Goal: Task Accomplishment & Management: Manage account settings

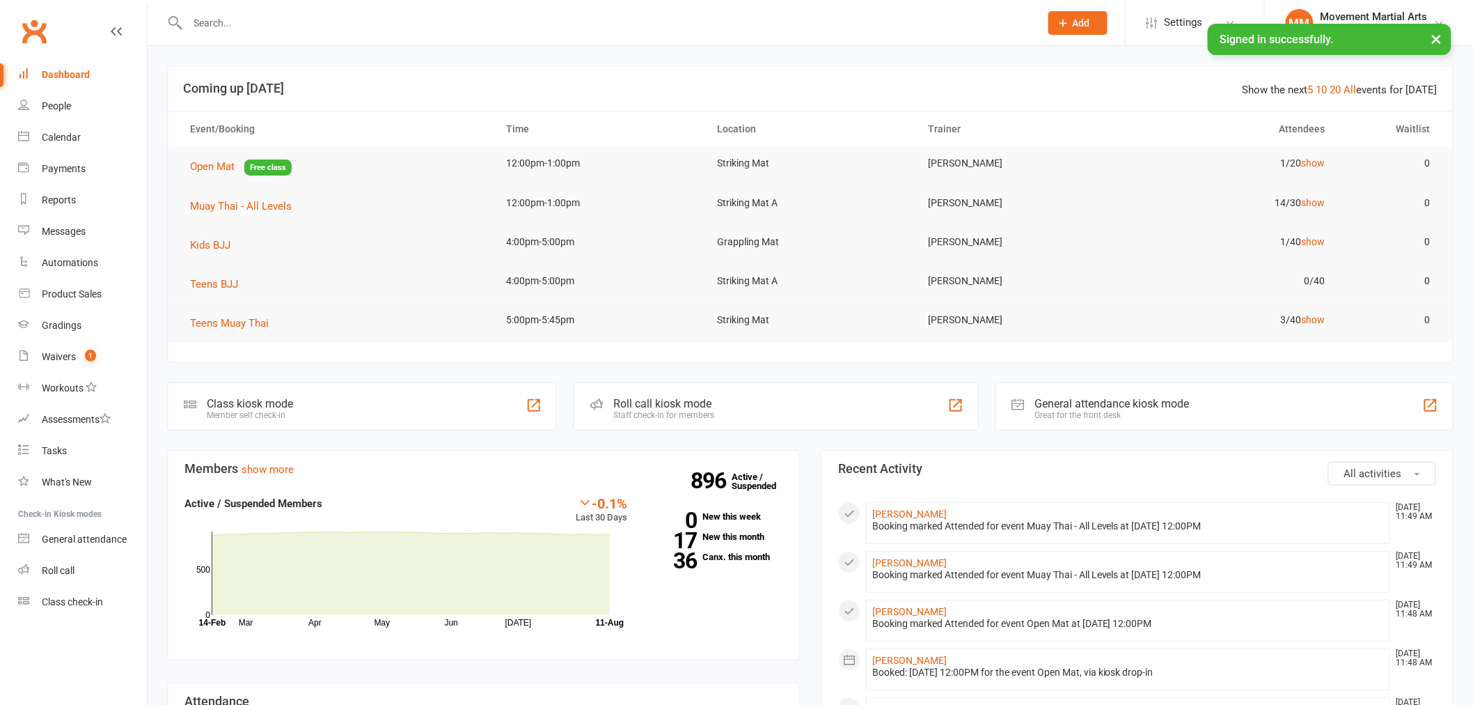
type input "d"
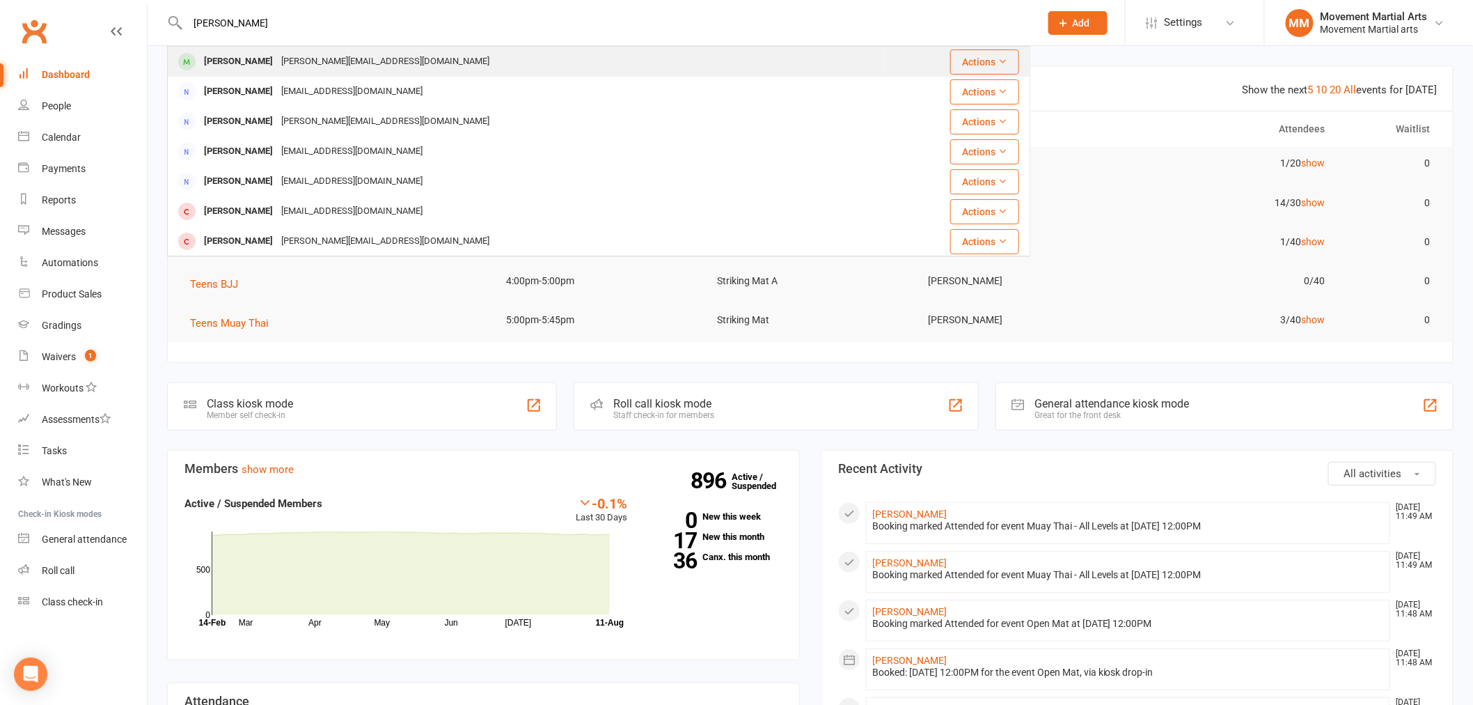
type input "[PERSON_NAME]"
click at [398, 63] on div "[PERSON_NAME] [PERSON_NAME][EMAIL_ADDRESS][DOMAIN_NAME]" at bounding box center [526, 61] width 716 height 29
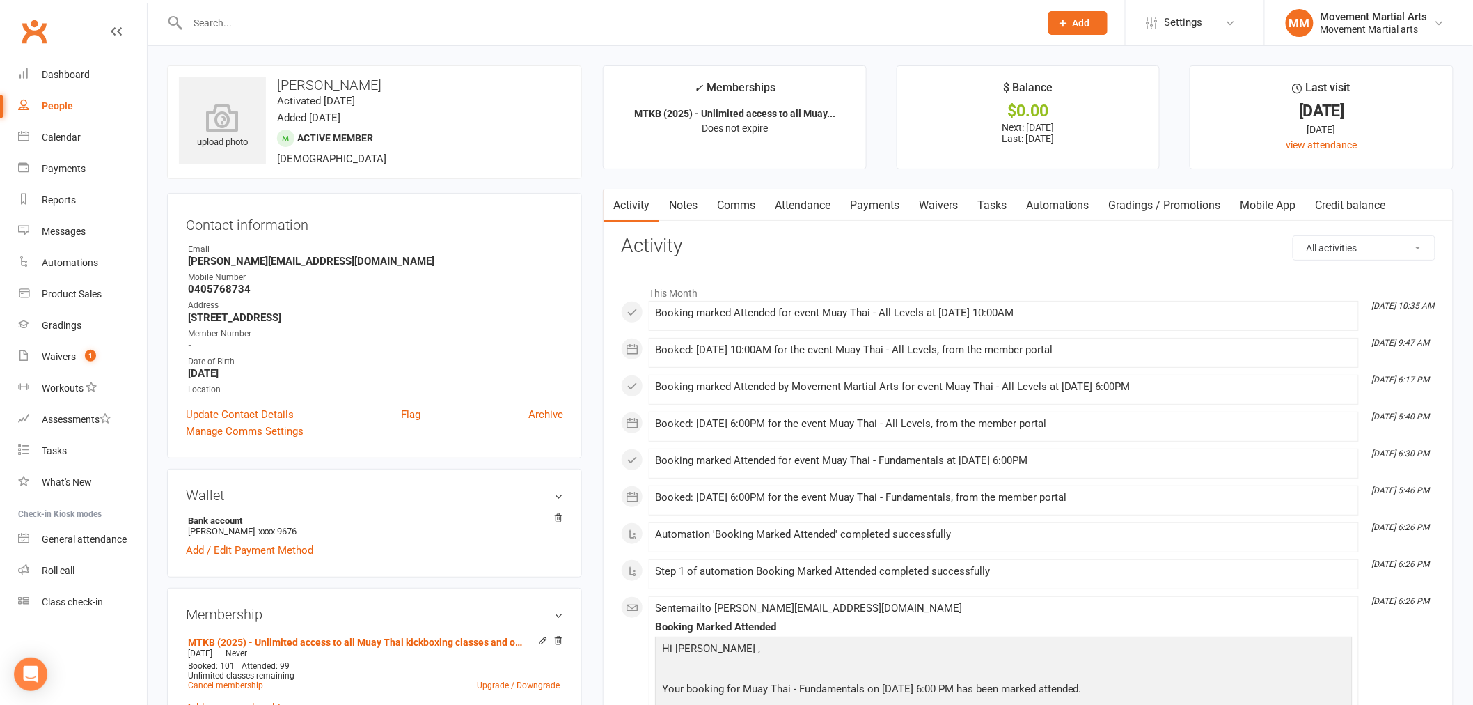
click at [853, 198] on link "Payments" at bounding box center [874, 205] width 69 height 32
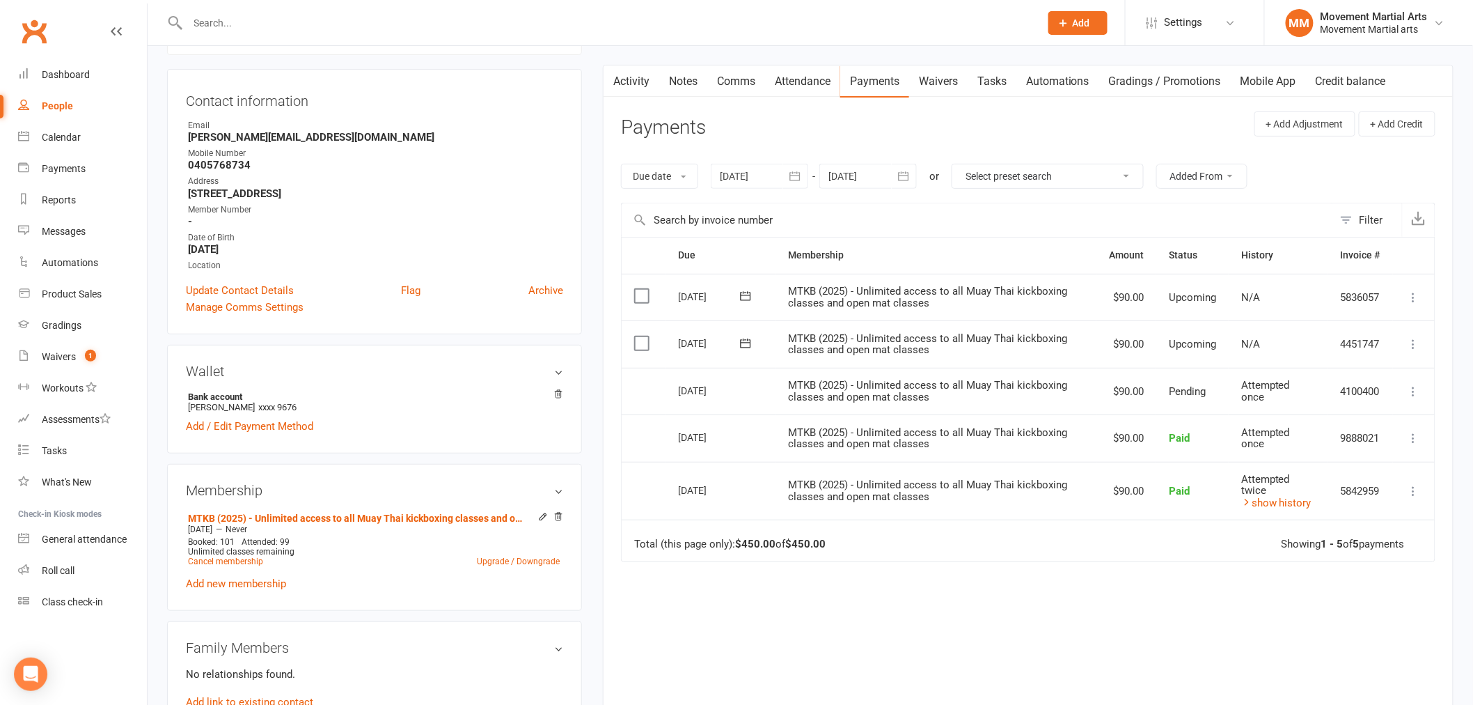
scroll to position [180, 0]
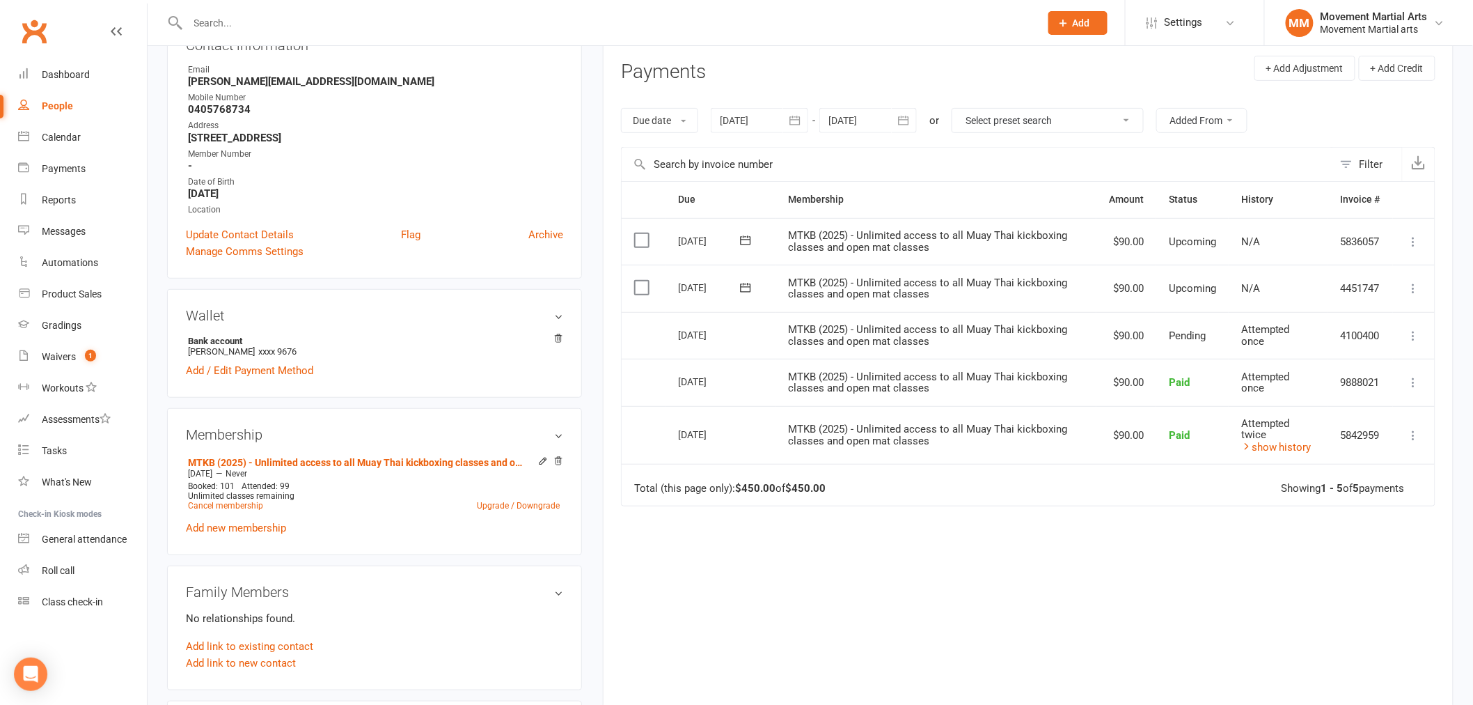
click at [767, 118] on div at bounding box center [759, 120] width 97 height 25
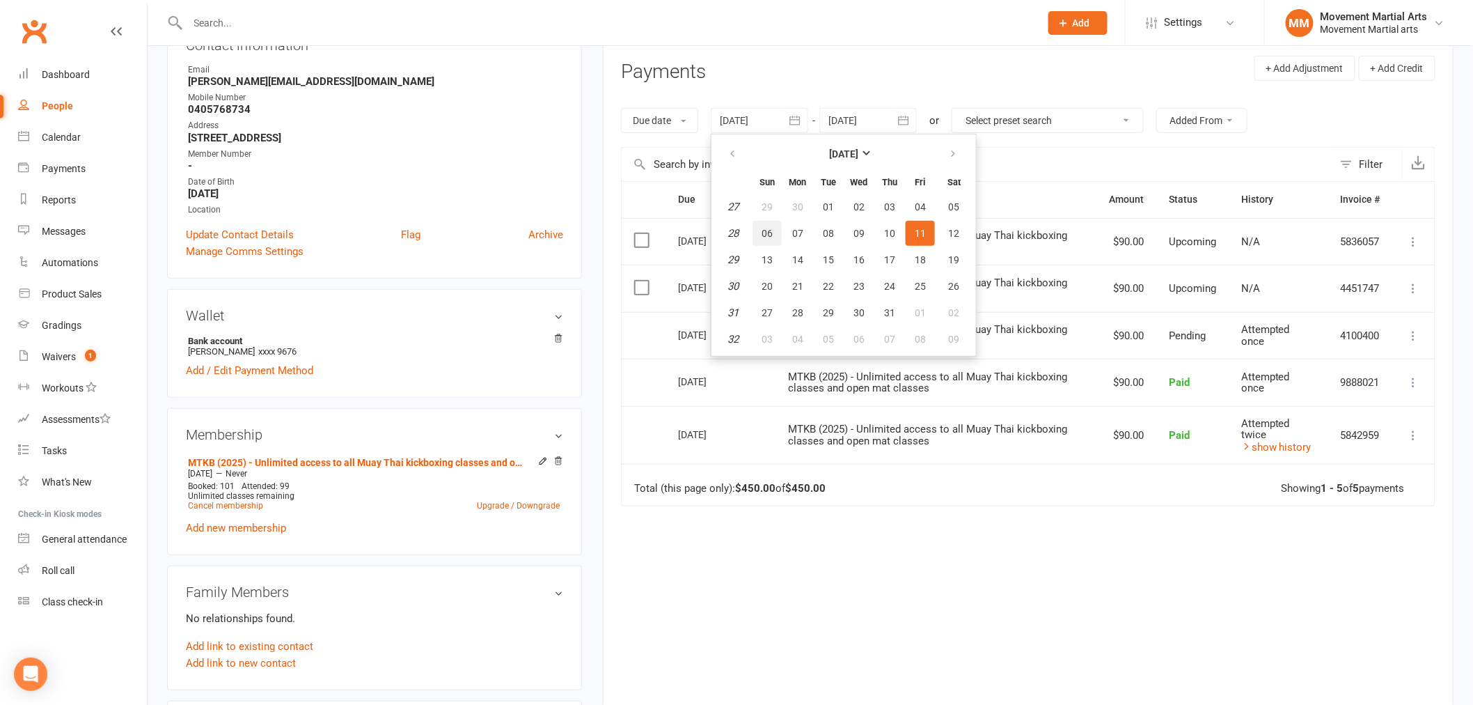
click at [757, 228] on button "06" at bounding box center [767, 233] width 29 height 25
type input "[DATE]"
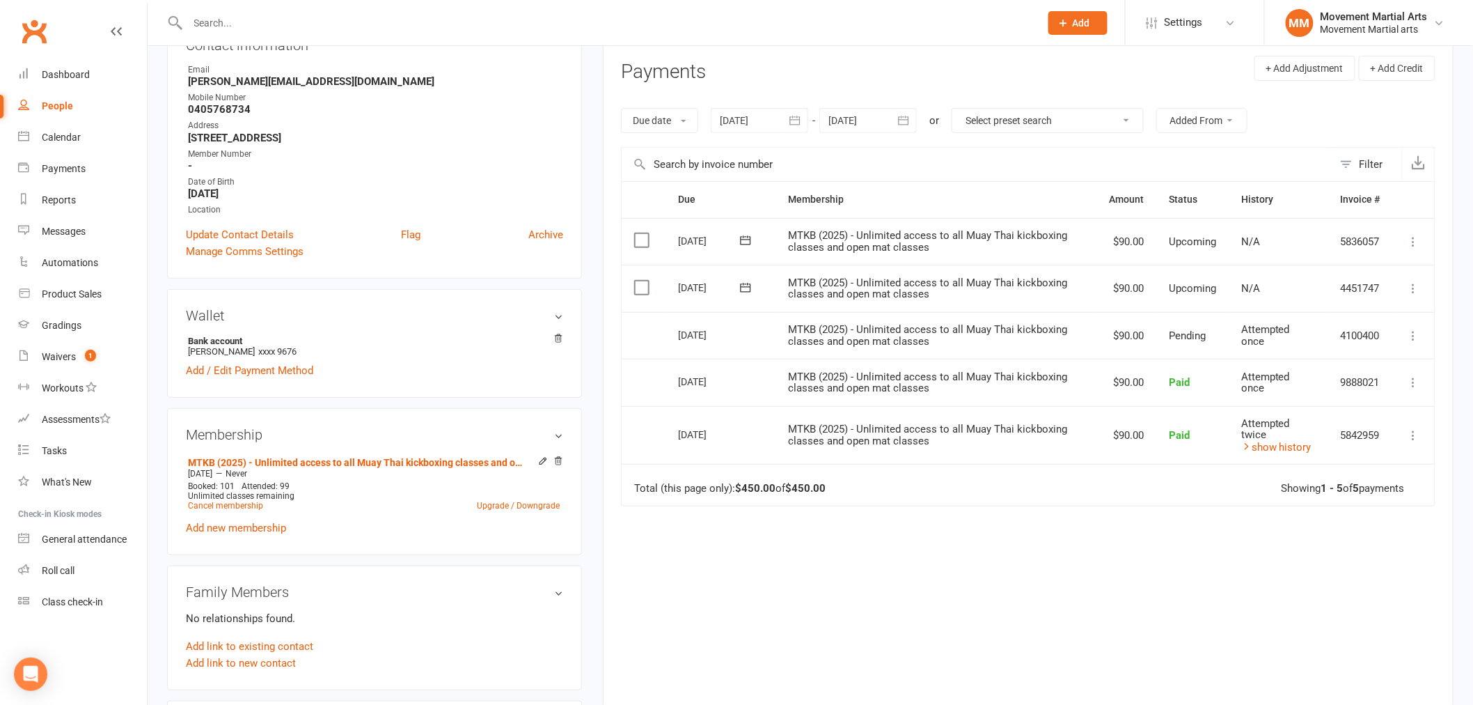
click at [982, 595] on div "Due Contact Membership Amount Status History Invoice # Select this [DATE] [PERS…" at bounding box center [1028, 433] width 814 height 504
click at [1309, 595] on div "Due Contact Membership Amount Status History Invoice # Select this [DATE] [PERS…" at bounding box center [1028, 433] width 814 height 504
click at [1282, 448] on link "show history" at bounding box center [1276, 447] width 70 height 13
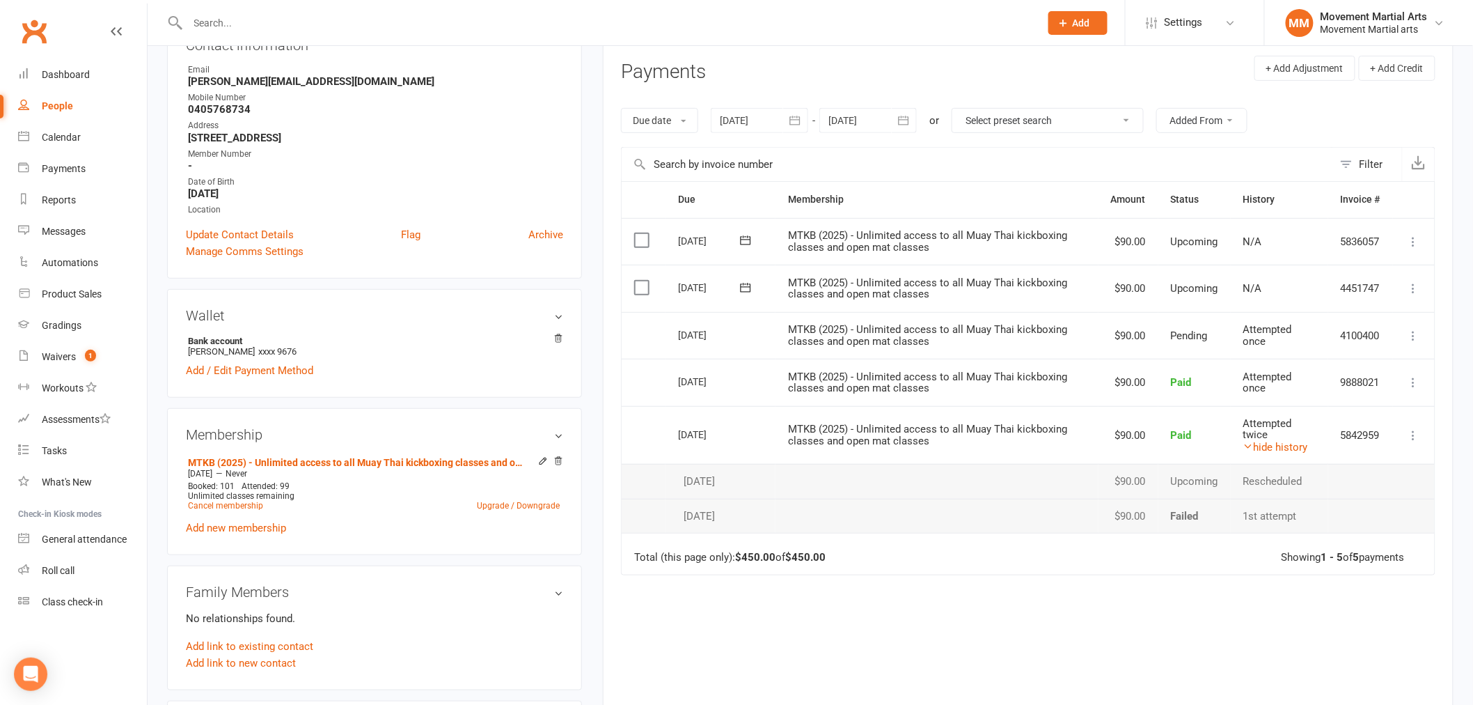
click at [1085, 604] on div "Due Contact Membership Amount Status History Invoice # Select this [DATE] [PERS…" at bounding box center [1028, 467] width 814 height 573
drag, startPoint x: 1204, startPoint y: 330, endPoint x: 1176, endPoint y: 338, distance: 28.9
click at [1176, 338] on span "Pending" at bounding box center [1189, 335] width 37 height 13
click at [1179, 337] on span "Pending" at bounding box center [1189, 335] width 37 height 13
click at [1414, 338] on icon at bounding box center [1414, 336] width 14 height 14
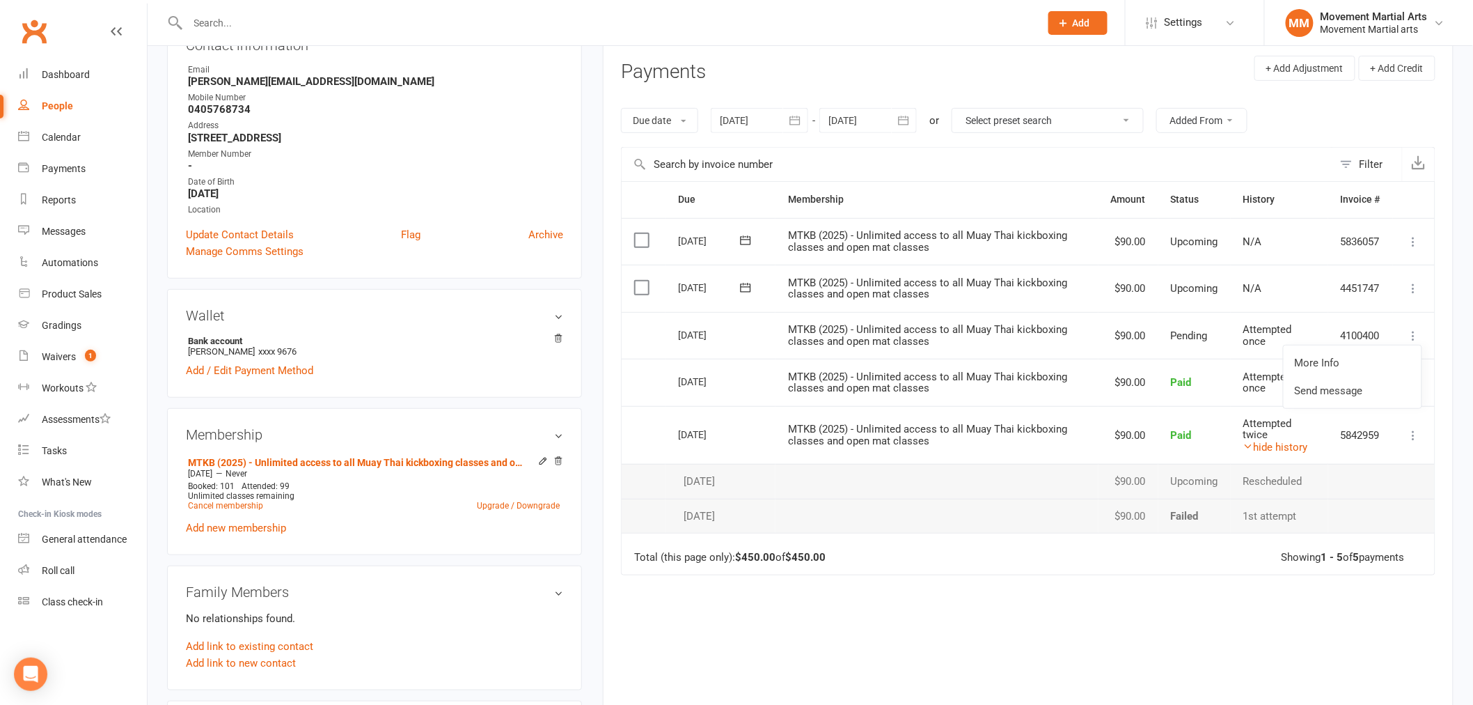
click at [1431, 352] on td "More Info Send message" at bounding box center [1414, 335] width 42 height 47
click at [1140, 658] on div "Due Contact Membership Amount Status History Invoice # Select this [DATE] [PERS…" at bounding box center [1028, 467] width 814 height 573
drag, startPoint x: 202, startPoint y: 365, endPoint x: 191, endPoint y: 375, distance: 14.3
click at [198, 368] on link "Add / Edit Payment Method" at bounding box center [249, 370] width 127 height 17
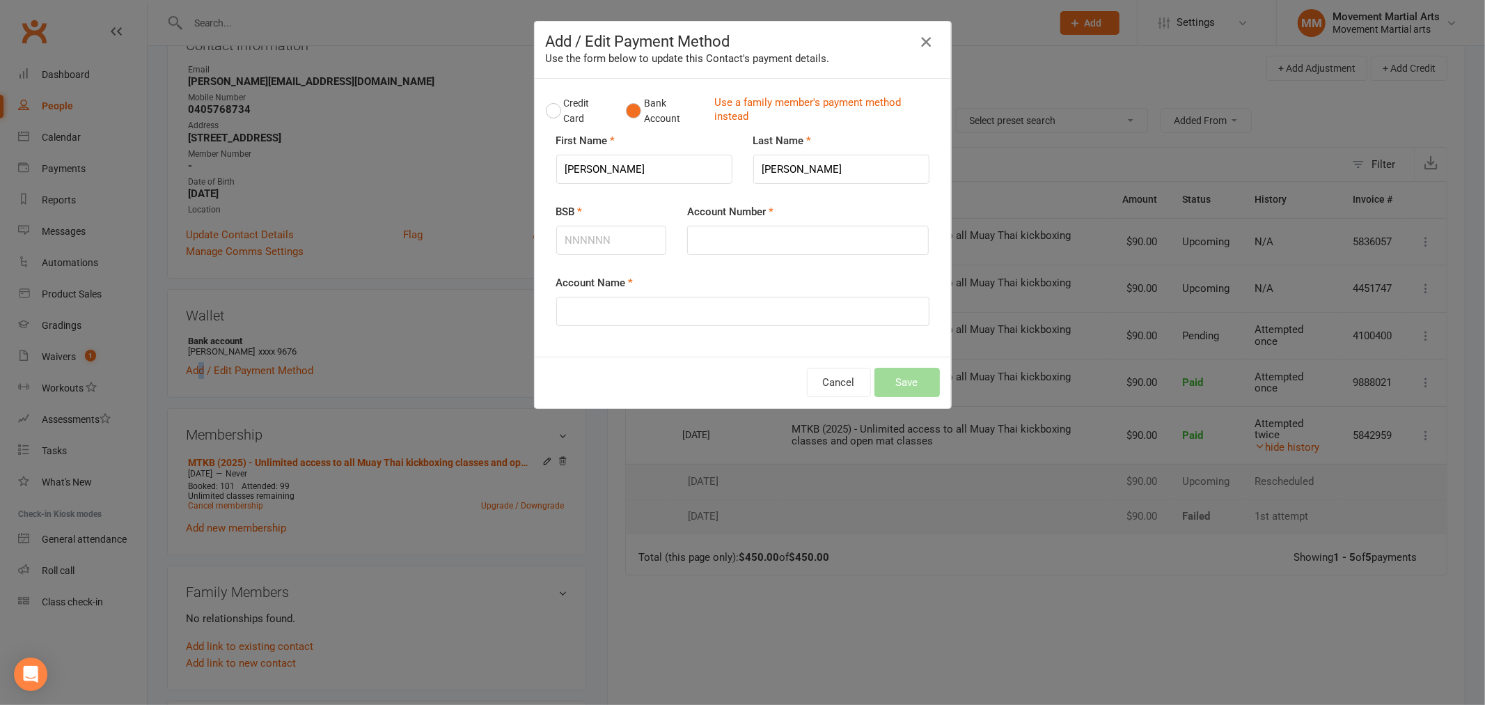
click at [922, 37] on icon "button" at bounding box center [926, 41] width 17 height 17
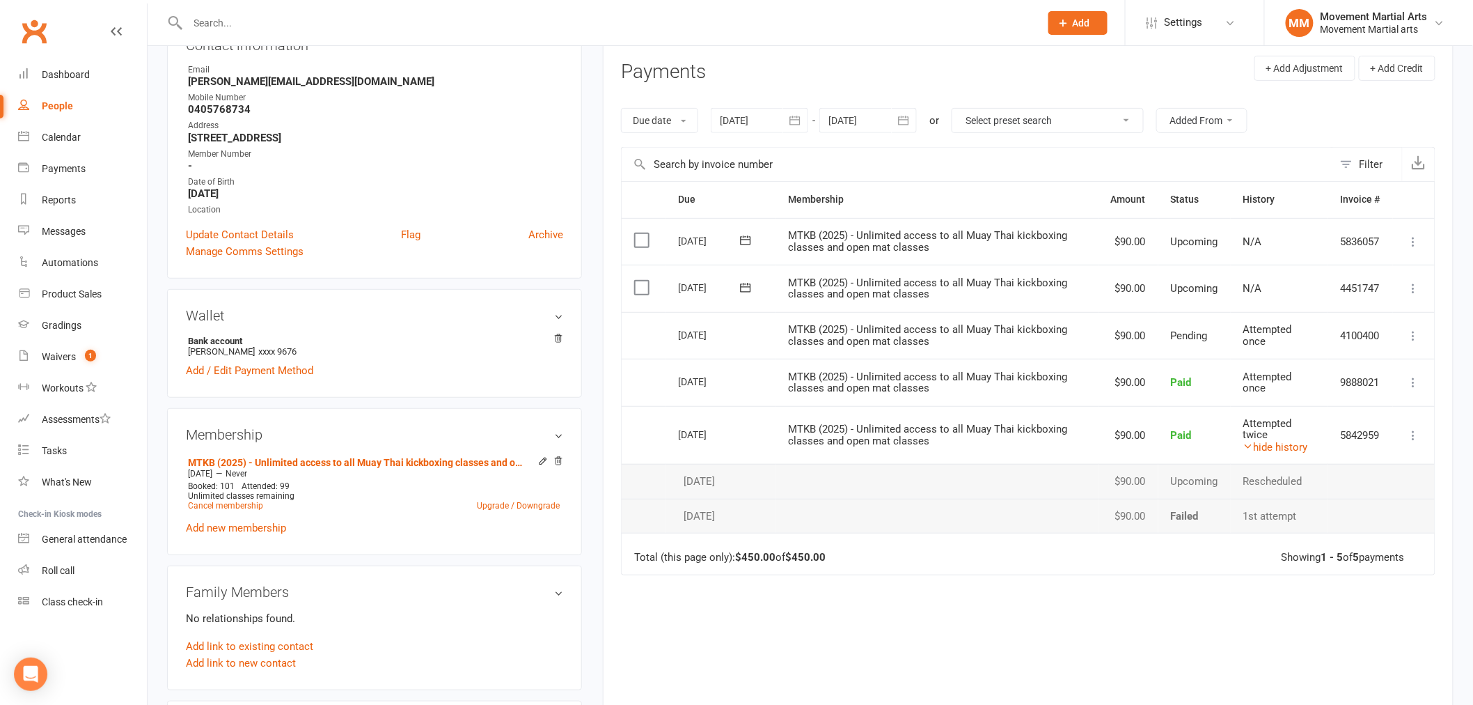
click at [409, 326] on div "Wallet Bank account [PERSON_NAME] xxxx 9676 Add / Edit Payment Method" at bounding box center [374, 343] width 415 height 109
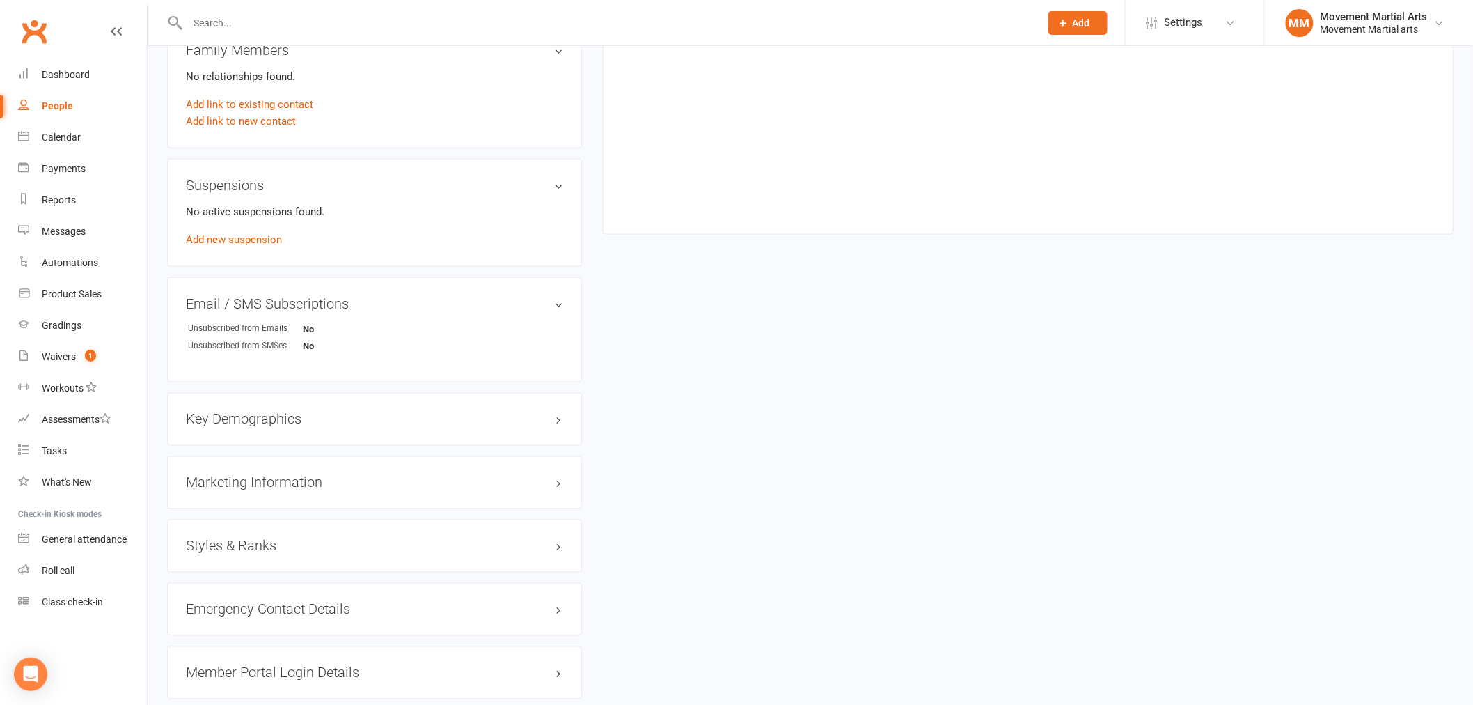
scroll to position [361, 0]
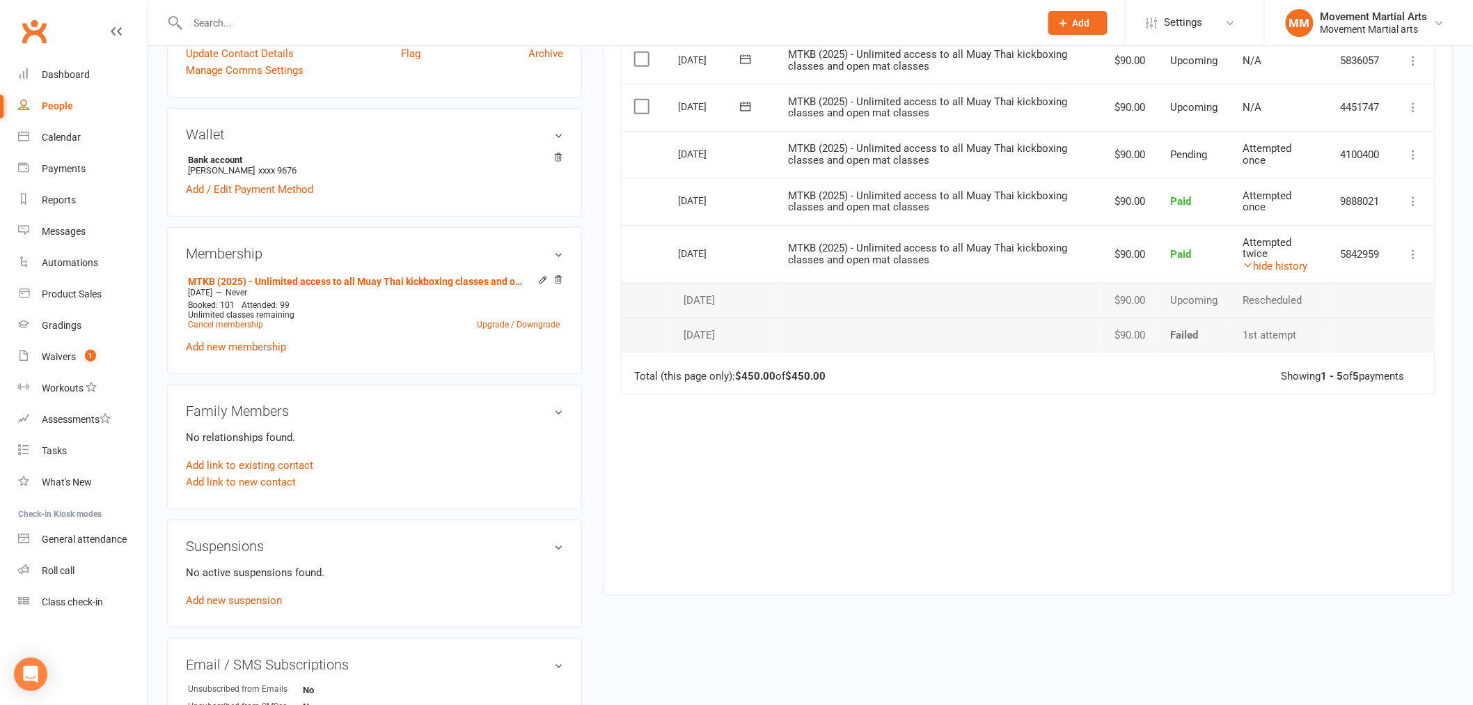
click at [897, 416] on div "Due Contact Membership Amount Status History Invoice # Select this [DATE] [PERS…" at bounding box center [1028, 286] width 814 height 573
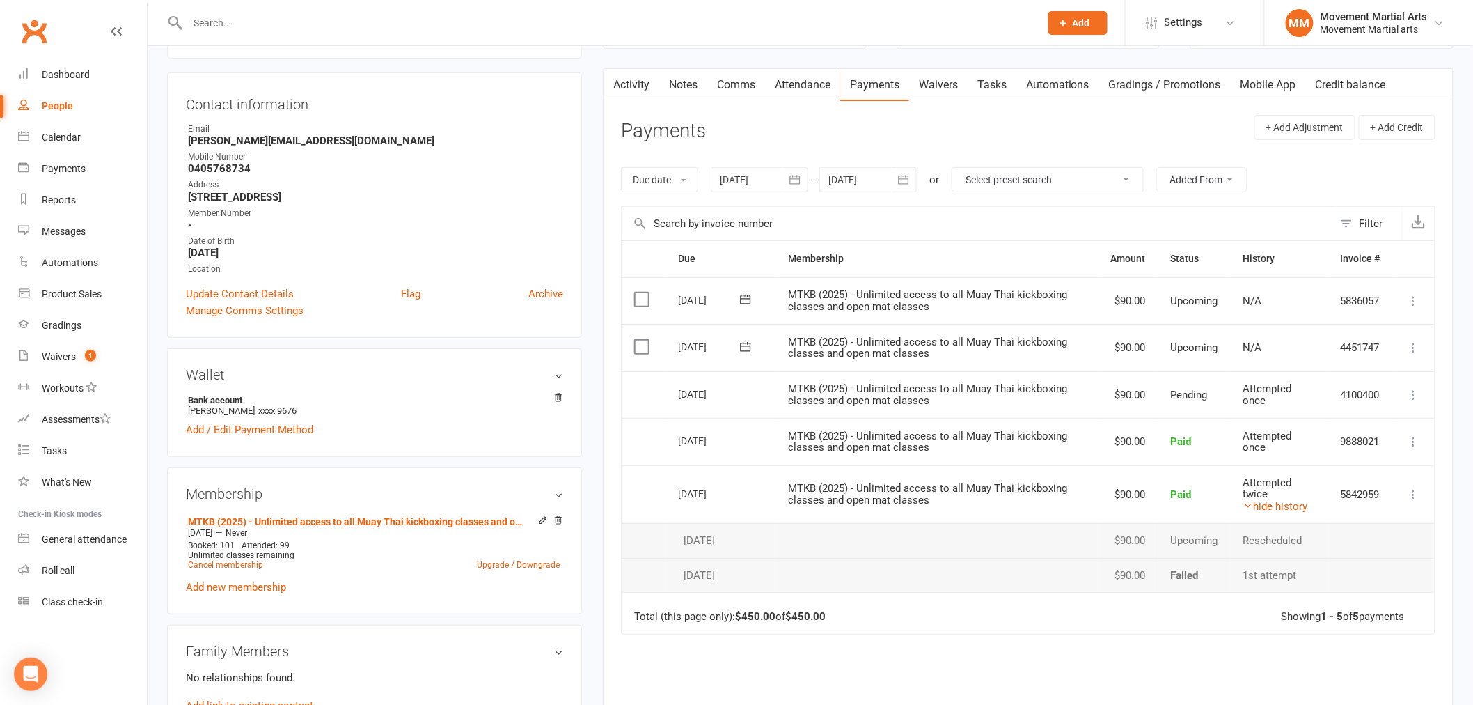
scroll to position [0, 0]
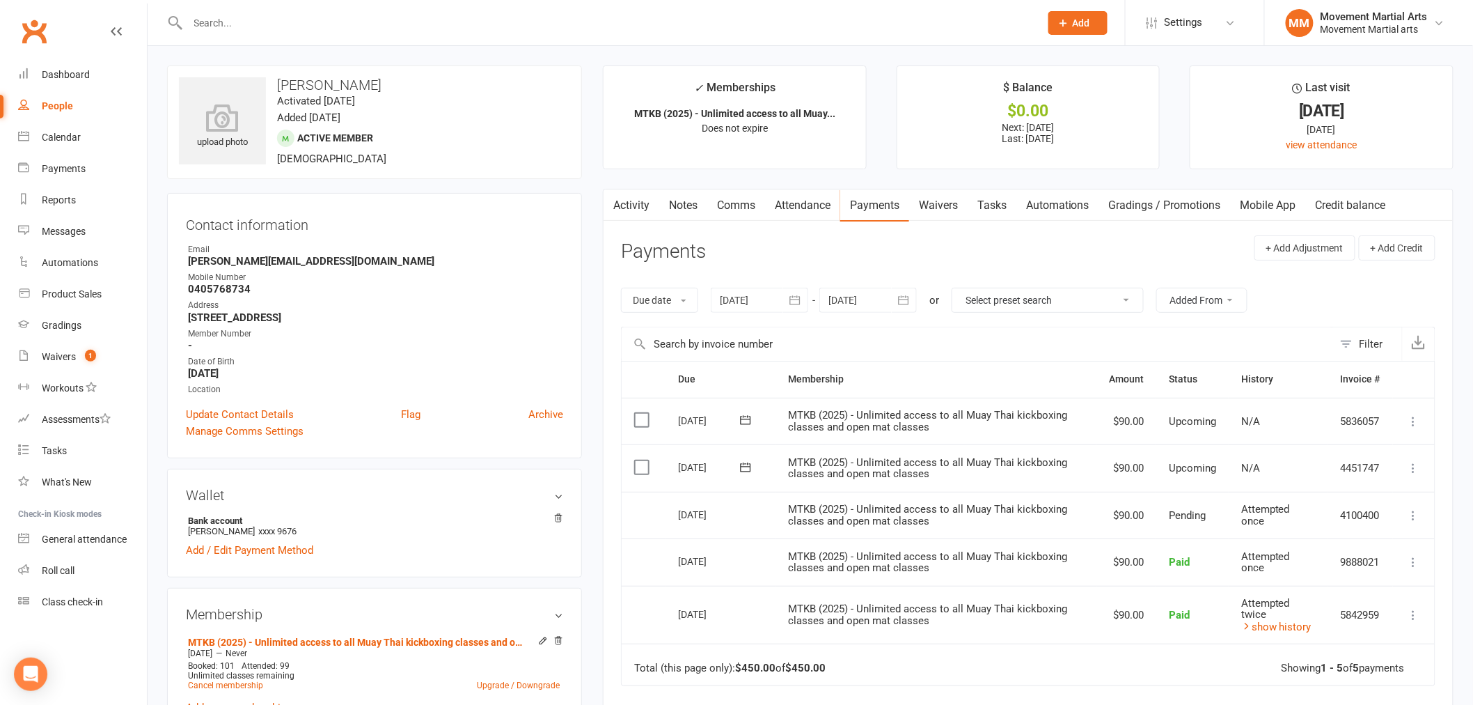
click at [1119, 322] on div "Due date Due date Date paid Date failed Date settled 11 Jul 2025 July 2025 Sun …" at bounding box center [1028, 300] width 814 height 53
click at [1078, 344] on input "text" at bounding box center [977, 343] width 711 height 33
click at [782, 292] on div at bounding box center [759, 300] width 97 height 25
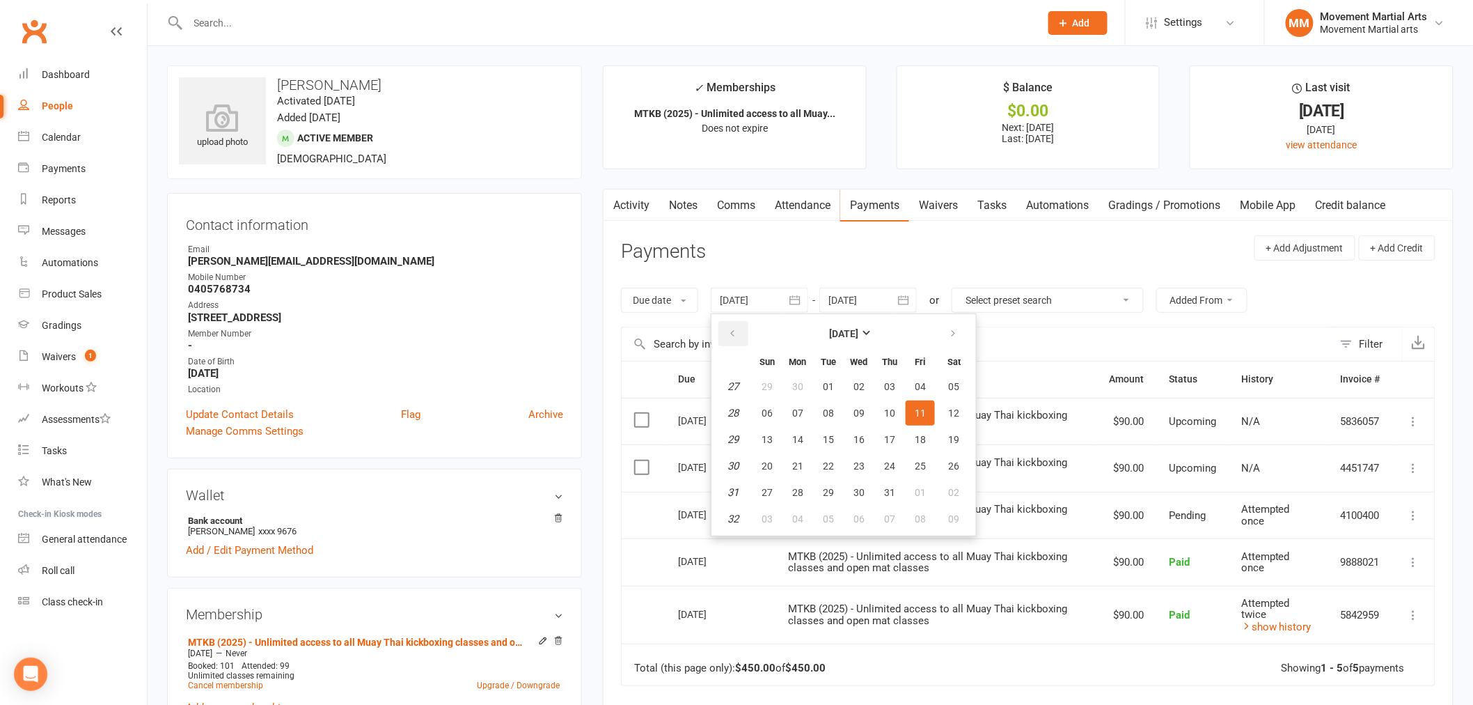
click at [725, 335] on button "button" at bounding box center [733, 333] width 30 height 25
click at [725, 334] on button "button" at bounding box center [733, 333] width 30 height 25
click at [840, 434] on button "15" at bounding box center [828, 439] width 29 height 25
type input "15 Apr 2025"
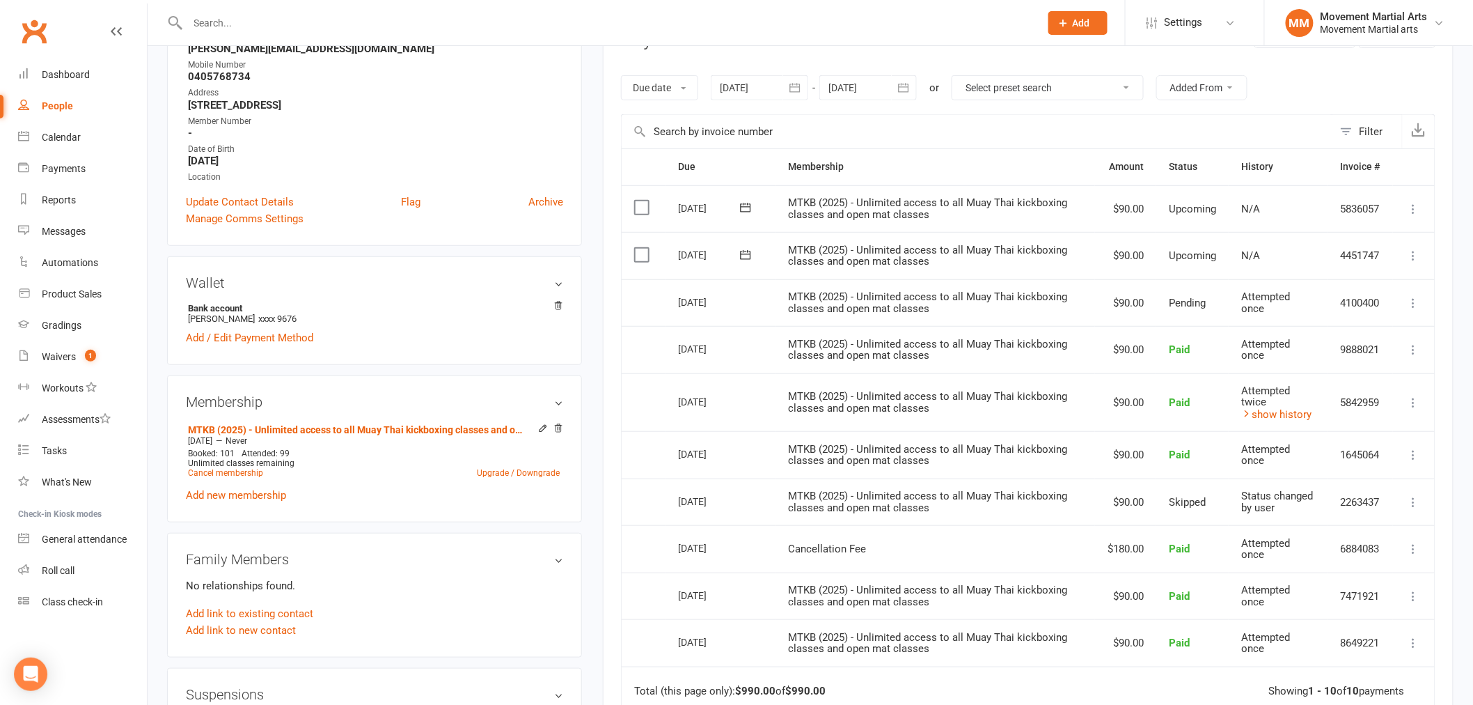
scroll to position [180, 0]
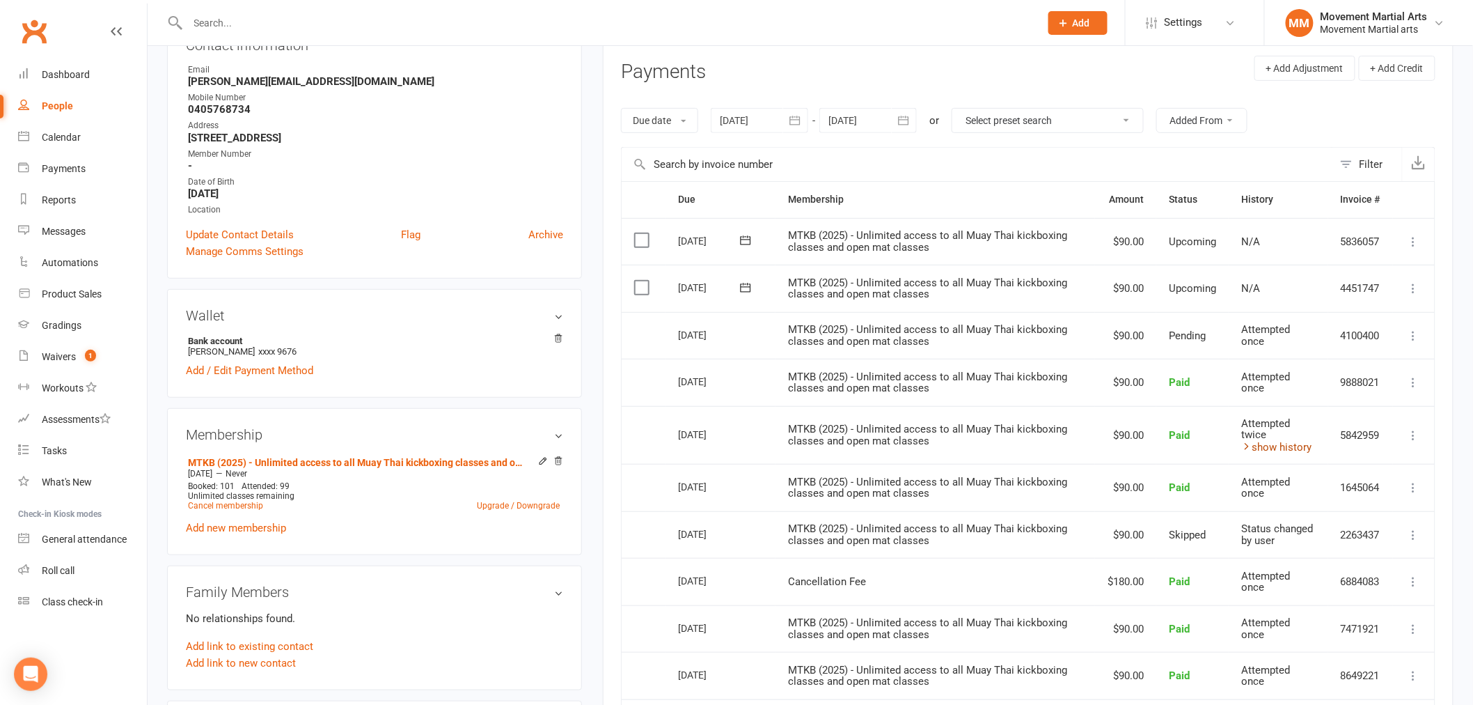
click at [1300, 448] on link "show history" at bounding box center [1276, 447] width 70 height 13
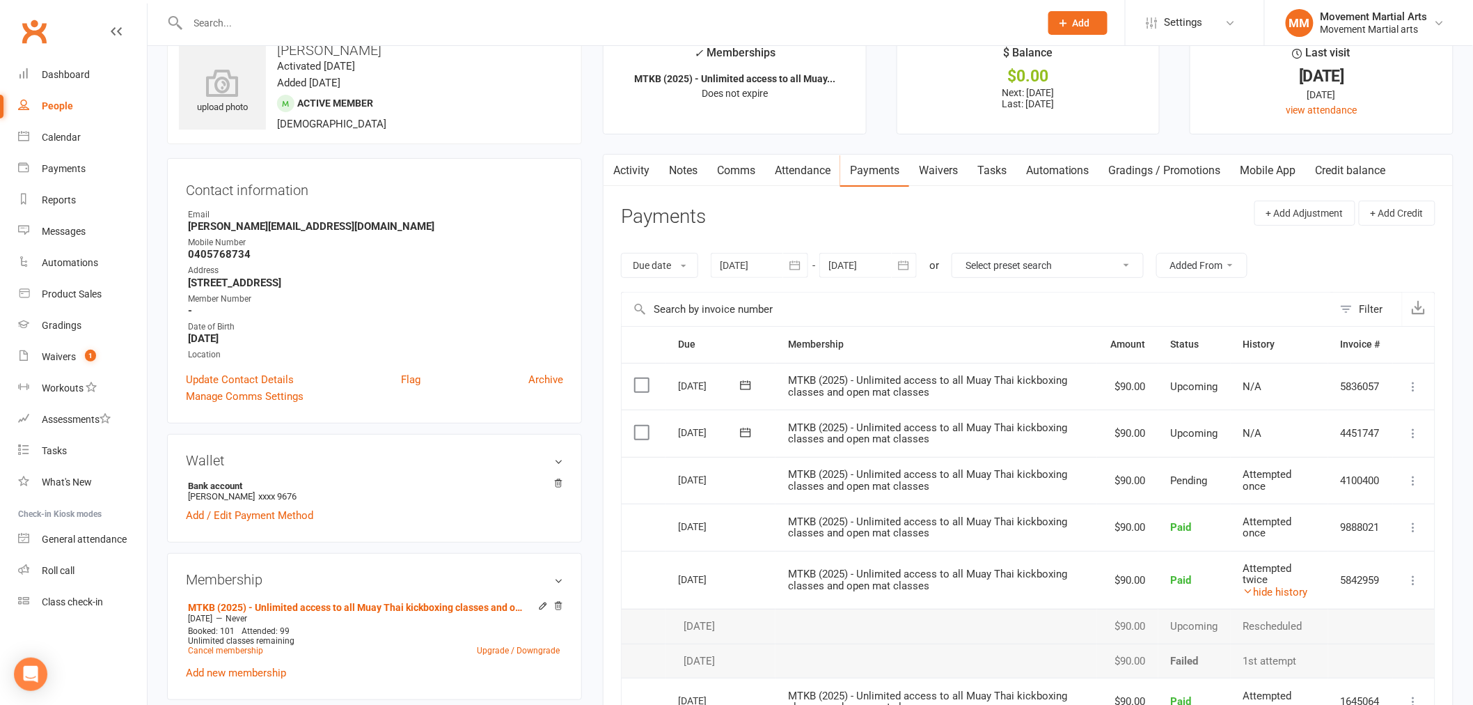
scroll to position [0, 0]
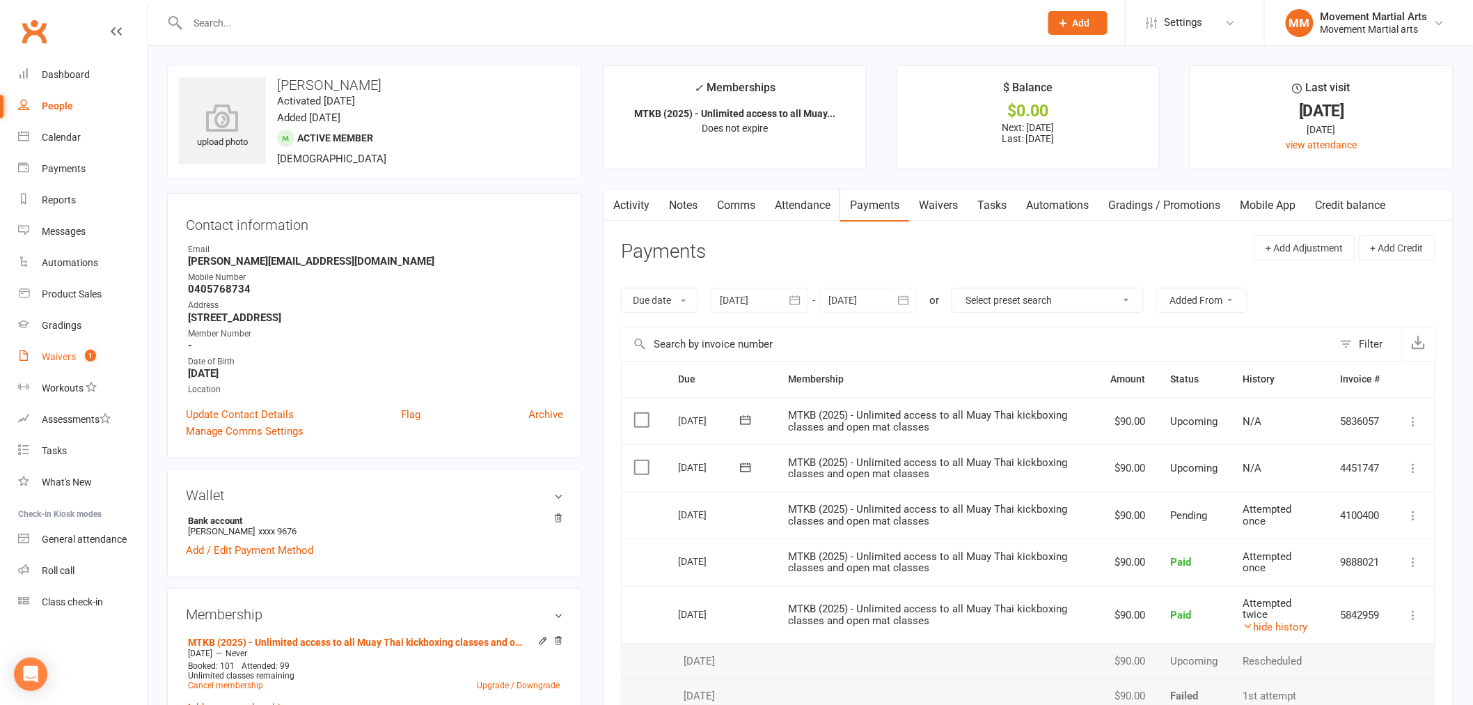
click at [77, 349] on link "Waivers 1" at bounding box center [82, 356] width 129 height 31
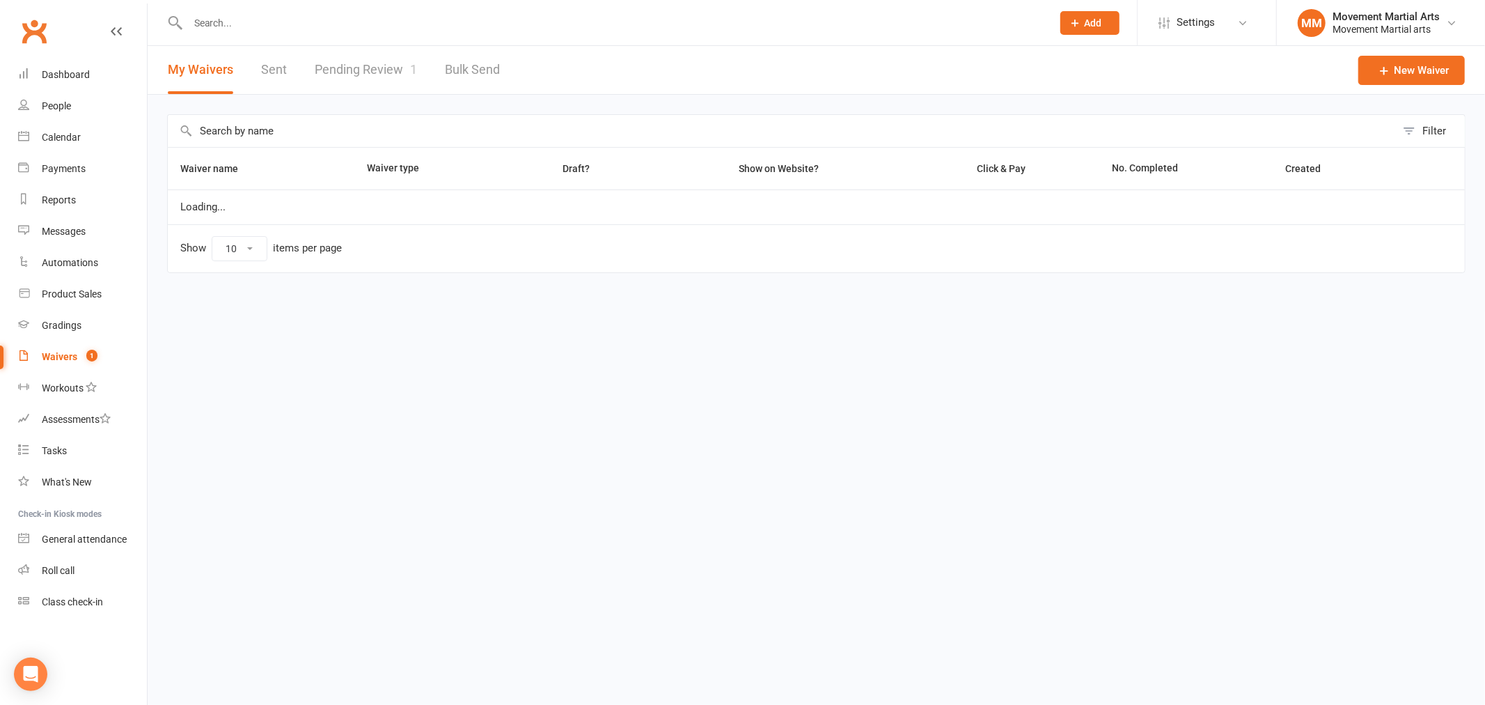
select select "100"
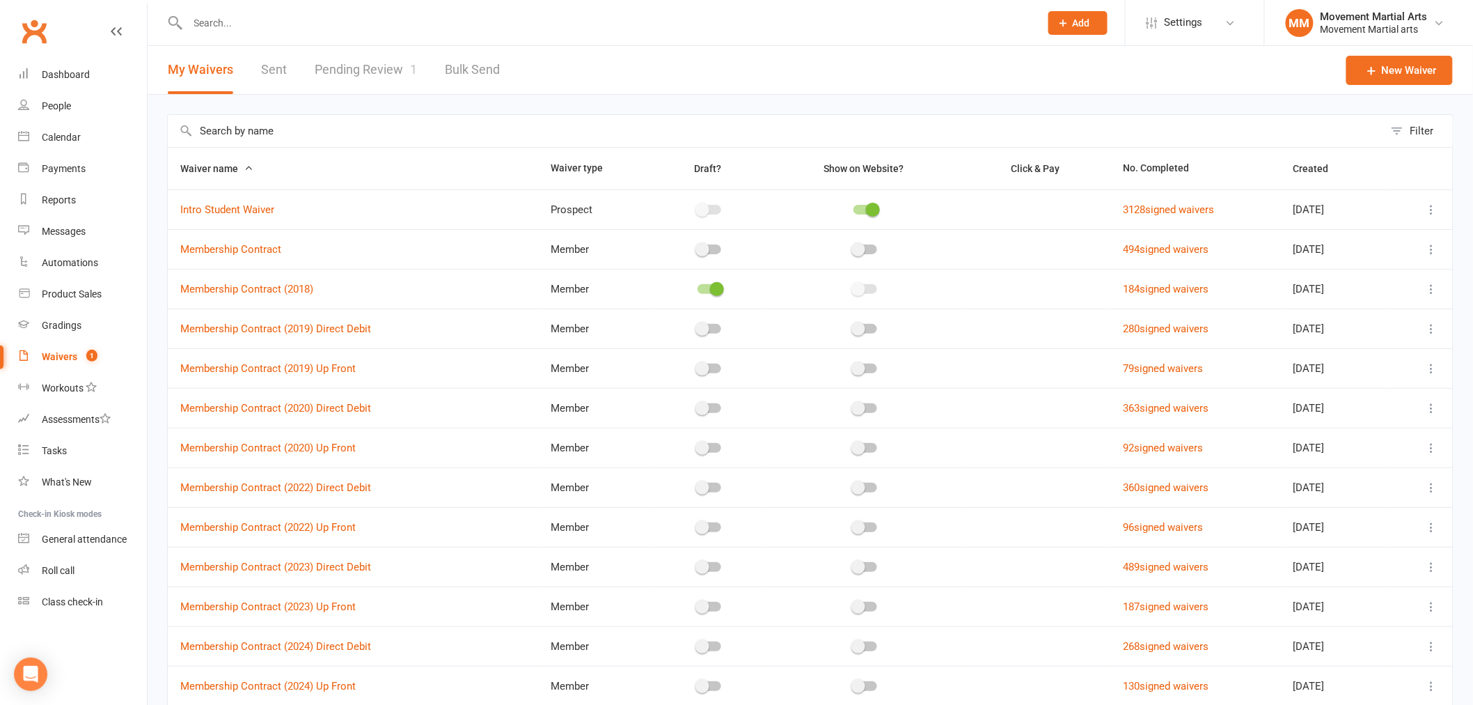
click at [340, 67] on link "Pending Review 1" at bounding box center [366, 70] width 102 height 48
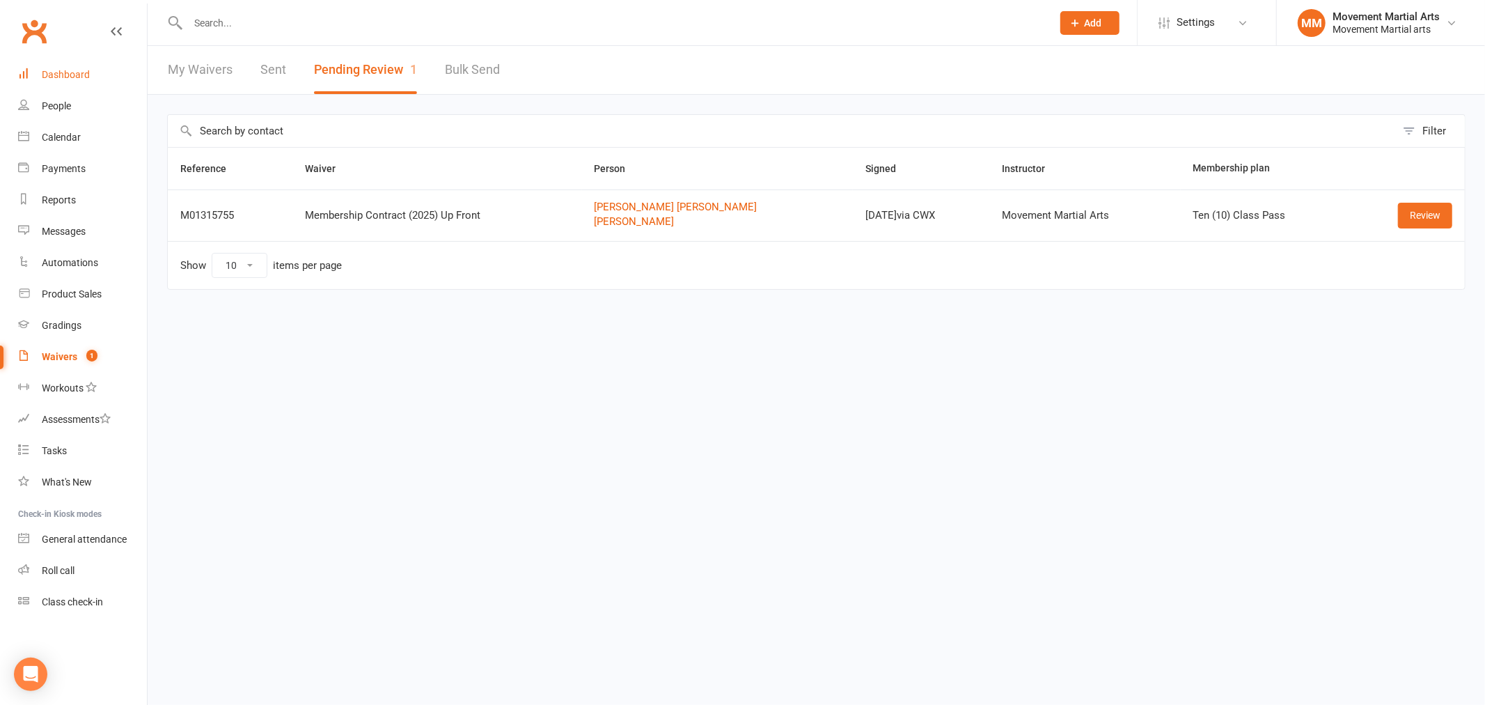
click at [107, 75] on link "Dashboard" at bounding box center [82, 74] width 129 height 31
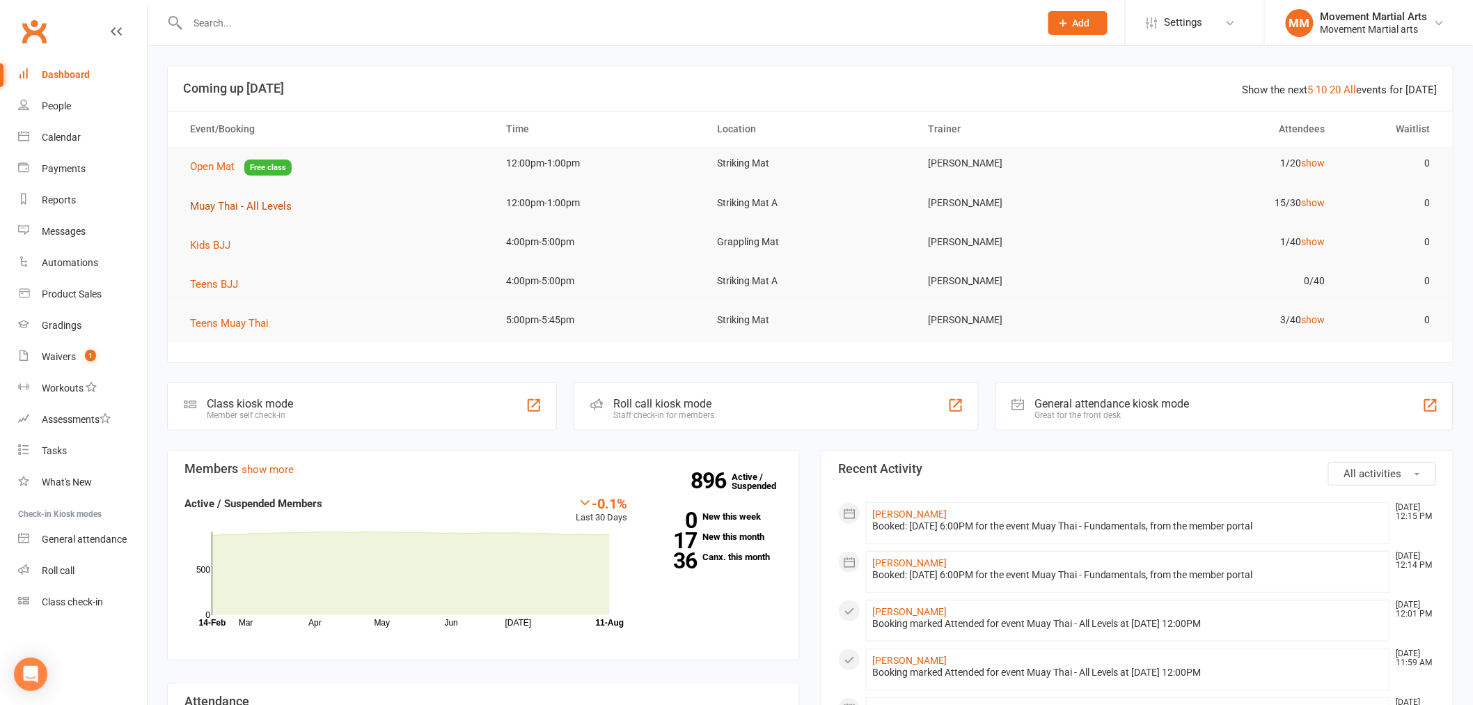
drag, startPoint x: 226, startPoint y: 204, endPoint x: 205, endPoint y: 200, distance: 22.0
click at [205, 200] on span "Muay Thai - All Levels" at bounding box center [241, 206] width 102 height 13
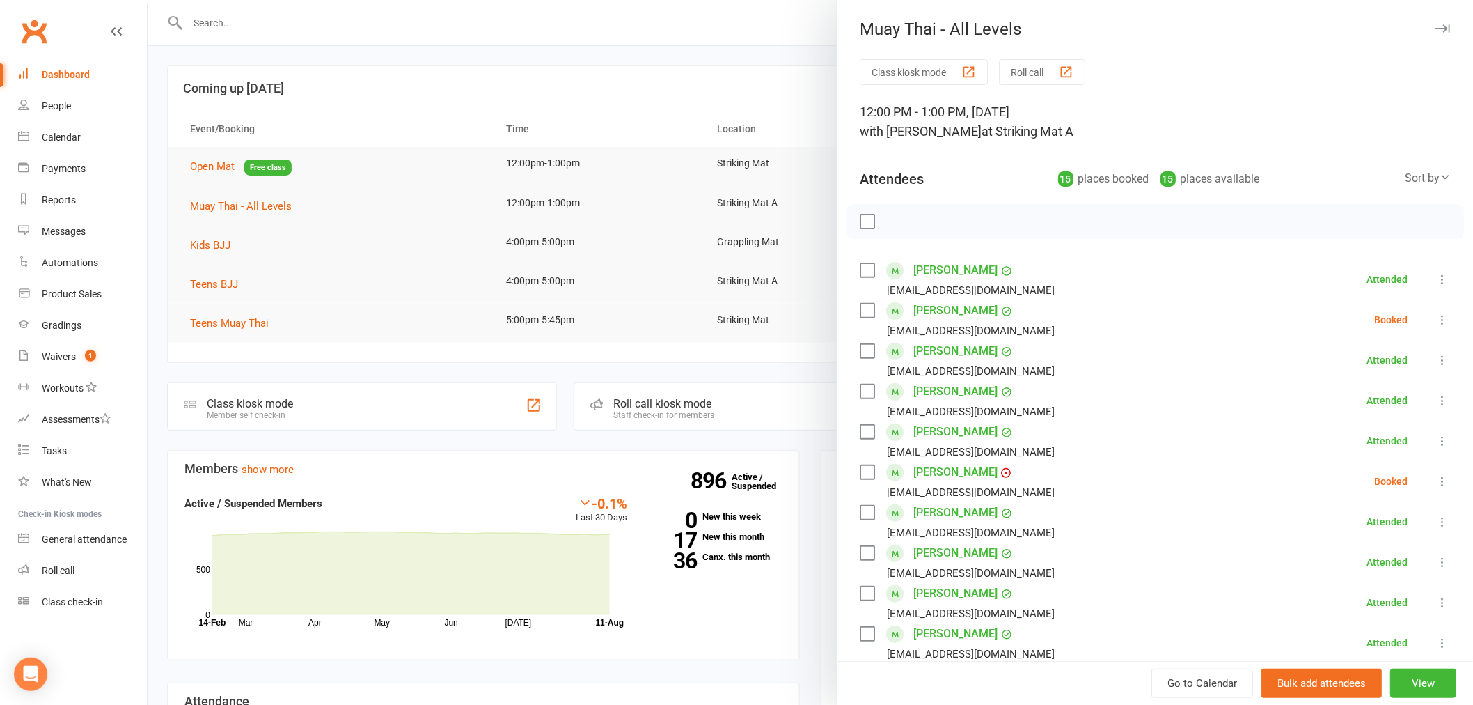
click at [317, 46] on div at bounding box center [810, 352] width 1325 height 705
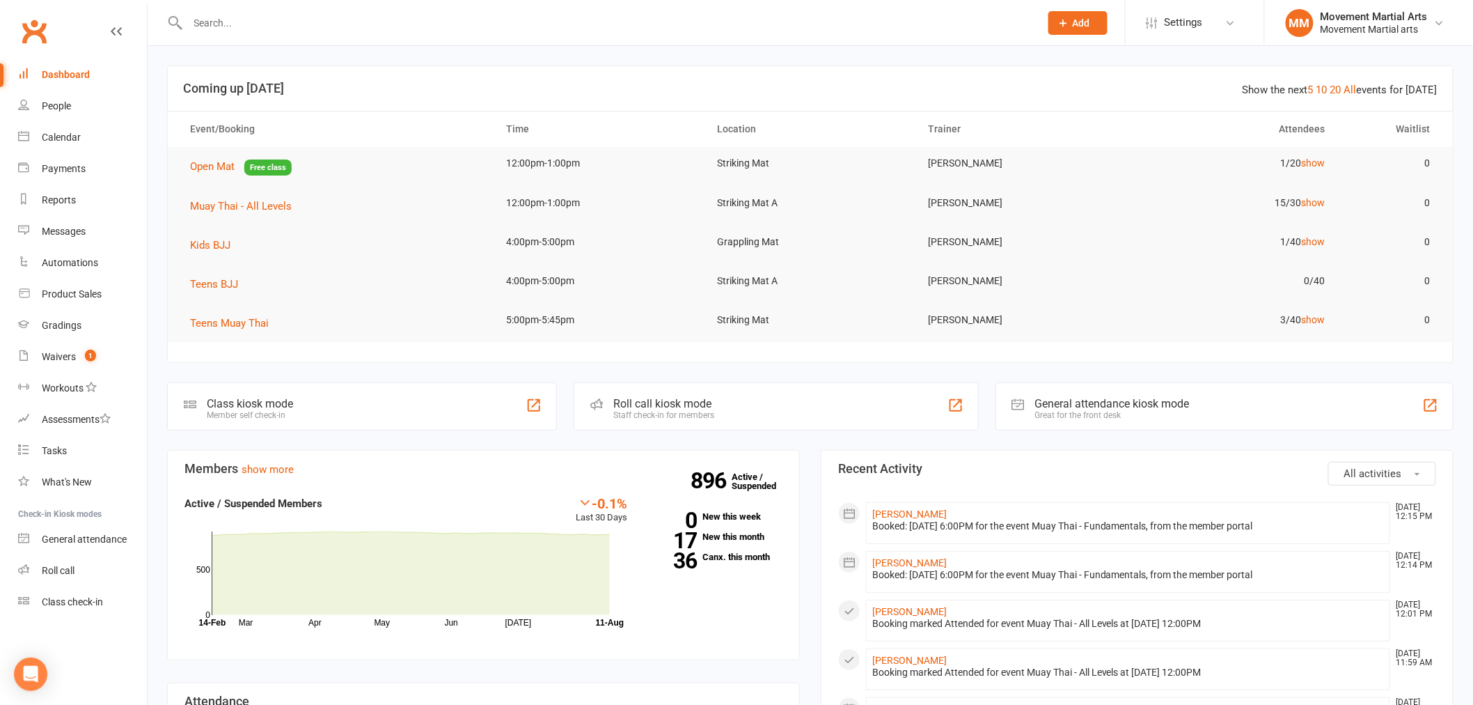
click at [235, 22] on input "text" at bounding box center [607, 22] width 847 height 19
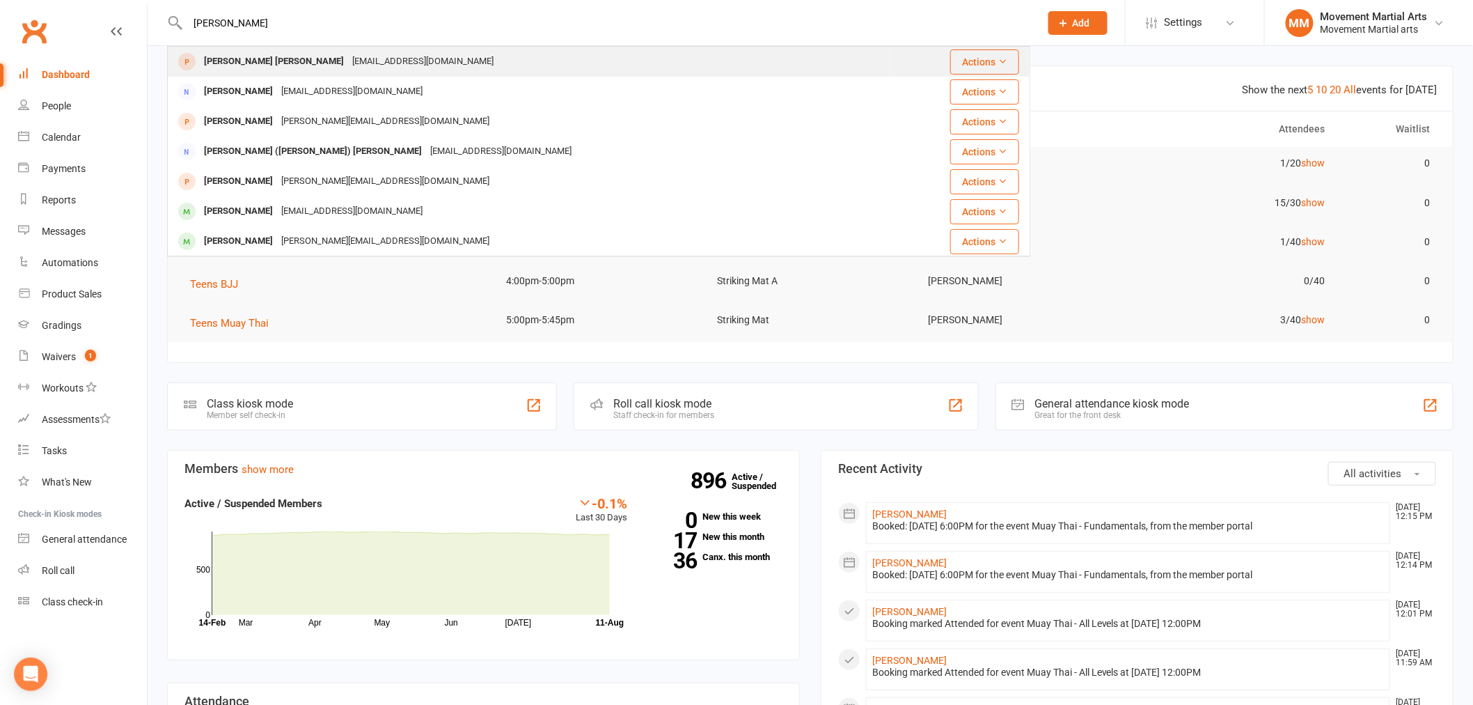
type input "chun sun"
click at [232, 58] on div "Chun sung Yoon" at bounding box center [274, 62] width 148 height 20
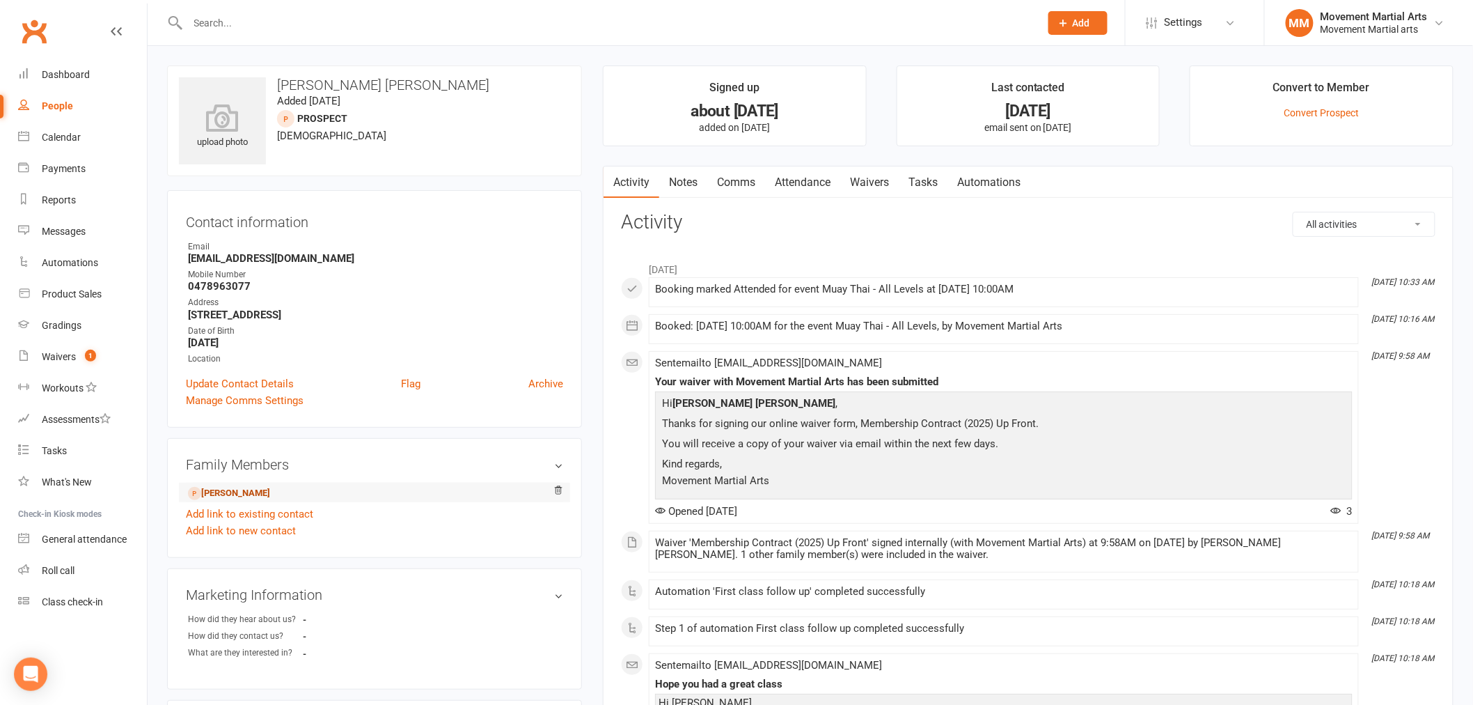
click at [241, 492] on link "Dawee Yoon - Child" at bounding box center [229, 493] width 82 height 15
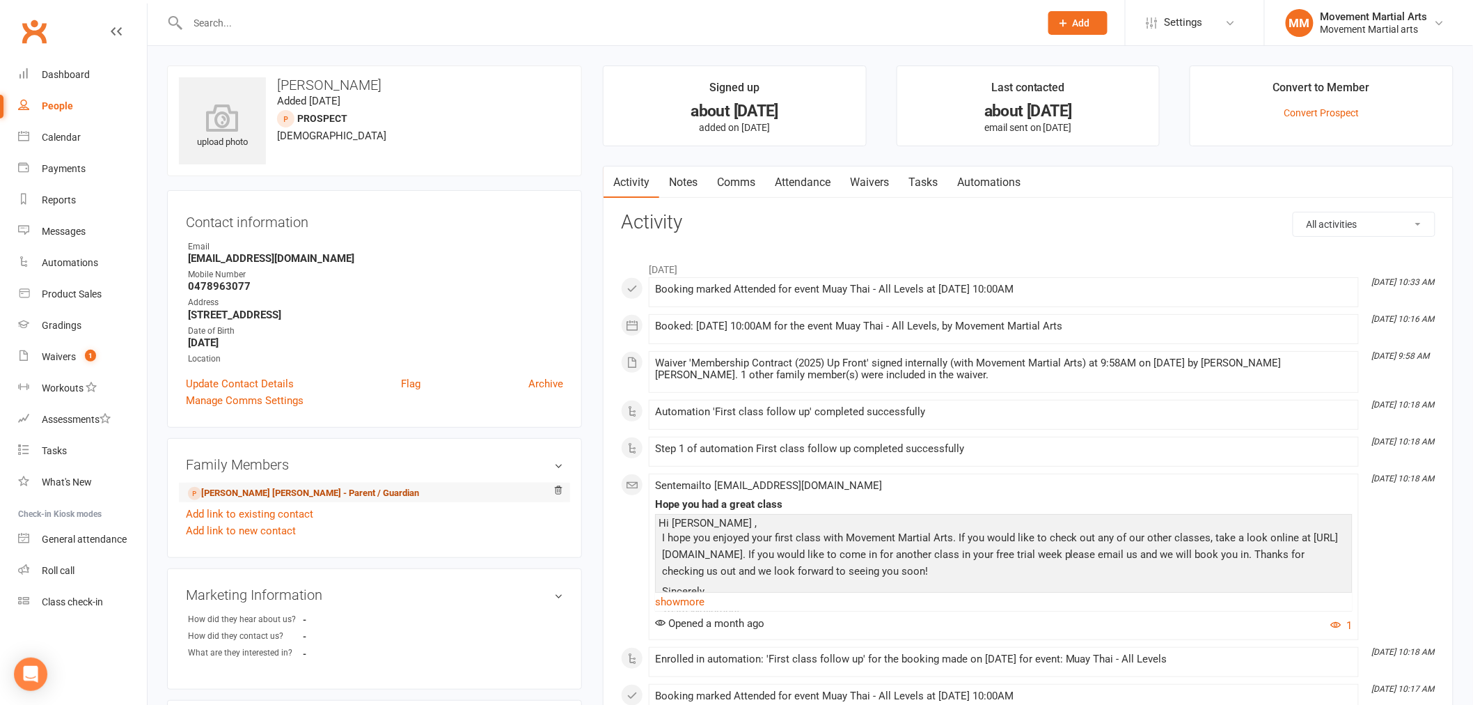
click at [293, 489] on link "Chun sung Yoon - Parent / Guardian" at bounding box center [303, 493] width 231 height 15
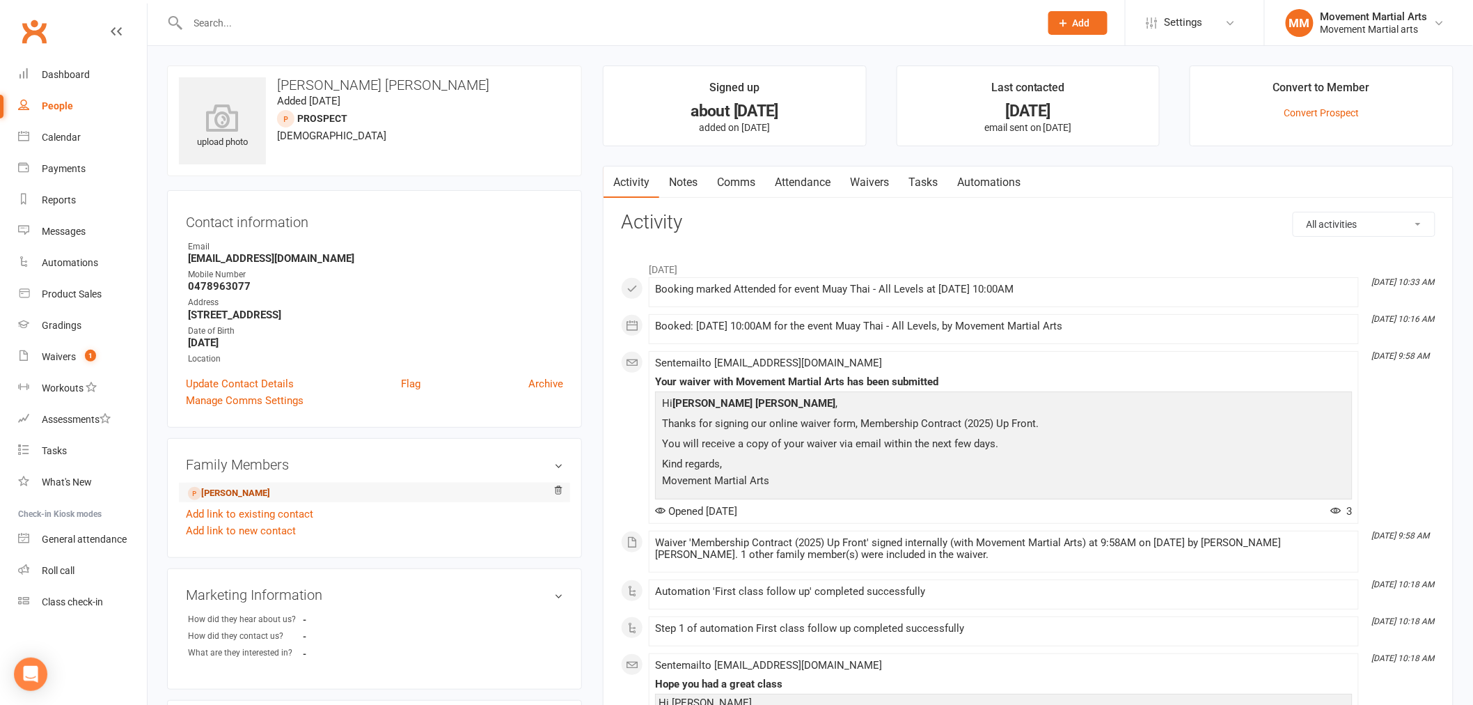
click at [251, 492] on link "Dawee Yoon - Child" at bounding box center [229, 493] width 82 height 15
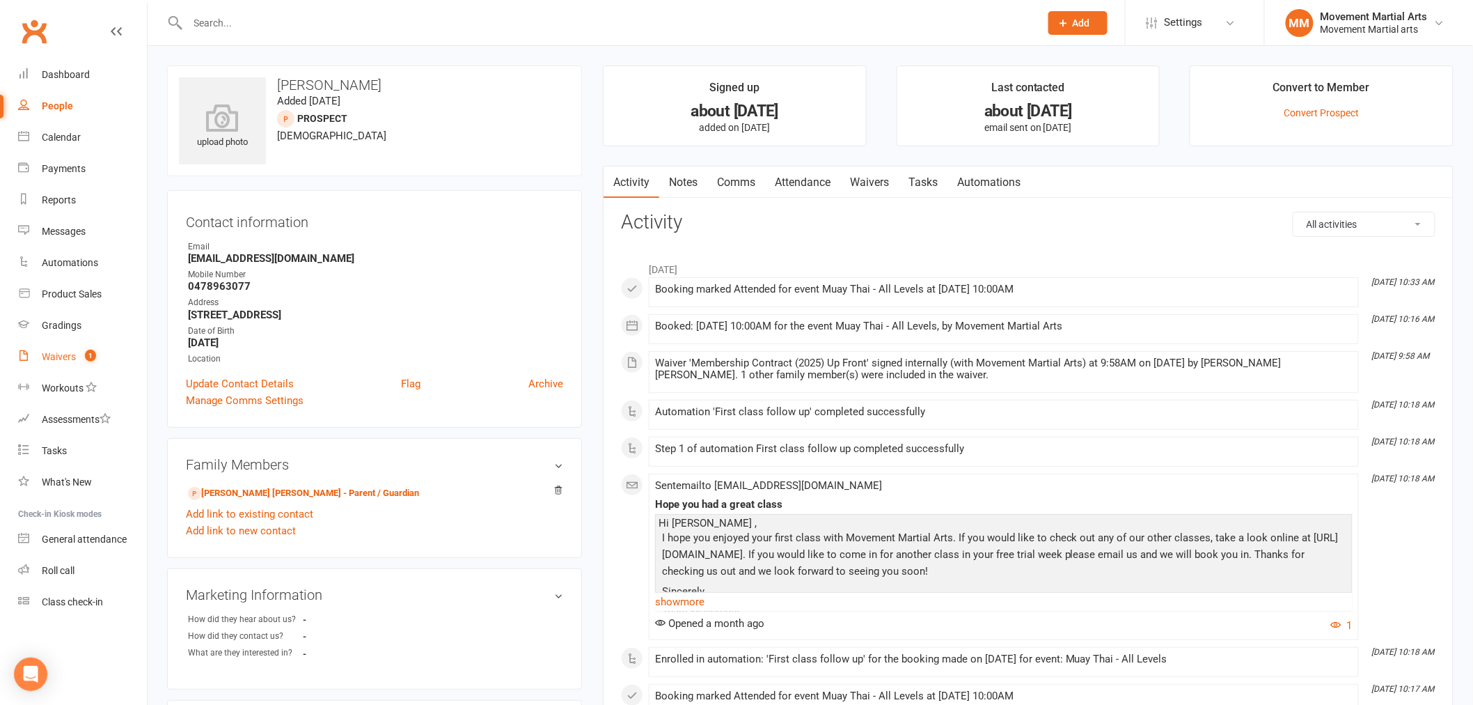
click at [42, 352] on div "Waivers" at bounding box center [59, 356] width 34 height 11
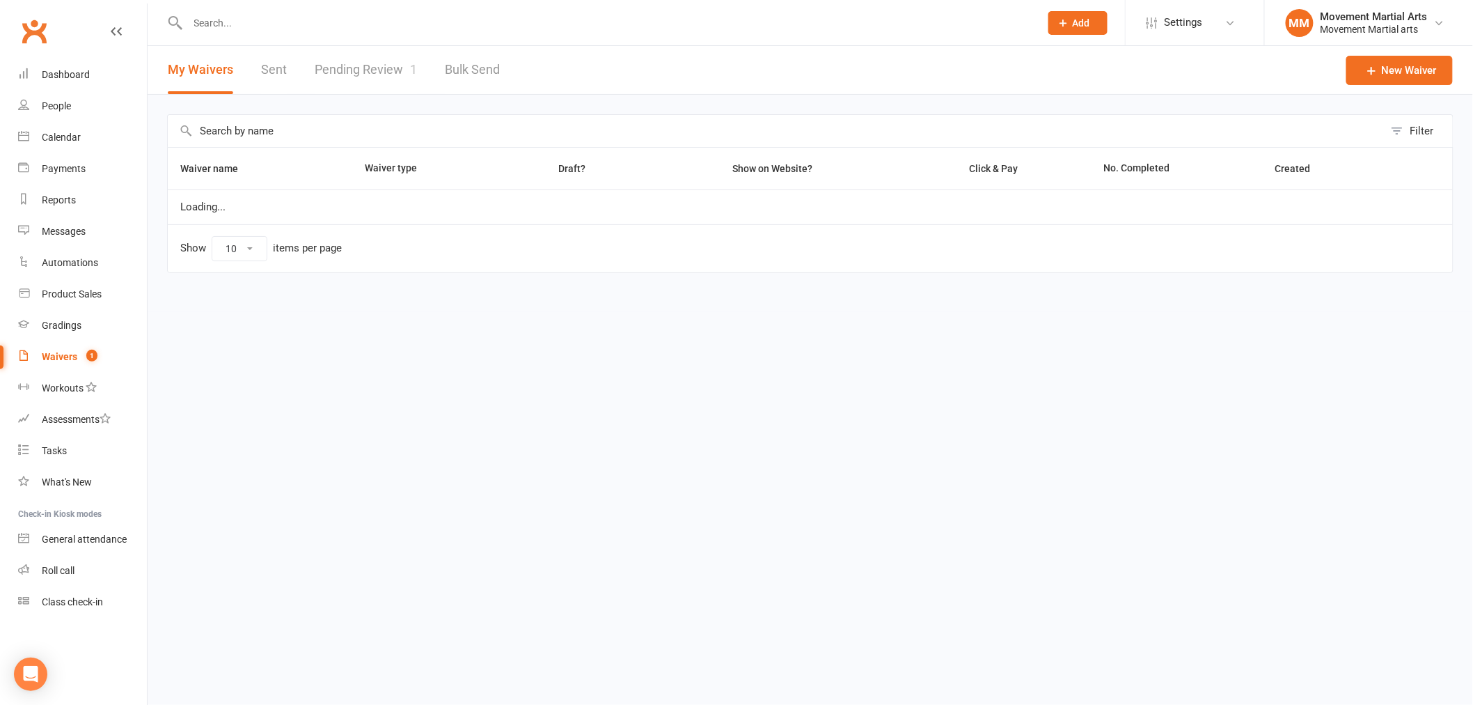
select select "100"
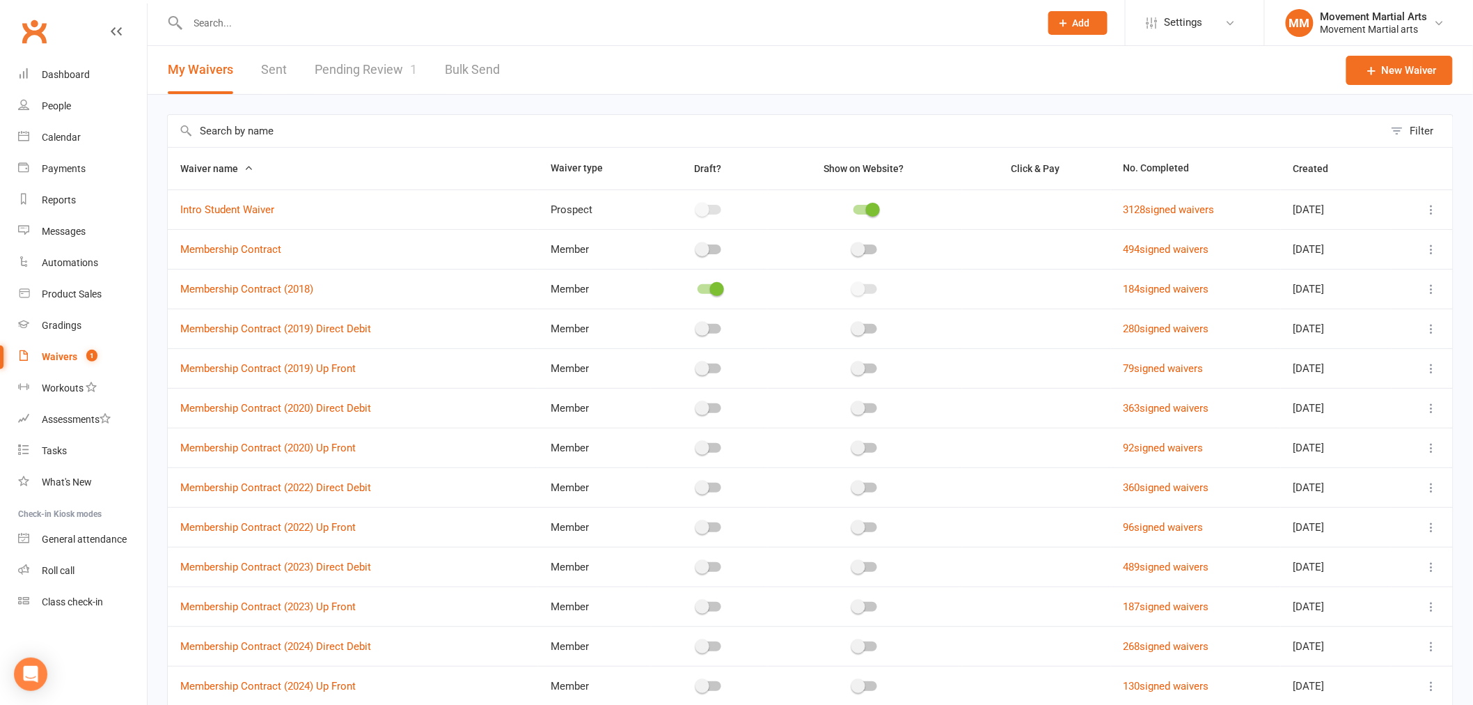
click at [323, 68] on link "Pending Review 1" at bounding box center [366, 70] width 102 height 48
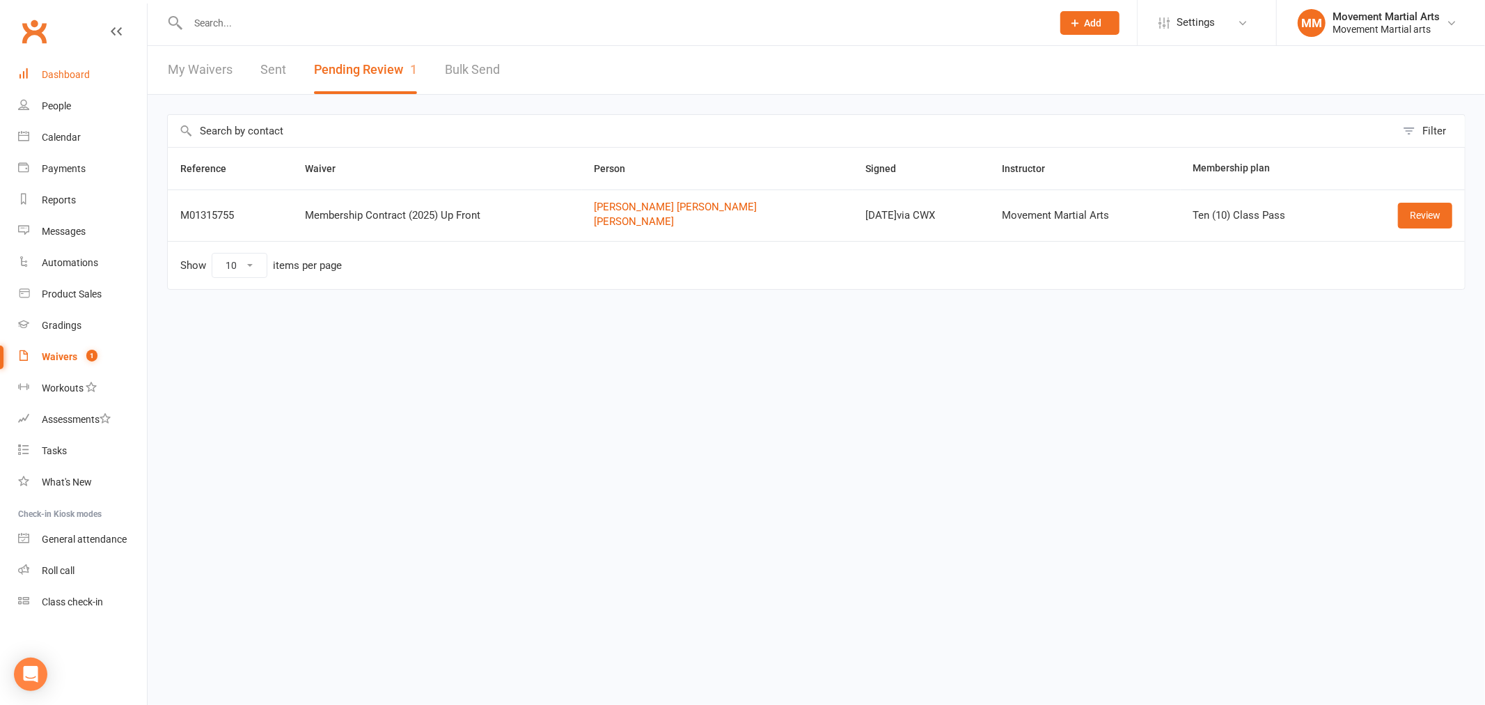
click at [71, 68] on link "Dashboard" at bounding box center [82, 74] width 129 height 31
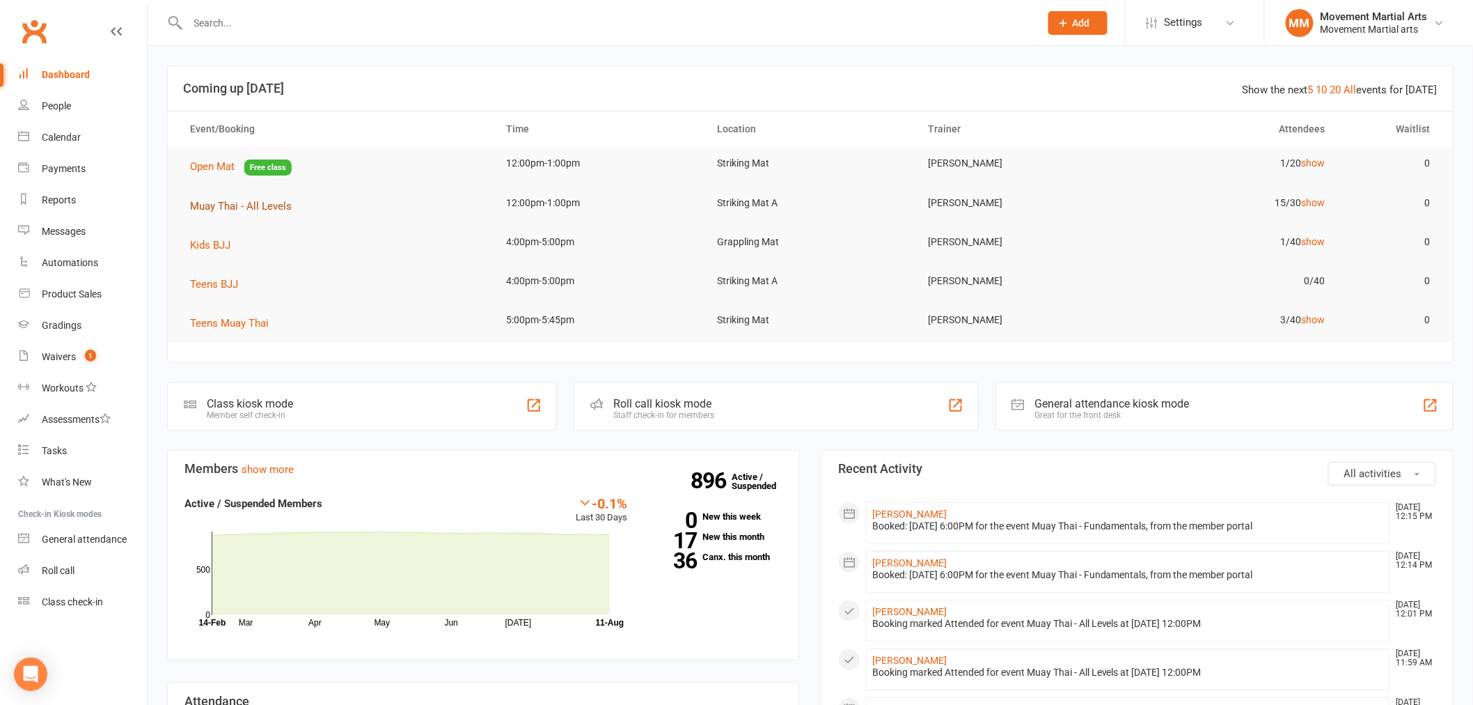
click at [255, 202] on span "Muay Thai - All Levels" at bounding box center [241, 206] width 102 height 13
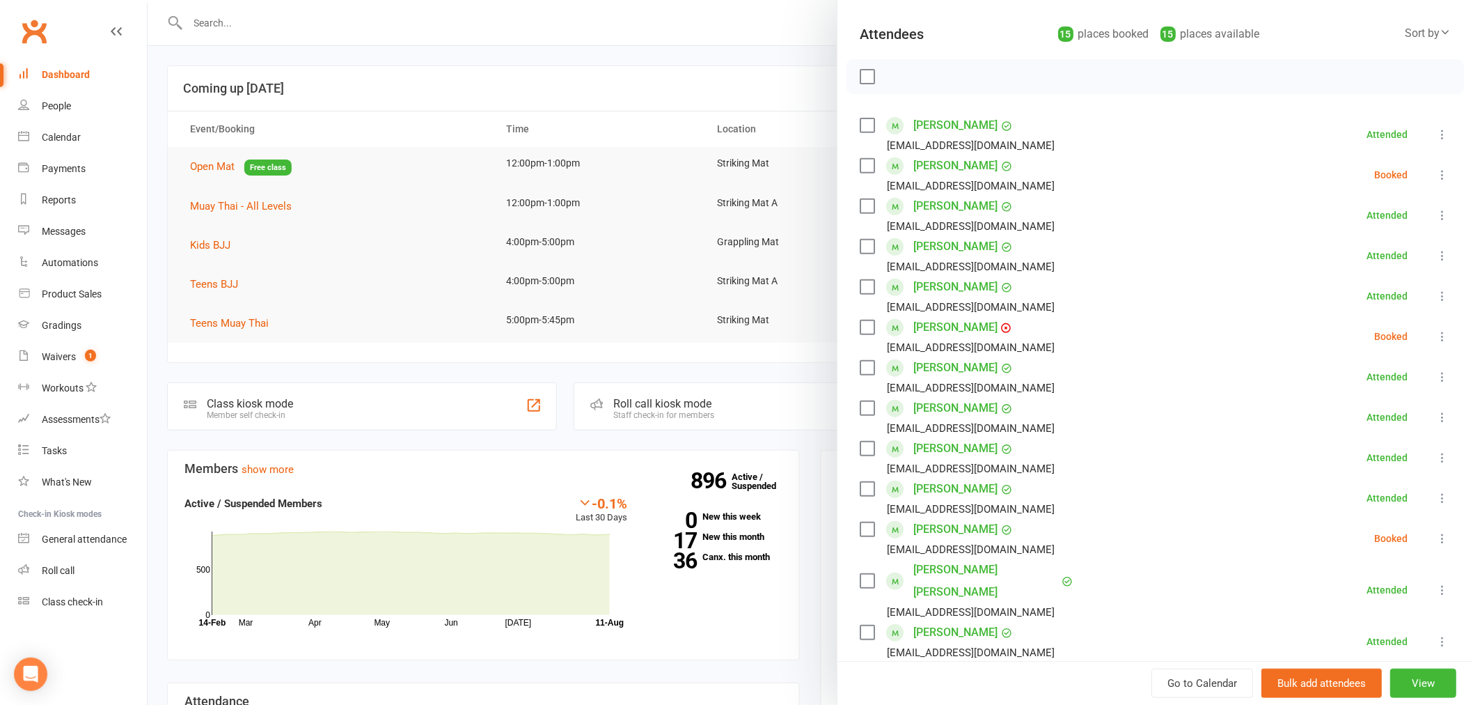
scroll to position [180, 0]
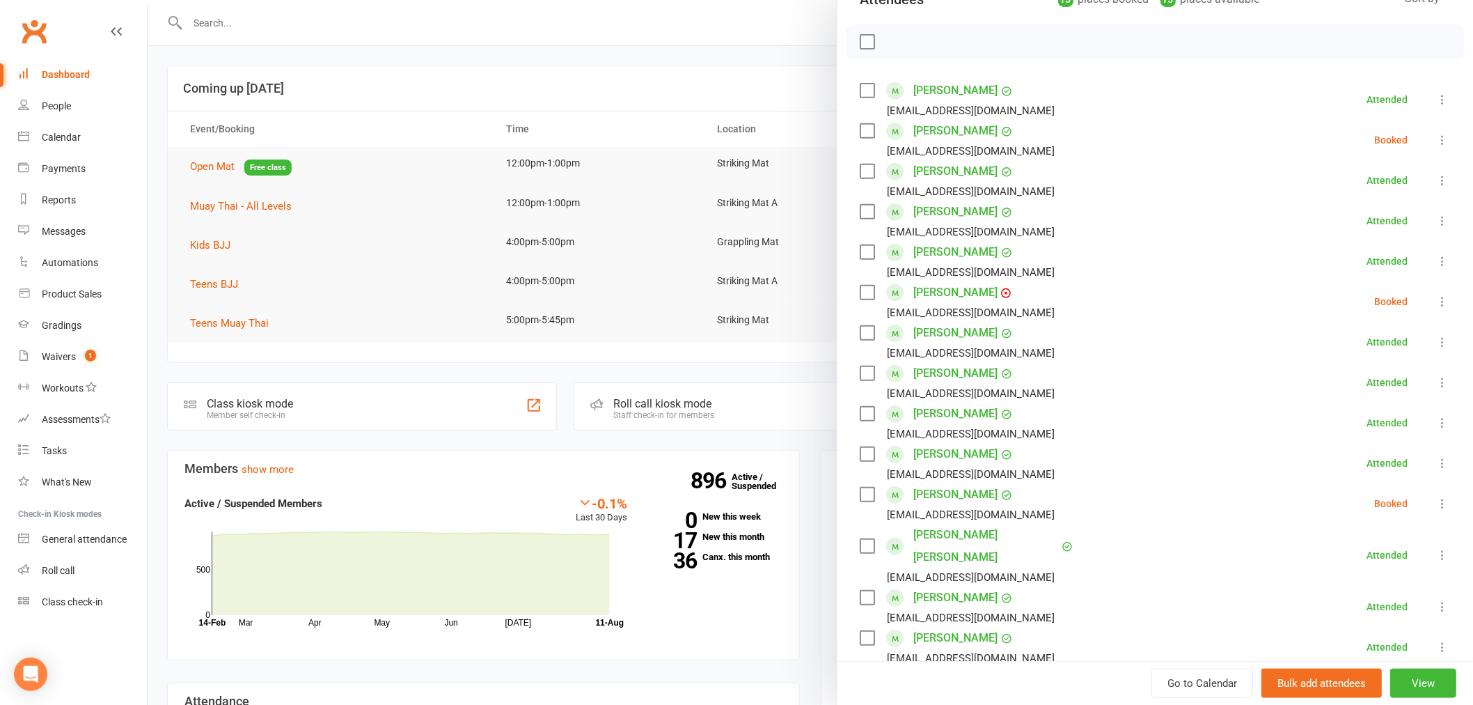
click at [331, 32] on div at bounding box center [810, 352] width 1325 height 705
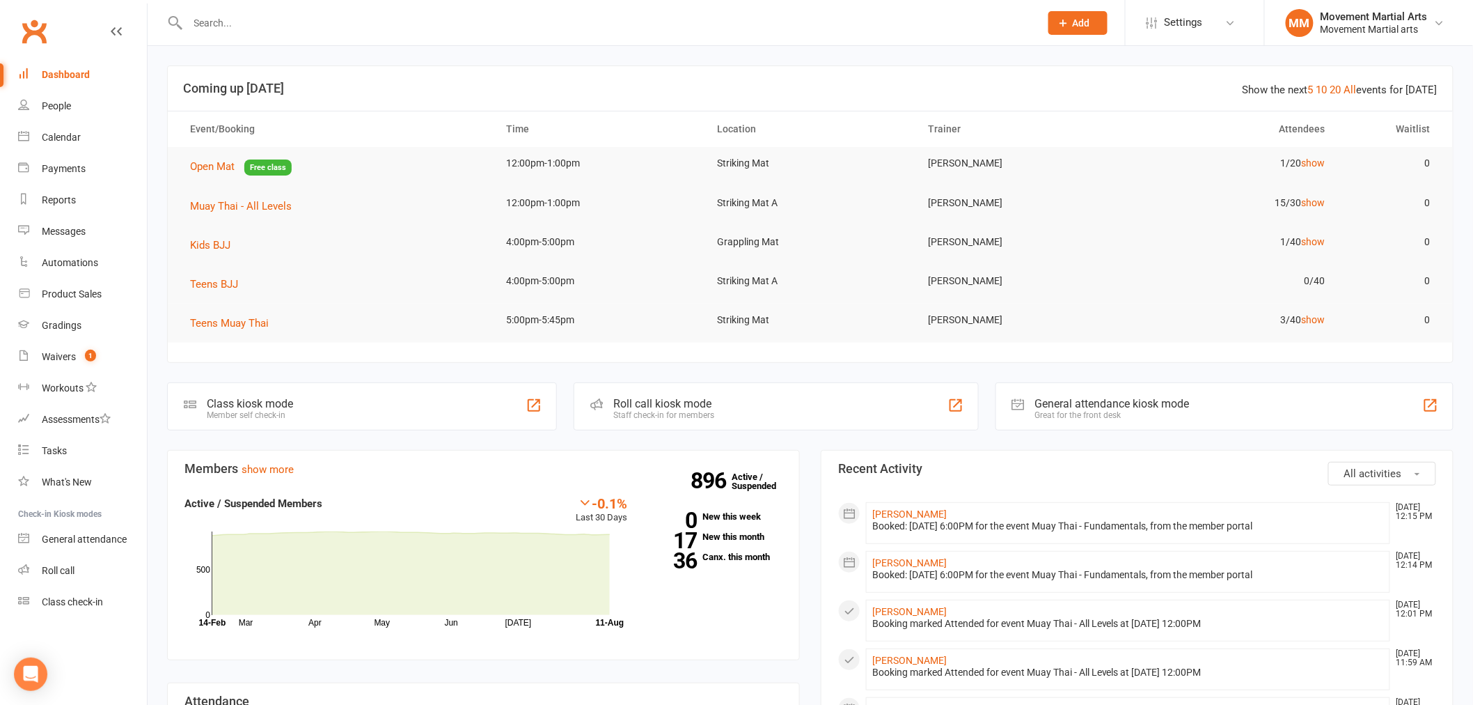
click at [370, 39] on div at bounding box center [598, 22] width 863 height 45
click at [366, 29] on input "text" at bounding box center [607, 22] width 847 height 19
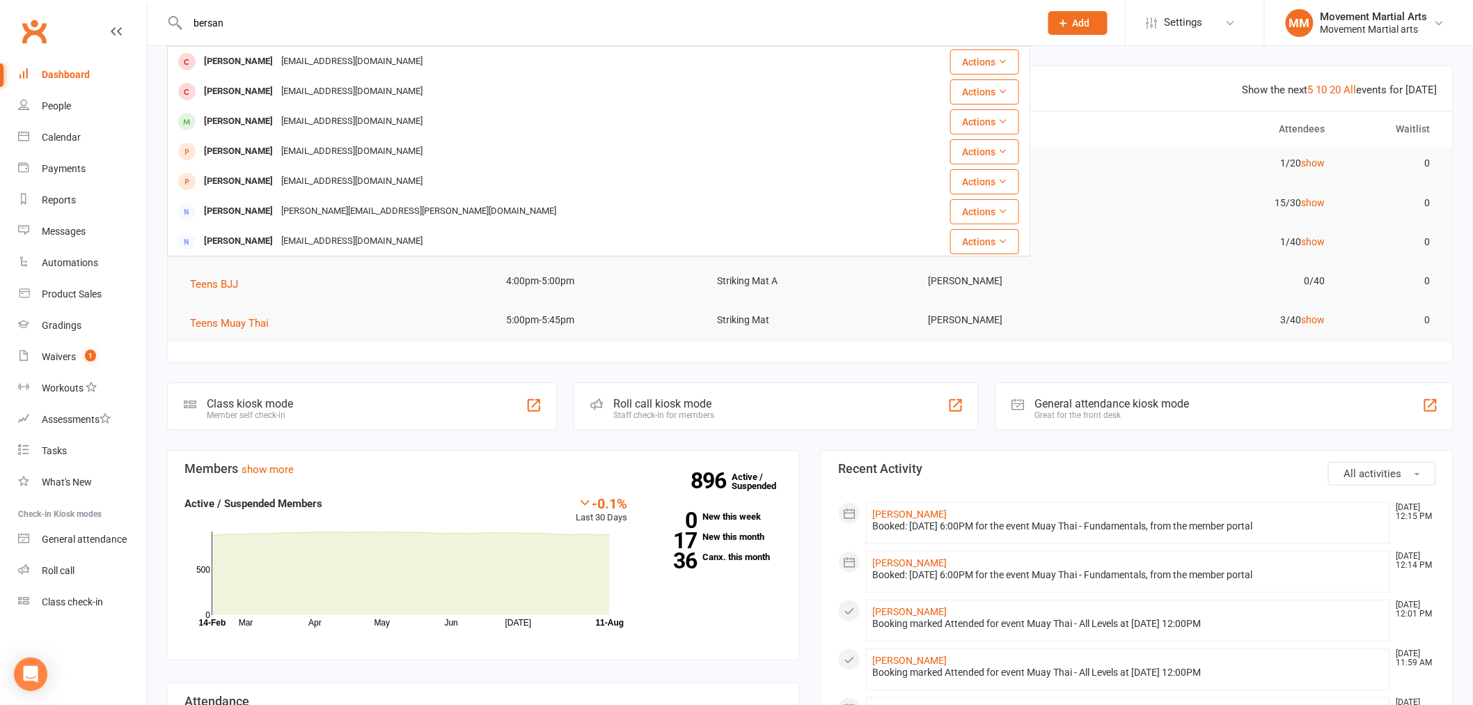
drag, startPoint x: 254, startPoint y: 21, endPoint x: 167, endPoint y: 31, distance: 87.6
click at [167, 31] on div "bersan Olivia Bersais obersais@gmail.com Actions Bernard Kwan kwanbrian@yahoo.c…" at bounding box center [598, 22] width 863 height 45
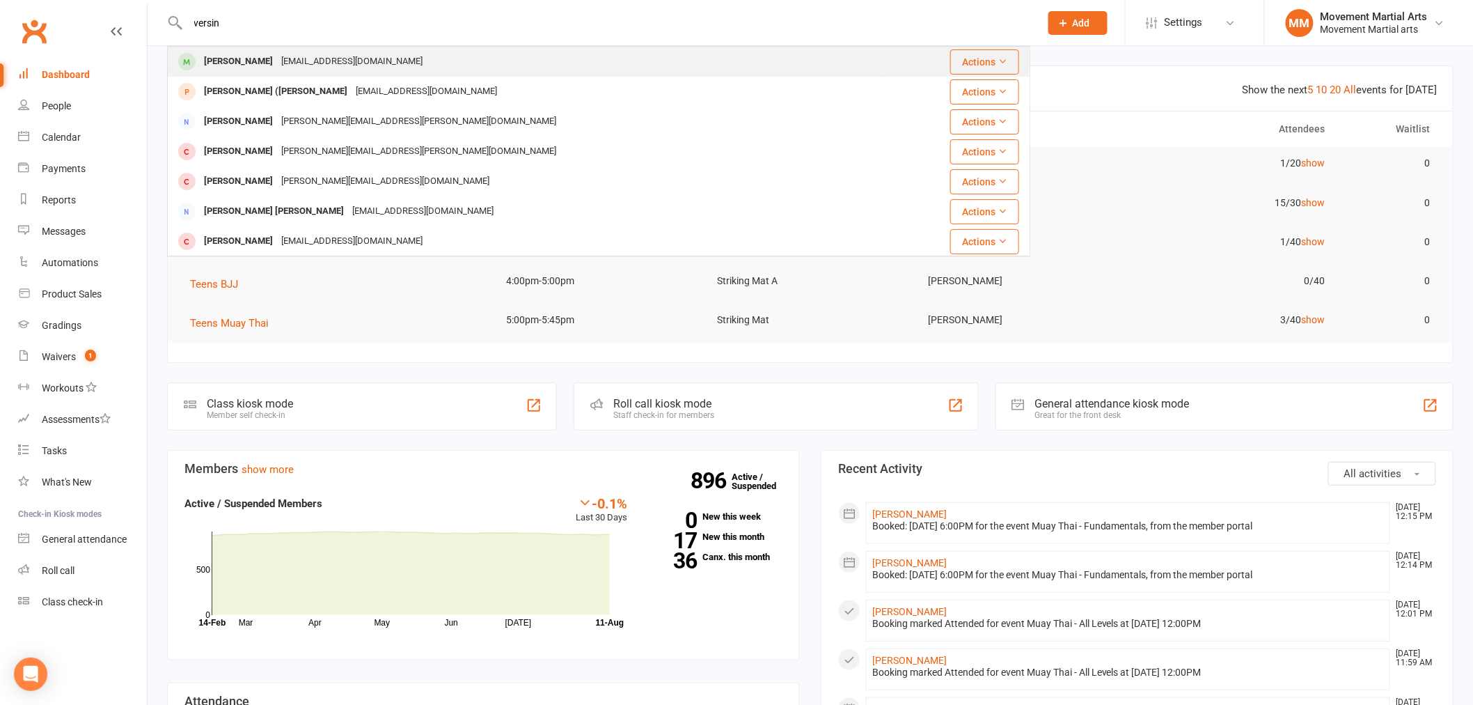
type input "versin"
click at [277, 61] on div "arnaudversini83@gmail.com" at bounding box center [352, 62] width 150 height 20
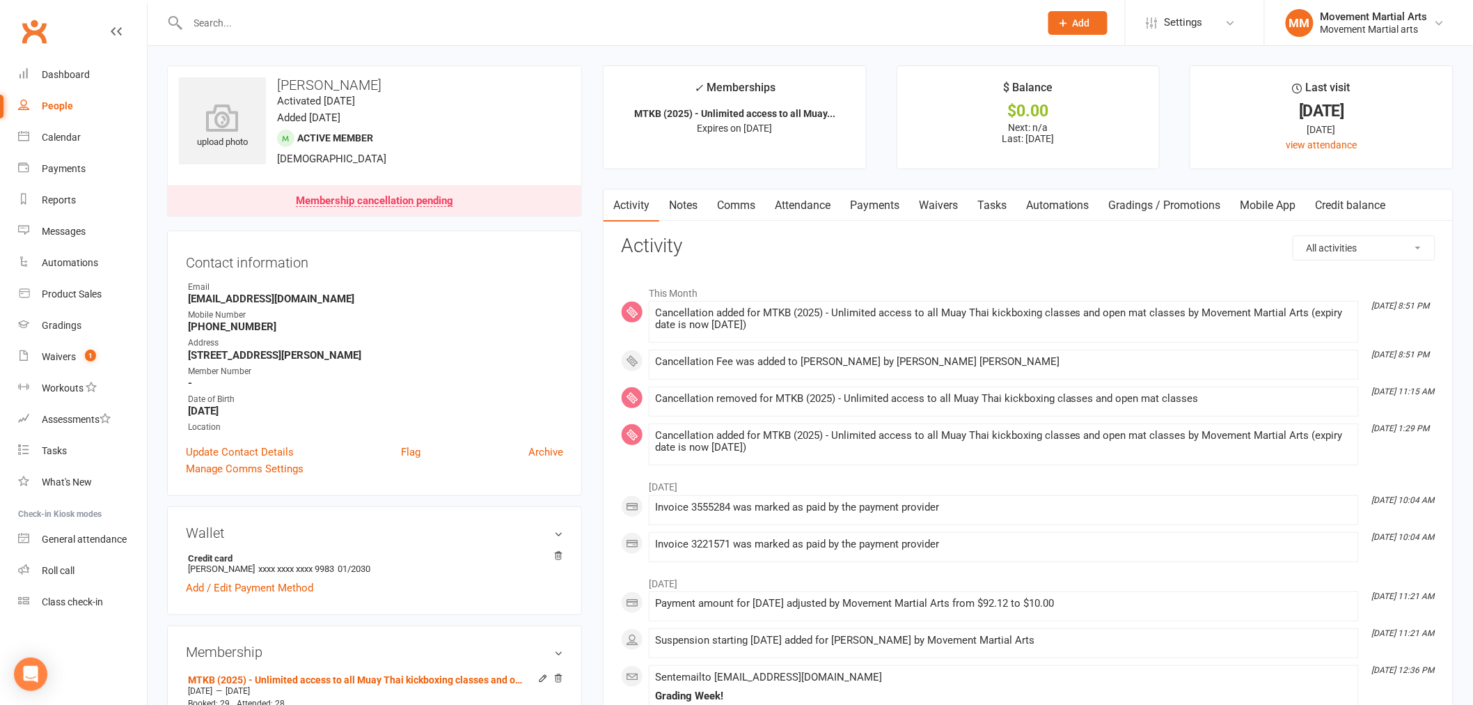
click at [888, 207] on link "Payments" at bounding box center [874, 205] width 69 height 32
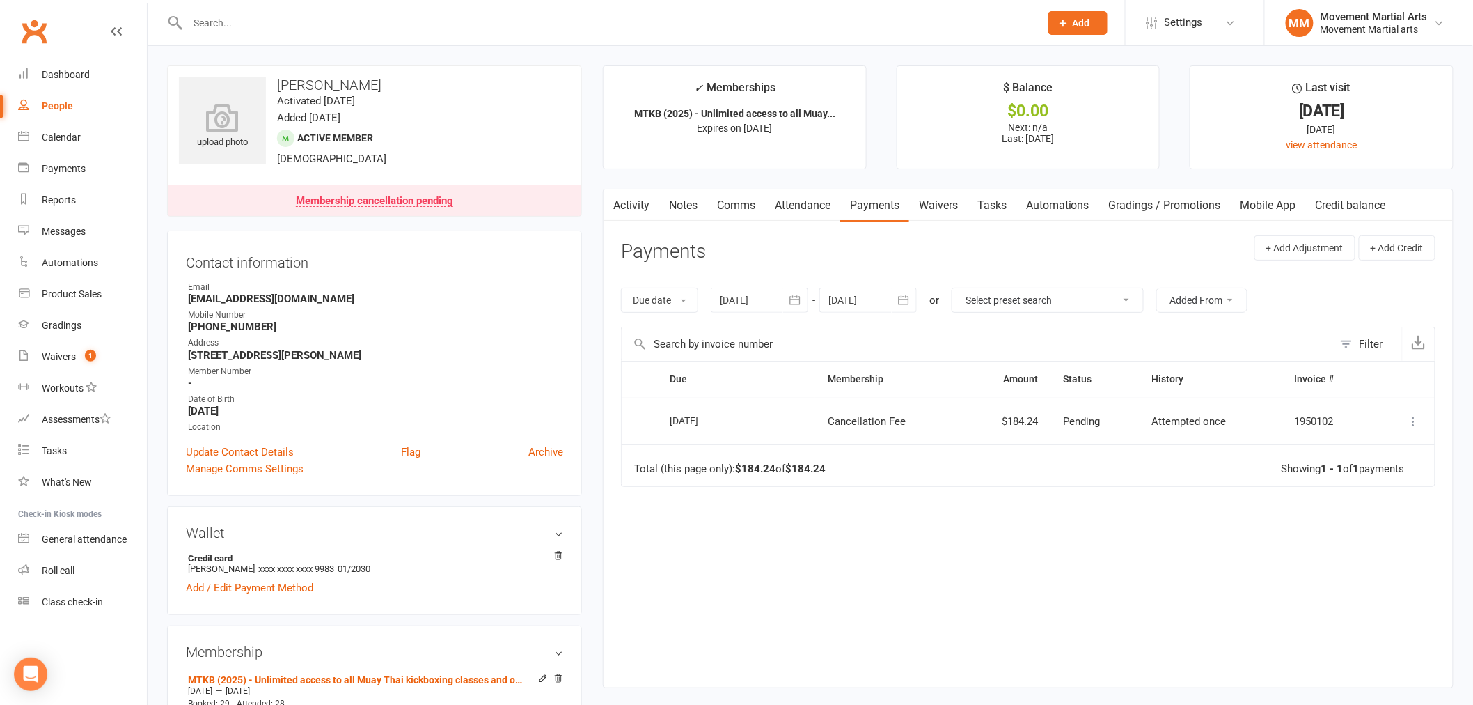
drag, startPoint x: 806, startPoint y: 298, endPoint x: 783, endPoint y: 274, distance: 33.0
click at [783, 274] on div "Due date Due date Date paid Date failed Date settled 11 Jul 2025 July 2025 Sun …" at bounding box center [1028, 300] width 814 height 53
click at [794, 304] on icon "button" at bounding box center [795, 300] width 14 height 14
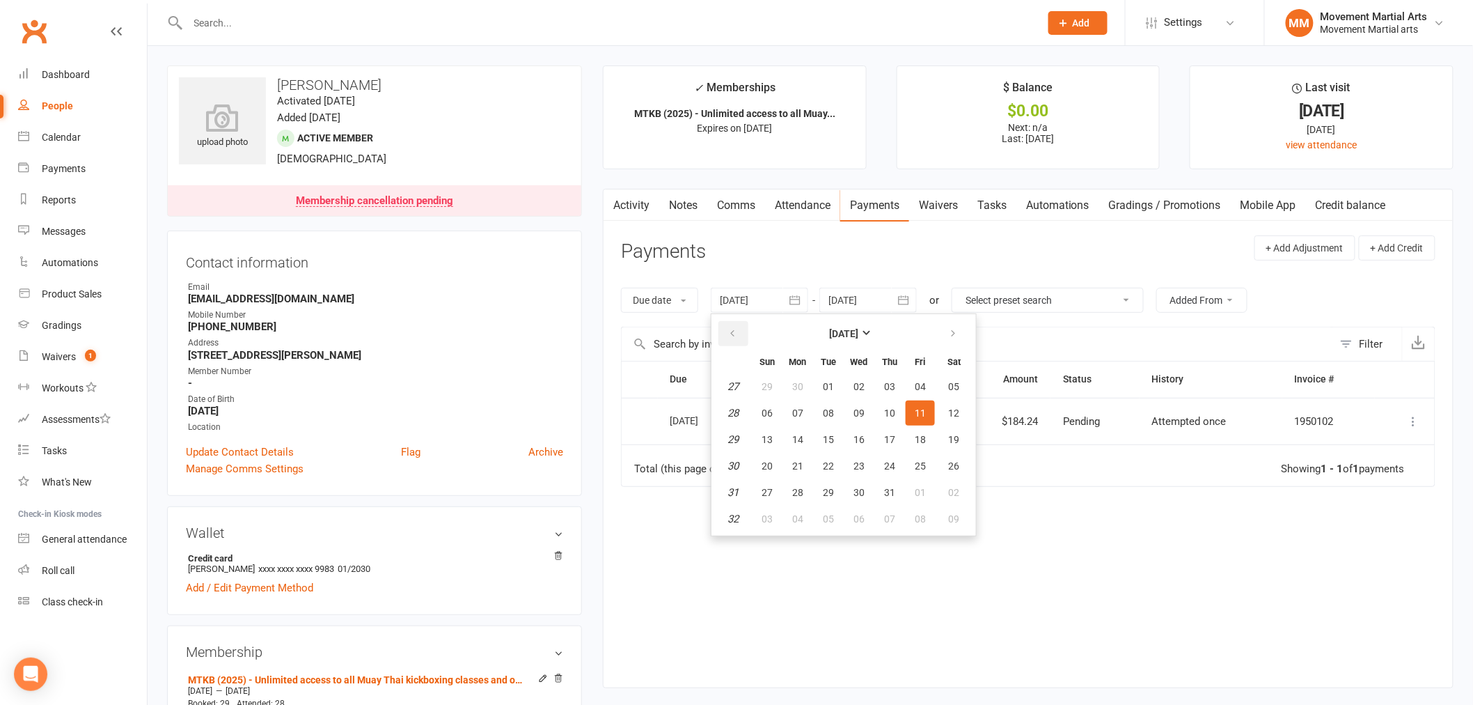
click at [743, 333] on button "button" at bounding box center [733, 333] width 30 height 25
click at [741, 328] on button "button" at bounding box center [733, 333] width 30 height 25
click at [805, 443] on button "14" at bounding box center [797, 439] width 29 height 25
type input "14 Apr 2025"
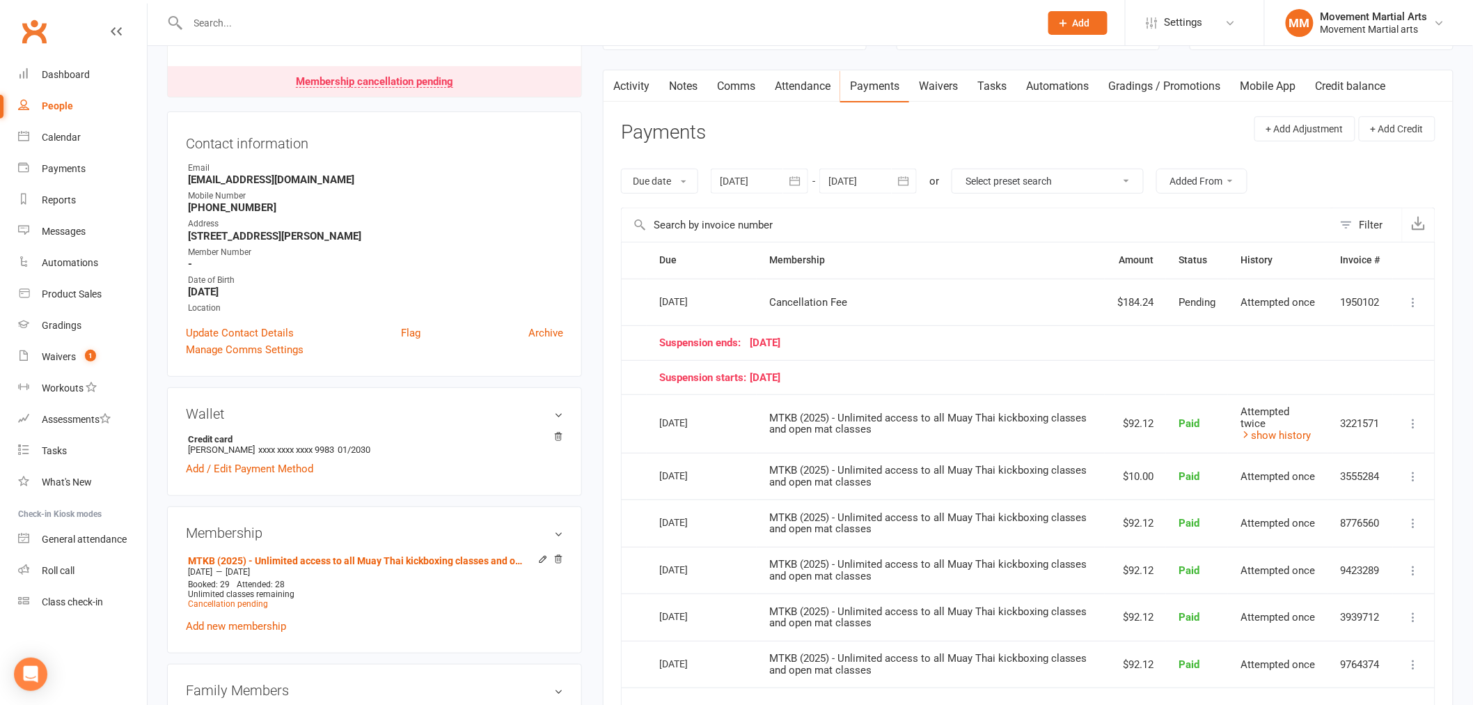
scroll to position [180, 0]
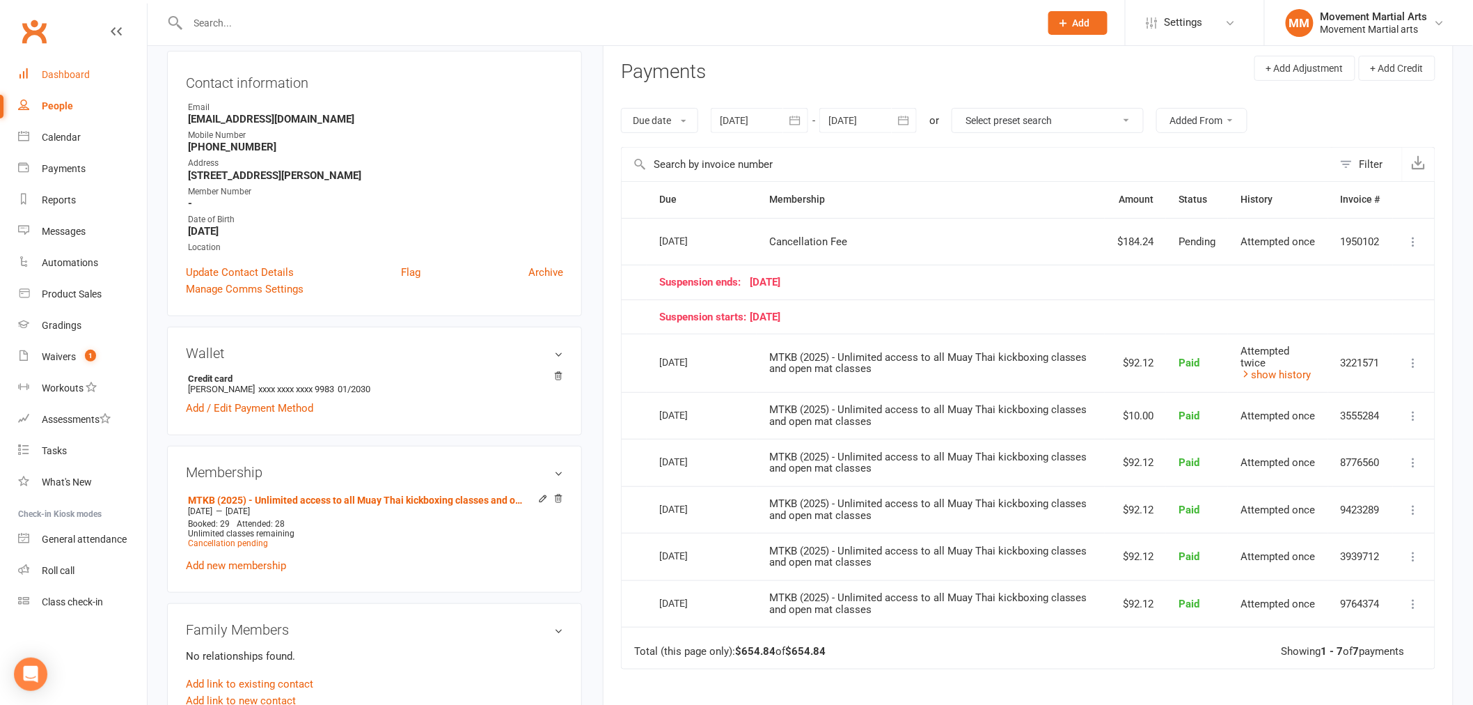
click at [70, 70] on div "Dashboard" at bounding box center [66, 74] width 48 height 11
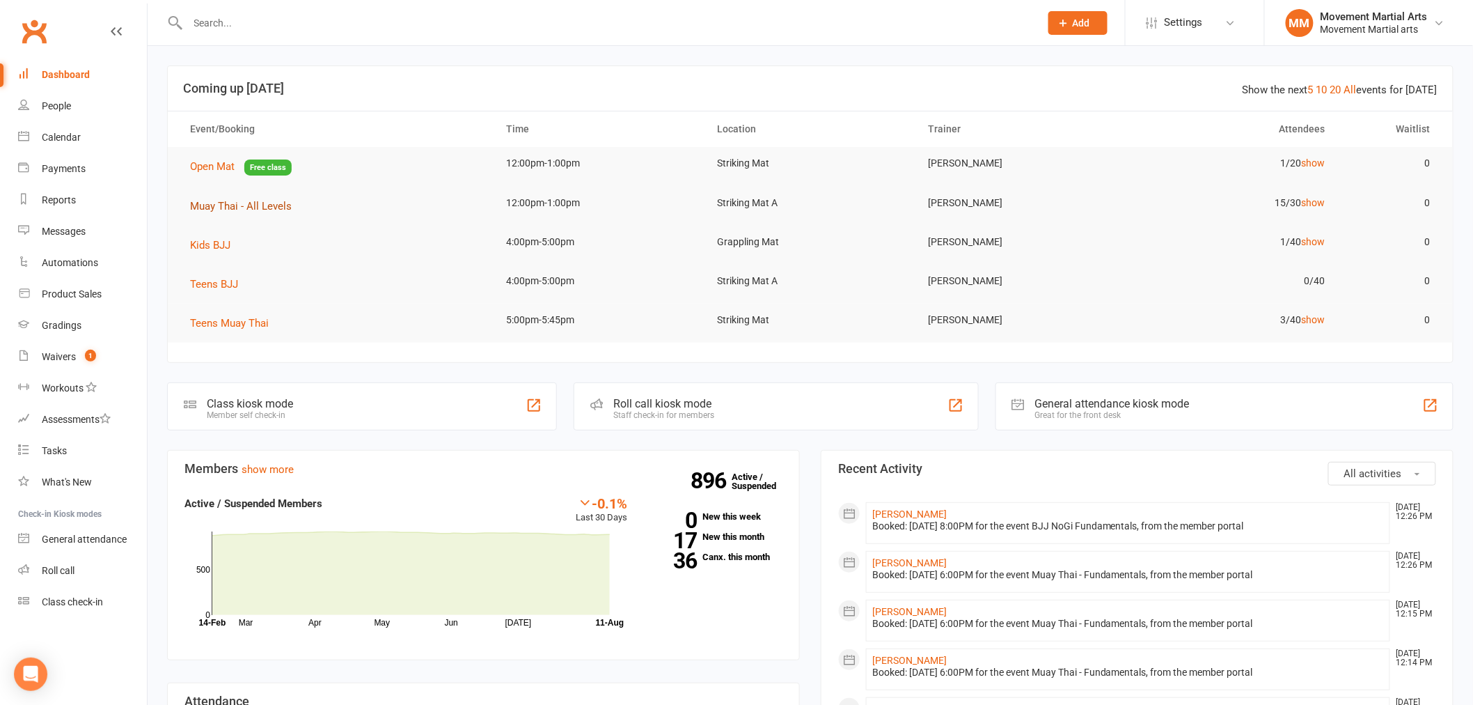
click at [237, 200] on span "Muay Thai - All Levels" at bounding box center [241, 206] width 102 height 13
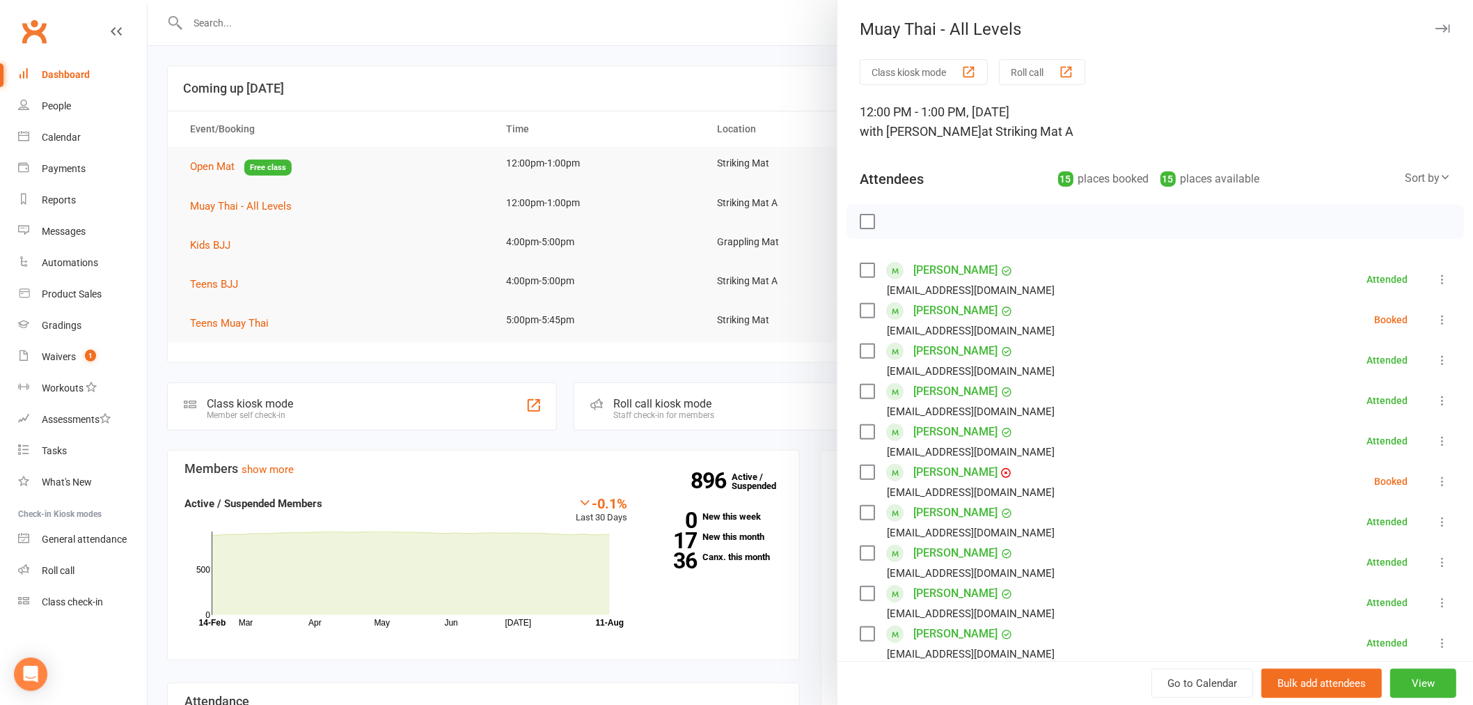
scroll to position [361, 0]
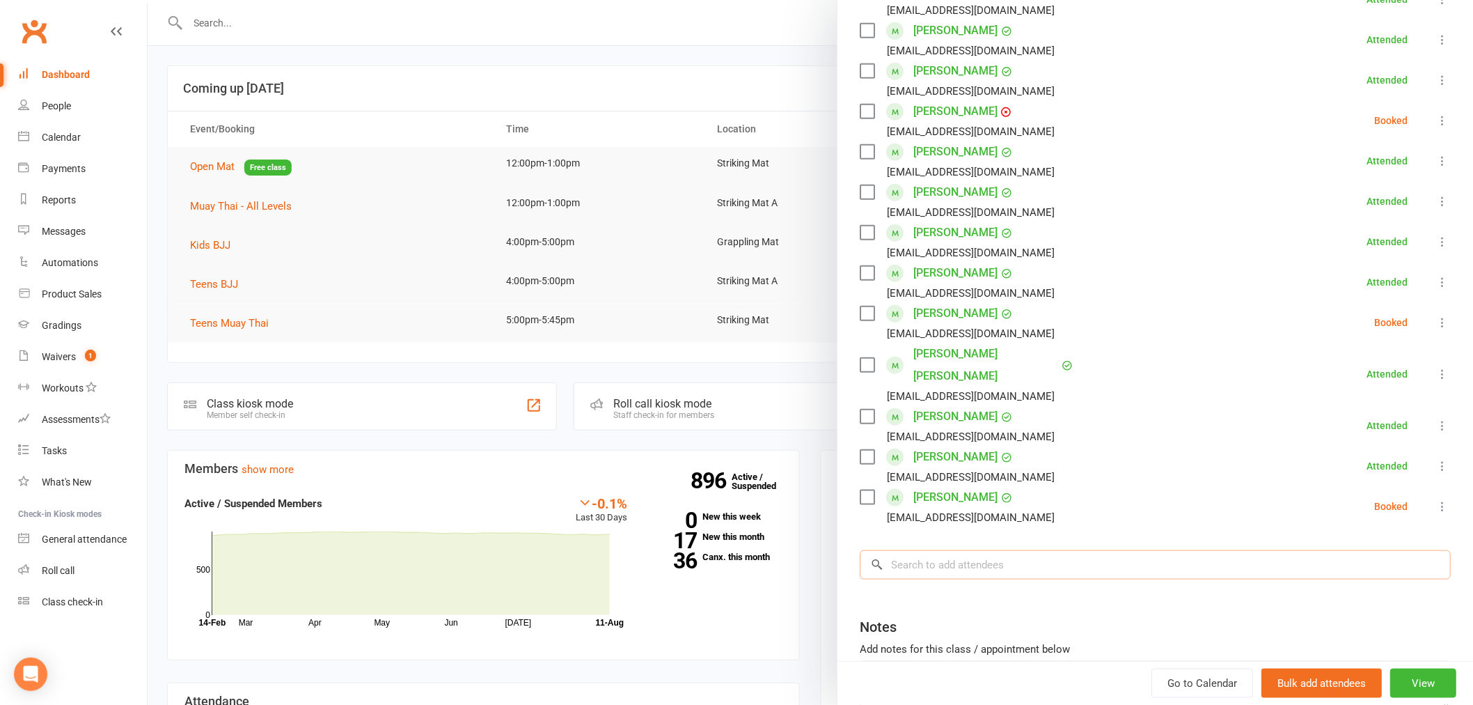
click at [994, 550] on input "search" at bounding box center [1155, 564] width 591 height 29
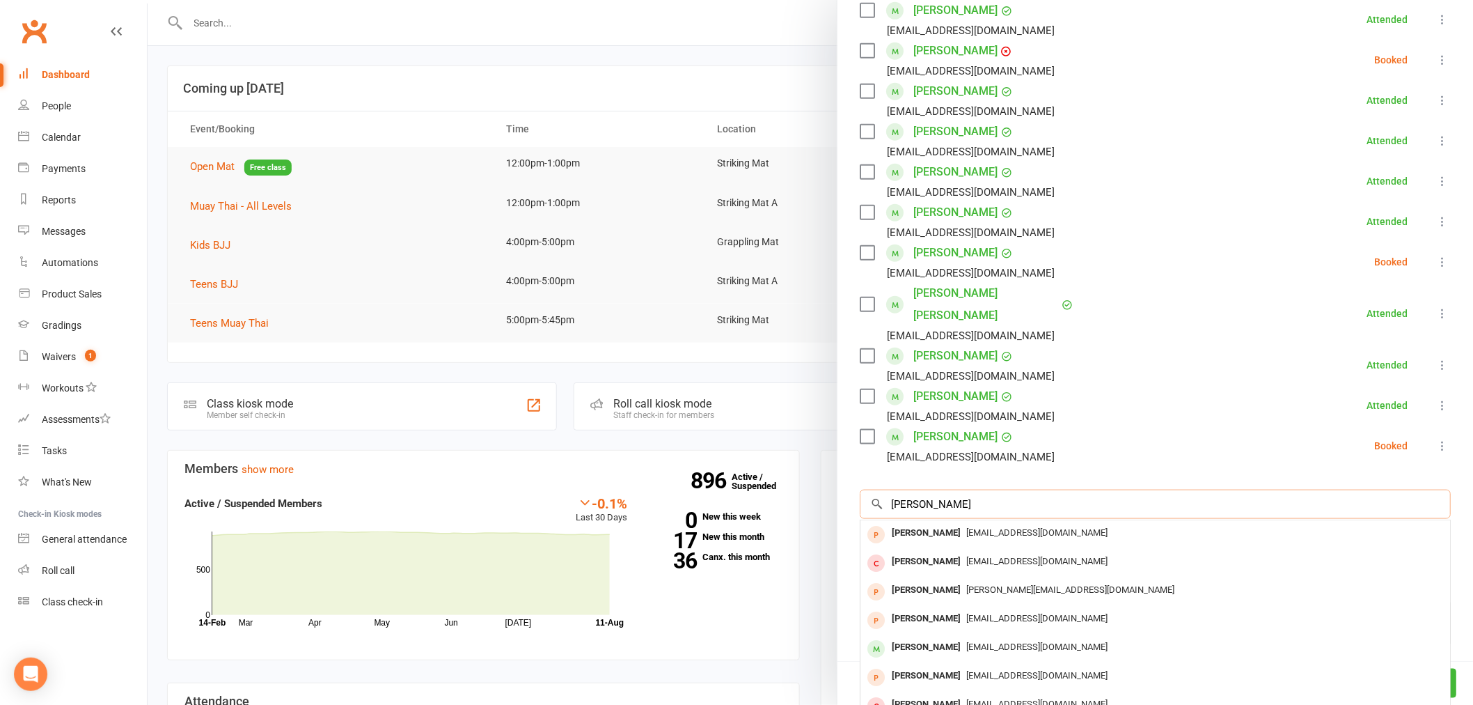
scroll to position [455, 0]
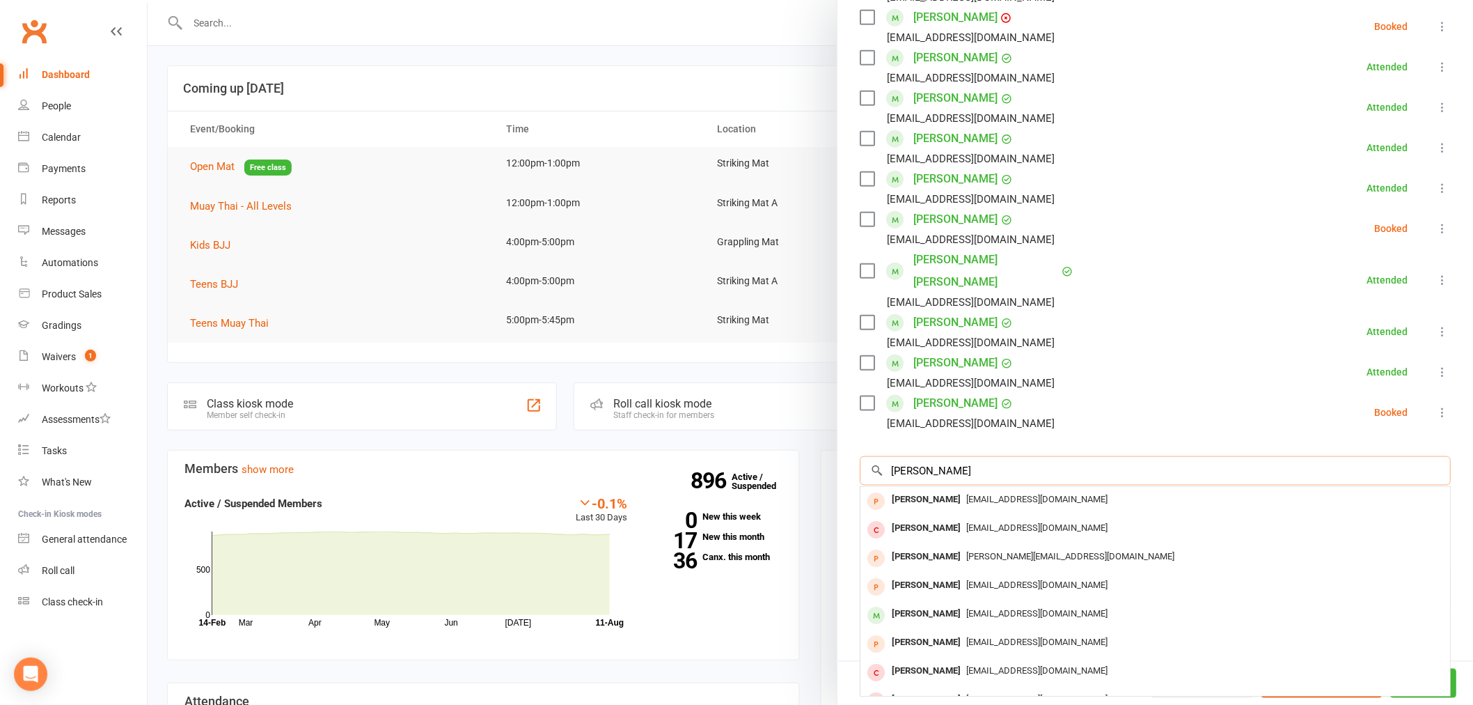
type input "leo"
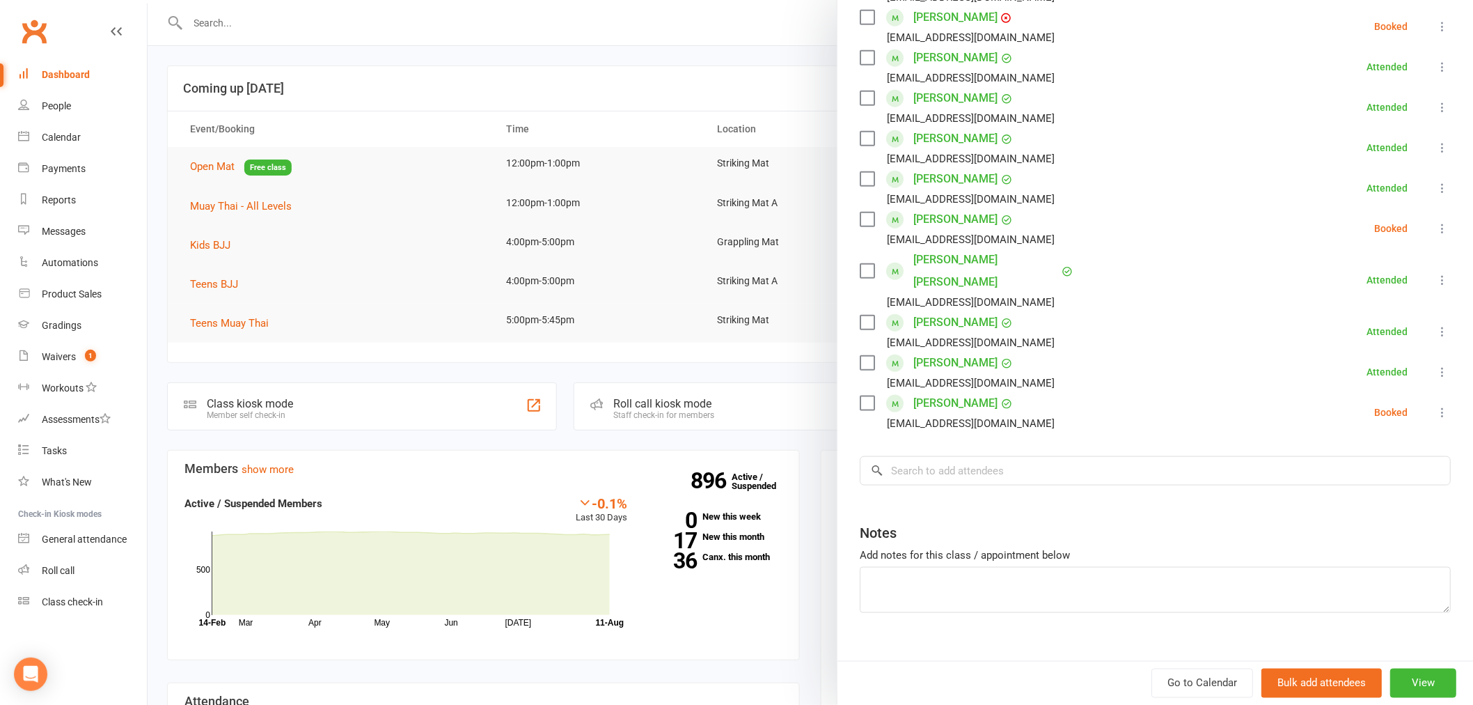
click at [434, 8] on div at bounding box center [810, 352] width 1325 height 705
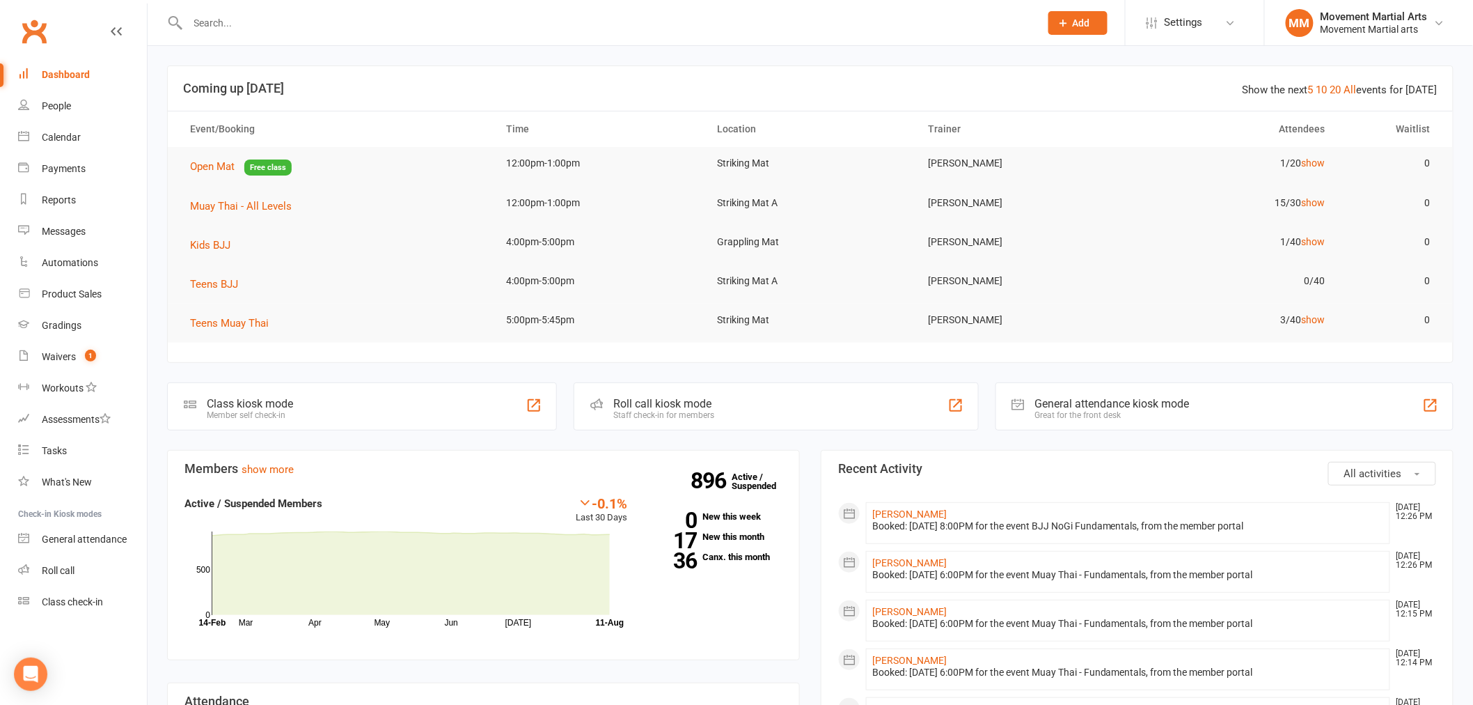
click at [411, 26] on input "text" at bounding box center [607, 22] width 847 height 19
type input "leo"
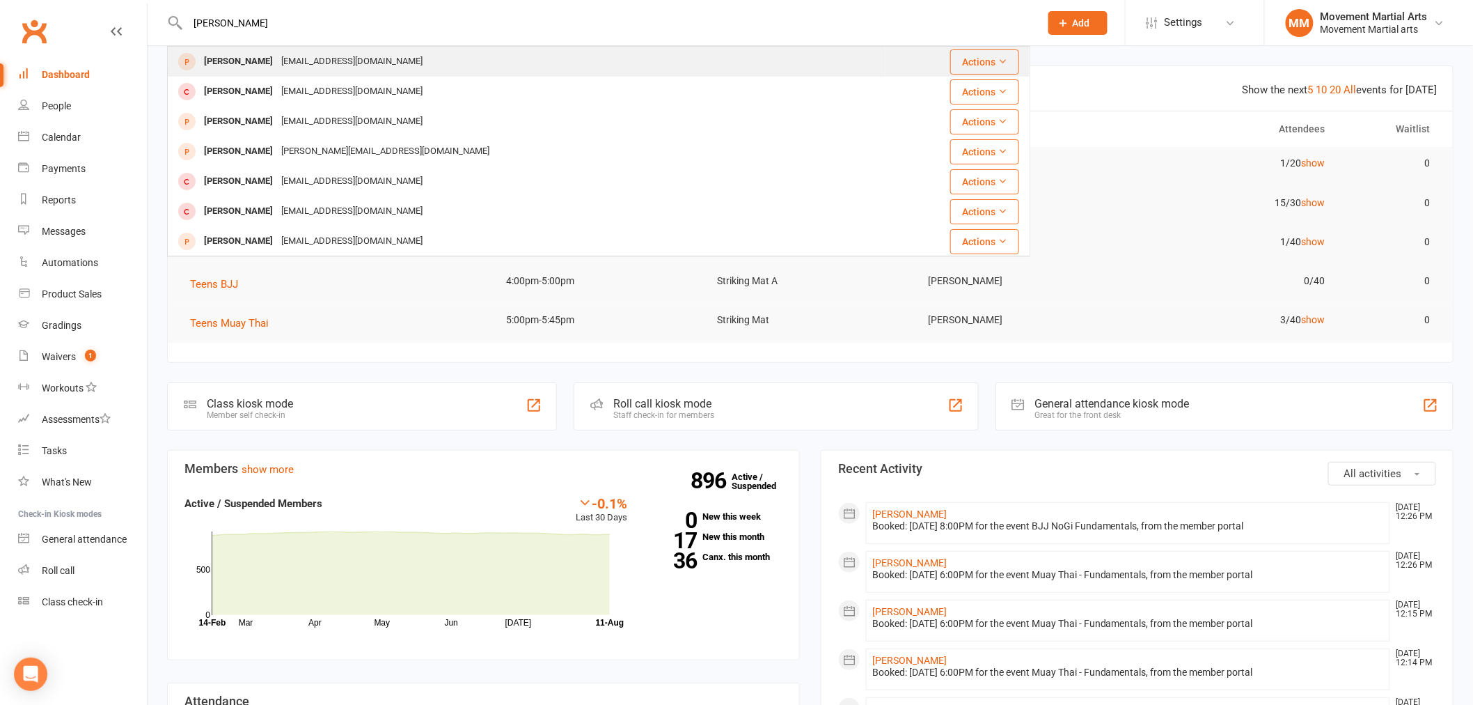
click at [365, 51] on div "Leo Zhang leom.zhang@gmail.com" at bounding box center [526, 61] width 716 height 29
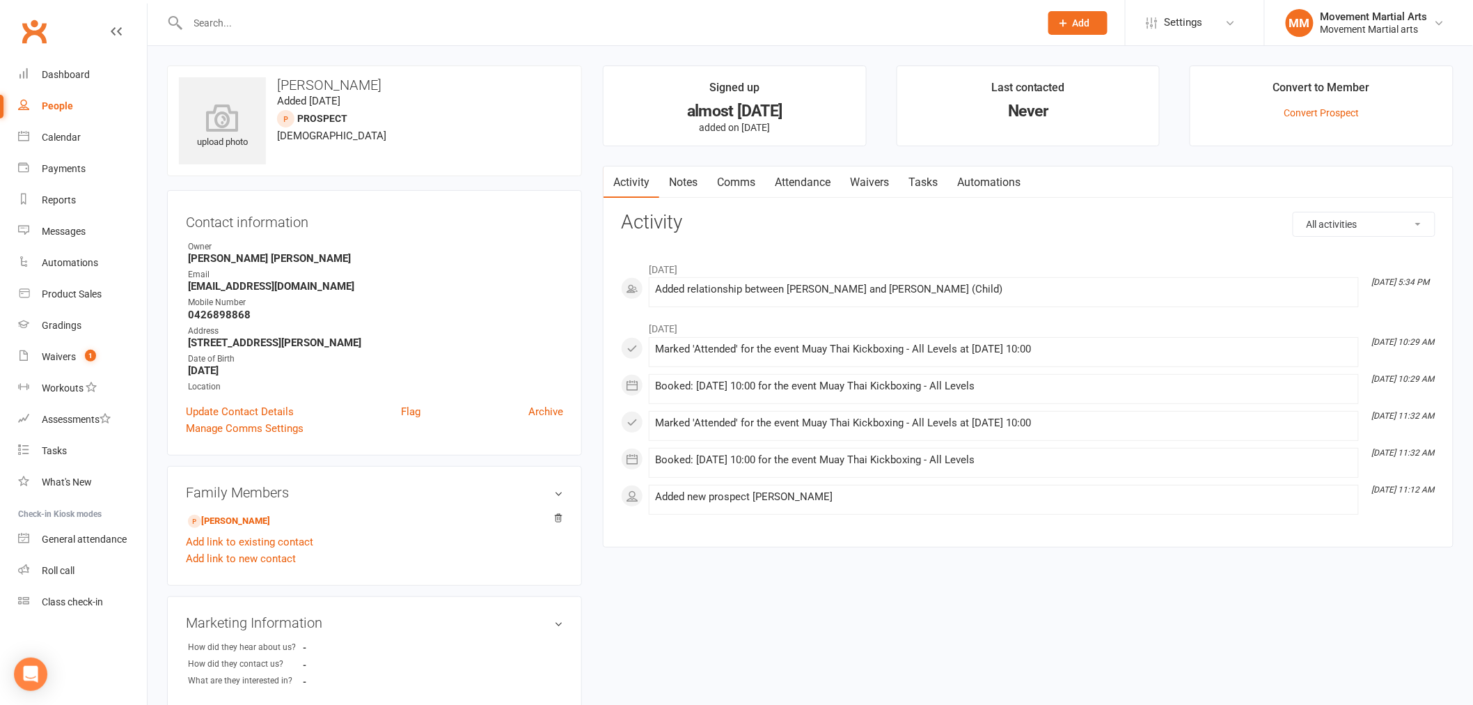
click at [220, 15] on input "text" at bounding box center [607, 22] width 847 height 19
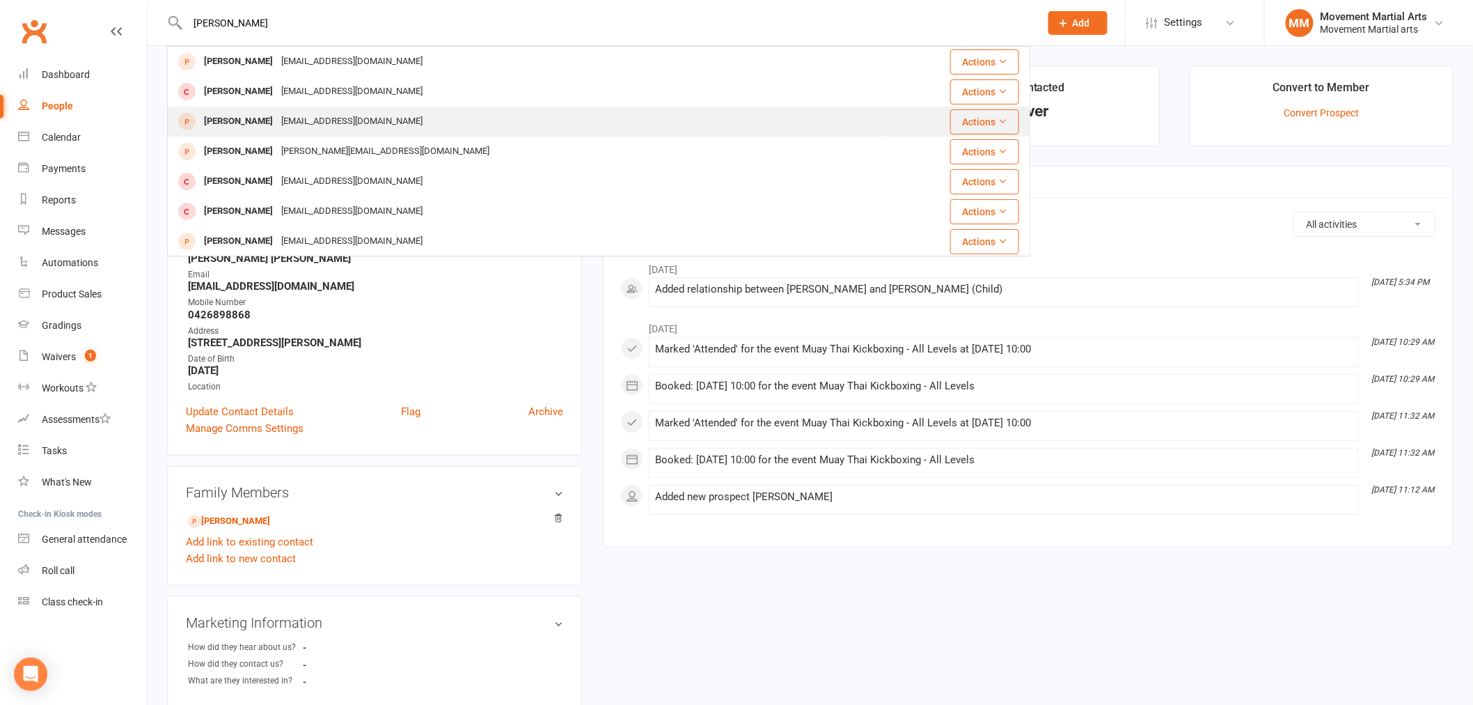
type input "leo"
click at [316, 129] on div "Jetmx5@gmail.com" at bounding box center [352, 121] width 150 height 20
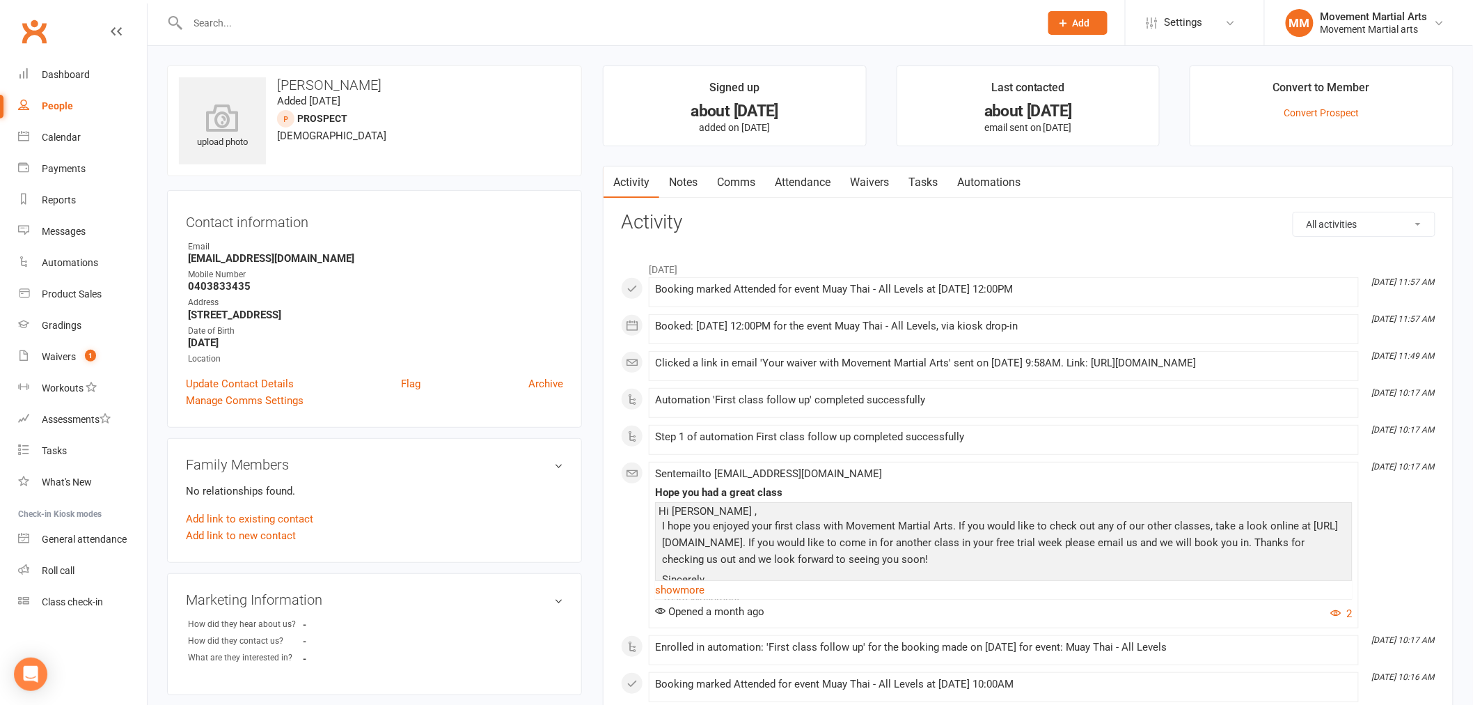
click at [245, 21] on input "text" at bounding box center [607, 22] width 847 height 19
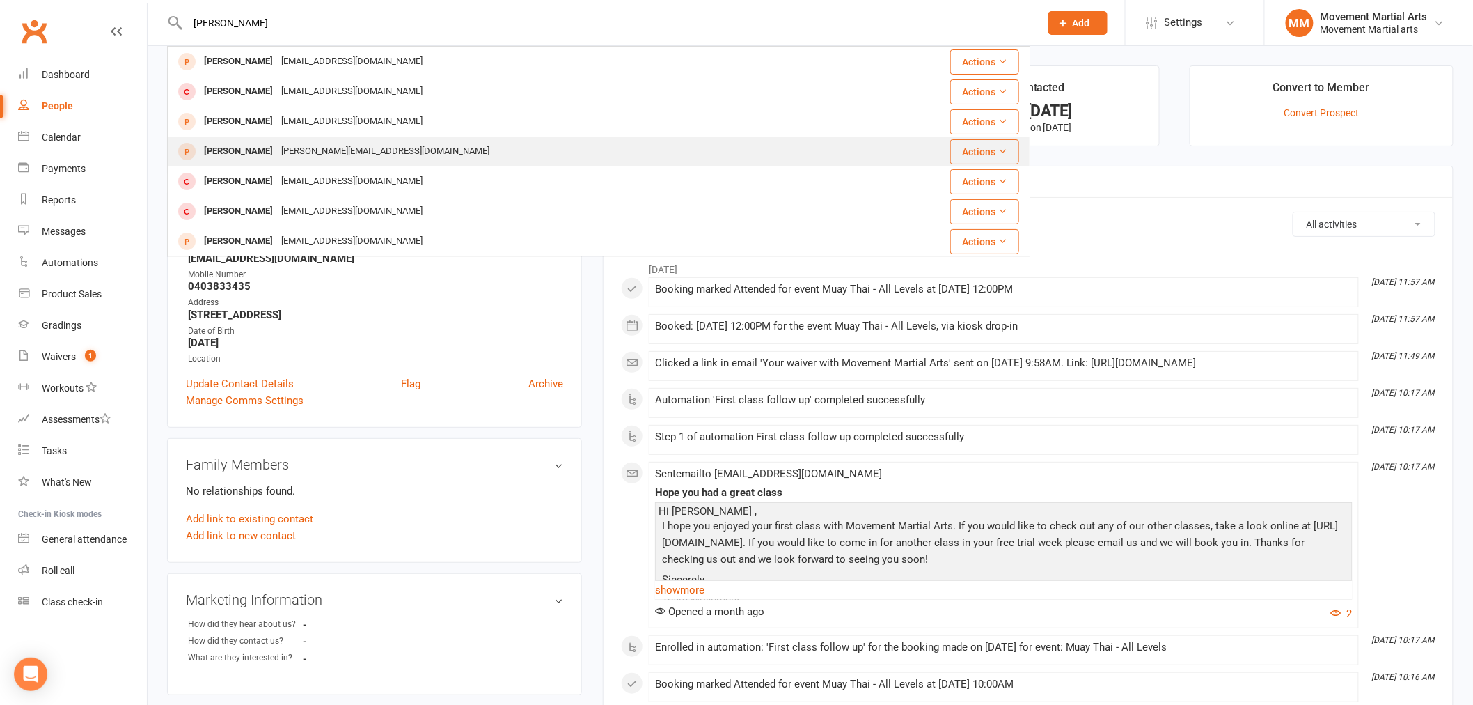
type input "leo"
click at [437, 158] on div "Leo Zhang Leo.z3228@gmail.com" at bounding box center [526, 151] width 716 height 29
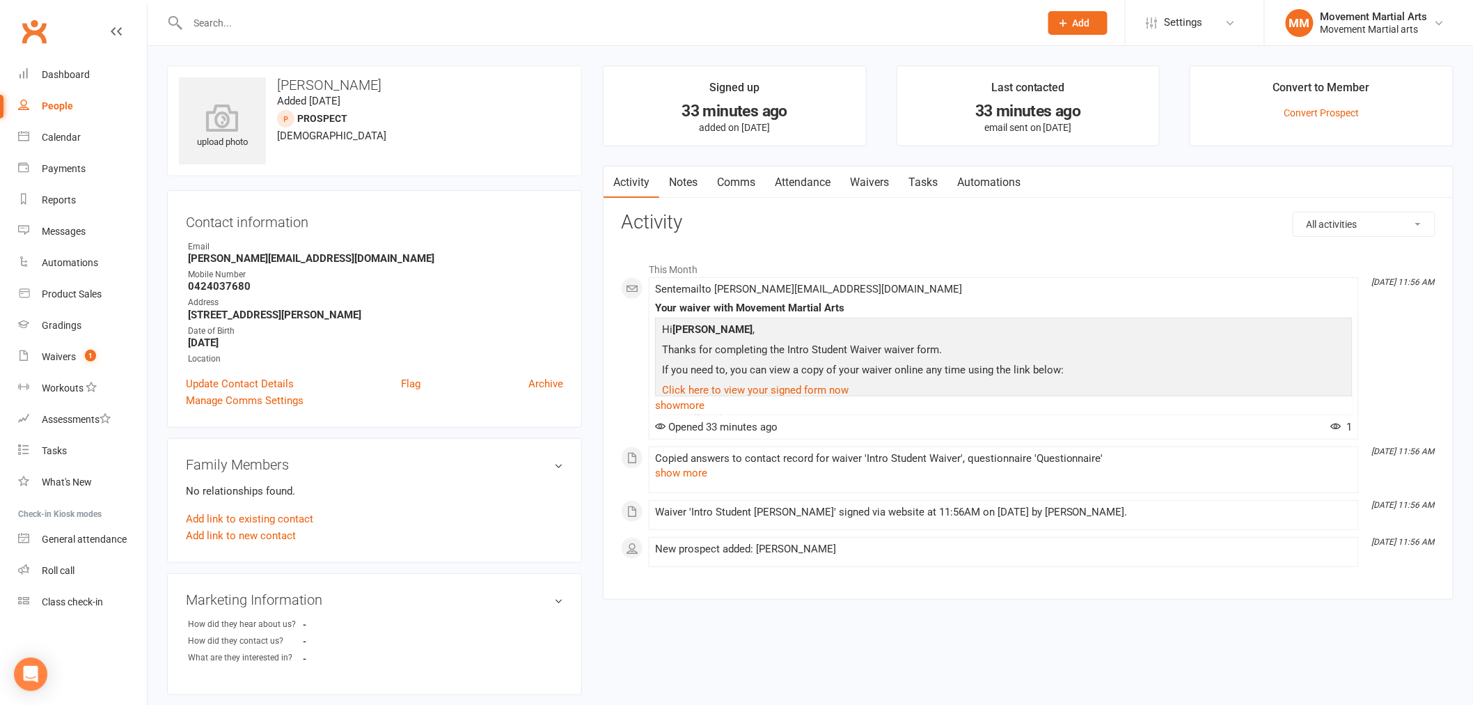
click at [808, 178] on link "Attendance" at bounding box center [802, 182] width 75 height 32
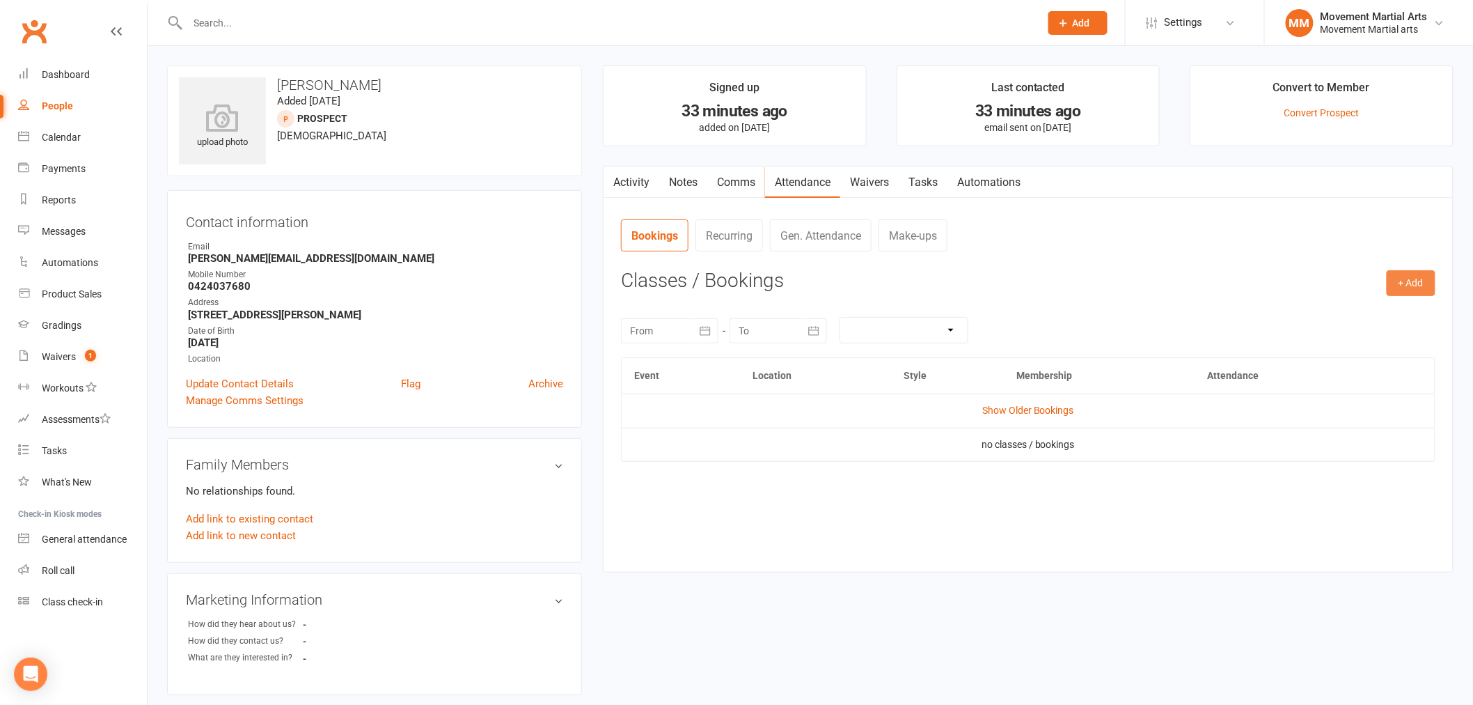
click at [1427, 281] on button "+ Add" at bounding box center [1411, 282] width 49 height 25
click at [1390, 304] on link "Book Event" at bounding box center [1366, 315] width 138 height 28
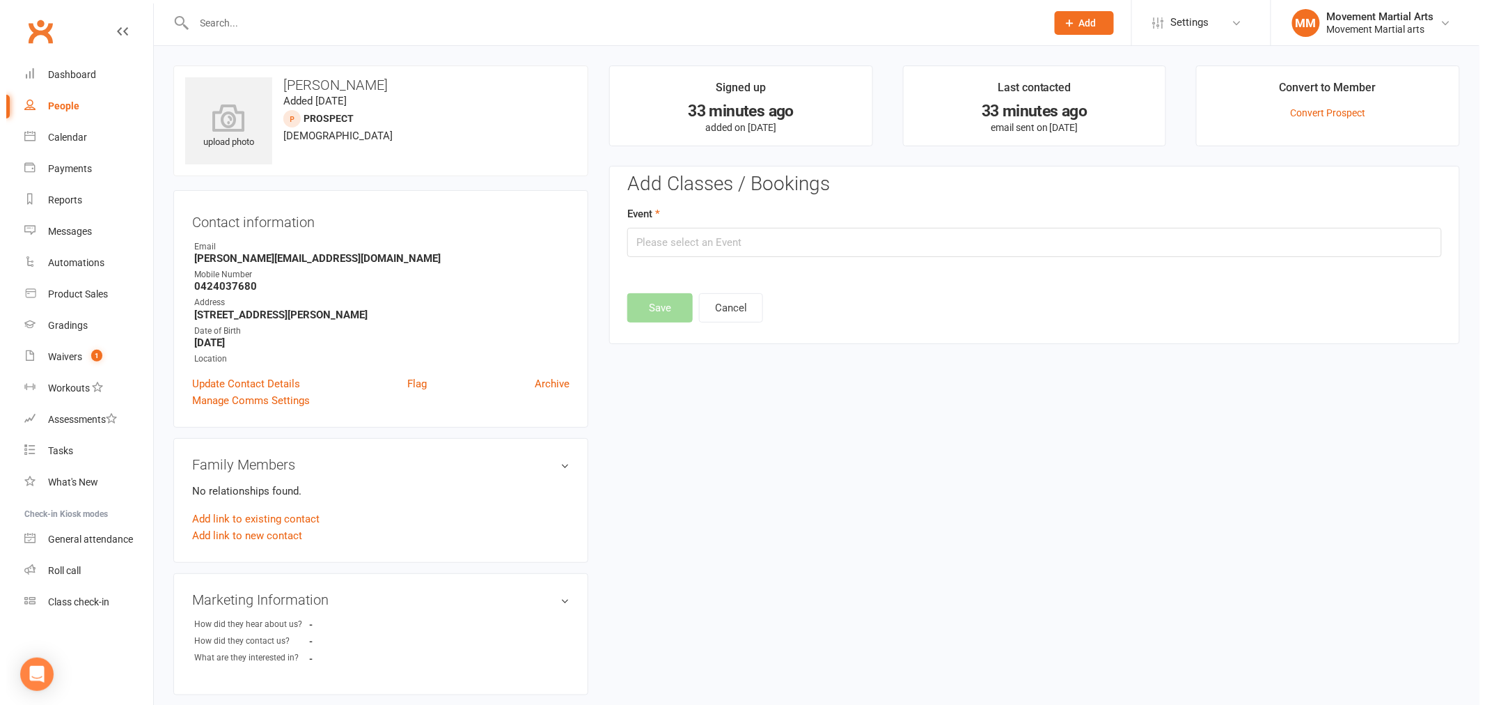
scroll to position [95, 0]
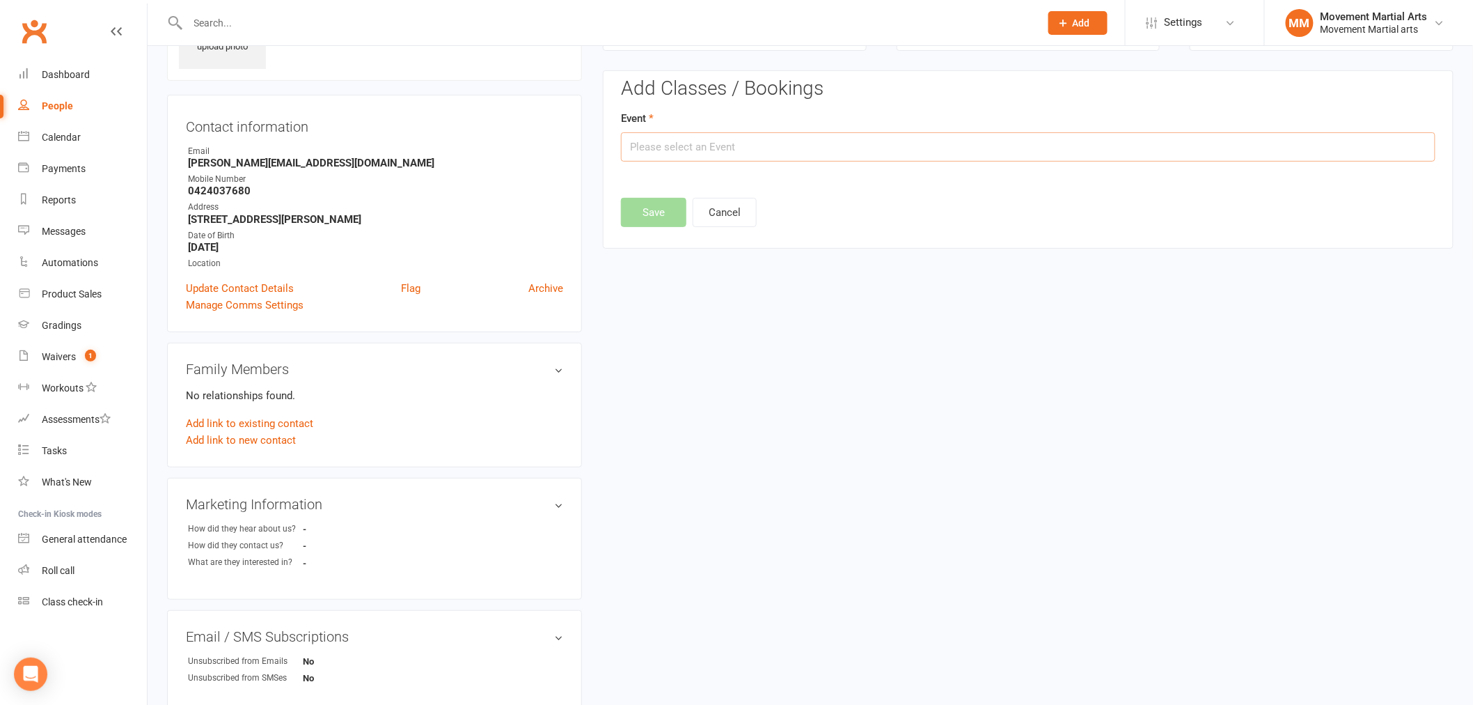
click at [1049, 154] on input "text" at bounding box center [1028, 146] width 814 height 29
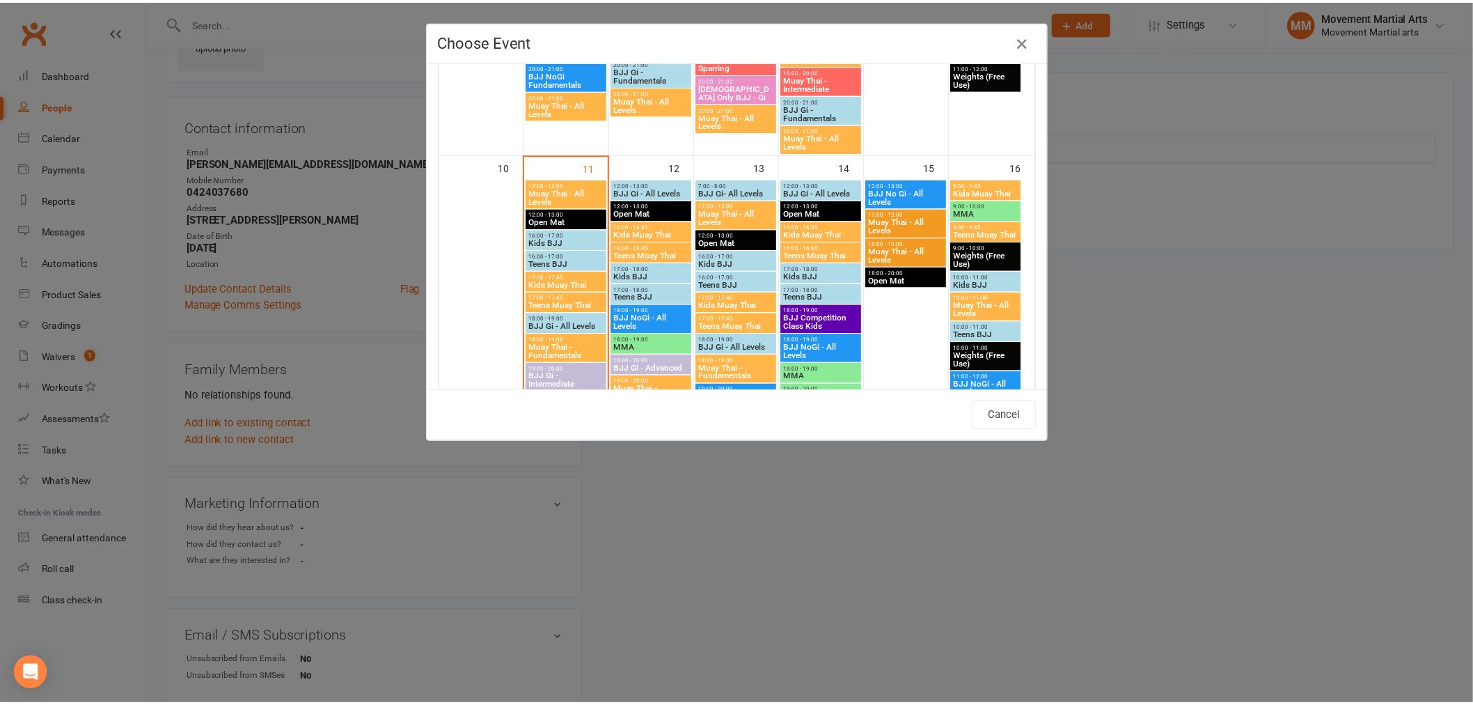
scroll to position [721, 0]
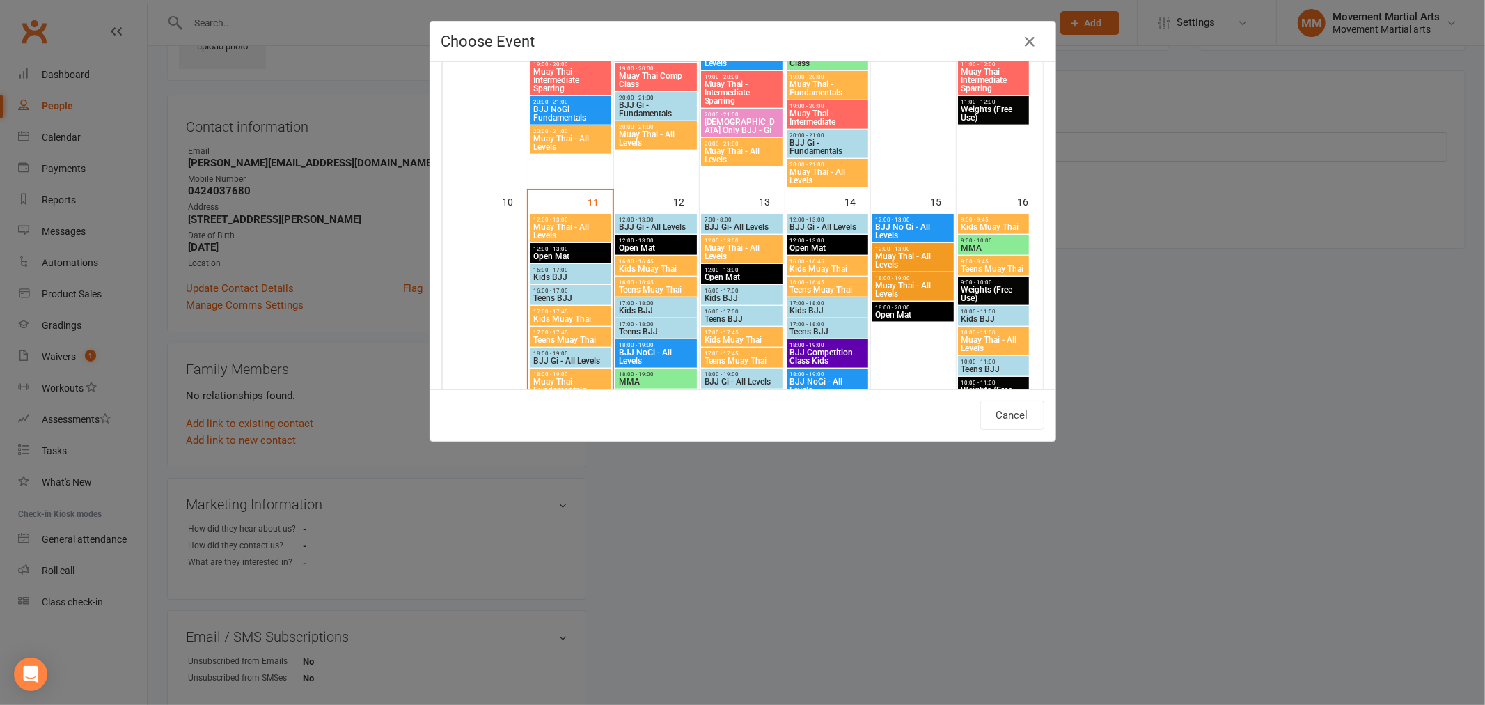
click at [567, 226] on span "Muay Thai - All Levels" at bounding box center [571, 231] width 77 height 17
type input "Muay Thai - All Levels - Aug 11, 2025 12:00:00 PM"
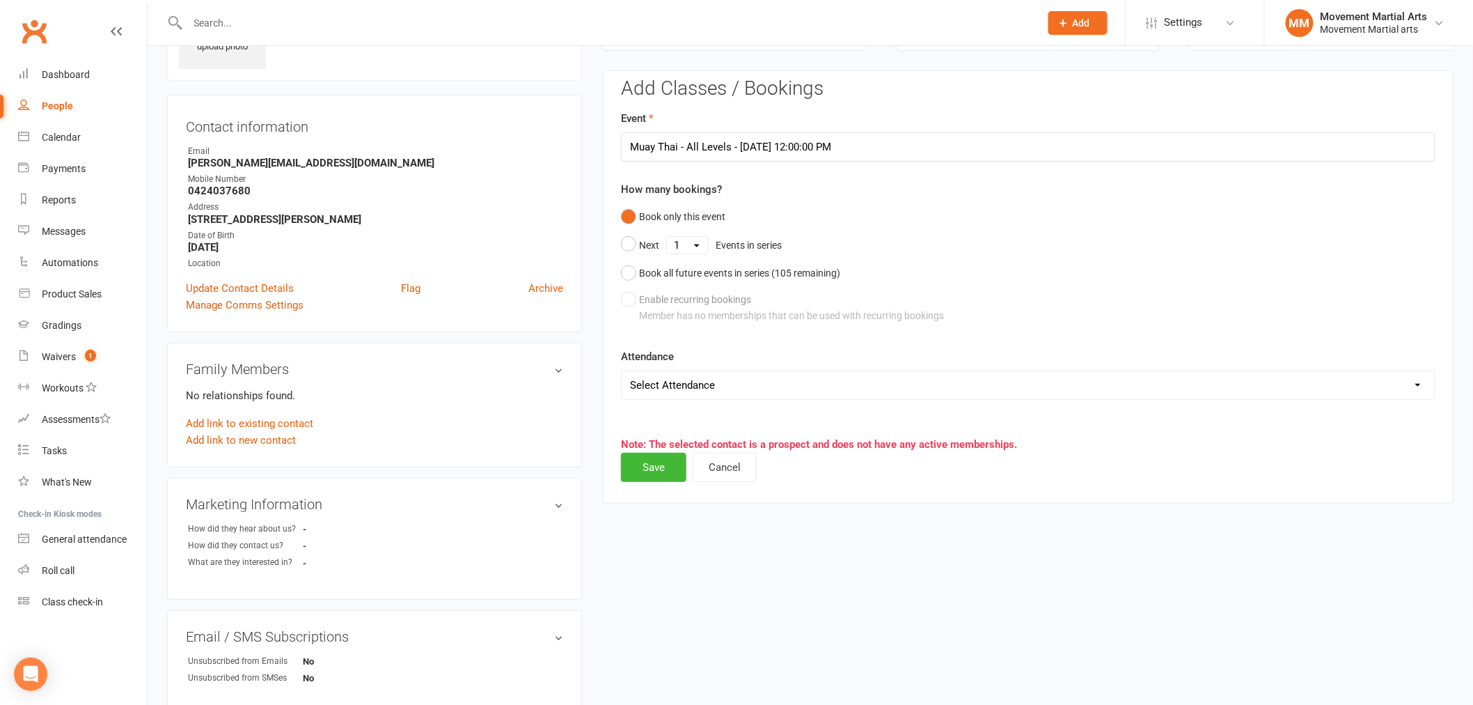
click at [696, 386] on select "Select Attendance Attended Absent" at bounding box center [1028, 385] width 813 height 28
select select "0"
click at [622, 371] on select "Select Attendance Attended Absent" at bounding box center [1028, 385] width 813 height 28
click at [648, 458] on button "Save" at bounding box center [653, 466] width 65 height 29
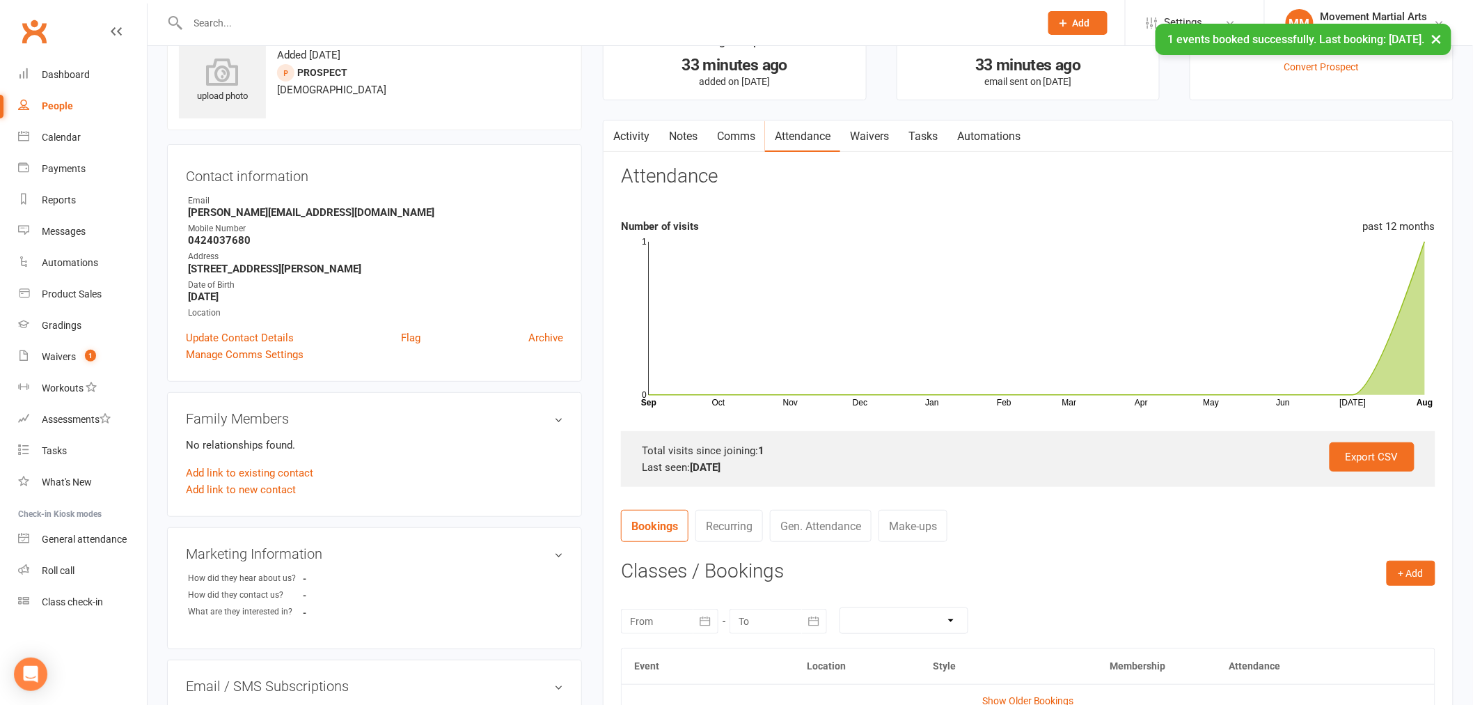
scroll to position [0, 0]
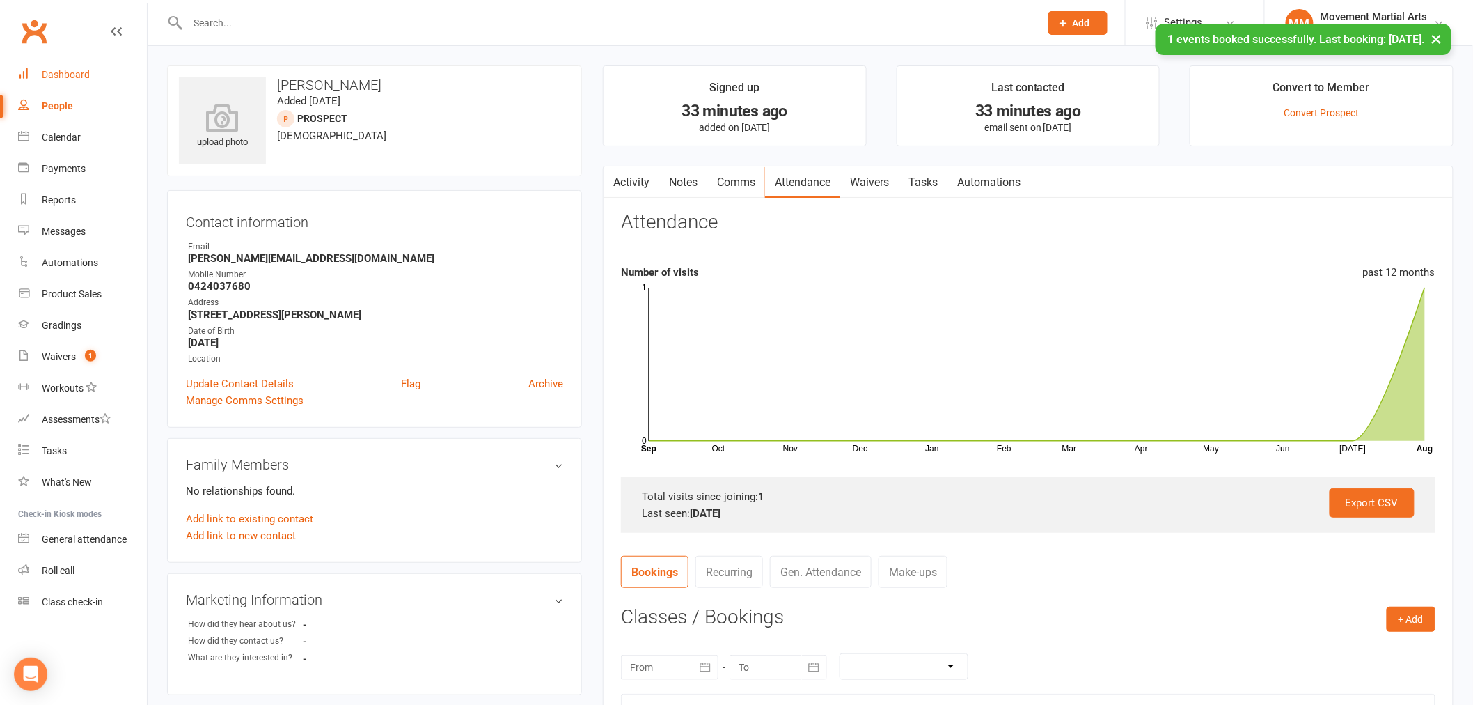
click at [64, 71] on div "Dashboard" at bounding box center [66, 74] width 48 height 11
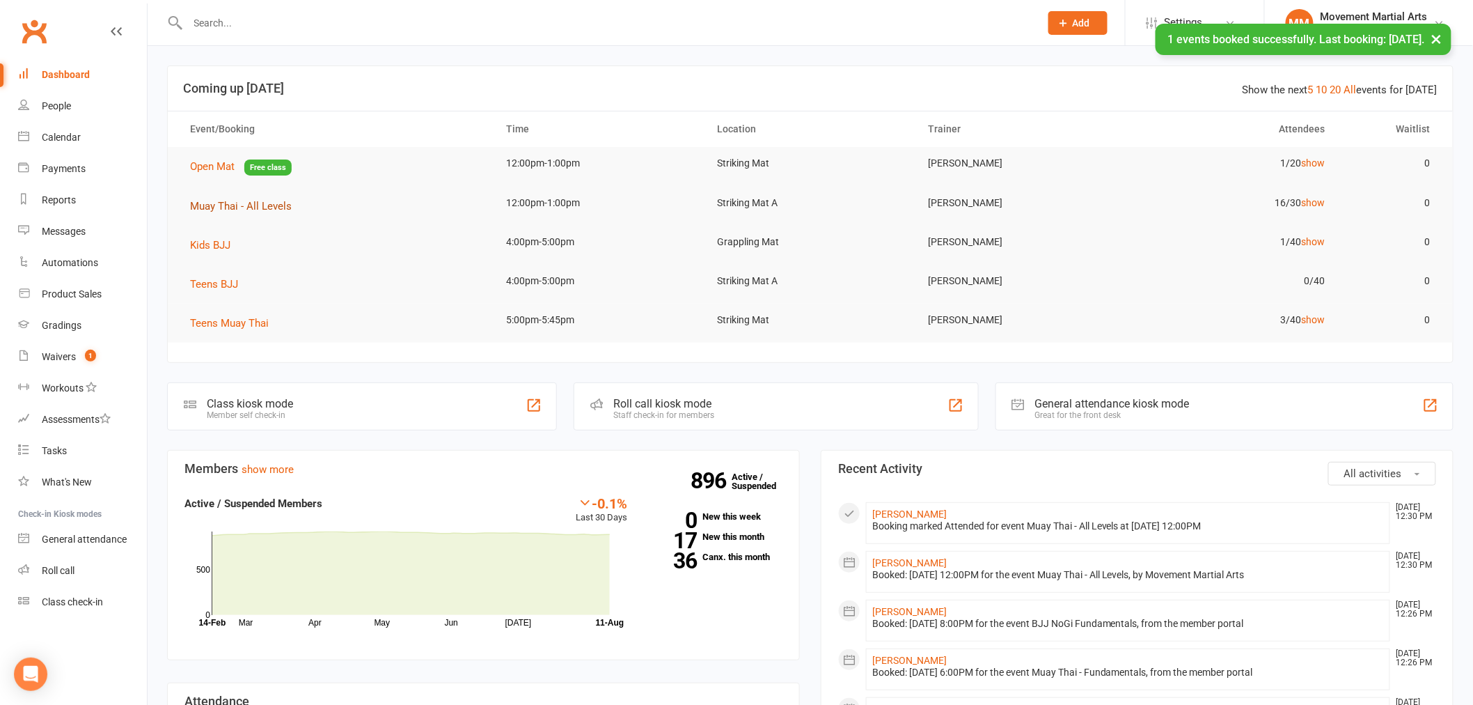
click at [289, 200] on span "Muay Thai - All Levels" at bounding box center [241, 206] width 102 height 13
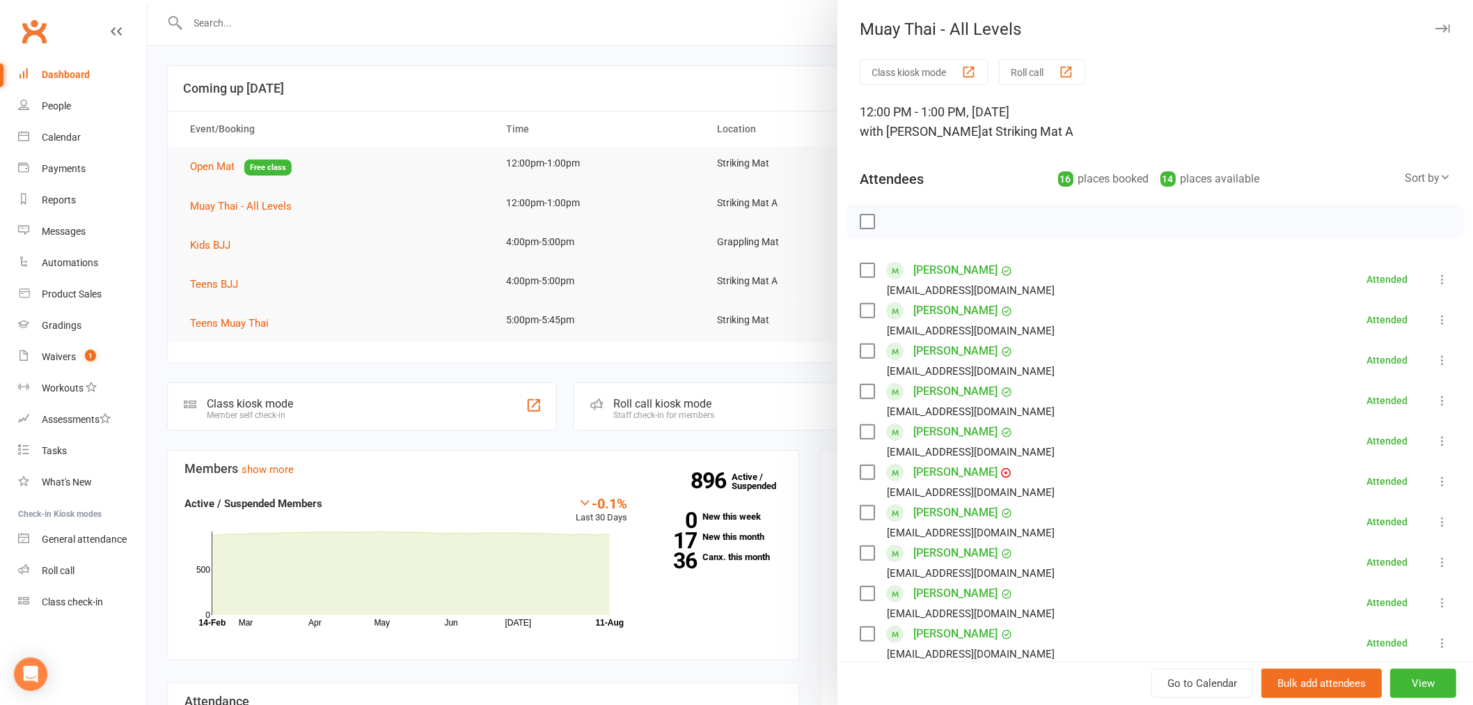
click at [714, 37] on div at bounding box center [810, 352] width 1325 height 705
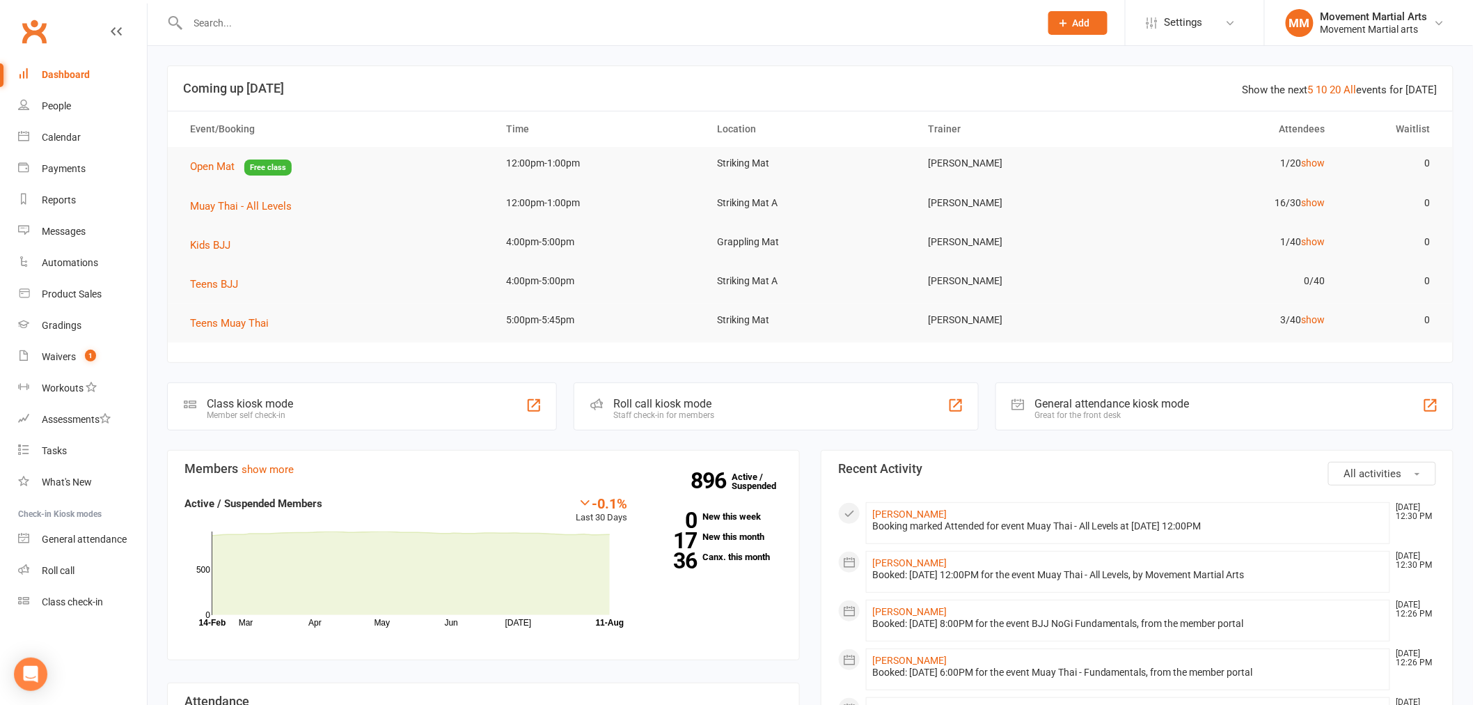
click at [252, 21] on input "text" at bounding box center [607, 22] width 847 height 19
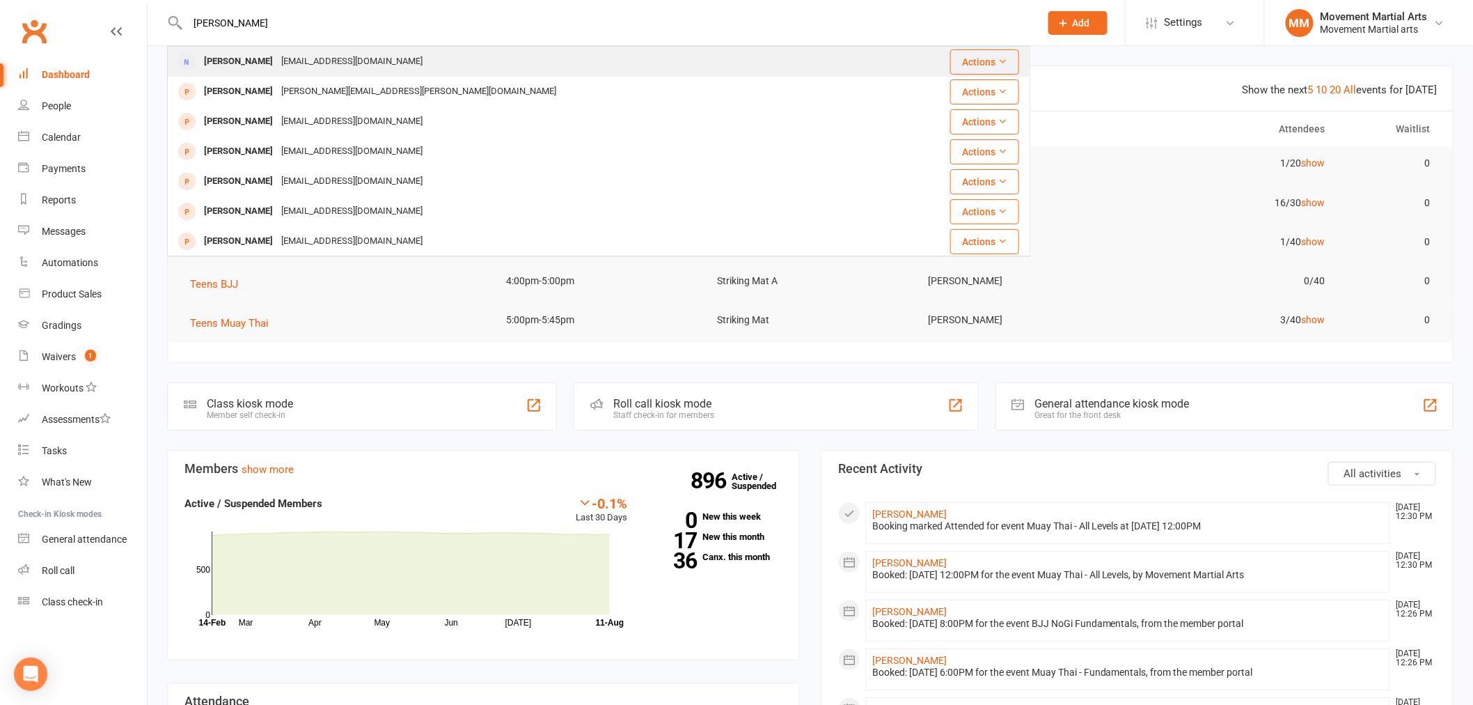
type input "jennifer row"
click at [262, 56] on div "Jennifer Rowland" at bounding box center [238, 62] width 77 height 20
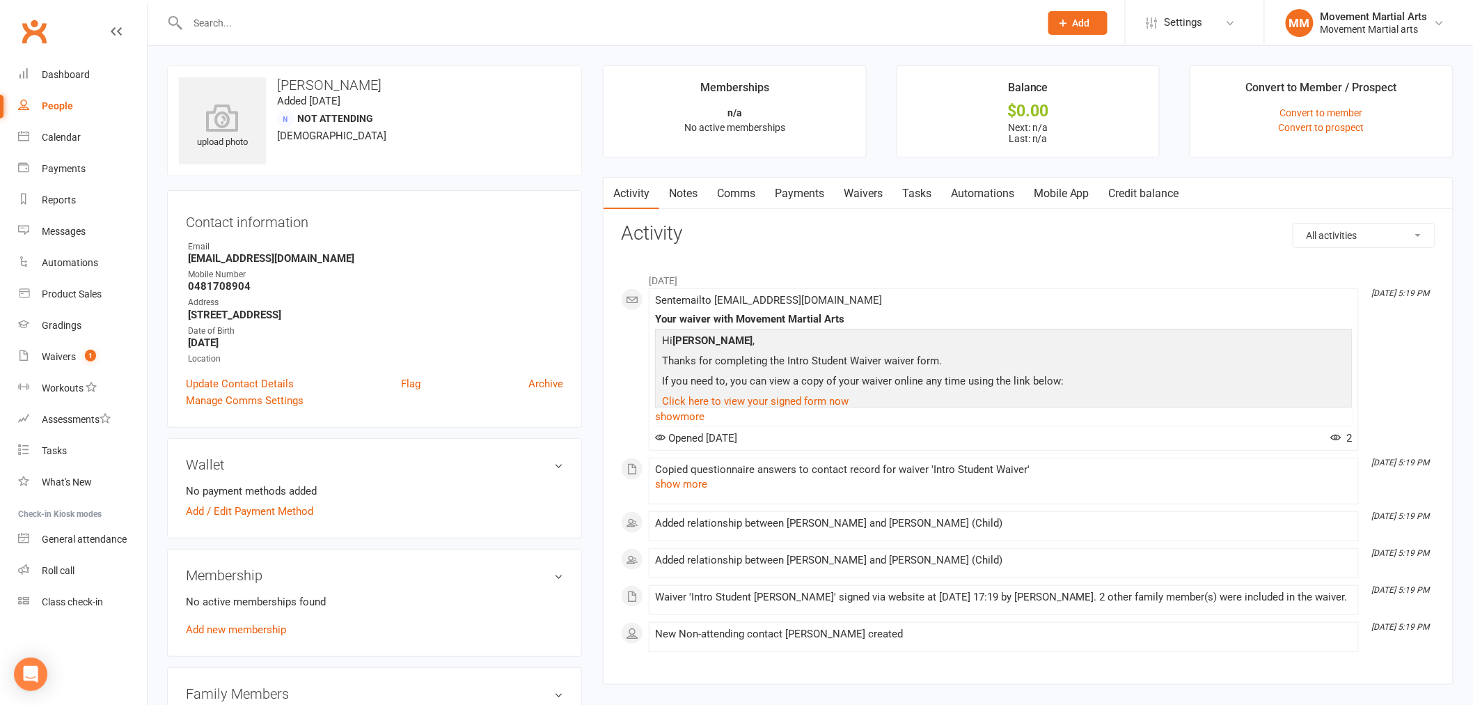
scroll to position [361, 0]
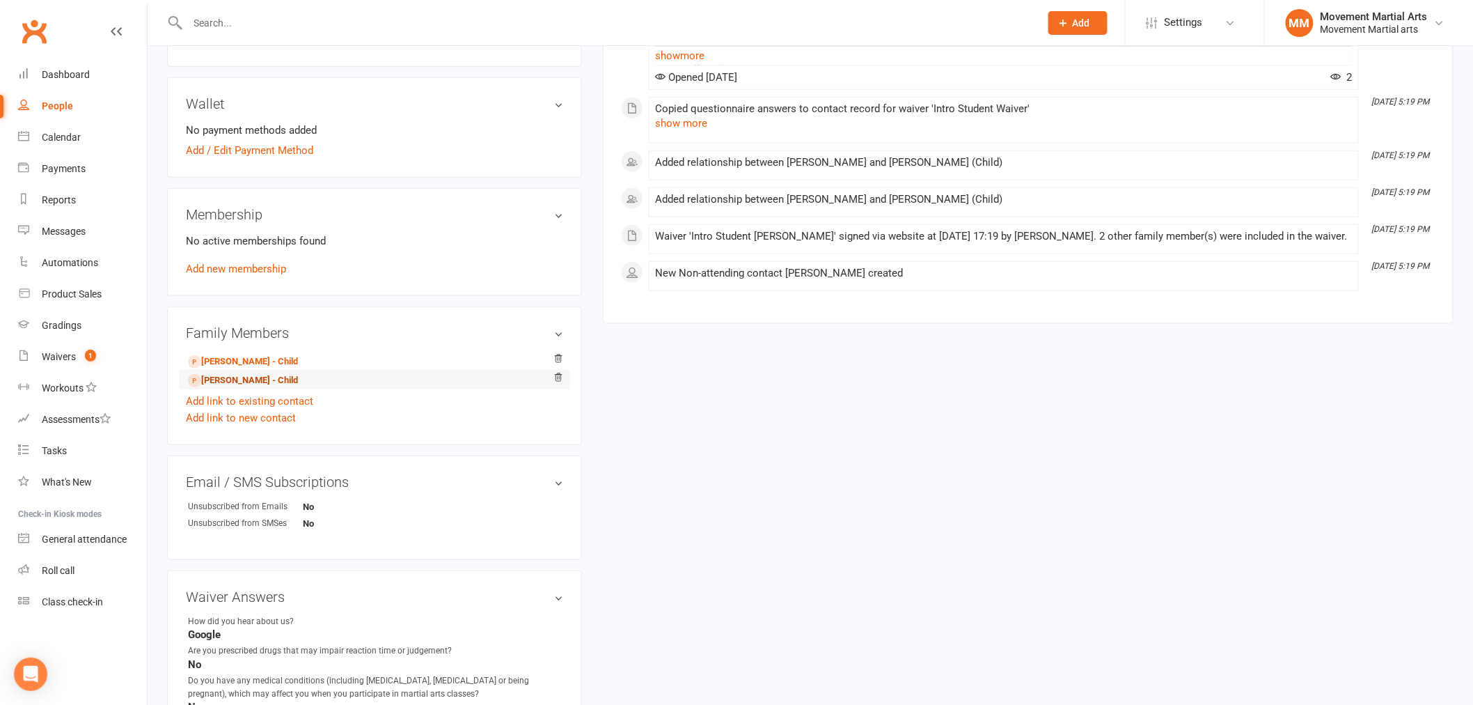
click at [259, 373] on link "Maya Vesentini - Child" at bounding box center [243, 380] width 110 height 15
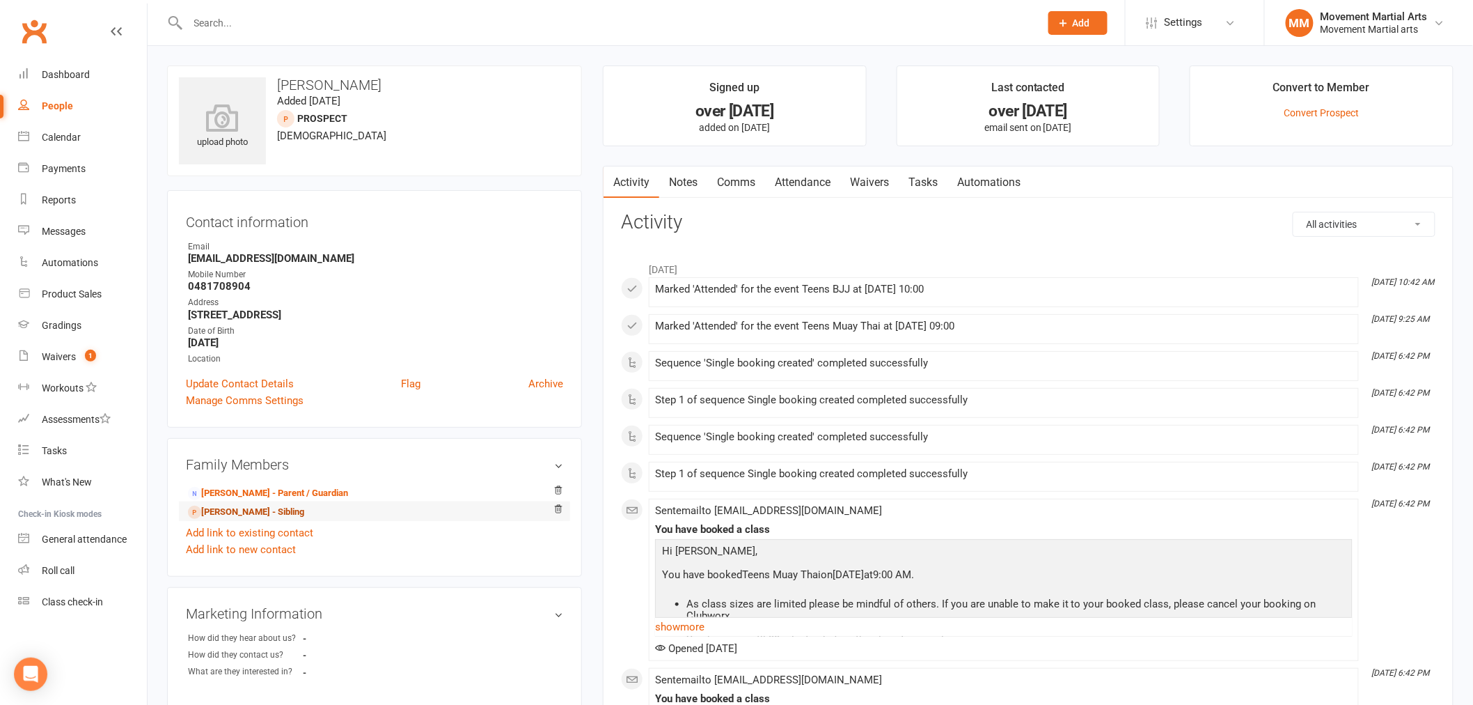
click at [242, 505] on link "Rafael Vesentini - Sibling" at bounding box center [246, 512] width 116 height 15
click at [262, 511] on link "Maya Vesentini - Sibling" at bounding box center [246, 512] width 116 height 15
click at [294, 495] on link "Jennifer Rowland - Parent / Guardian" at bounding box center [268, 493] width 160 height 15
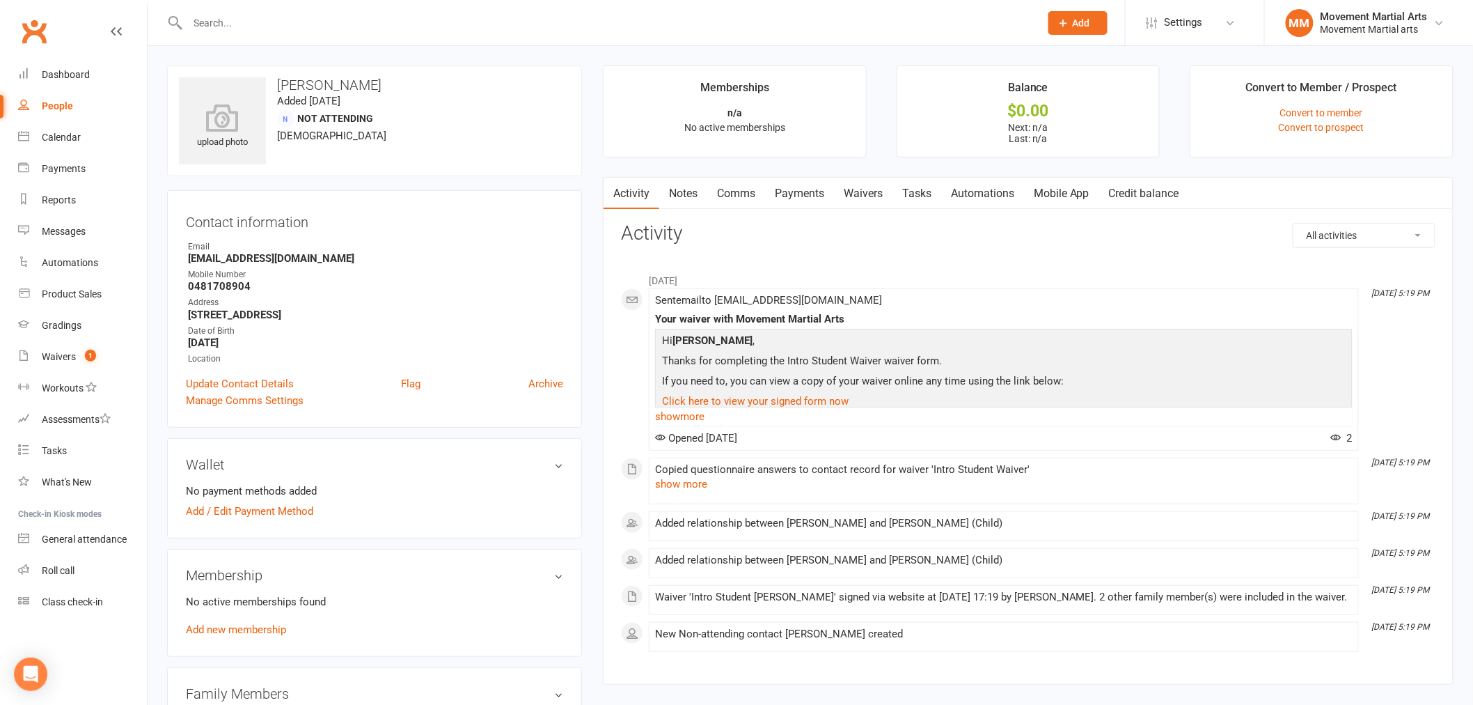
click at [308, 21] on input "text" at bounding box center [607, 22] width 847 height 19
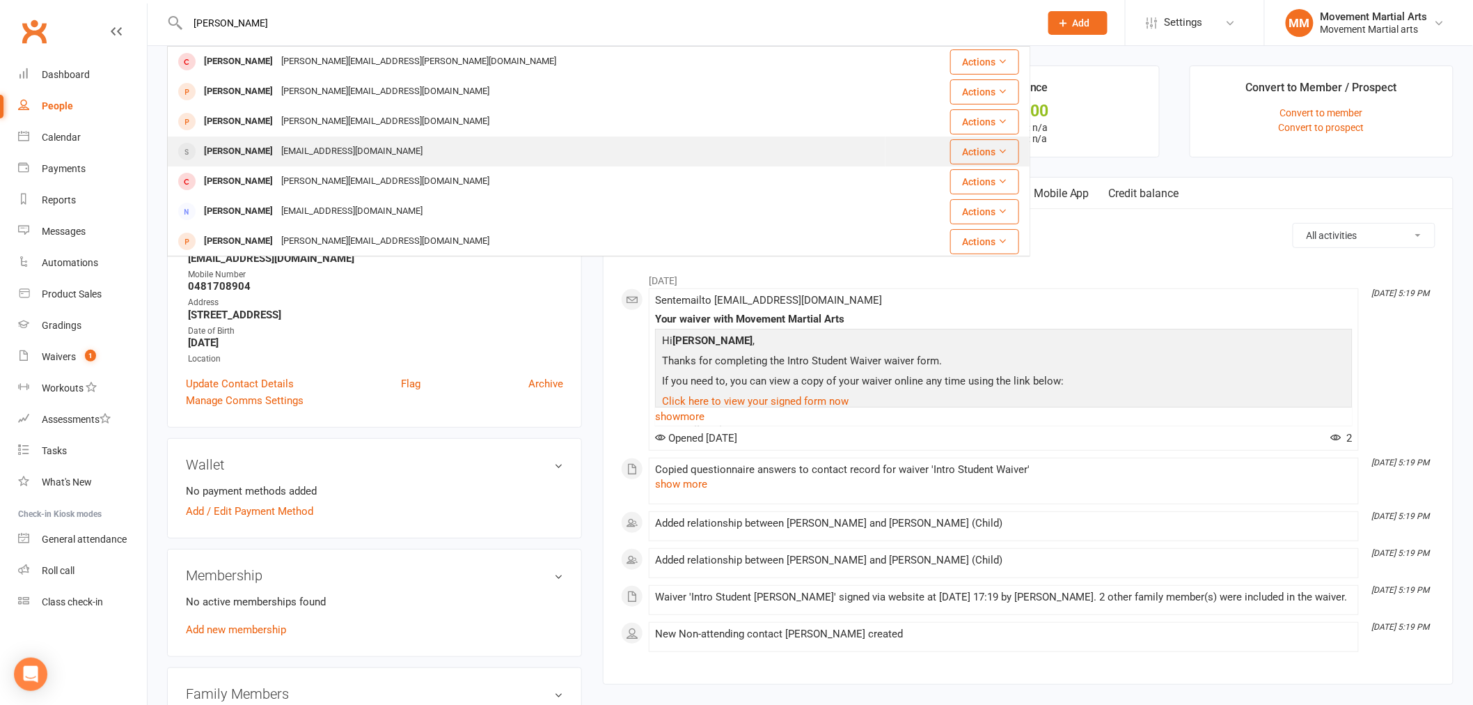
type input "michael ma"
click at [473, 157] on div "Michael Matheson Michaelmatheson@hotmail.com" at bounding box center [526, 151] width 716 height 29
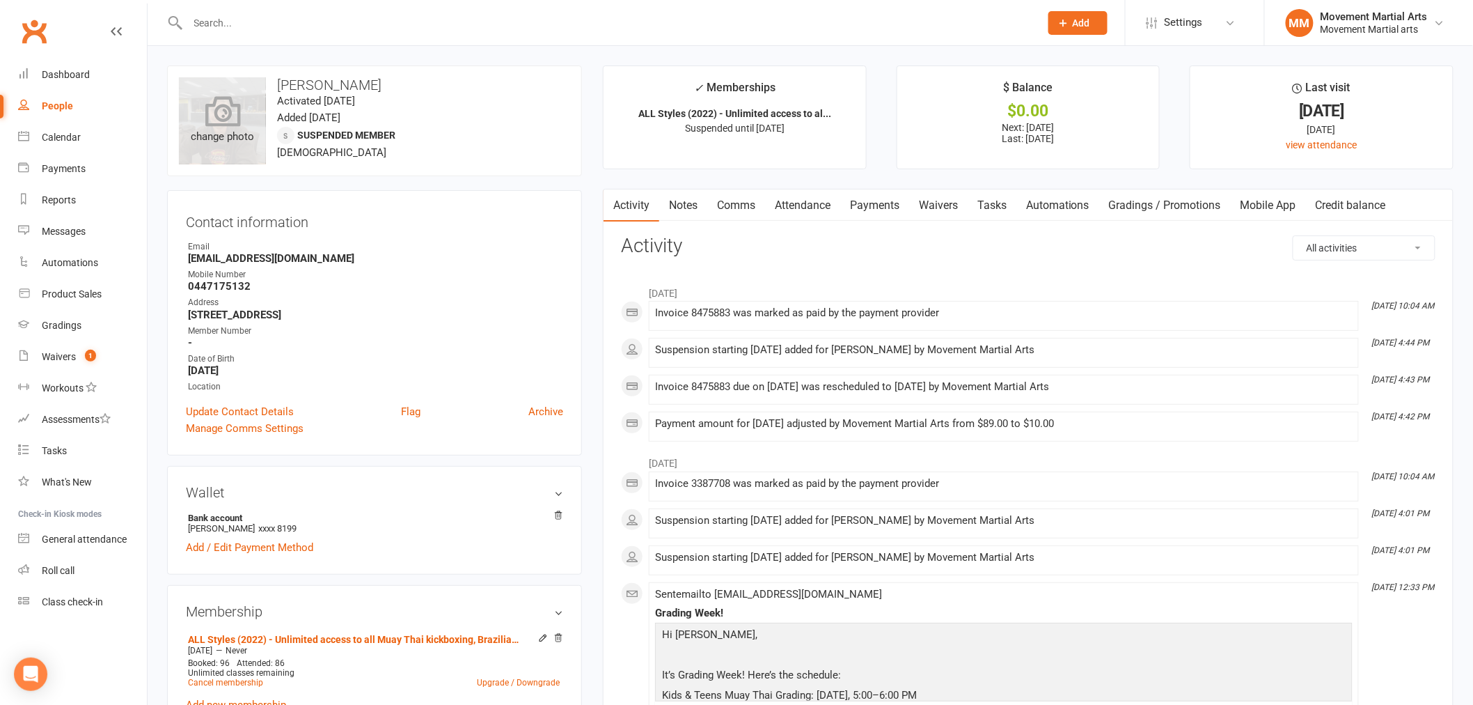
click at [221, 124] on icon at bounding box center [223, 110] width 36 height 31
click at [828, 211] on link "Attendance" at bounding box center [802, 205] width 75 height 32
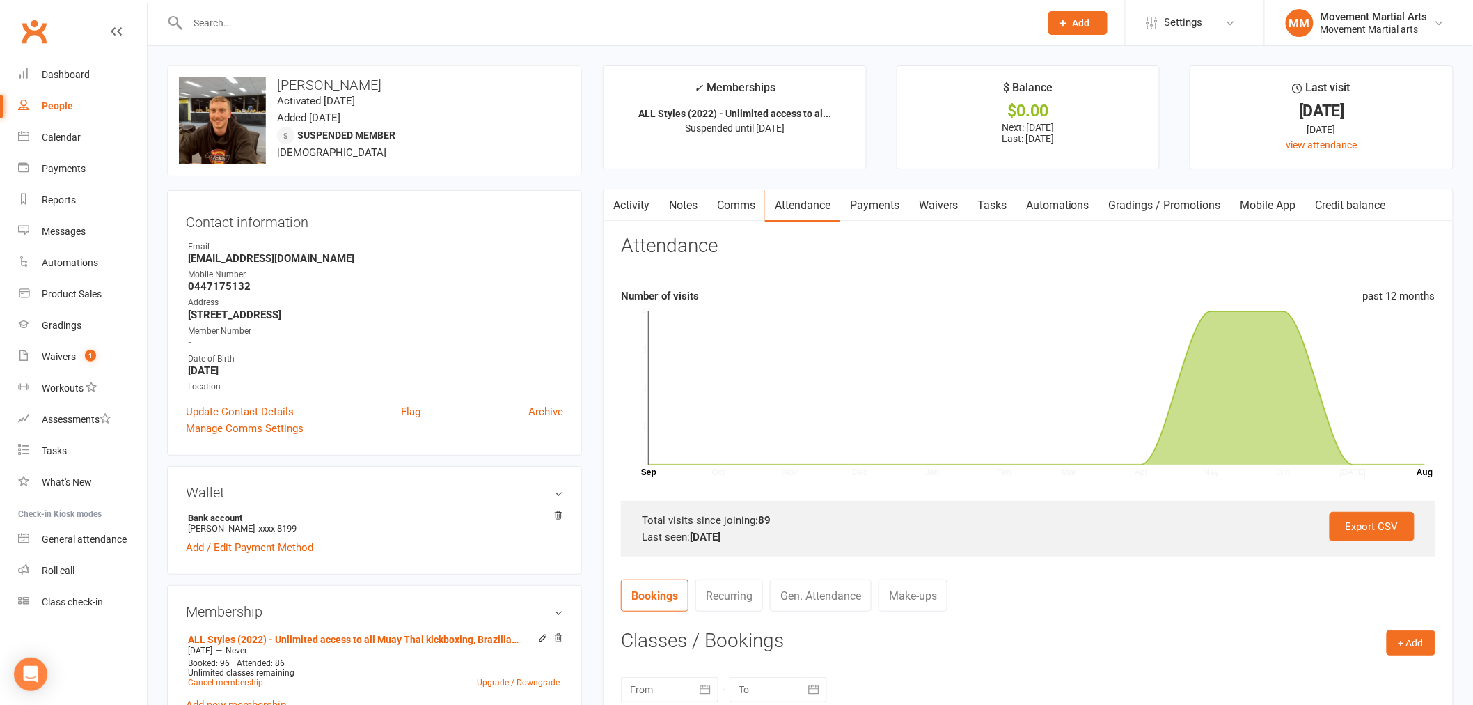
click at [858, 202] on link "Payments" at bounding box center [874, 205] width 69 height 32
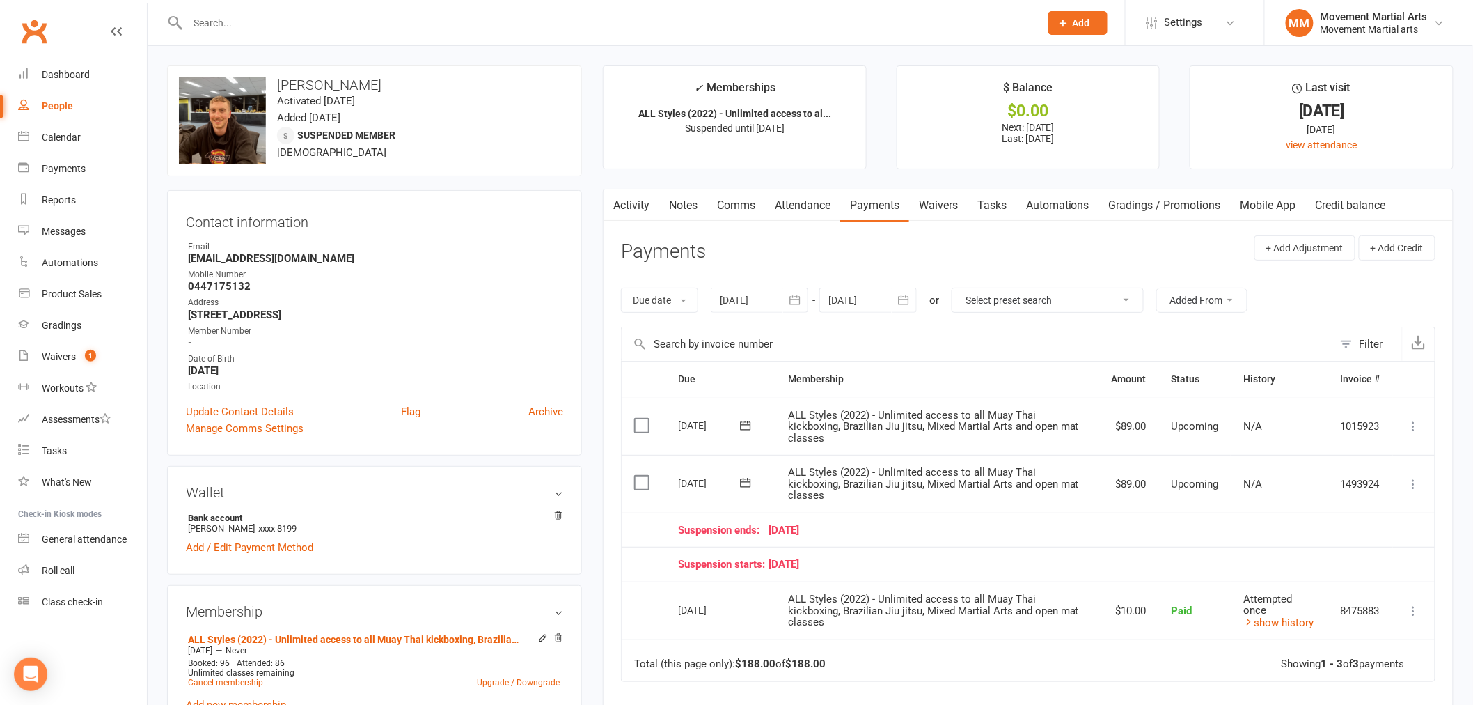
scroll to position [180, 0]
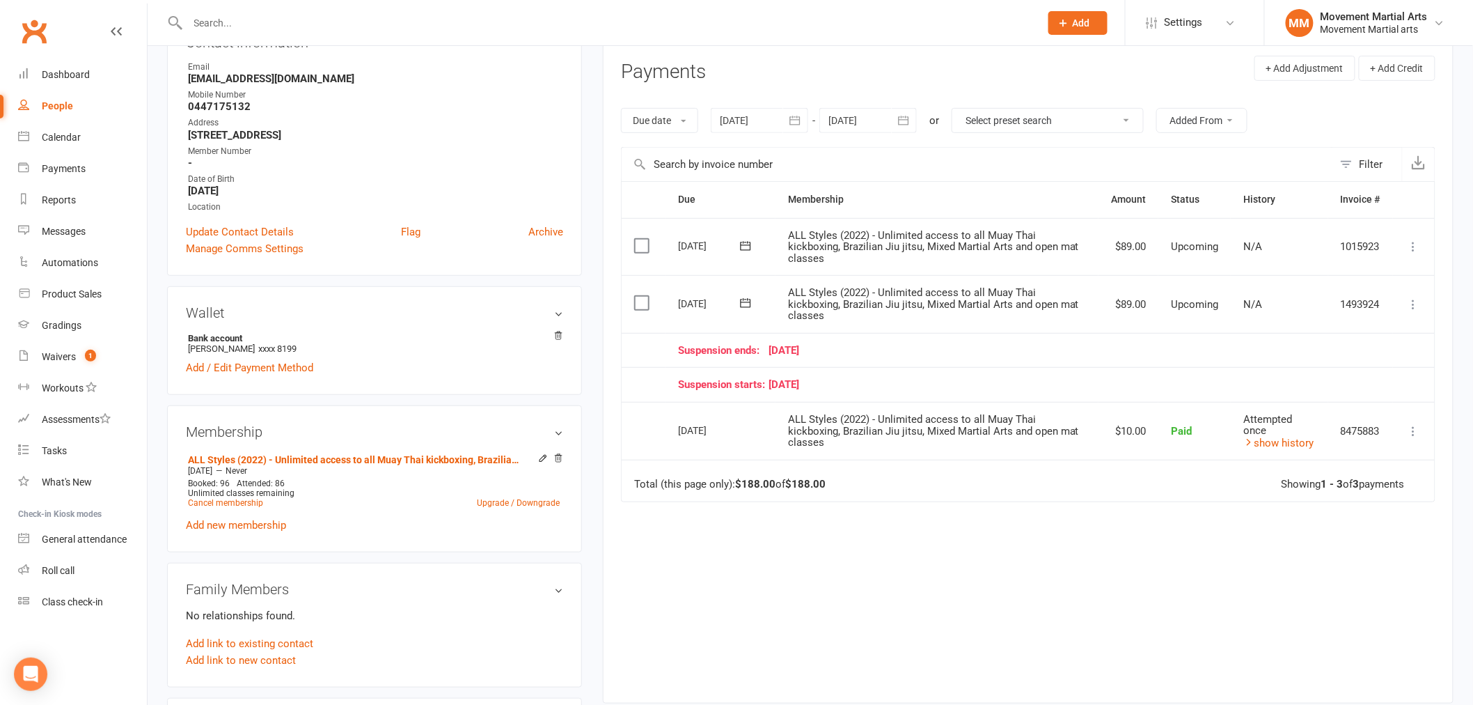
click at [780, 115] on div at bounding box center [759, 120] width 97 height 25
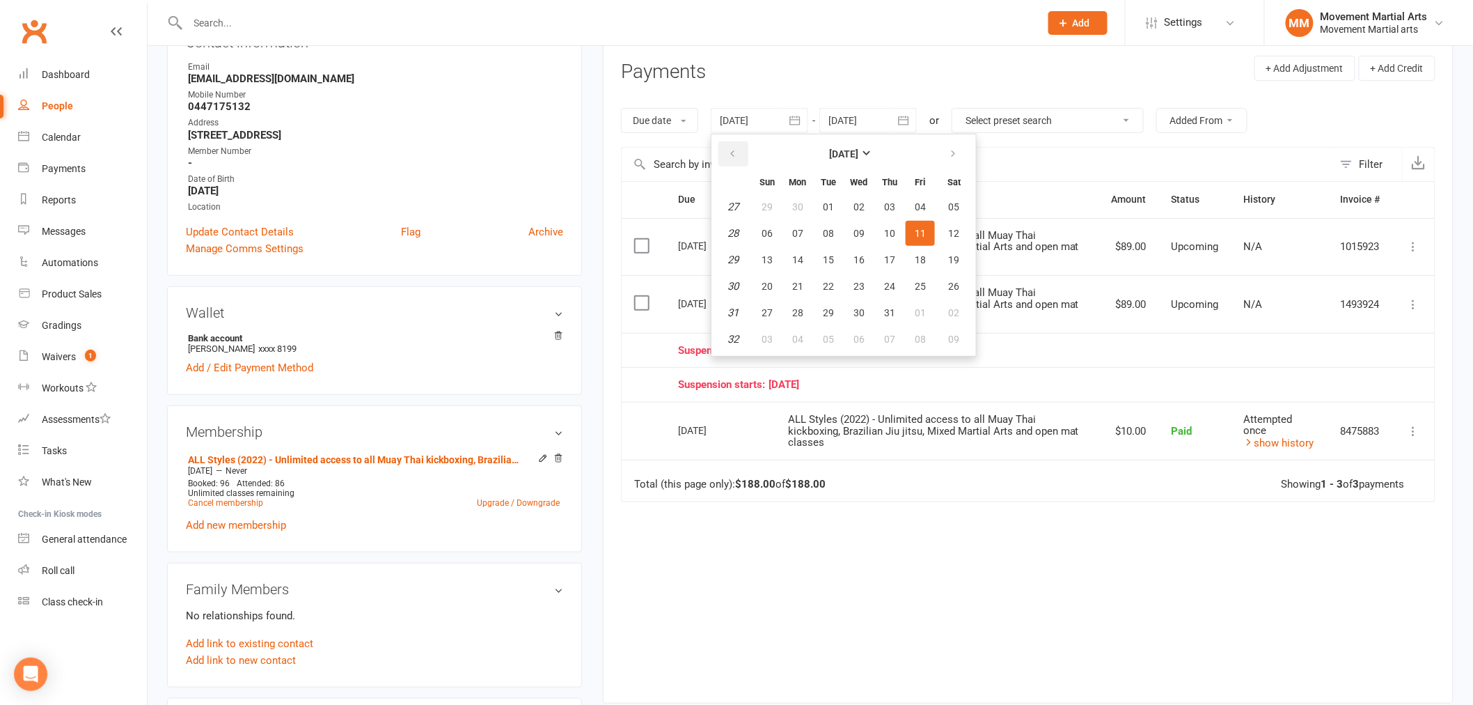
click at [741, 151] on button "button" at bounding box center [733, 153] width 30 height 25
click at [764, 228] on span "04" at bounding box center [767, 233] width 11 height 11
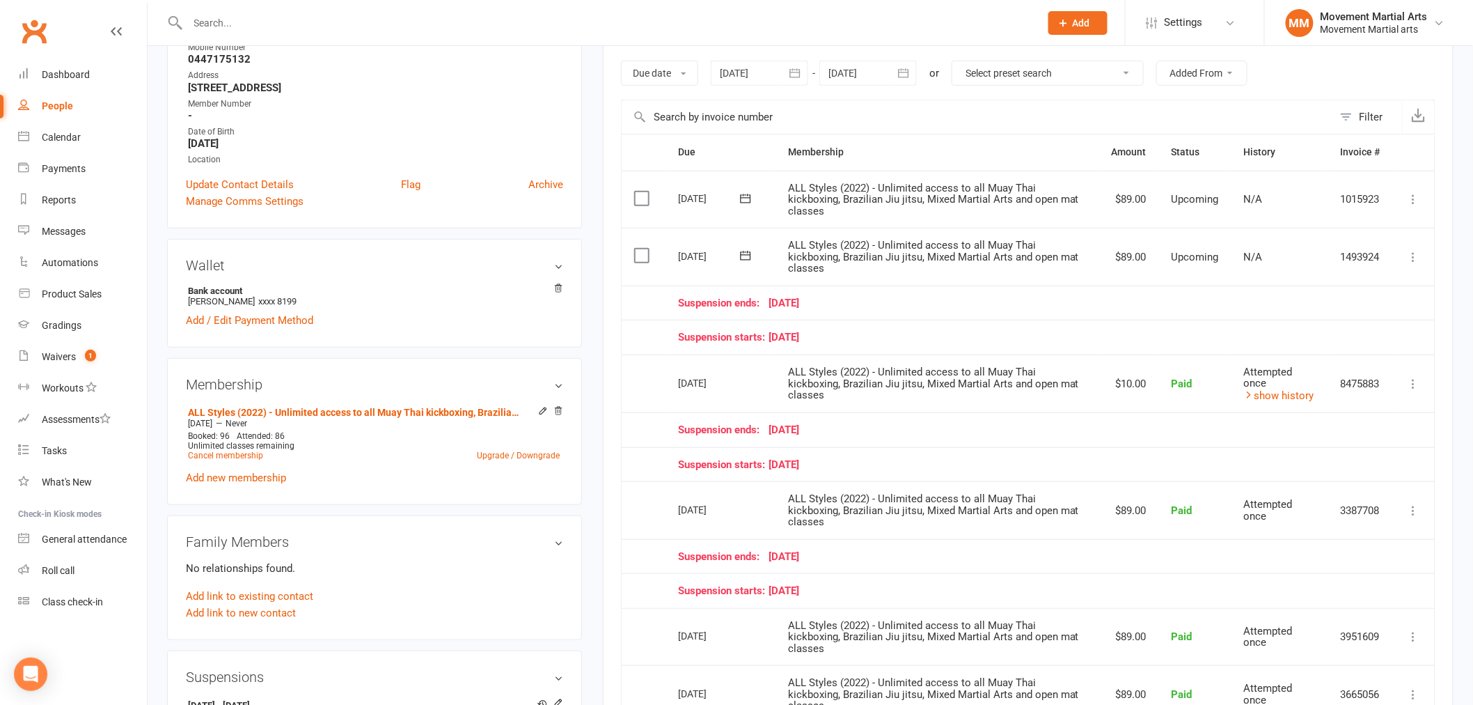
scroll to position [0, 0]
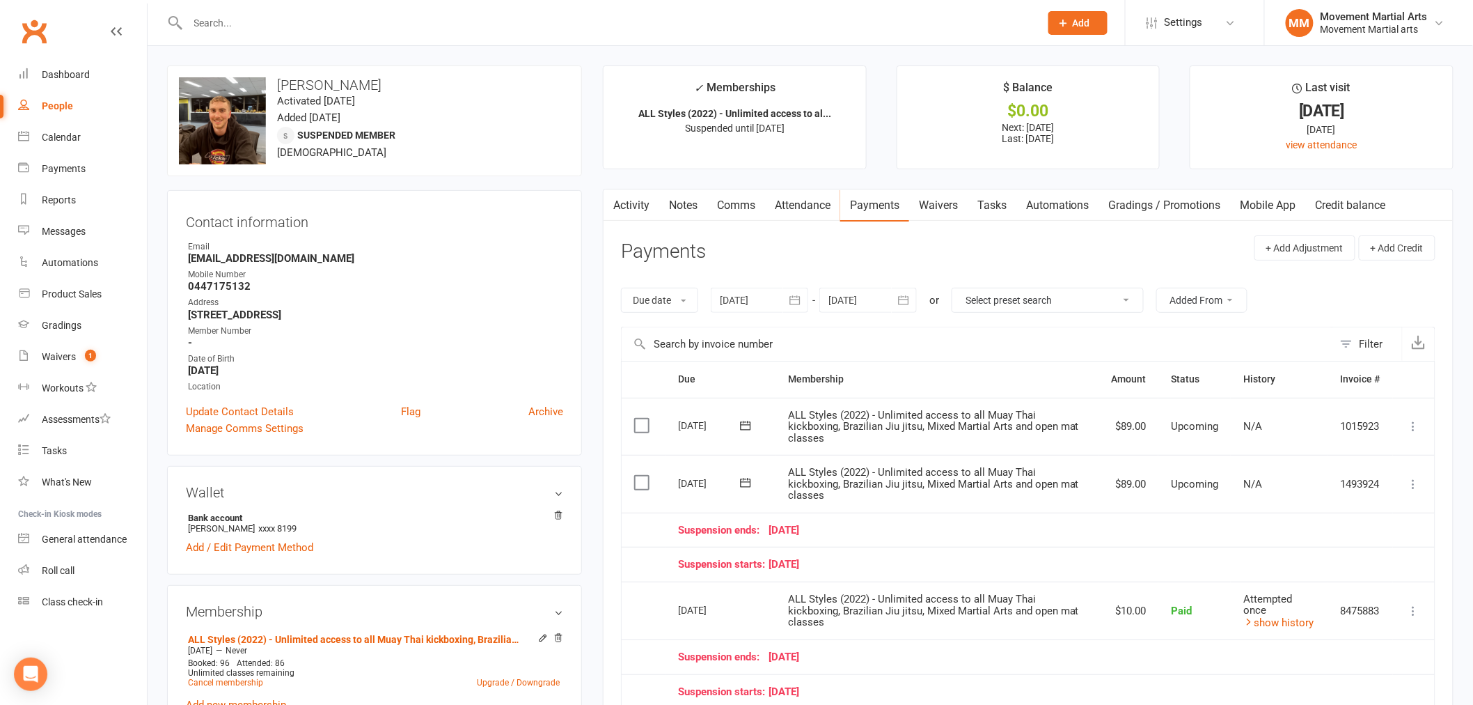
click at [798, 304] on icon "button" at bounding box center [795, 299] width 10 height 9
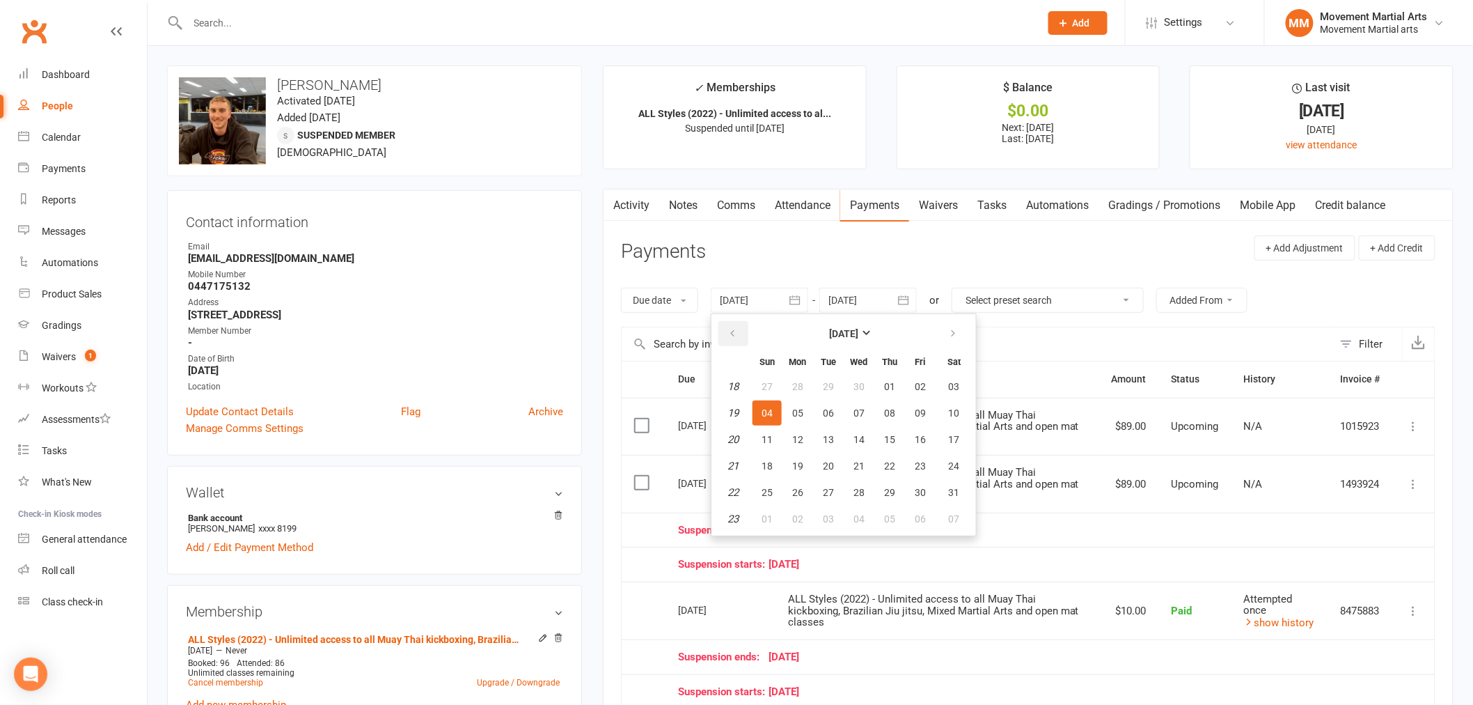
click at [731, 331] on icon "button" at bounding box center [732, 333] width 10 height 11
click at [801, 427] on button "10" at bounding box center [797, 439] width 29 height 25
type input "10 Mar 2025"
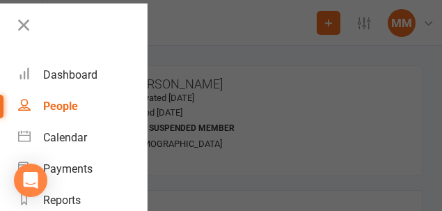
click at [177, 15] on div at bounding box center [221, 105] width 442 height 211
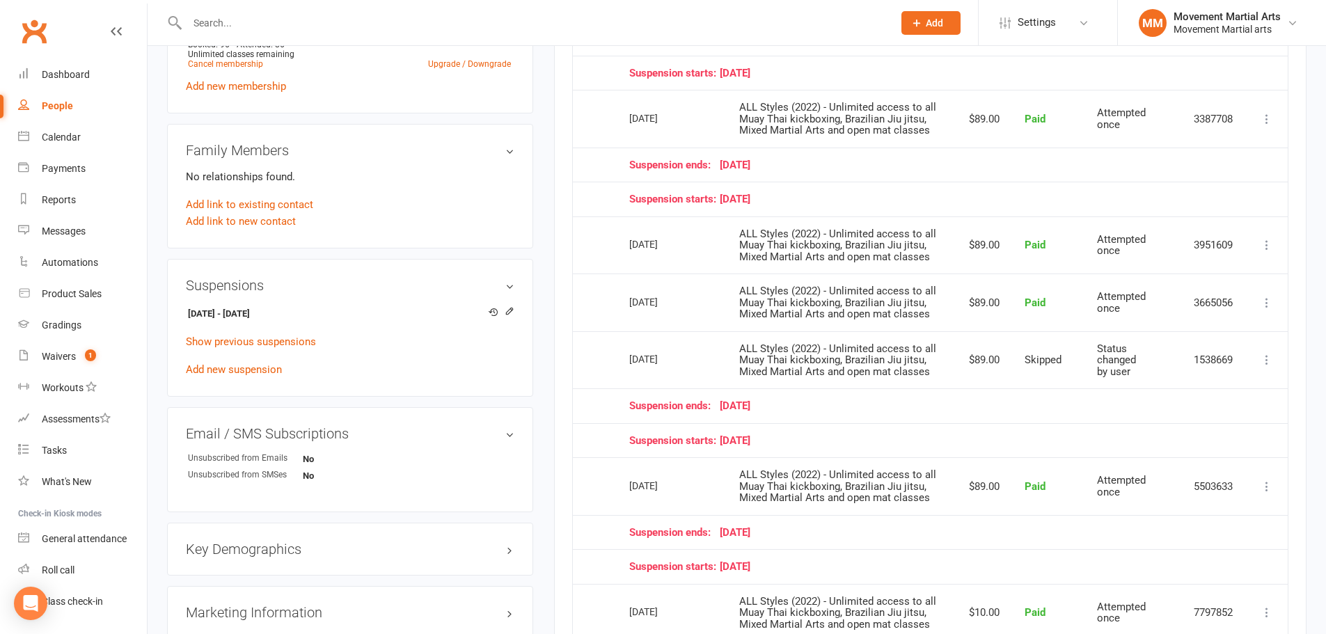
scroll to position [650, 0]
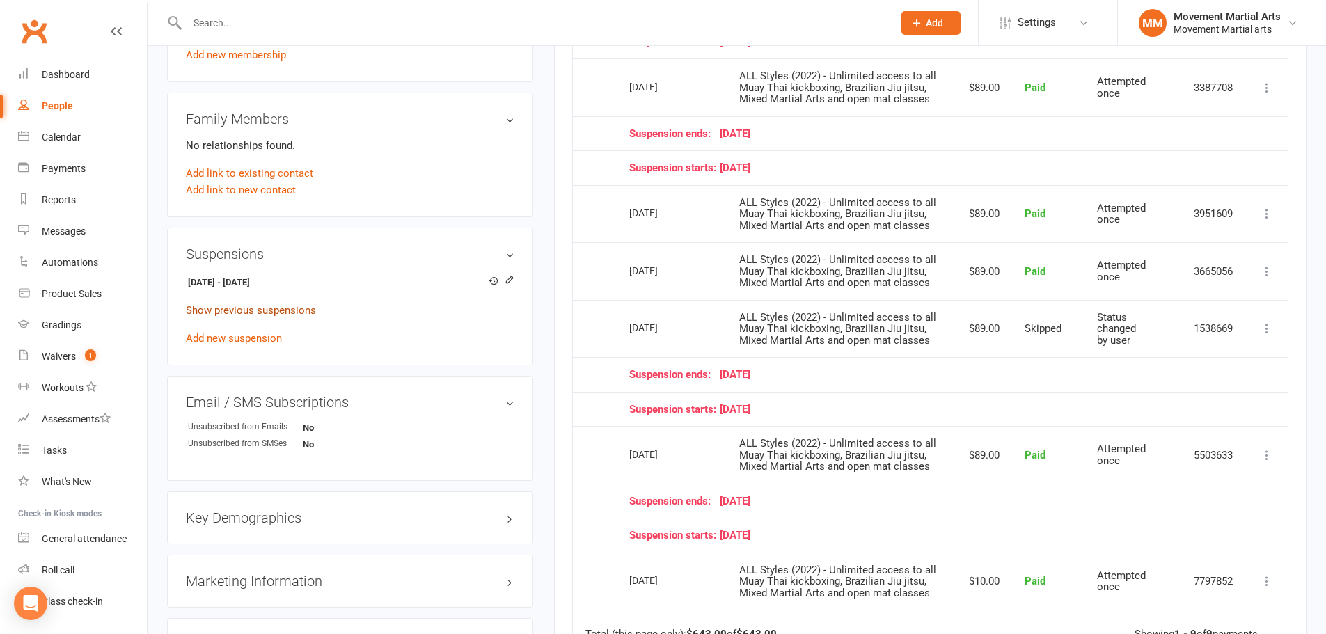
click at [290, 306] on link "Show previous suspensions" at bounding box center [251, 310] width 130 height 13
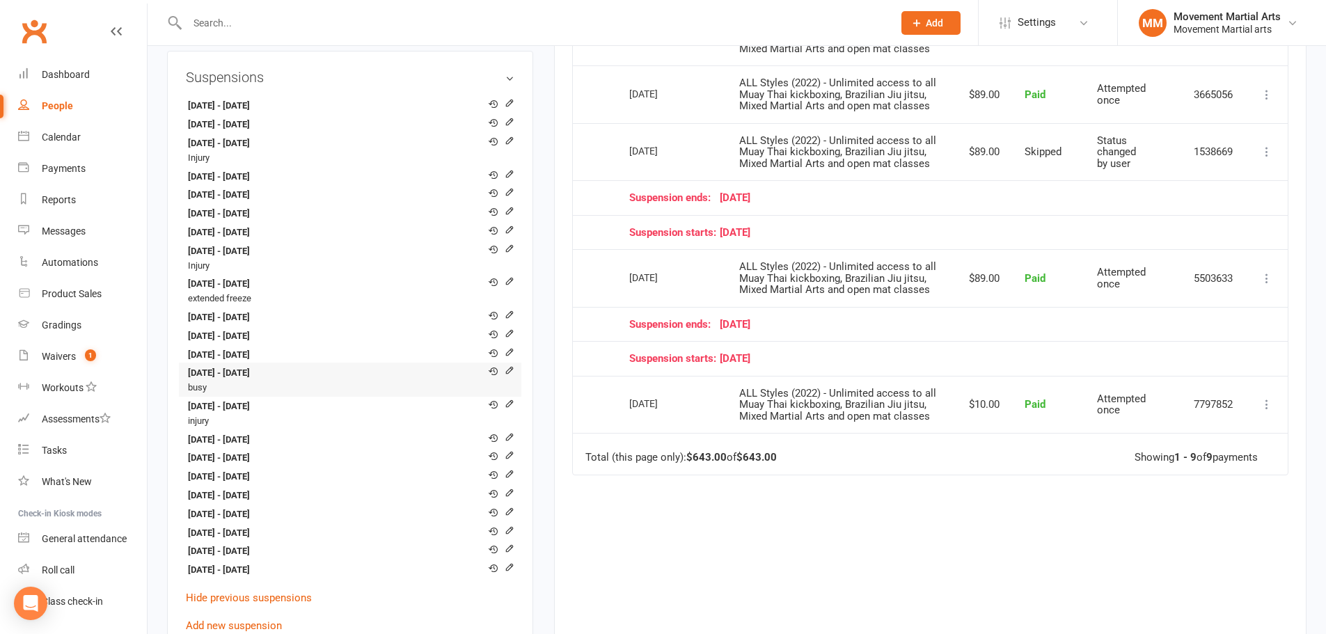
scroll to position [975, 0]
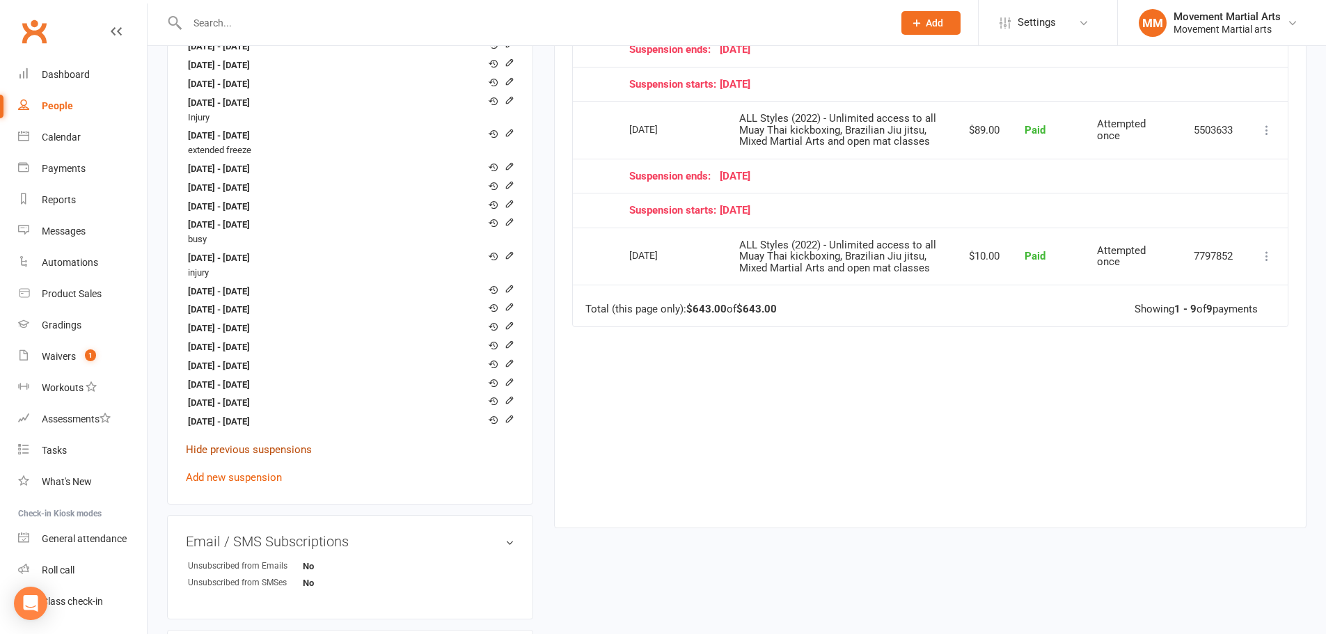
click at [263, 446] on link "Hide previous suspensions" at bounding box center [249, 449] width 126 height 13
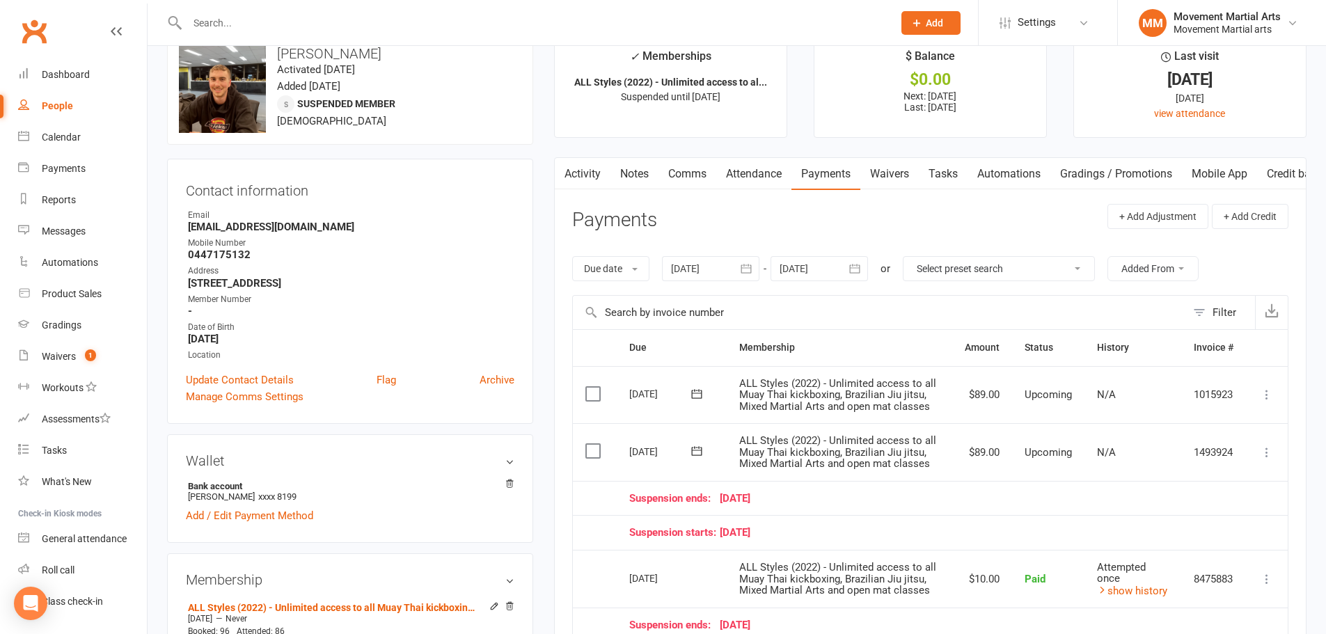
scroll to position [0, 0]
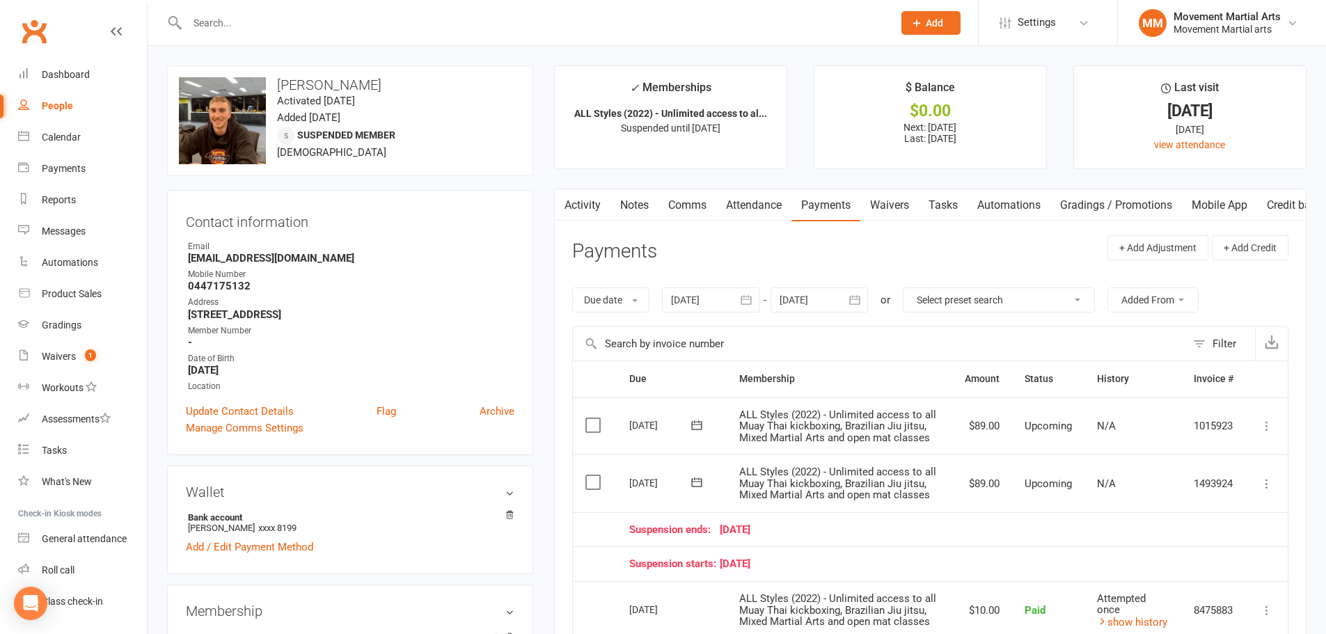
click at [960, 350] on input "text" at bounding box center [879, 343] width 613 height 33
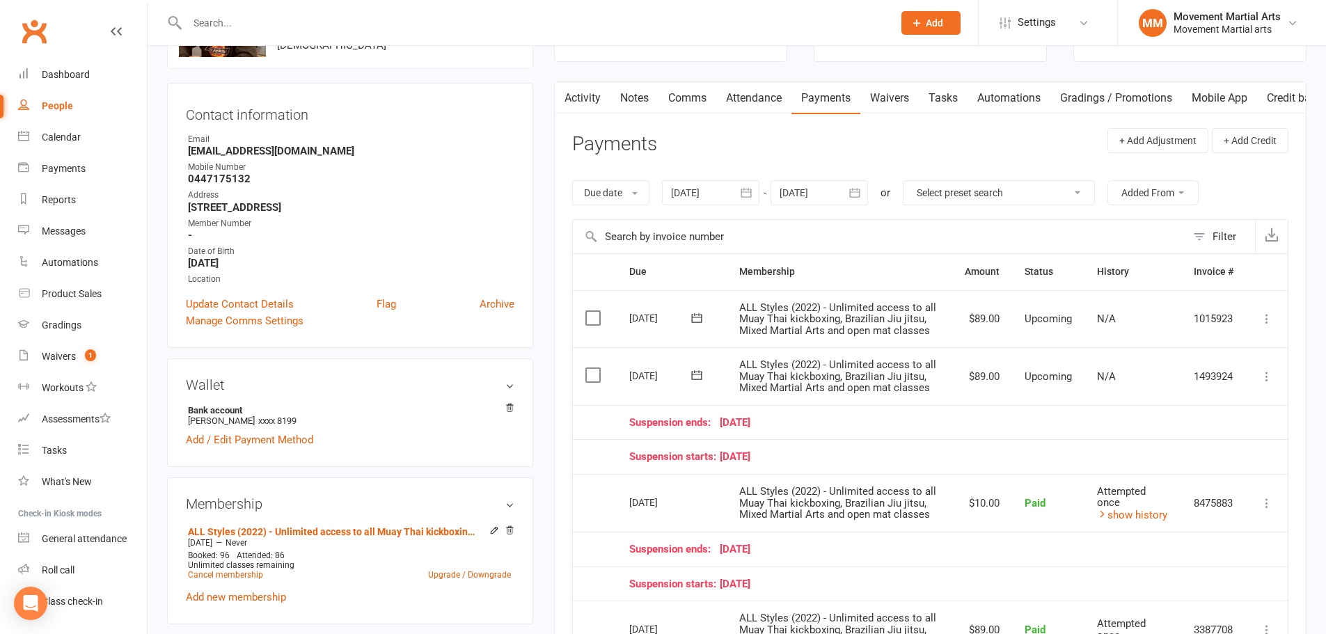
scroll to position [162, 0]
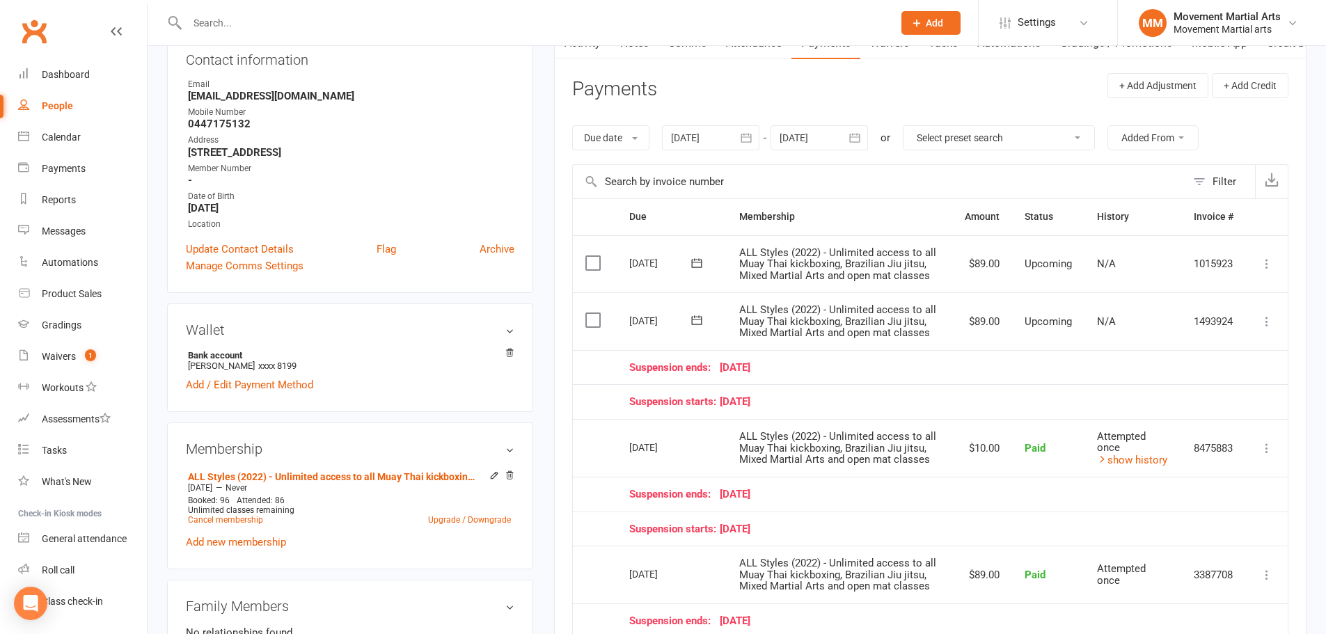
click at [1004, 401] on div "Suspension starts: 16 July 25" at bounding box center [931, 402] width 604 height 12
click at [827, 139] on div at bounding box center [819, 137] width 97 height 25
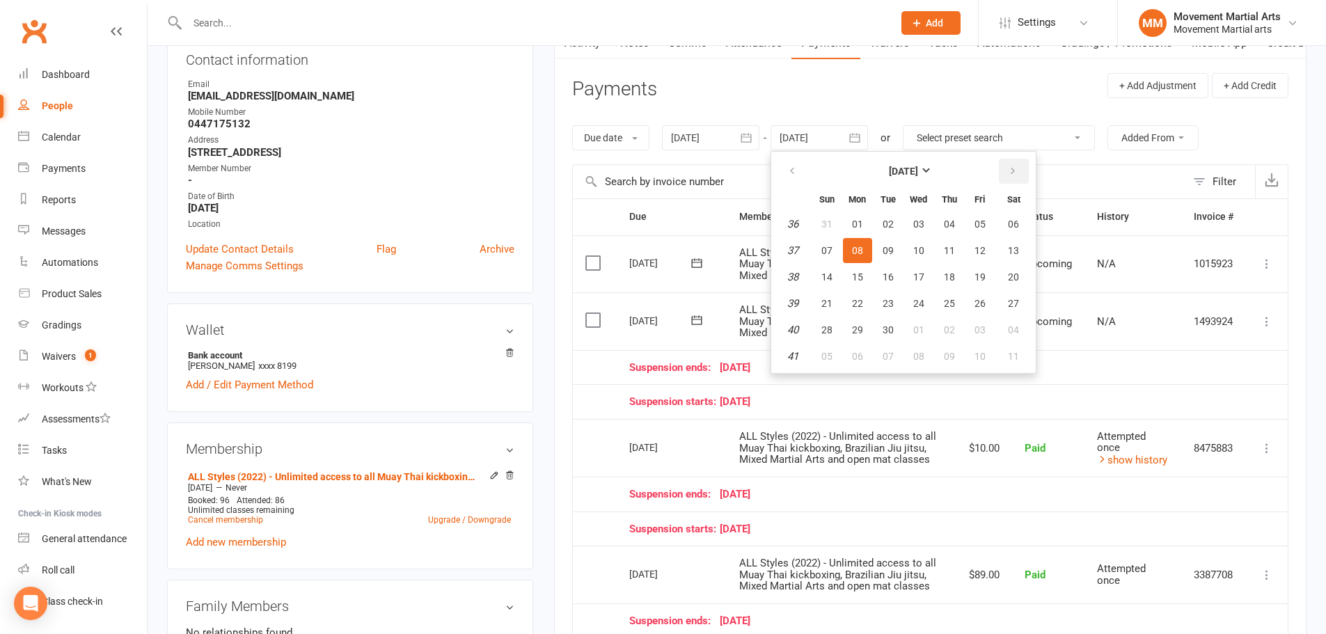
click at [1012, 175] on icon "button" at bounding box center [1013, 171] width 10 height 11
click at [967, 299] on button "26" at bounding box center [980, 303] width 29 height 25
type input "26 Dec 2025"
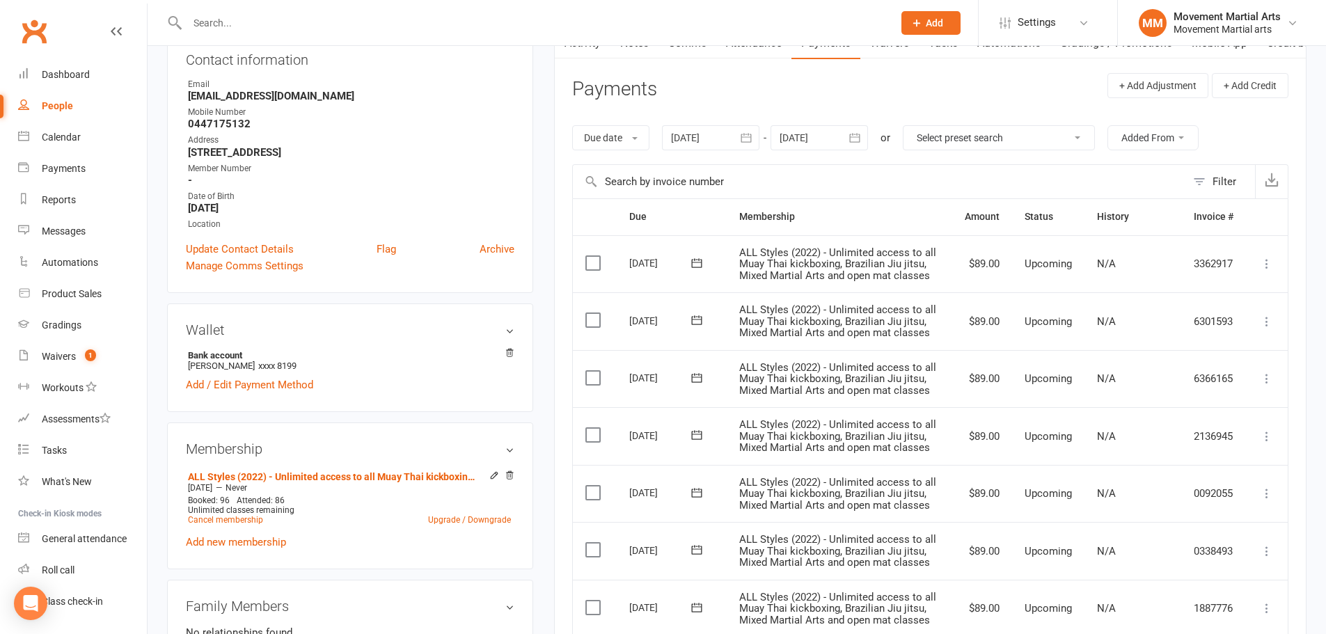
click at [363, 27] on input "text" at bounding box center [533, 22] width 700 height 19
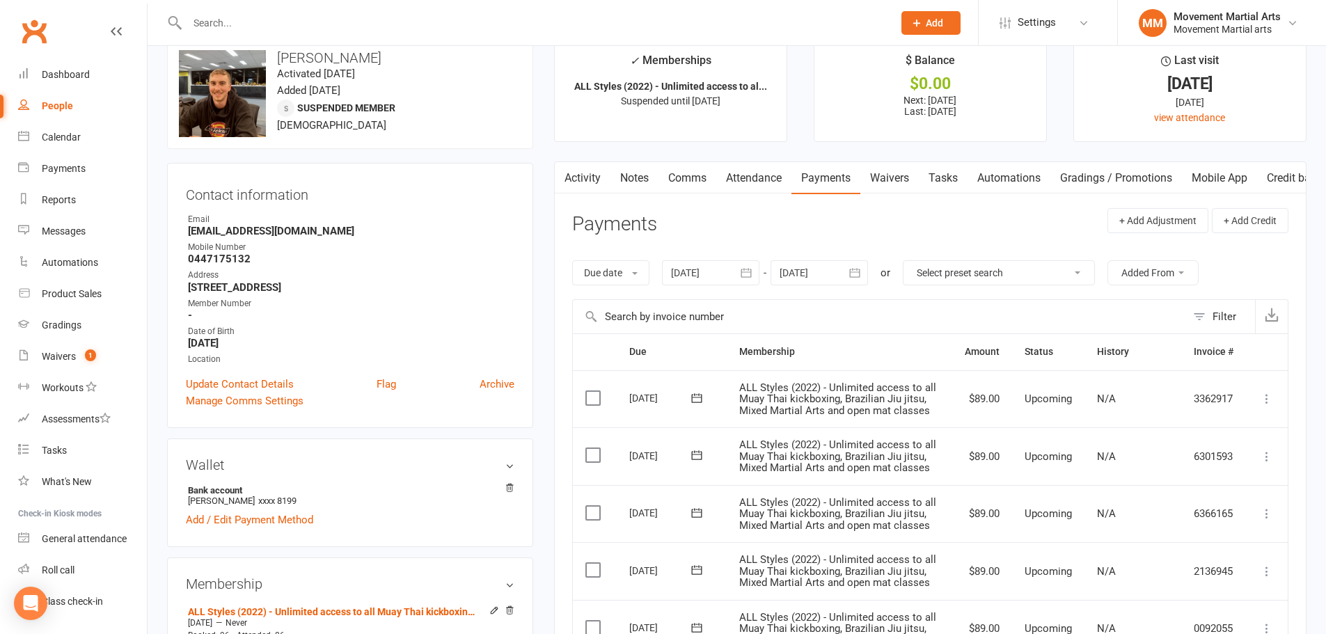
scroll to position [0, 0]
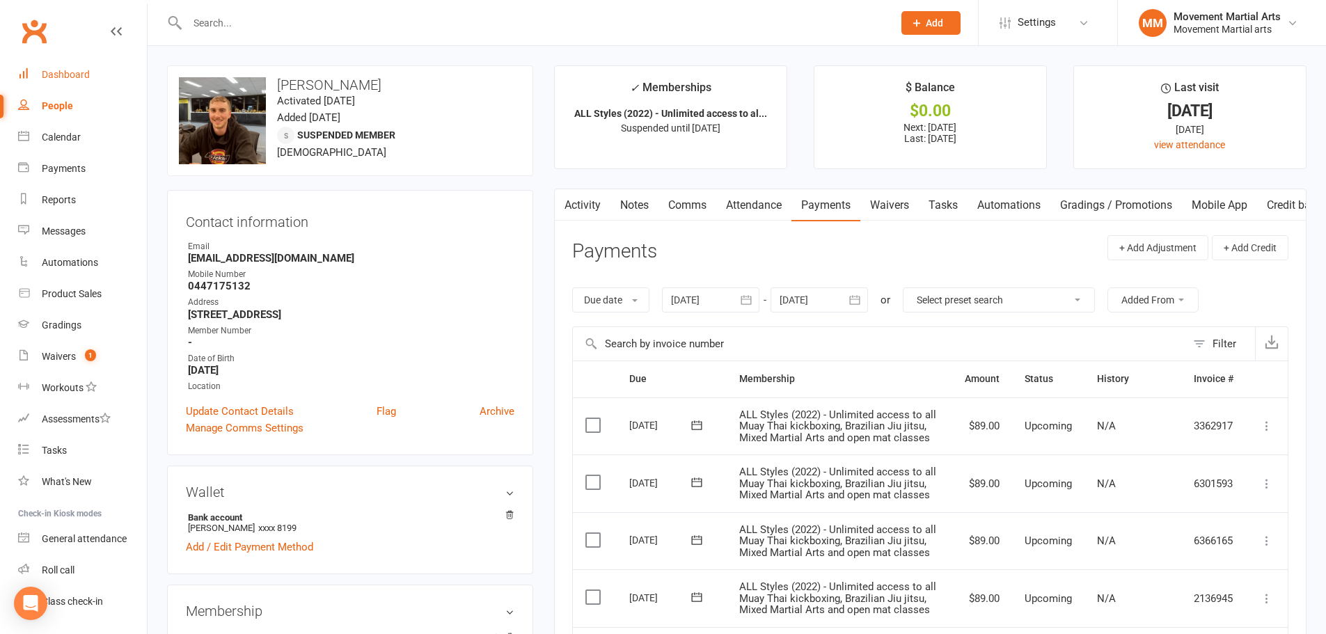
click at [73, 76] on div "Dashboard" at bounding box center [66, 74] width 48 height 11
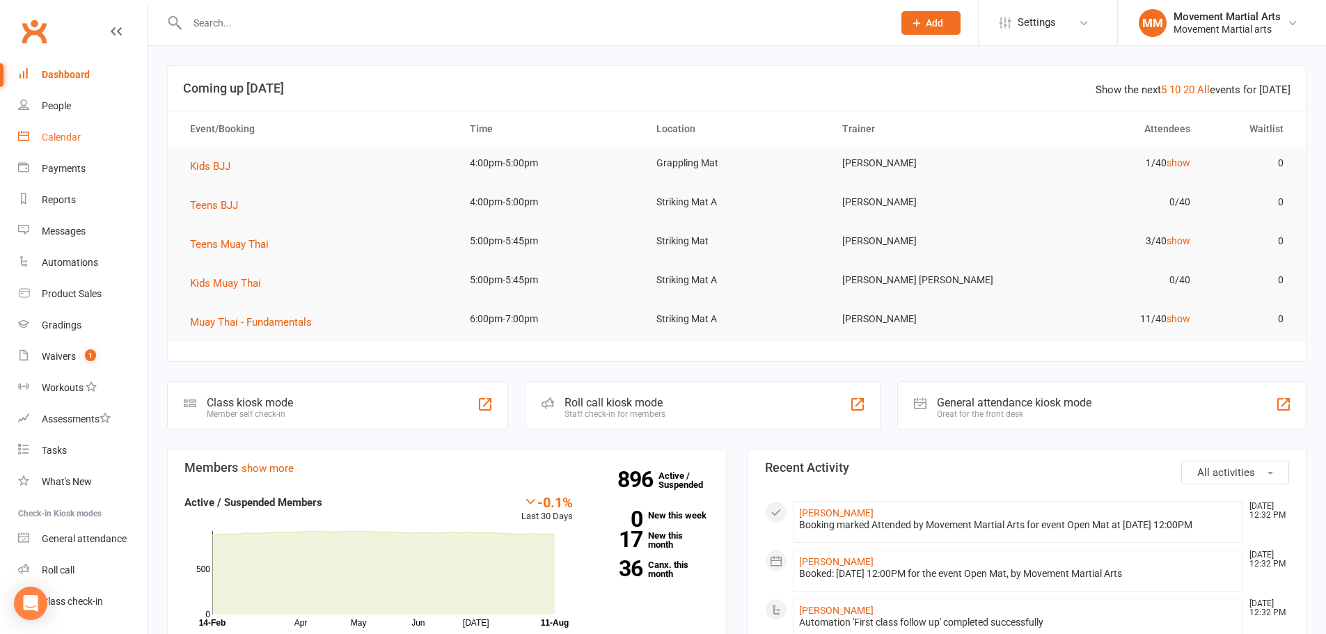
click at [70, 132] on div "Calendar" at bounding box center [61, 137] width 39 height 11
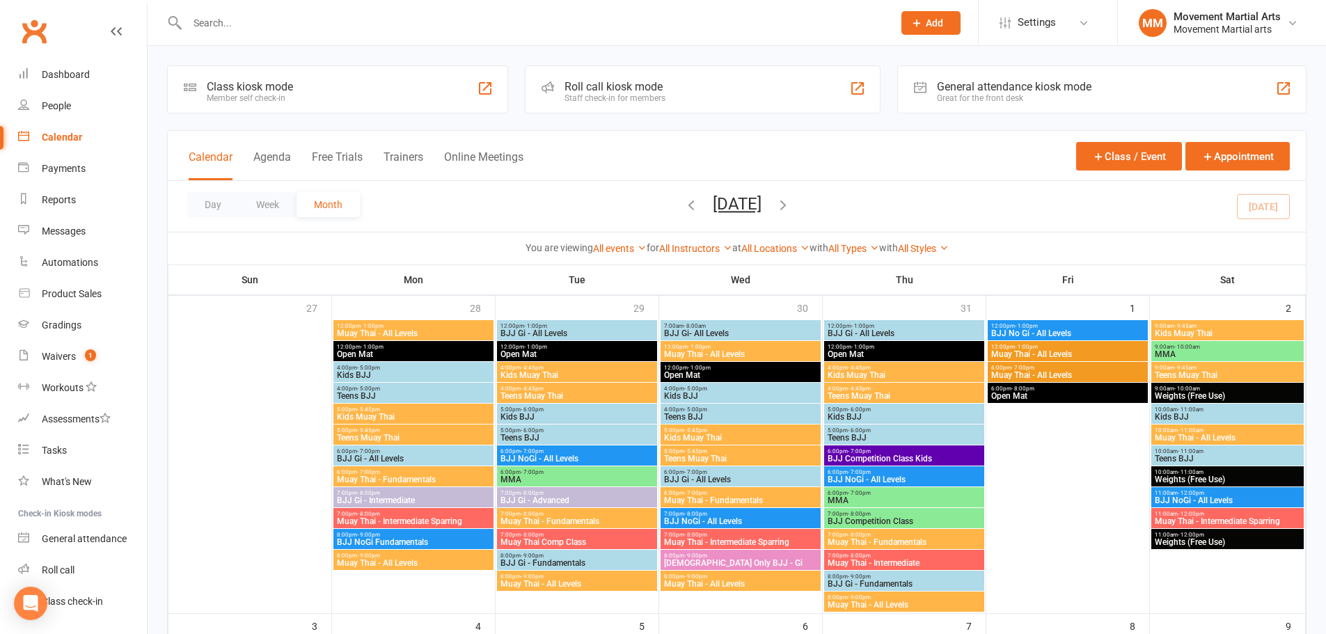
click at [294, 29] on input "text" at bounding box center [533, 22] width 700 height 19
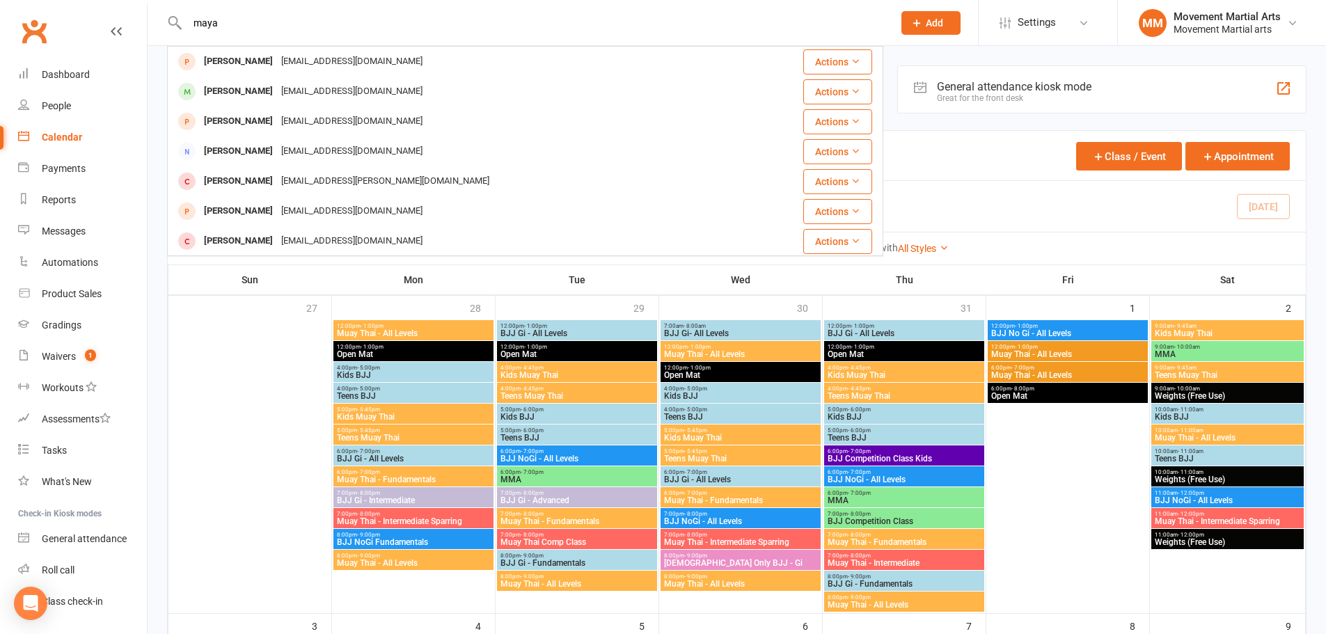
drag, startPoint x: 232, startPoint y: 17, endPoint x: 145, endPoint y: 29, distance: 87.0
click at [147, 3] on header "maya Manuel Maya Manu108maya@gmail.com Actions Maya Carmeli eastercarmeli@gmail…" at bounding box center [663, 3] width 1326 height 0
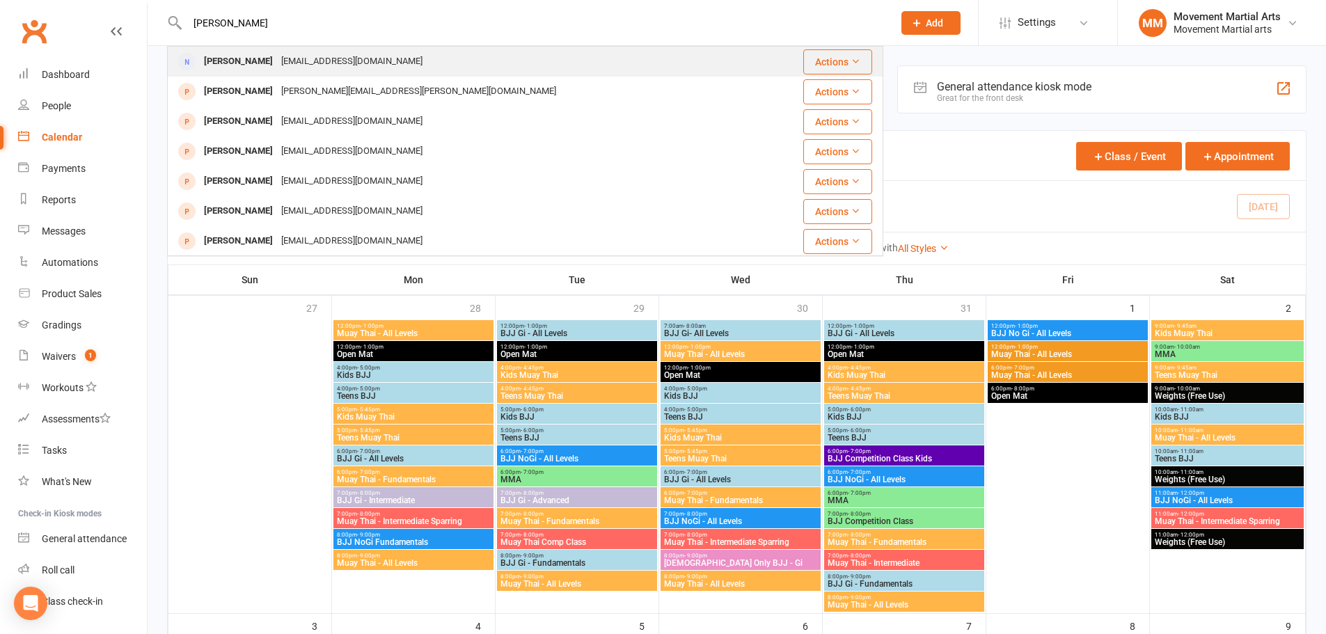
type input "jennifer rowland"
click at [253, 59] on div "Jennifer Rowland" at bounding box center [238, 62] width 77 height 20
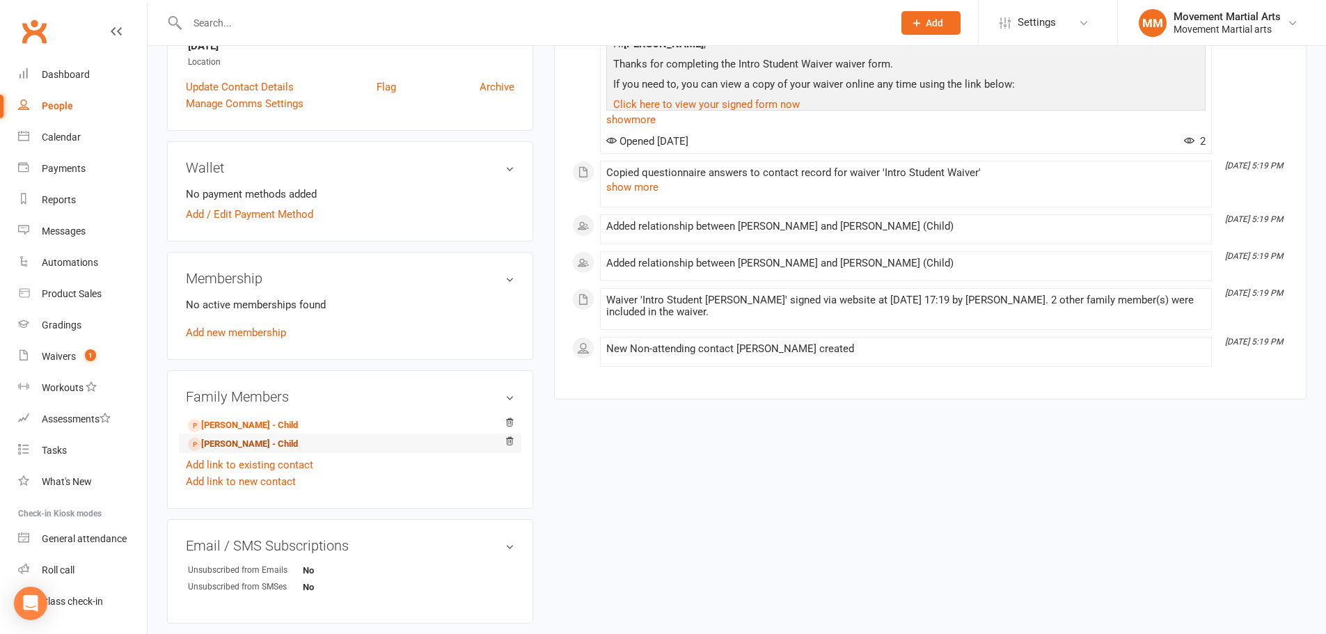
scroll to position [325, 0]
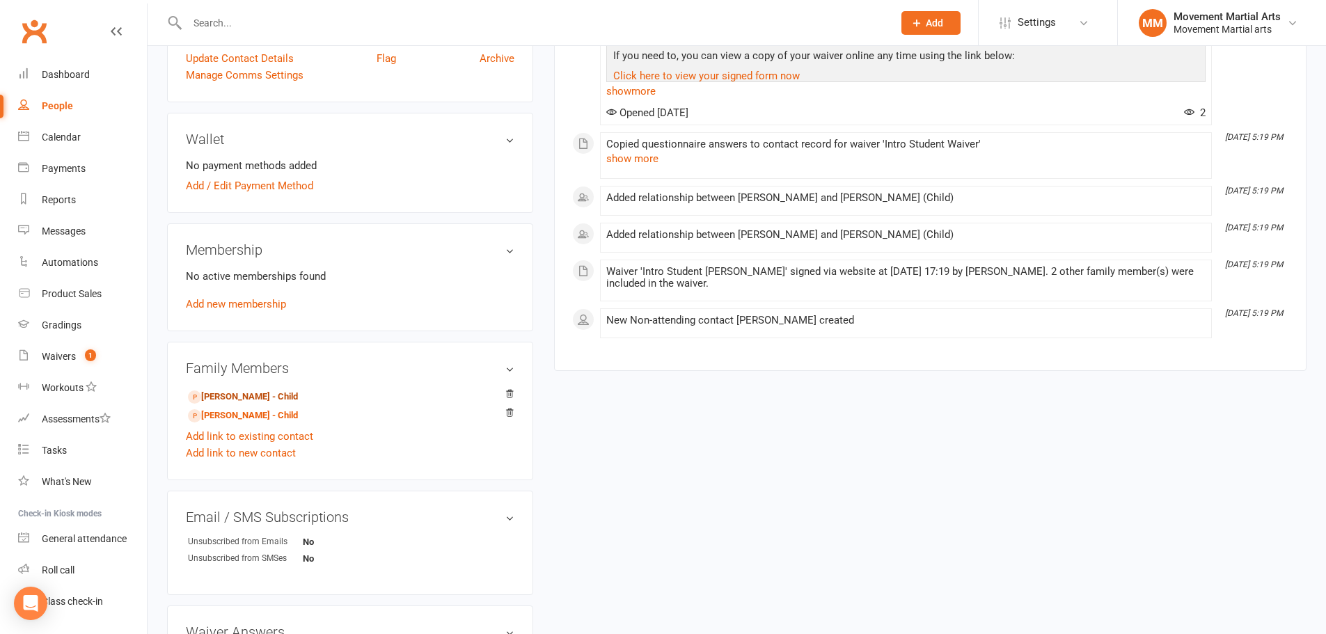
click at [235, 398] on link "Rafael Vesentini - Child" at bounding box center [243, 397] width 110 height 15
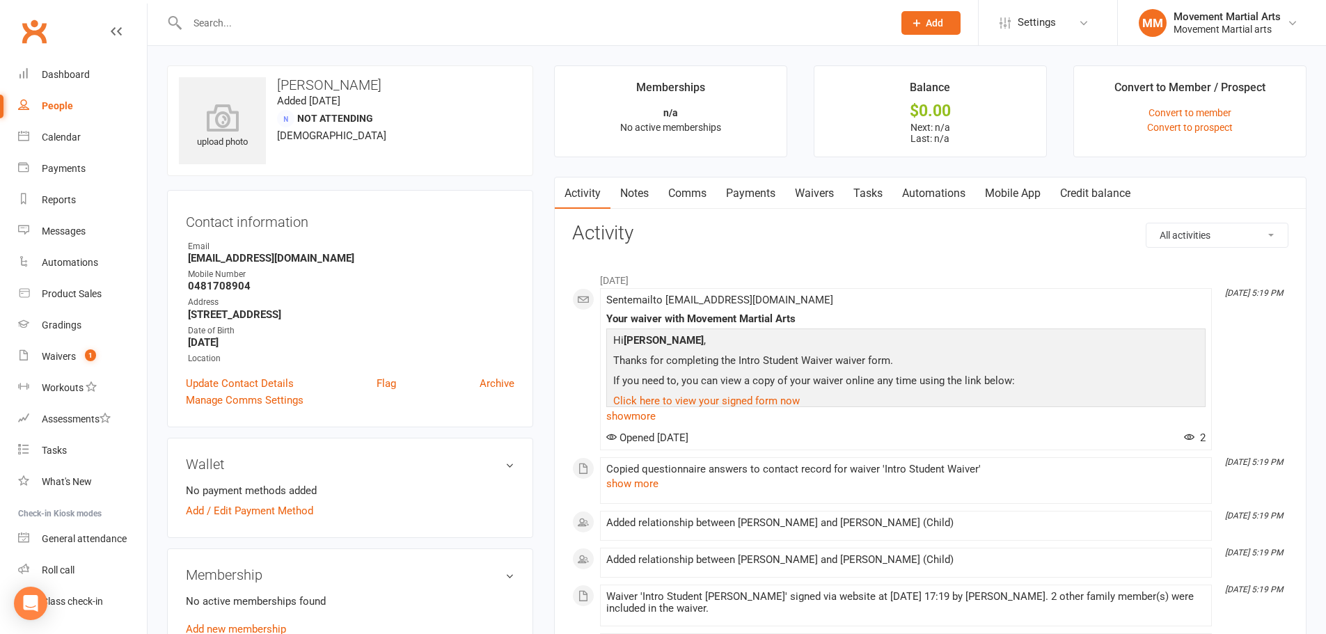
scroll to position [487, 0]
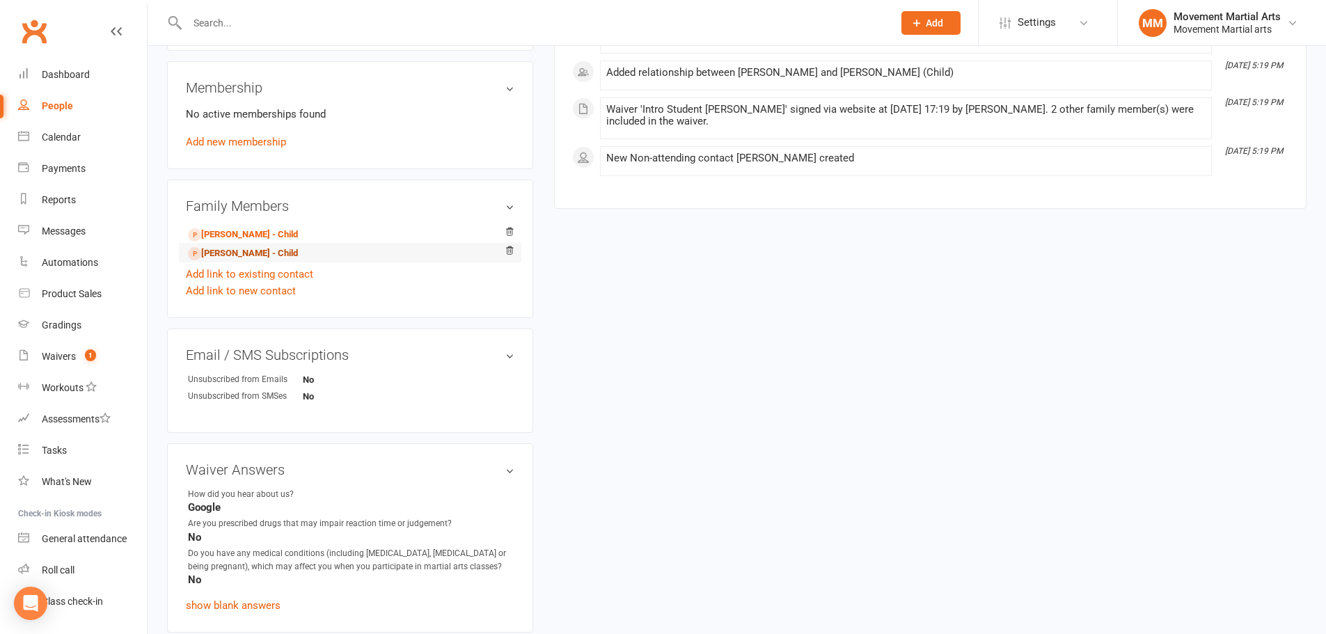
click at [237, 247] on link "Maya Vesentini - Child" at bounding box center [243, 253] width 110 height 15
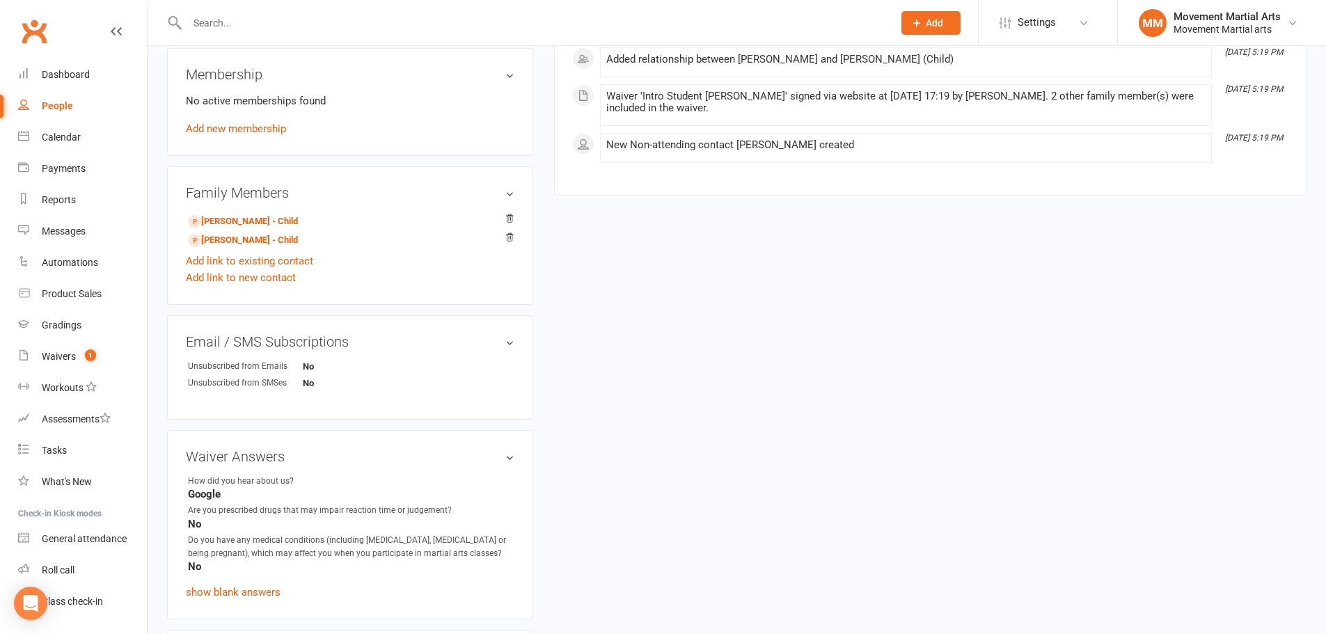
scroll to position [469, 0]
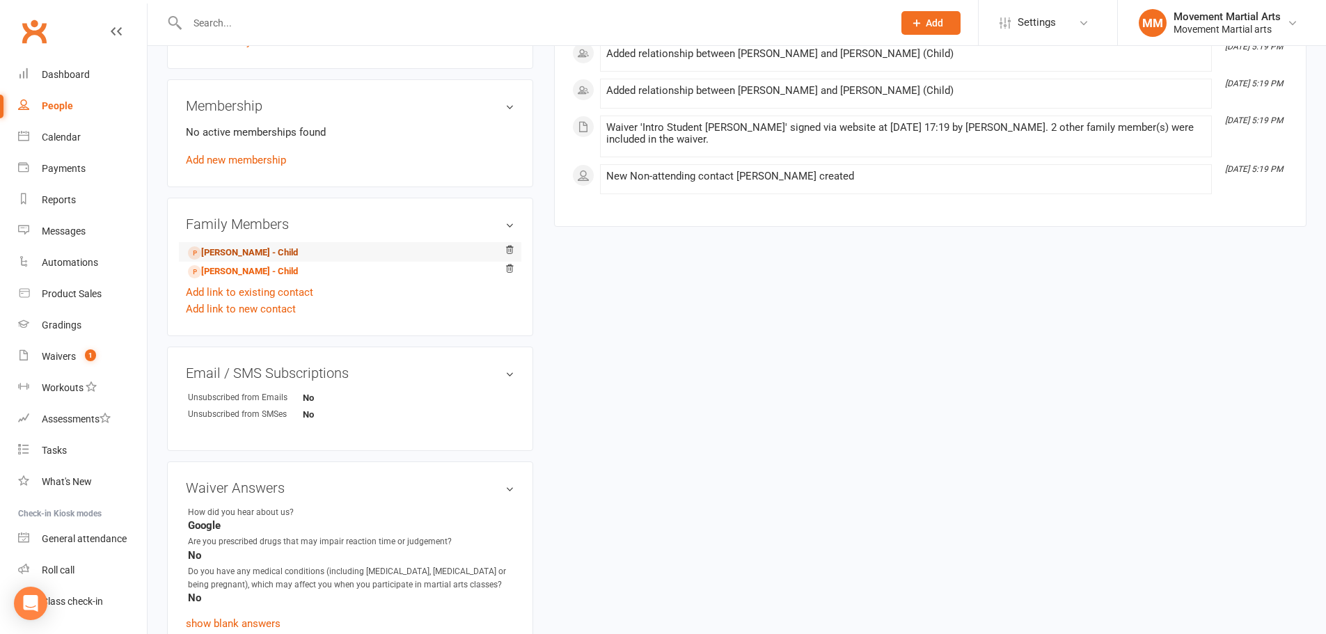
click at [235, 251] on link "Rafael Vesentini - Child" at bounding box center [243, 253] width 110 height 15
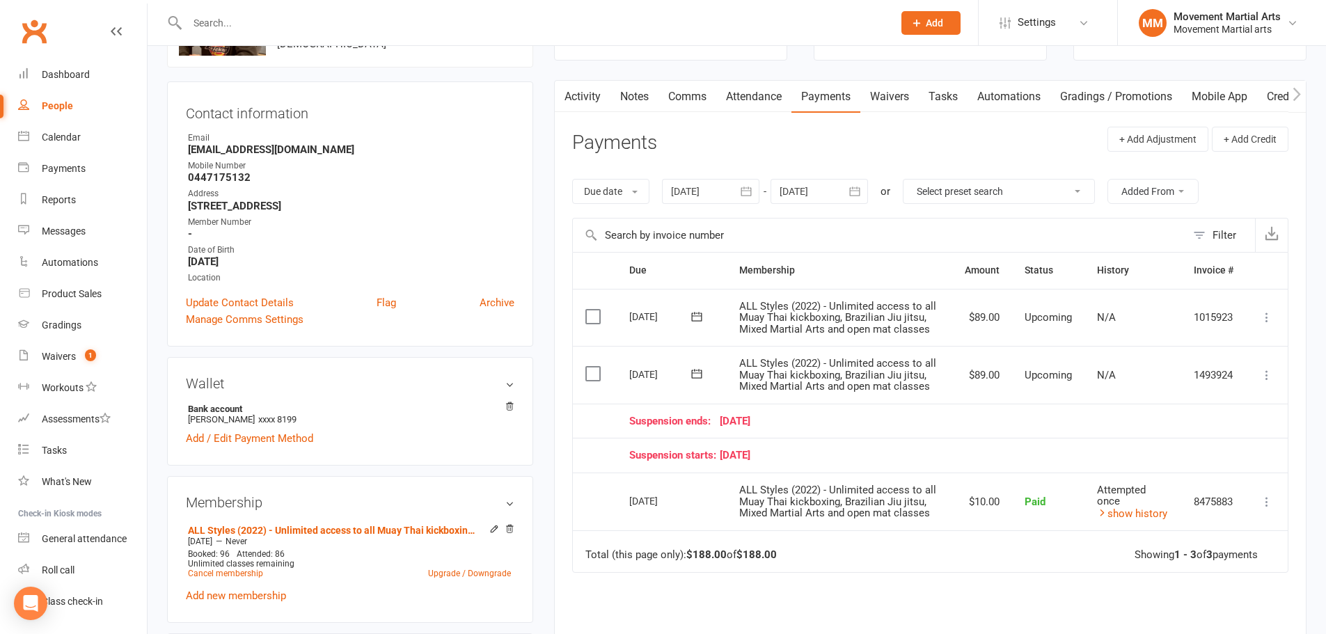
scroll to position [162, 0]
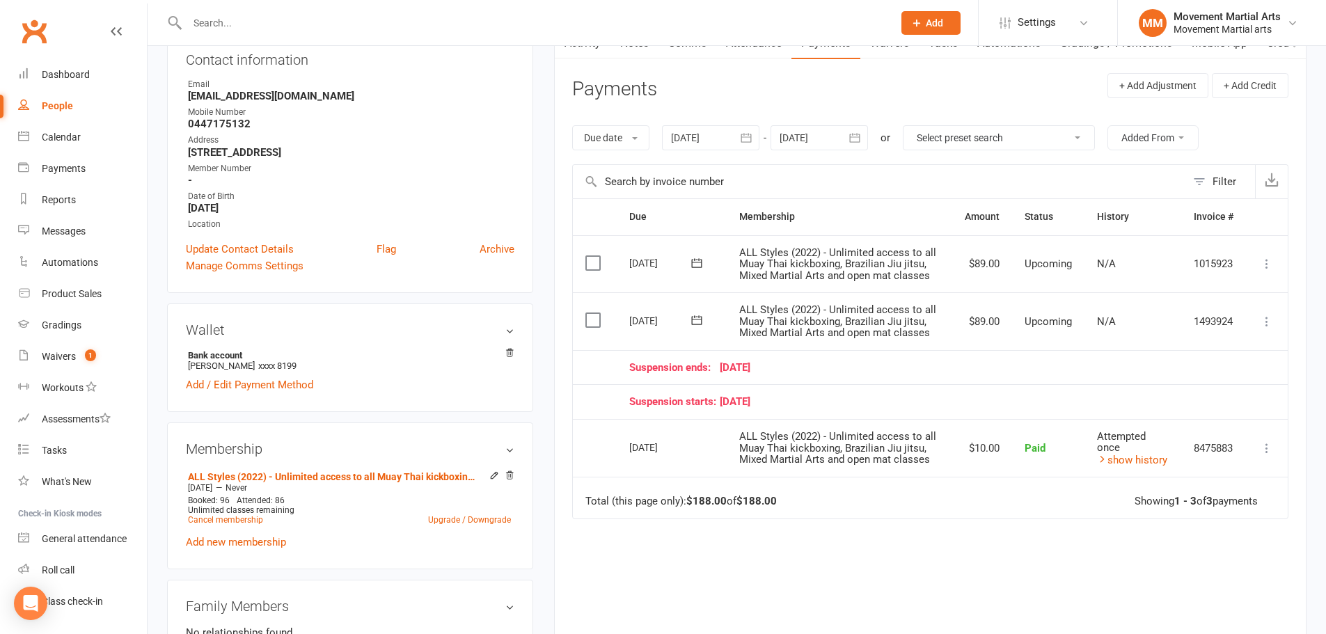
click at [811, 130] on div at bounding box center [819, 137] width 97 height 25
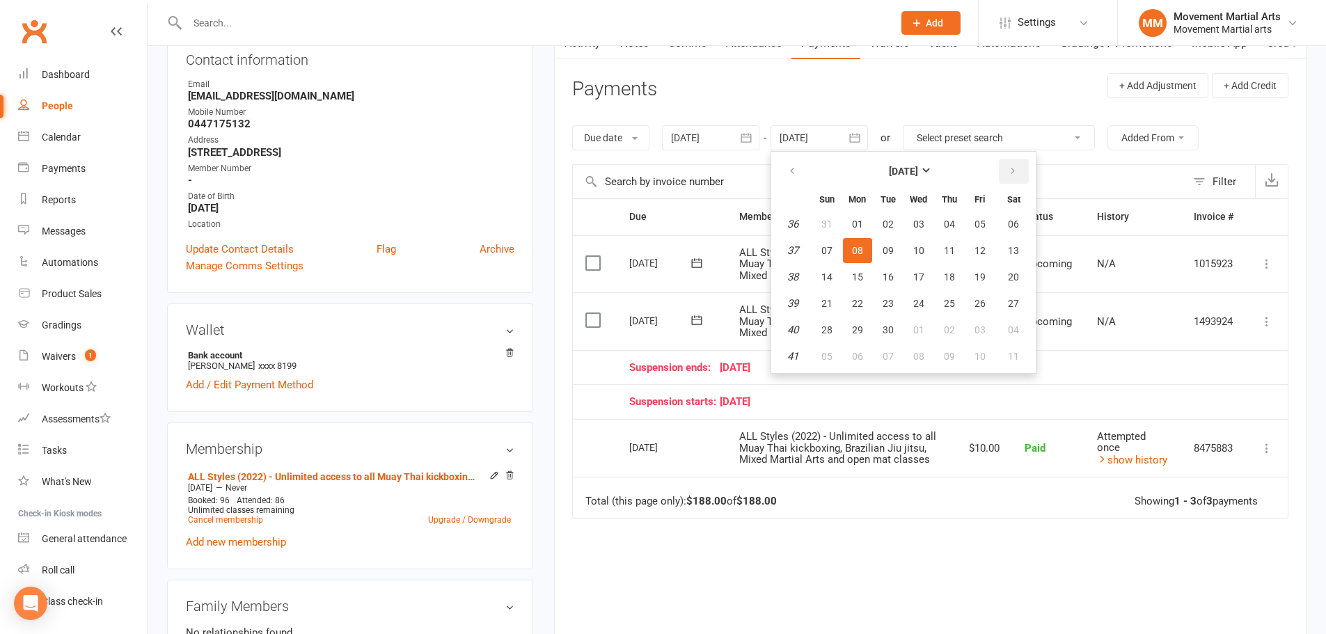
click at [1002, 168] on button "button" at bounding box center [1014, 171] width 30 height 25
click at [900, 257] on button "04" at bounding box center [888, 250] width 29 height 25
type input "04 Nov 2025"
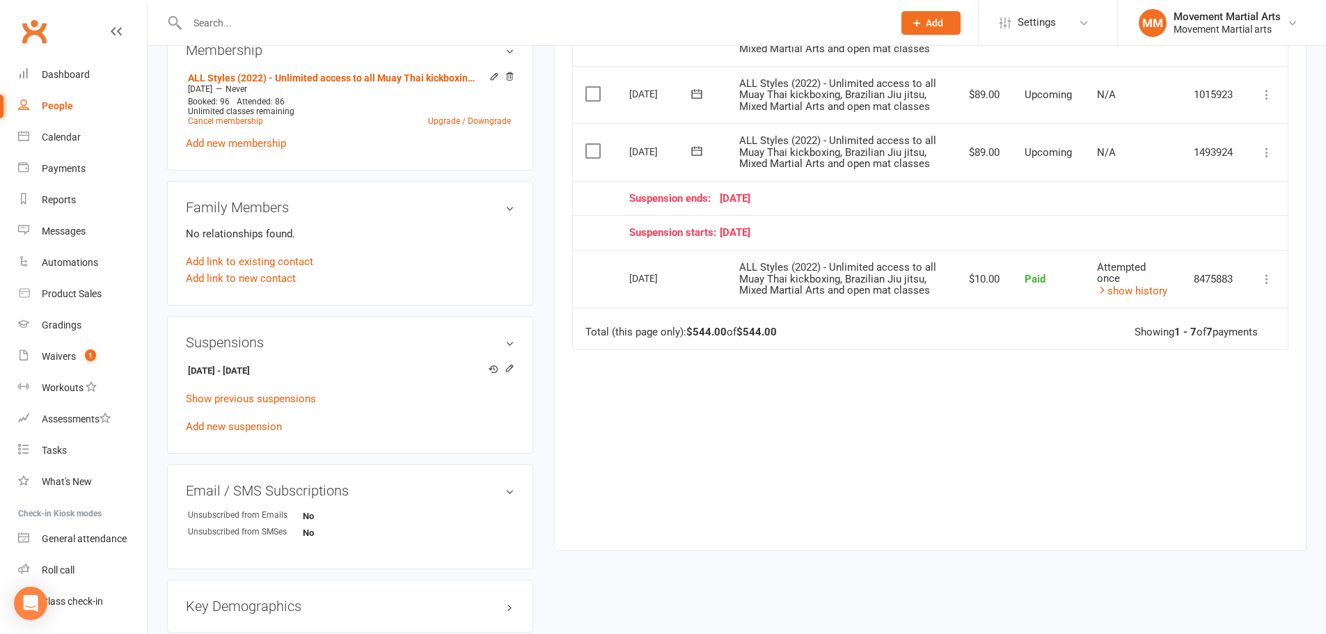
scroll to position [650, 0]
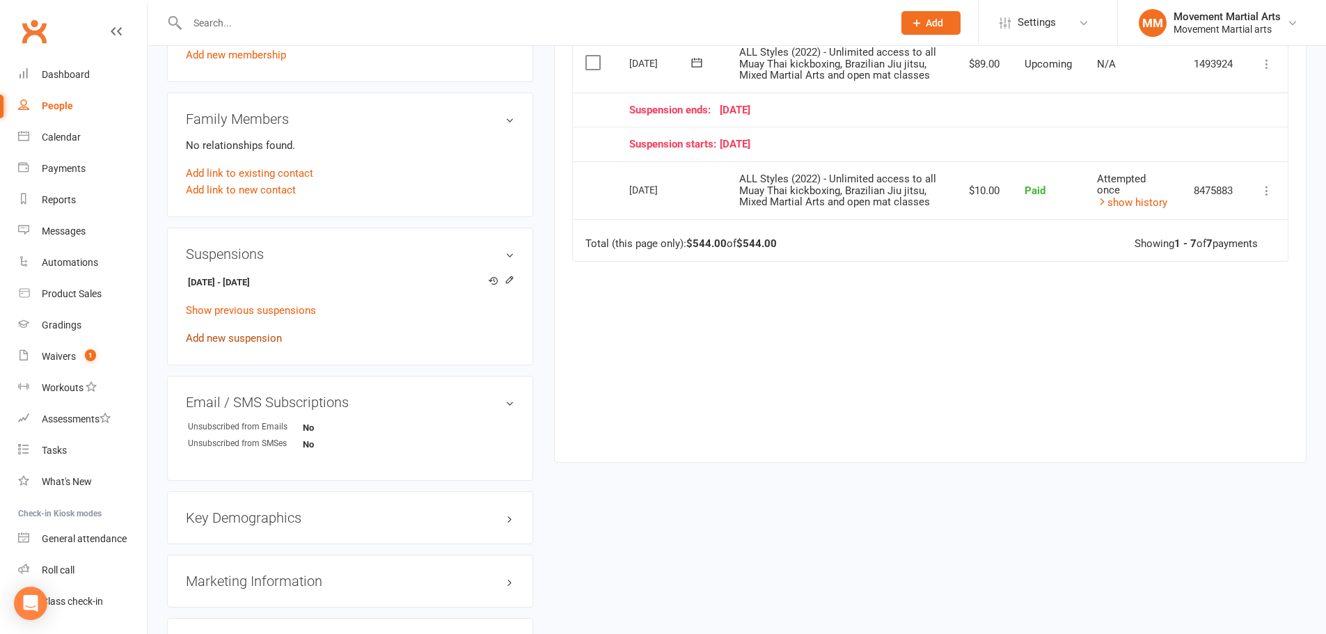
click at [246, 336] on link "Add new suspension" at bounding box center [234, 338] width 96 height 13
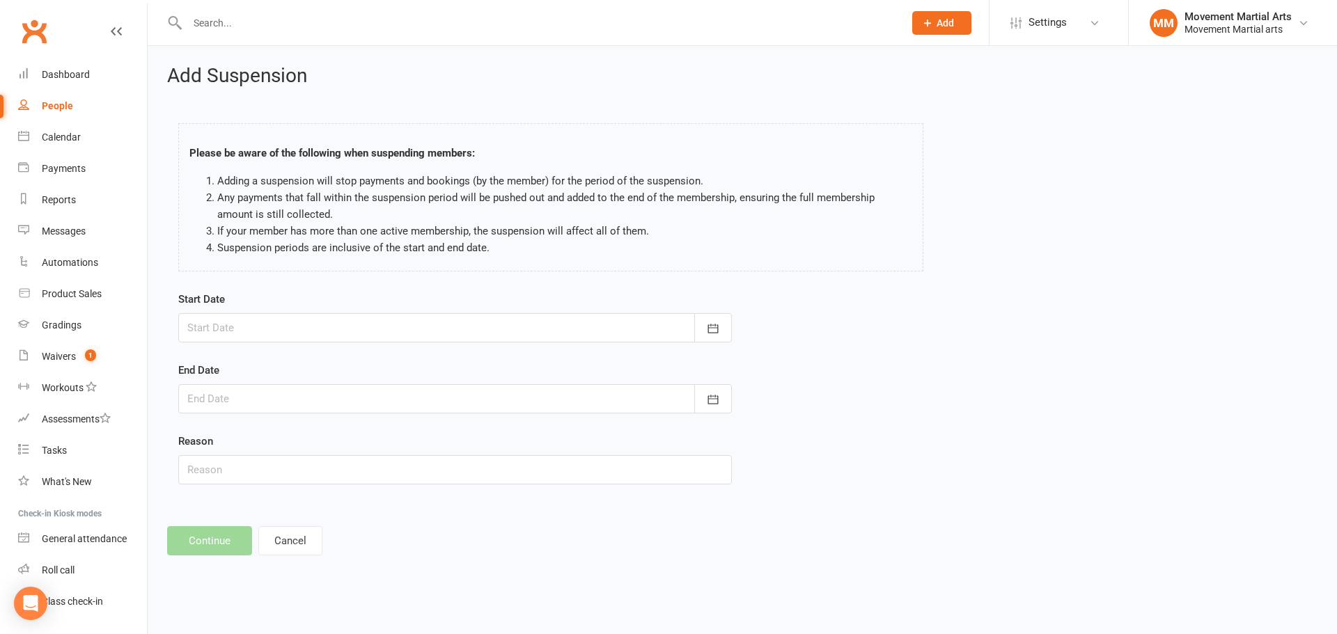
click at [246, 336] on div at bounding box center [454, 327] width 553 height 29
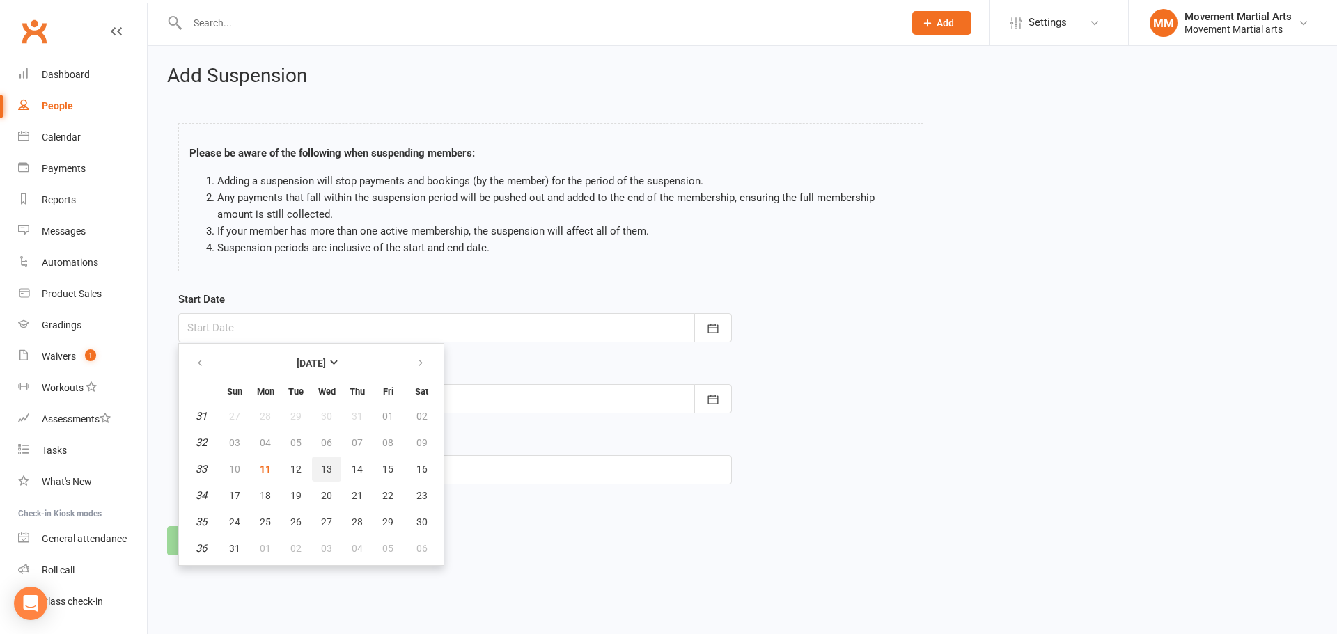
click at [330, 464] on span "13" at bounding box center [326, 469] width 11 height 11
type input "13 Aug 2025"
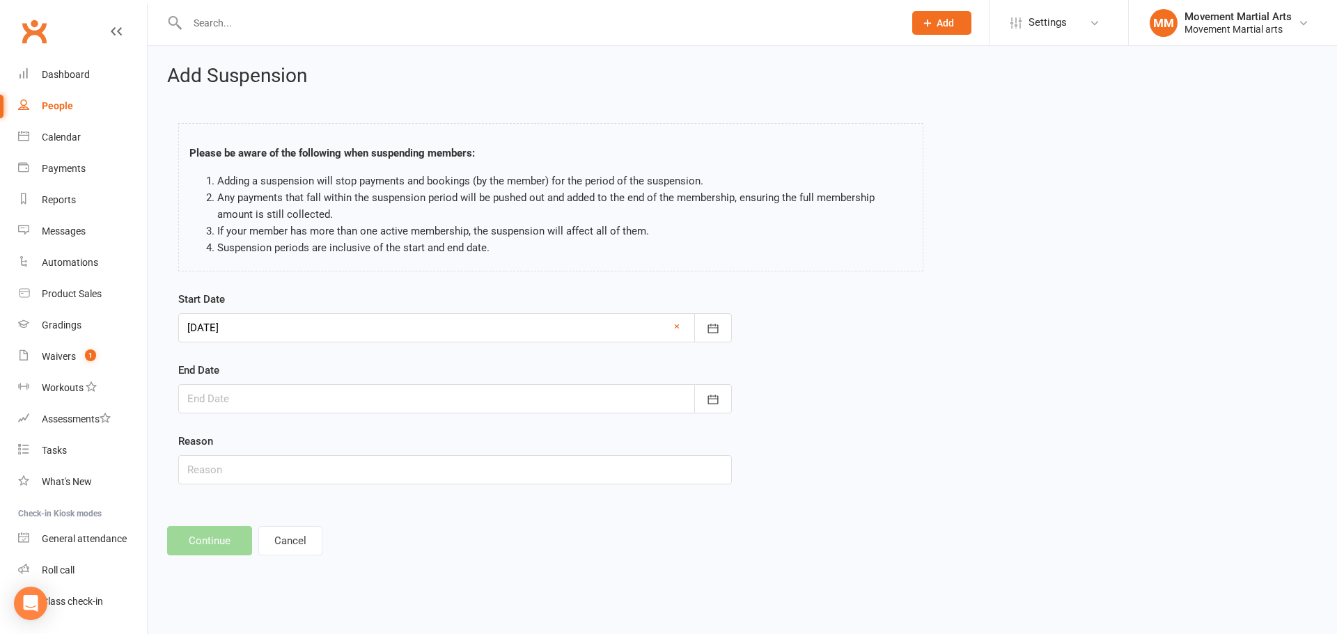
click at [329, 399] on div at bounding box center [454, 398] width 553 height 29
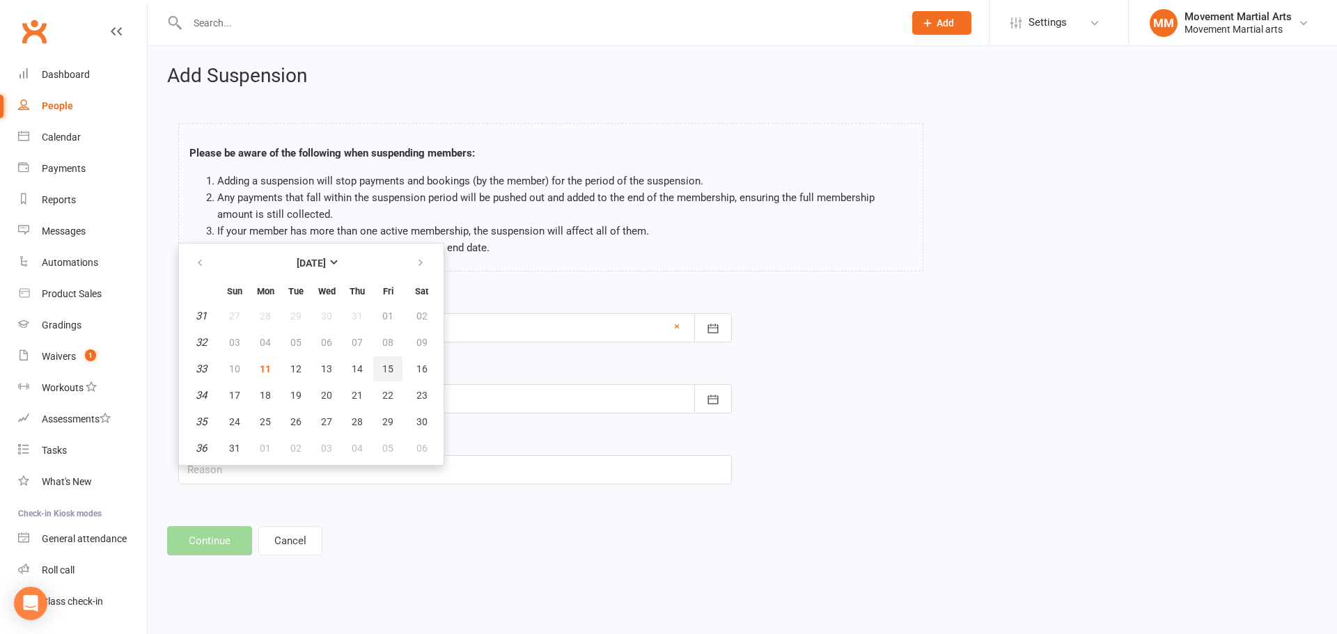
click at [378, 363] on button "15" at bounding box center [387, 368] width 29 height 25
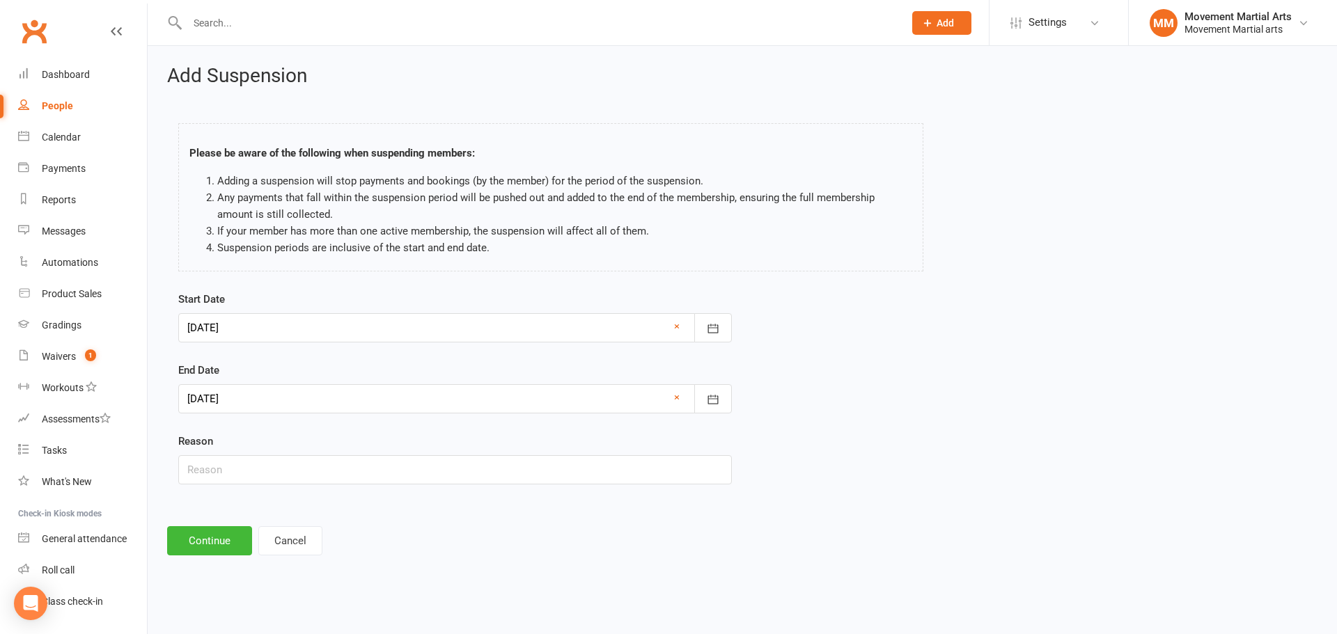
click at [319, 395] on div at bounding box center [454, 398] width 553 height 29
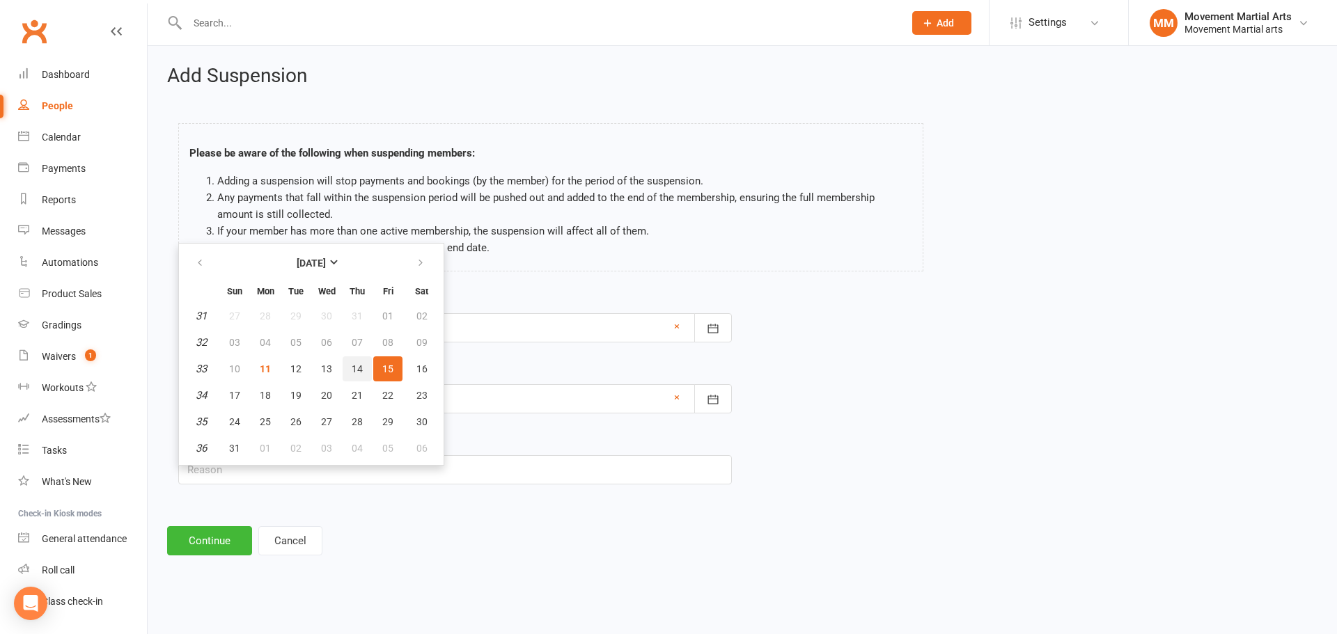
click at [366, 372] on button "14" at bounding box center [357, 368] width 29 height 25
type input "14 Aug 2025"
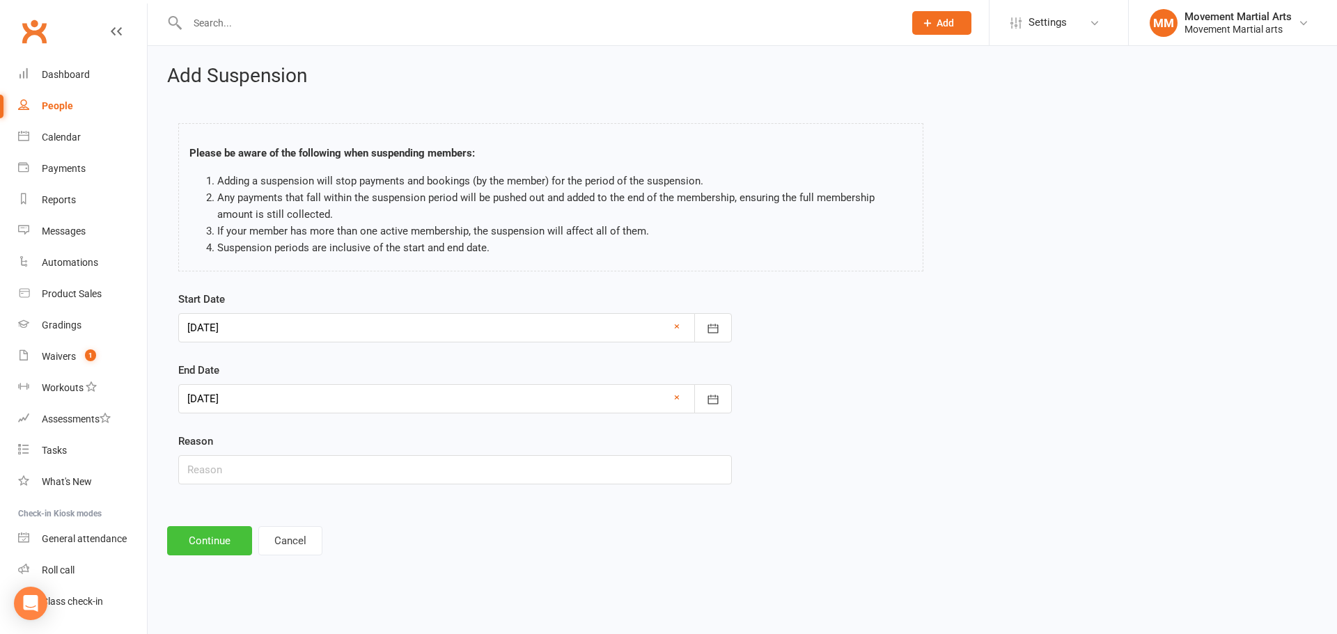
click at [215, 546] on button "Continue" at bounding box center [209, 540] width 85 height 29
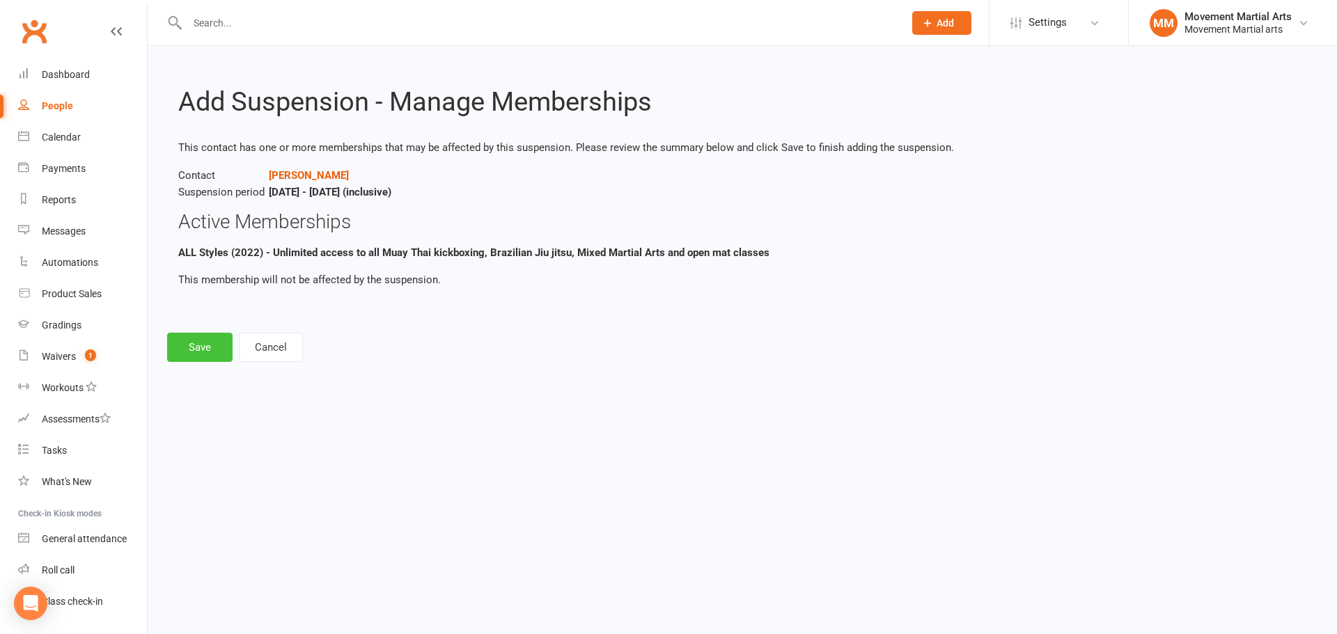
click at [205, 351] on button "Save" at bounding box center [199, 347] width 65 height 29
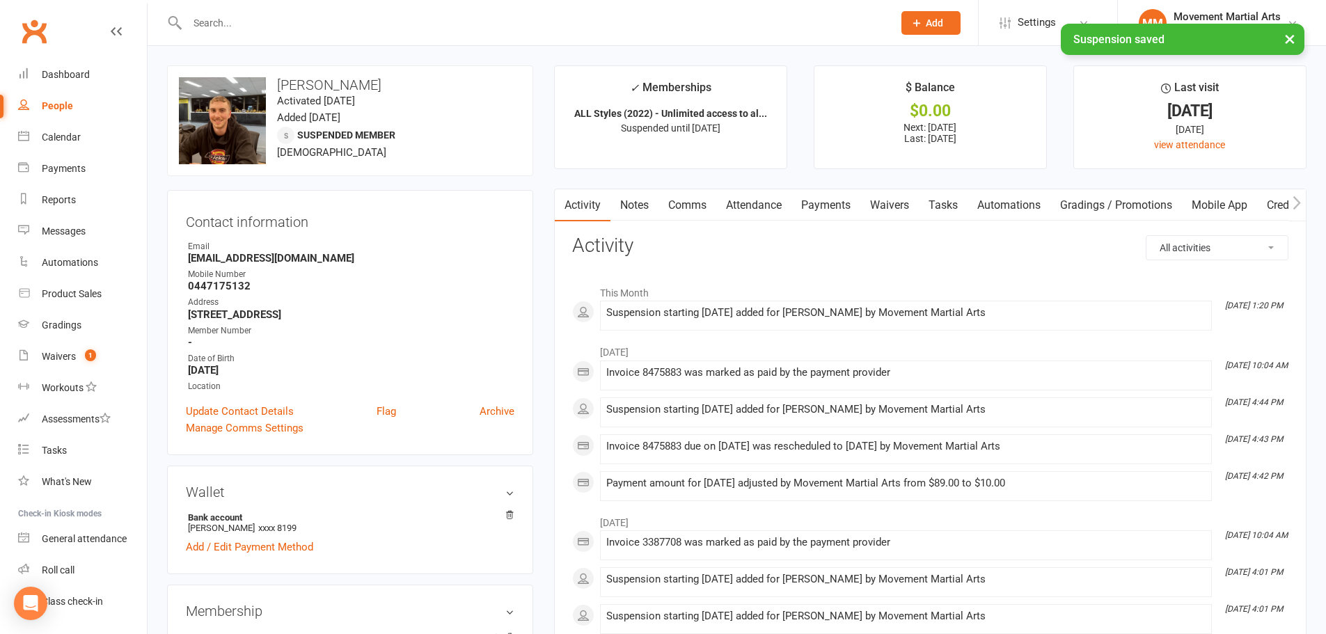
click at [787, 207] on link "Attendance" at bounding box center [753, 205] width 75 height 32
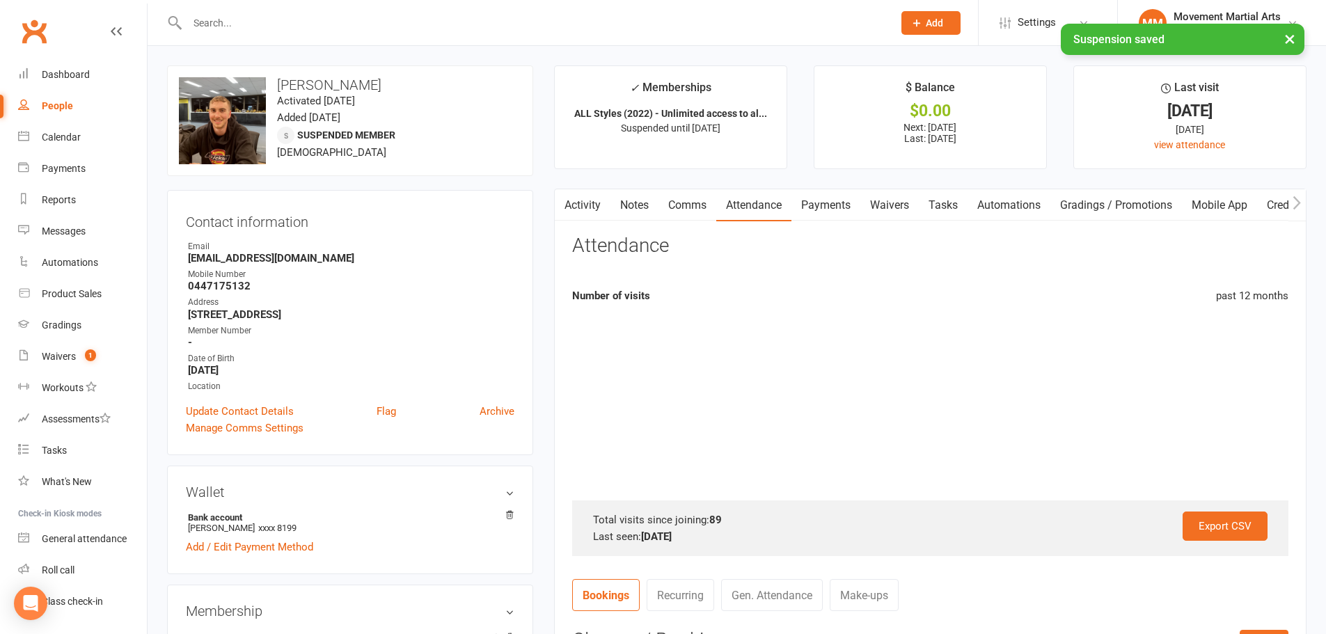
click at [812, 203] on link "Payments" at bounding box center [826, 205] width 69 height 32
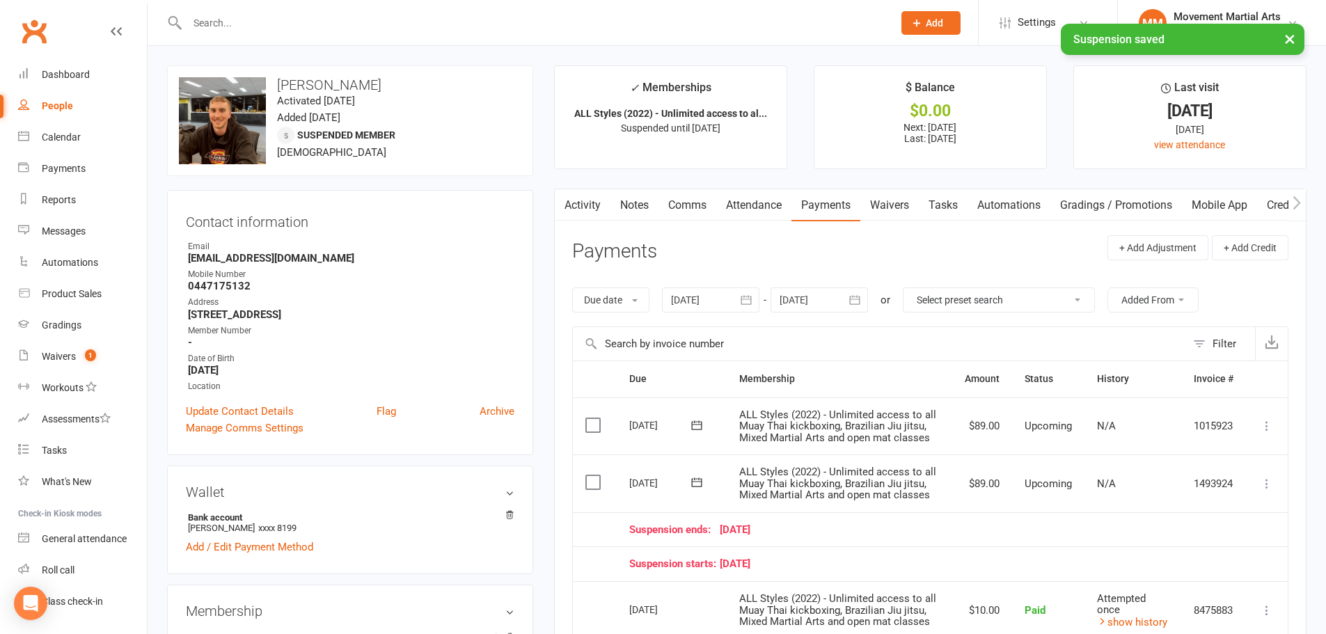
scroll to position [325, 0]
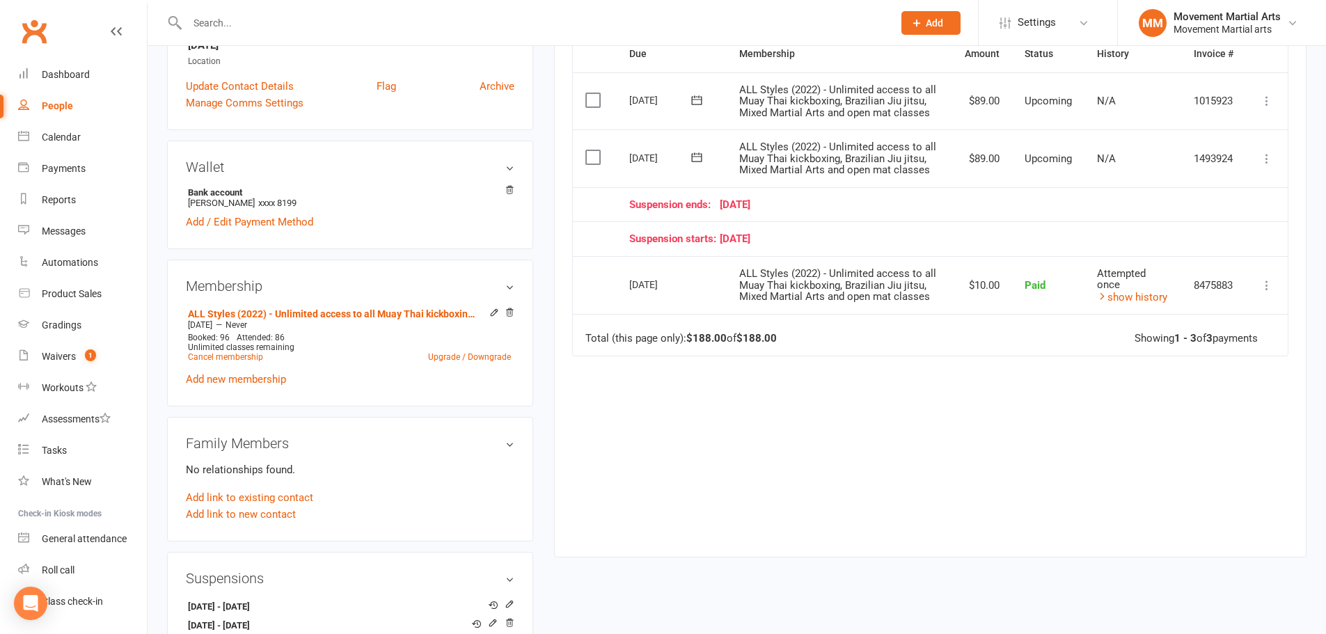
click at [1265, 164] on icon at bounding box center [1267, 159] width 14 height 14
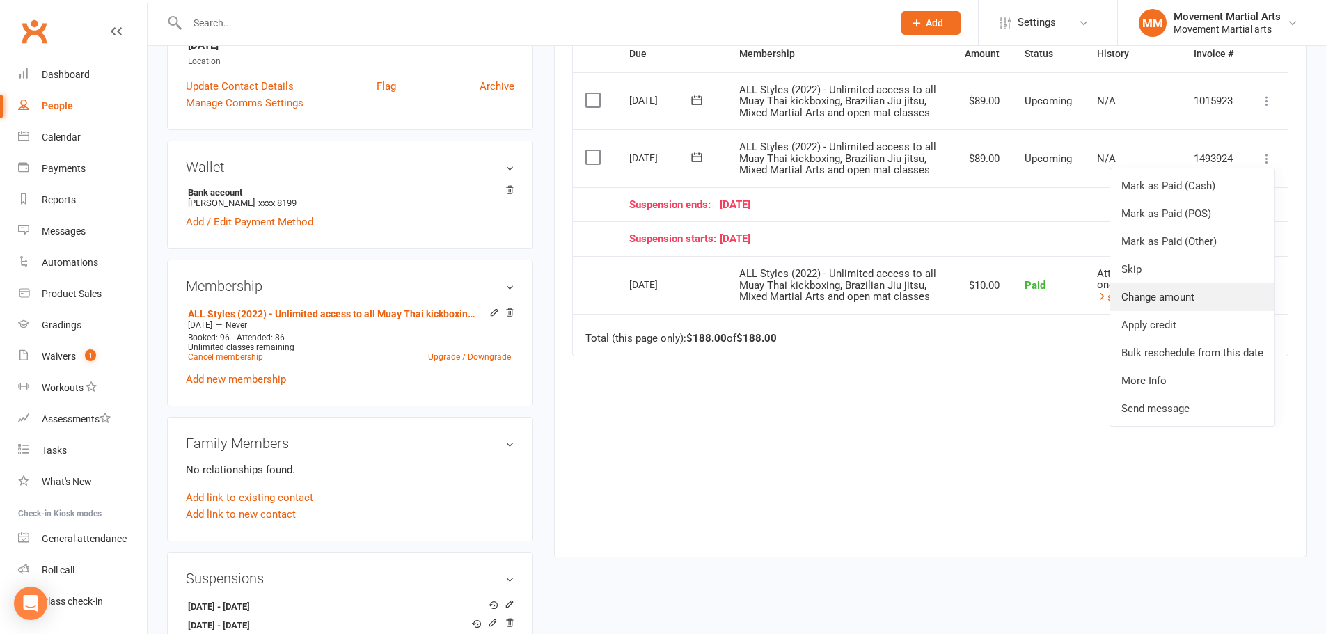
click at [1203, 292] on link "Change amount" at bounding box center [1192, 297] width 164 height 28
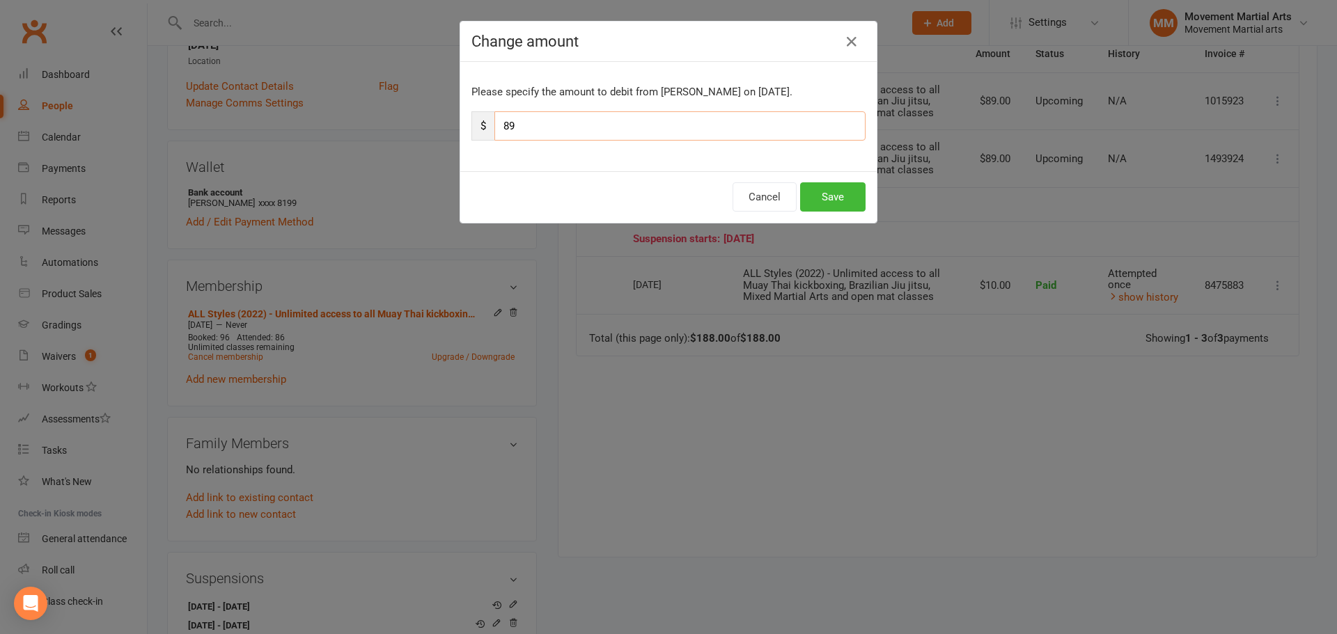
drag, startPoint x: 524, startPoint y: 125, endPoint x: 489, endPoint y: 128, distance: 35.6
click at [494, 128] on input "89" at bounding box center [679, 125] width 371 height 29
type input "10"
click at [852, 202] on button "Save" at bounding box center [832, 196] width 65 height 29
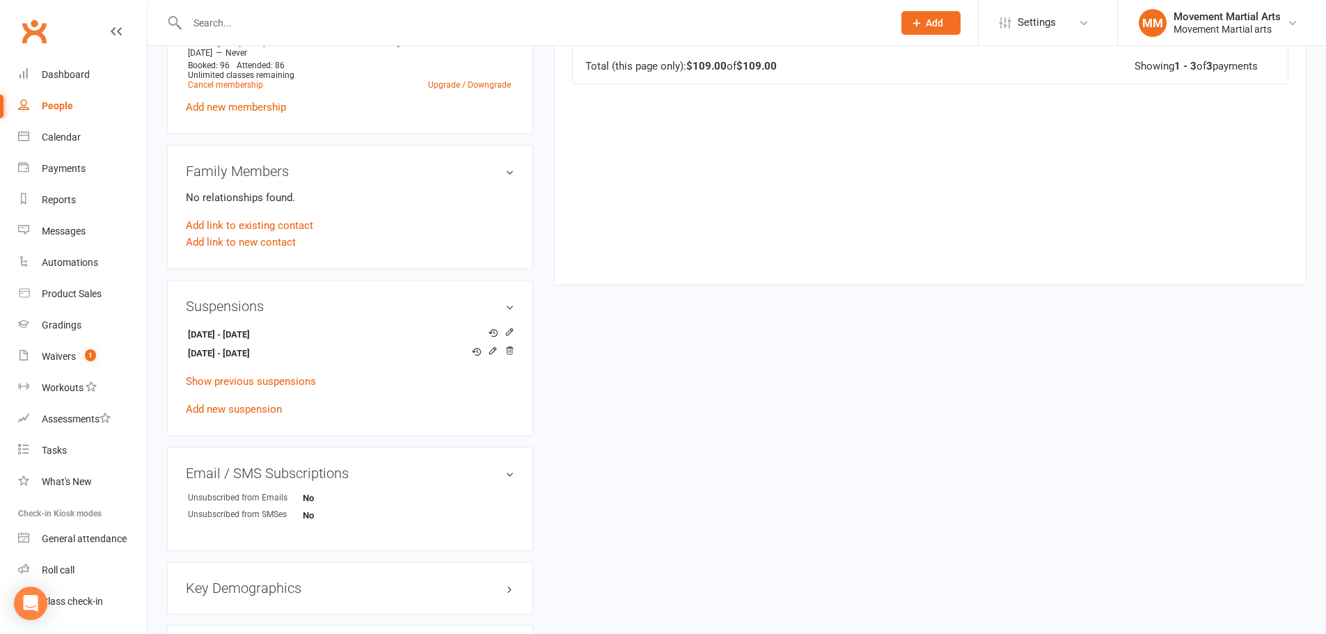
scroll to position [650, 0]
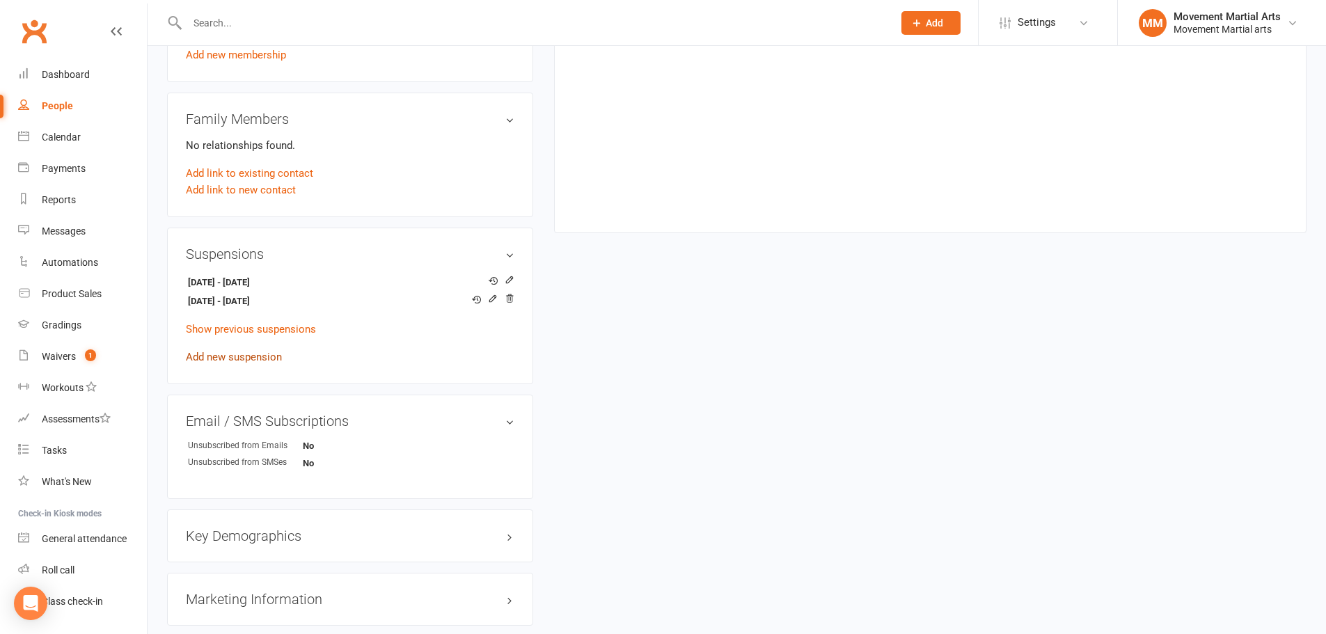
click at [269, 356] on link "Add new suspension" at bounding box center [234, 357] width 96 height 13
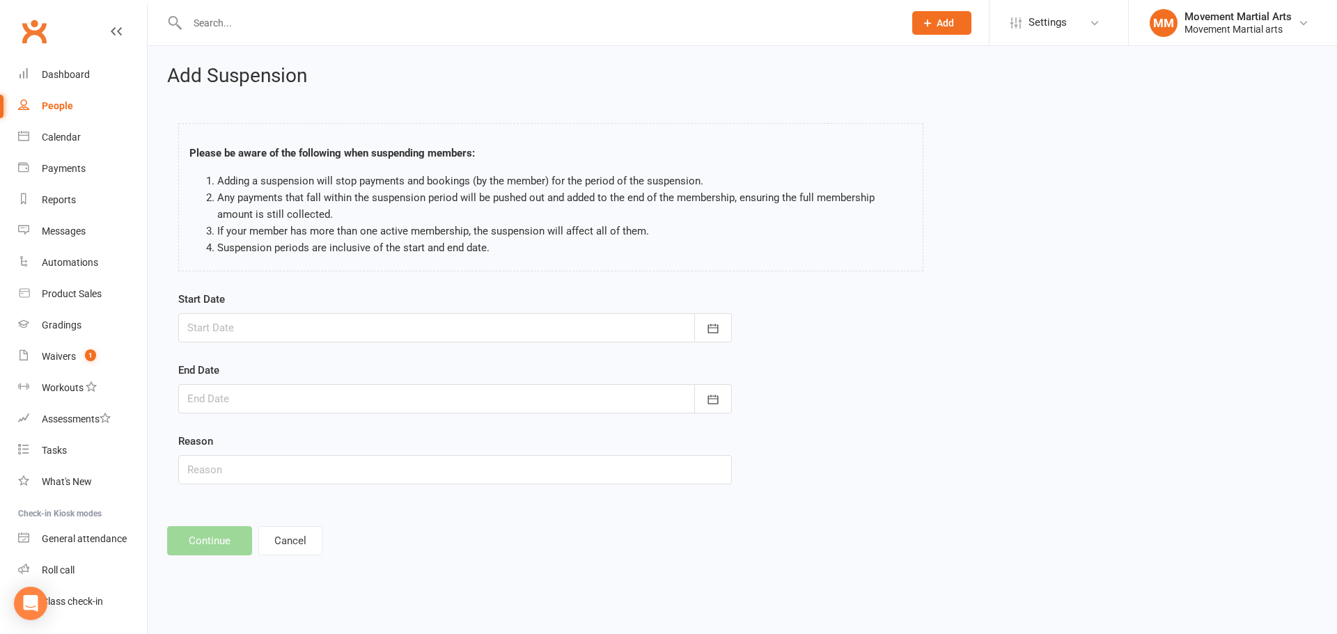
click at [266, 336] on div at bounding box center [454, 327] width 553 height 29
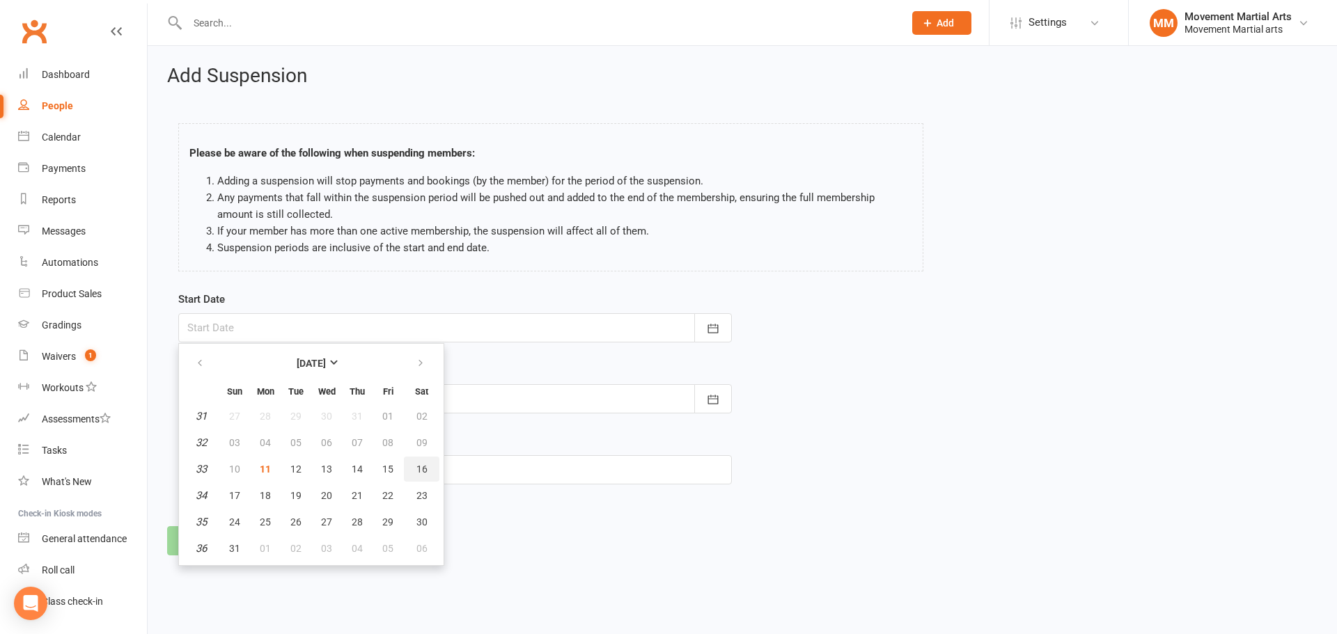
click at [427, 467] on button "16" at bounding box center [422, 469] width 36 height 25
type input "16 Aug 2025"
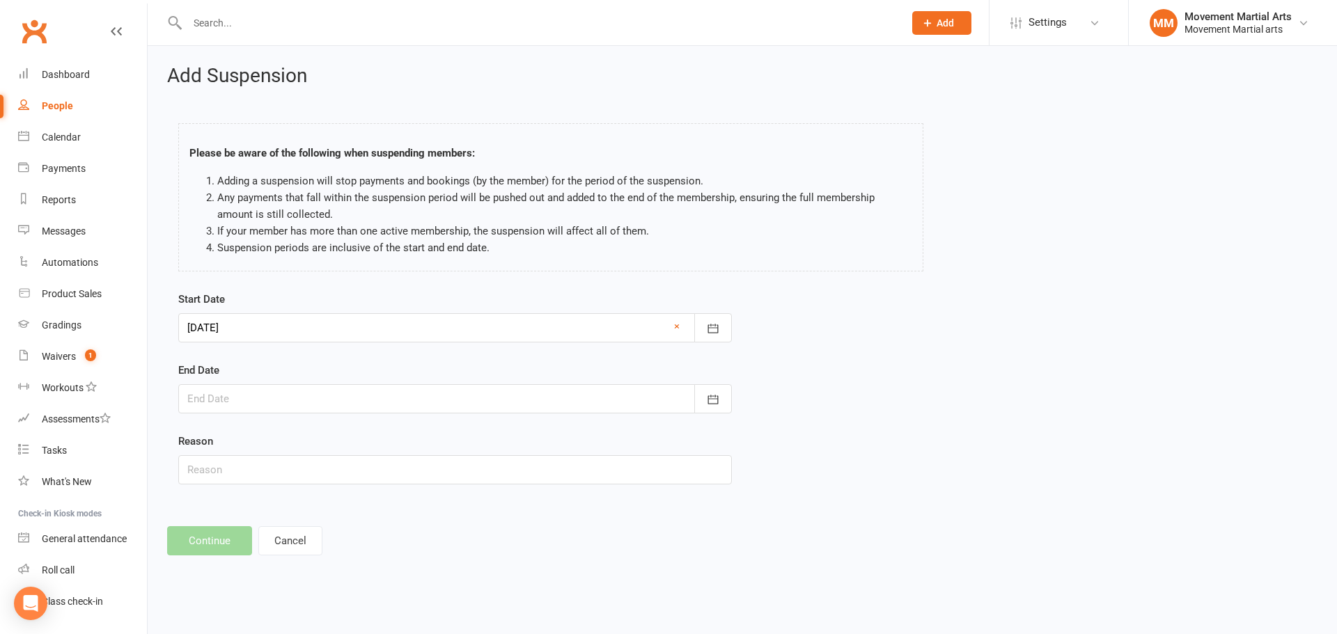
click at [411, 398] on div at bounding box center [454, 398] width 553 height 29
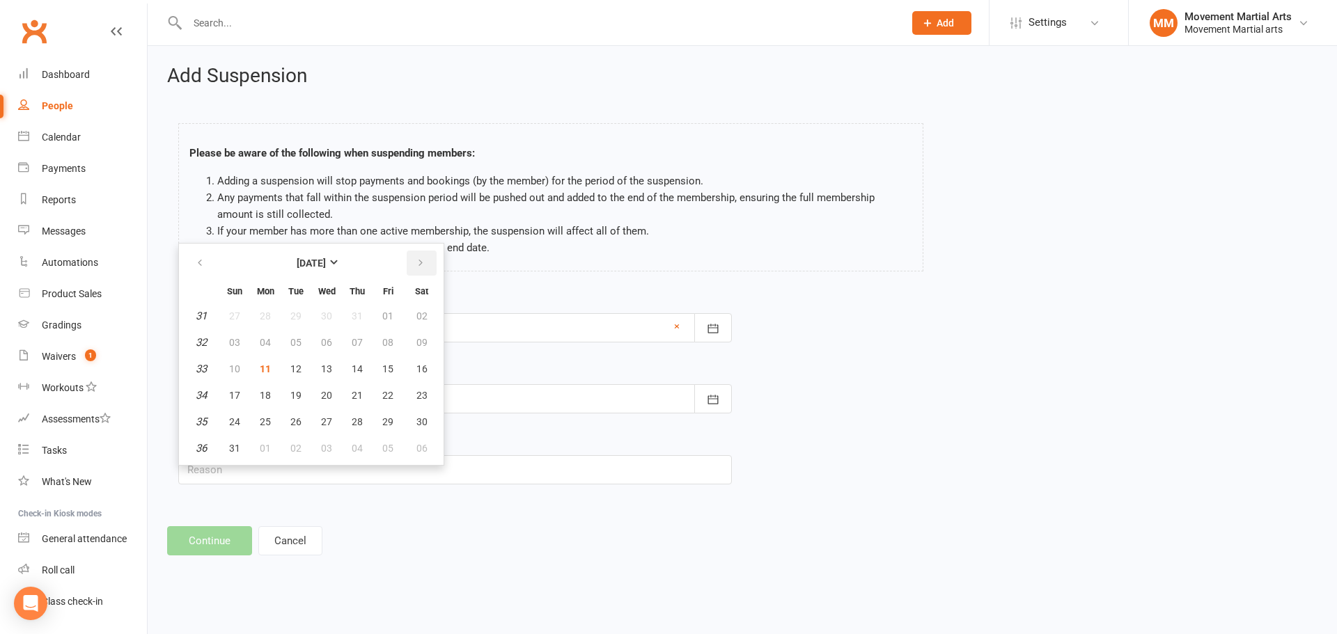
click at [413, 260] on button "button" at bounding box center [422, 263] width 30 height 25
click at [386, 340] on span "10" at bounding box center [387, 342] width 11 height 11
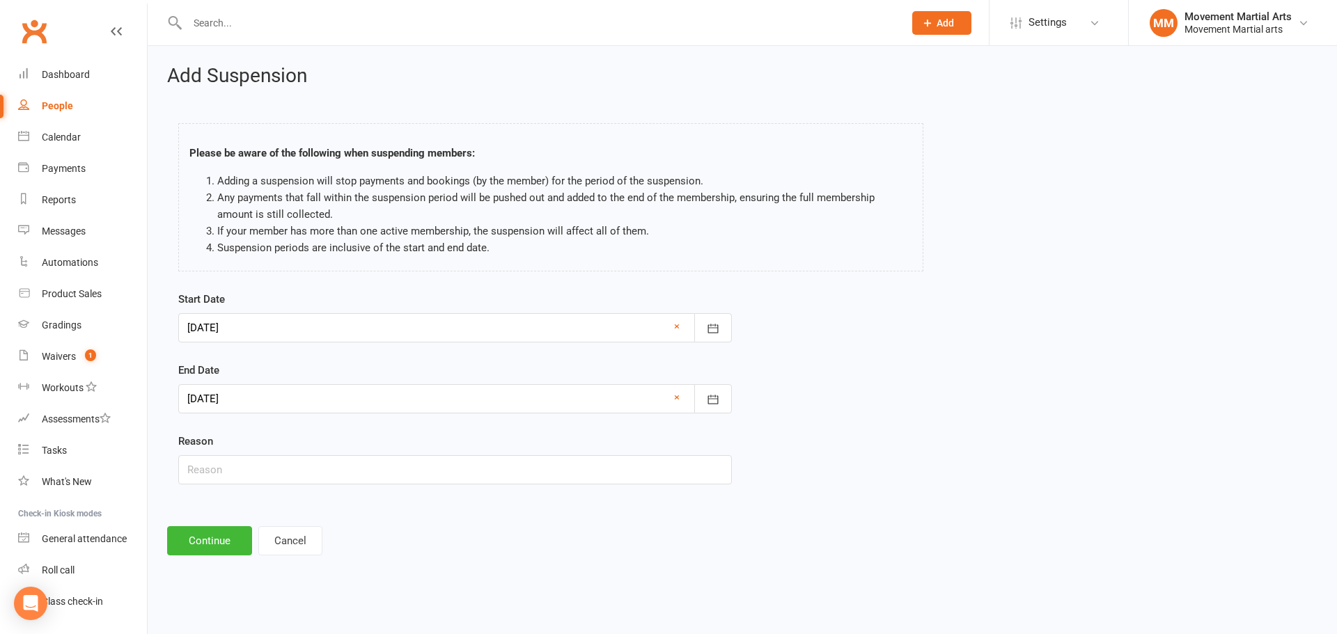
click at [348, 396] on div at bounding box center [454, 398] width 553 height 29
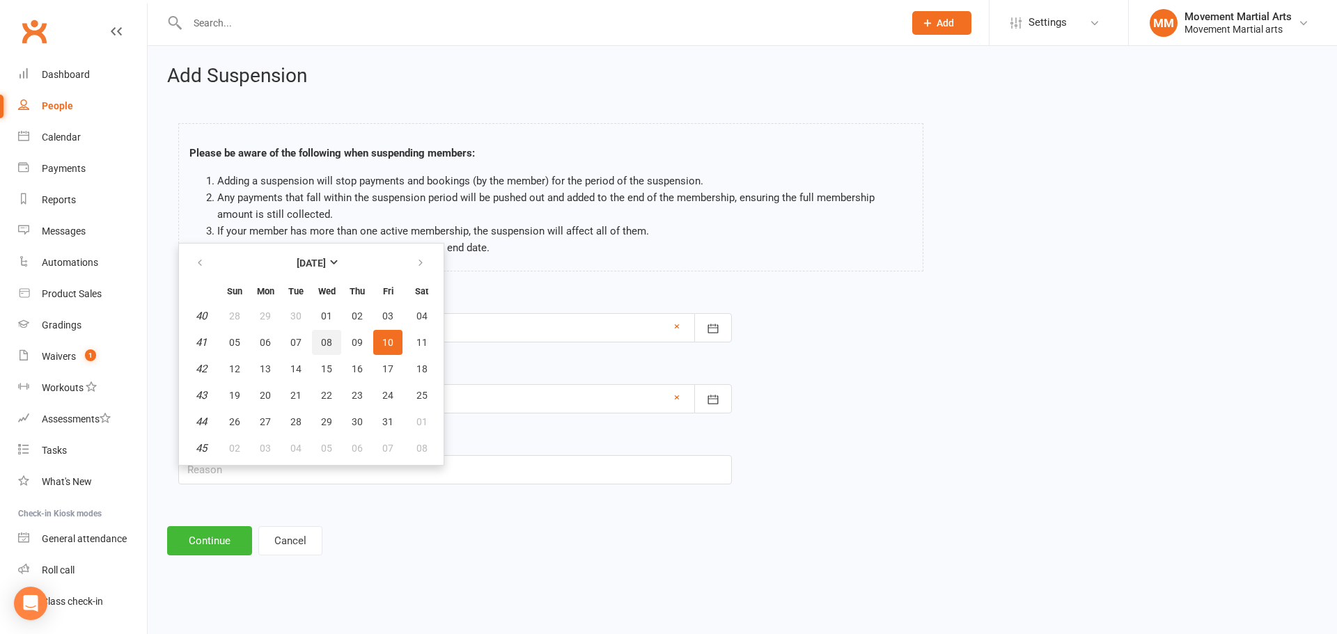
click at [331, 342] on button "08" at bounding box center [326, 342] width 29 height 25
type input "08 Oct 2025"
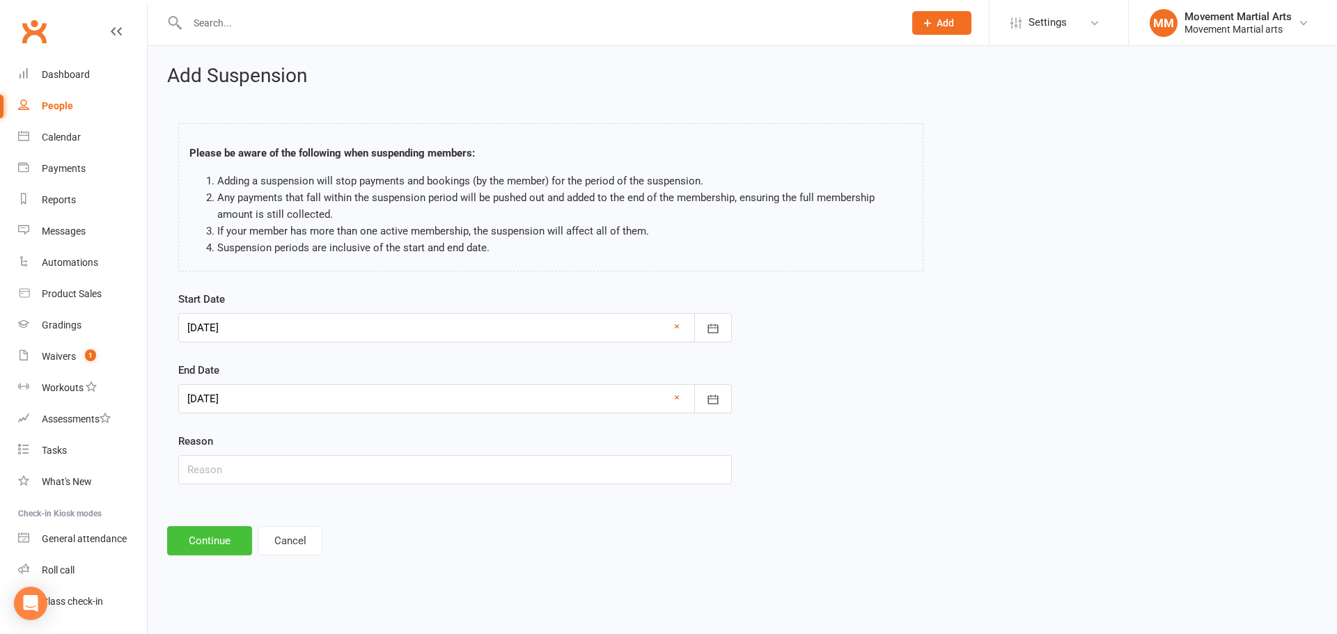
click at [223, 543] on button "Continue" at bounding box center [209, 540] width 85 height 29
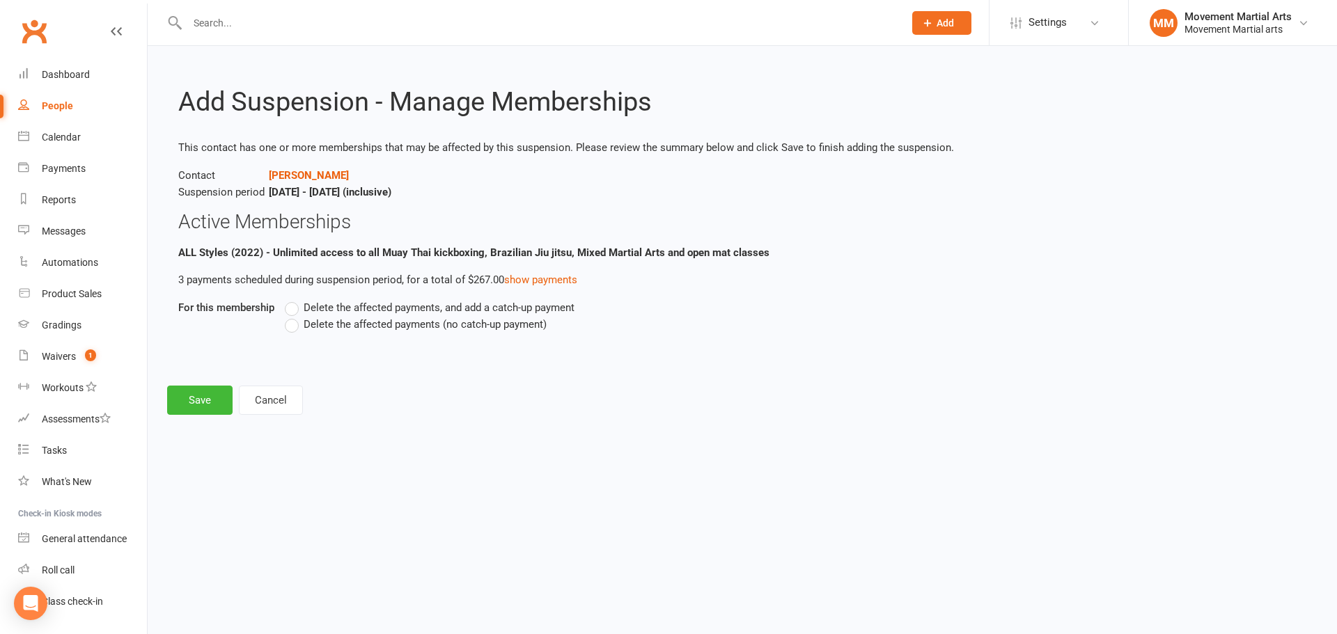
click at [321, 304] on span "Delete the affected payments, and add a catch-up payment" at bounding box center [439, 306] width 271 height 15
click at [294, 299] on input "Delete the affected payments, and add a catch-up payment" at bounding box center [289, 299] width 9 height 0
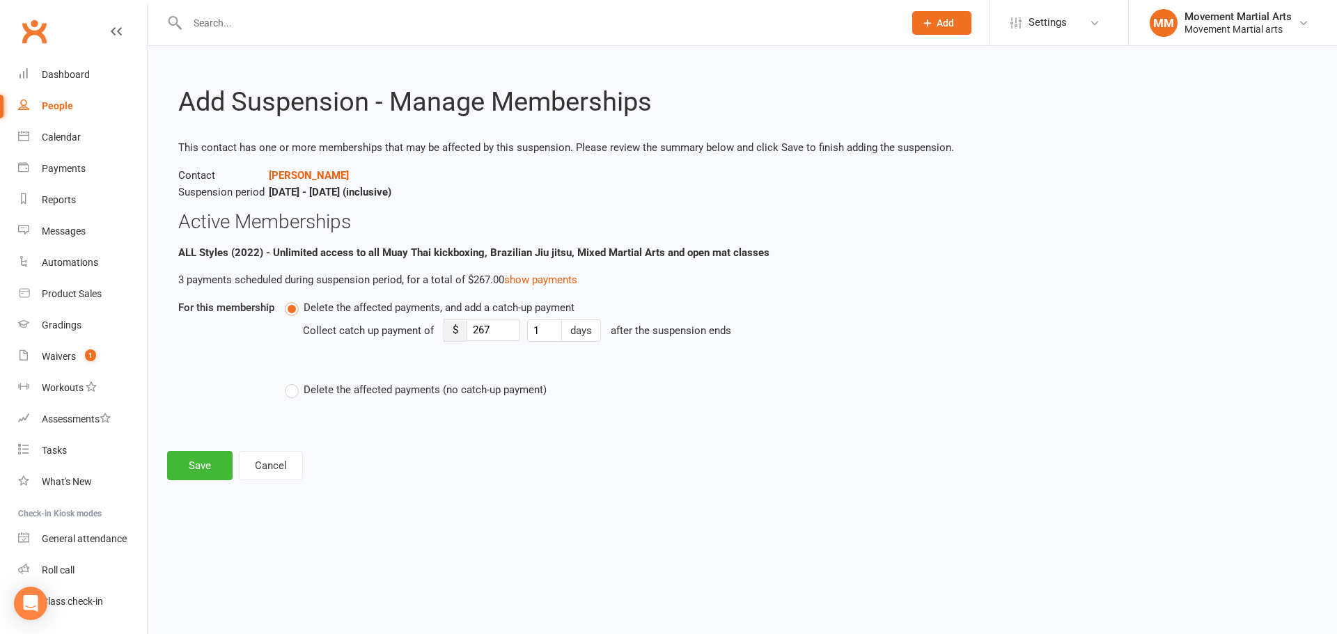
click at [344, 388] on span "Delete the affected payments (no catch-up payment)" at bounding box center [425, 388] width 243 height 15
click at [294, 381] on input "Delete the affected payments (no catch-up payment)" at bounding box center [289, 381] width 9 height 0
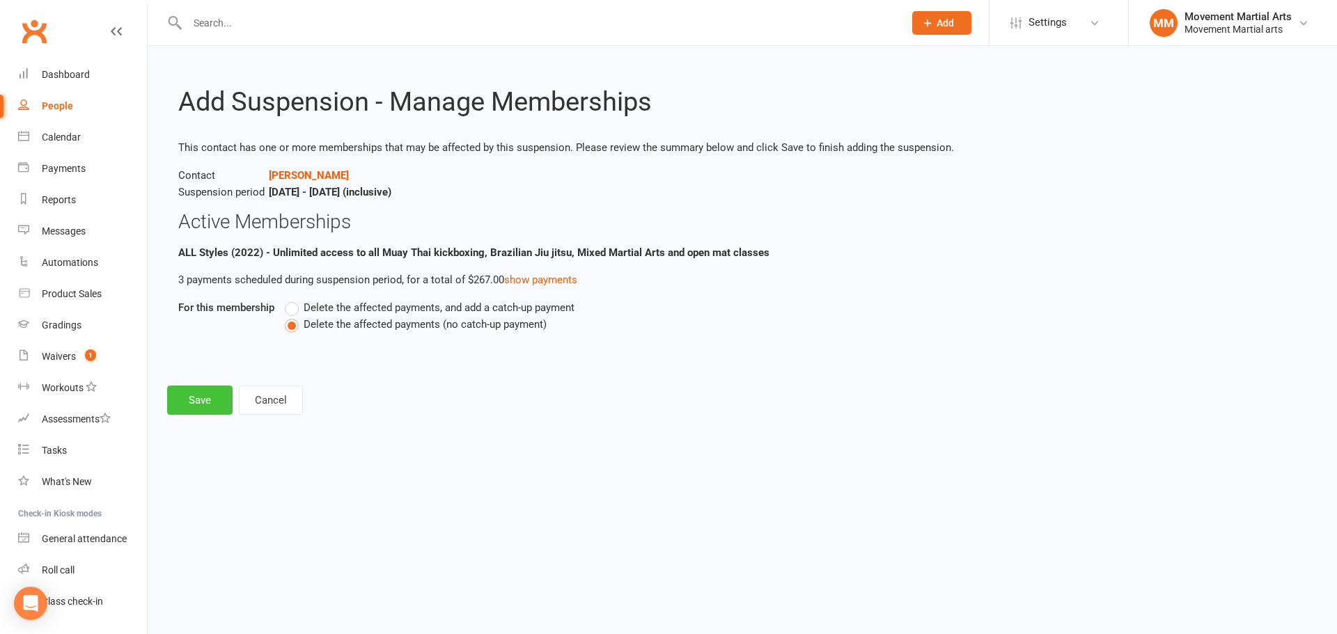
click at [210, 394] on button "Save" at bounding box center [199, 400] width 65 height 29
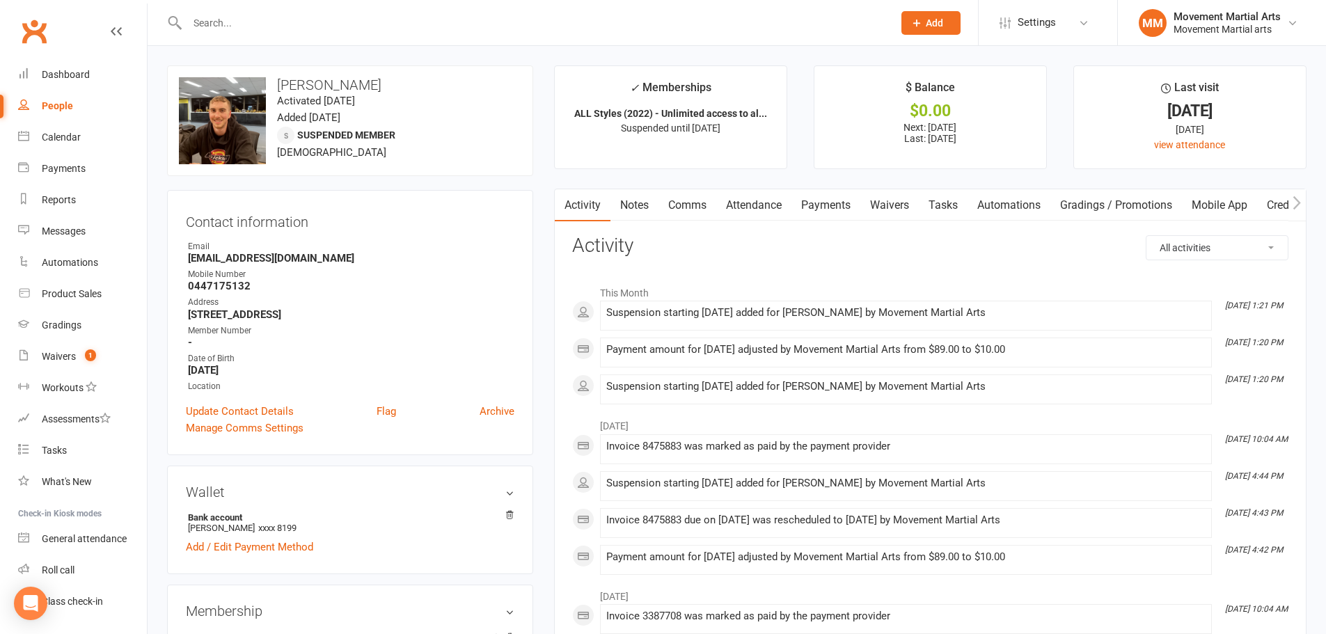
click at [66, 25] on div "Clubworx" at bounding box center [73, 40] width 147 height 52
click at [45, 36] on link "Clubworx" at bounding box center [34, 31] width 35 height 35
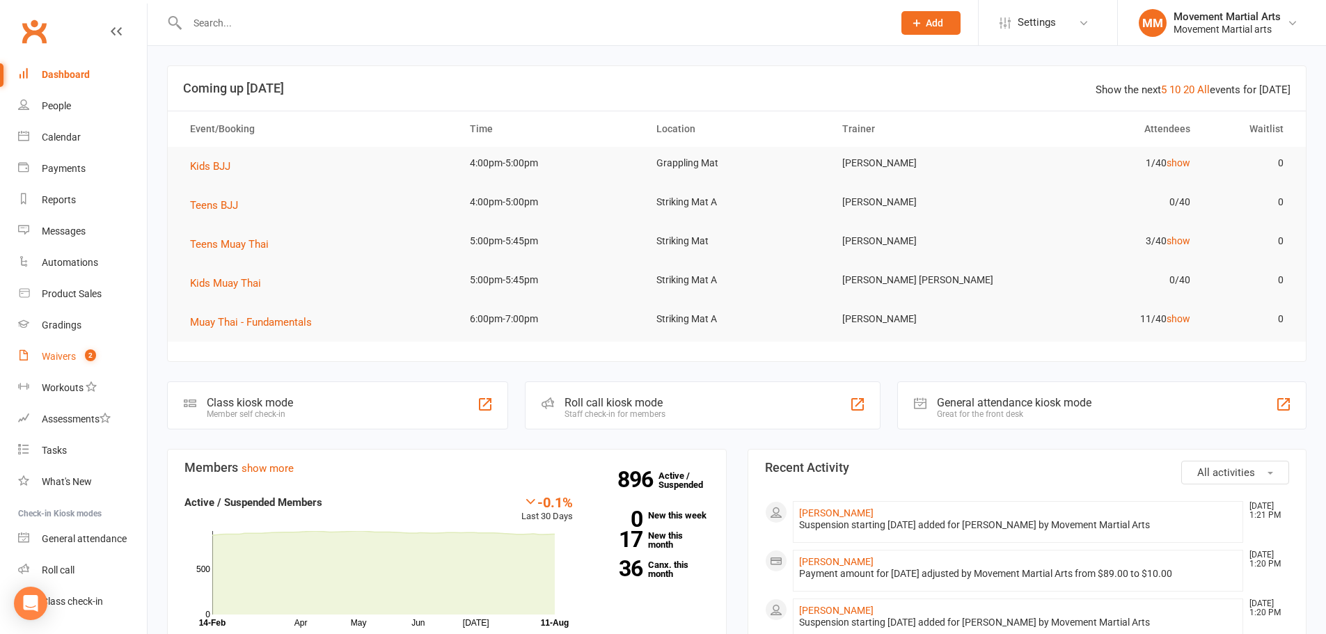
click at [35, 360] on link "Waivers 2" at bounding box center [82, 356] width 129 height 31
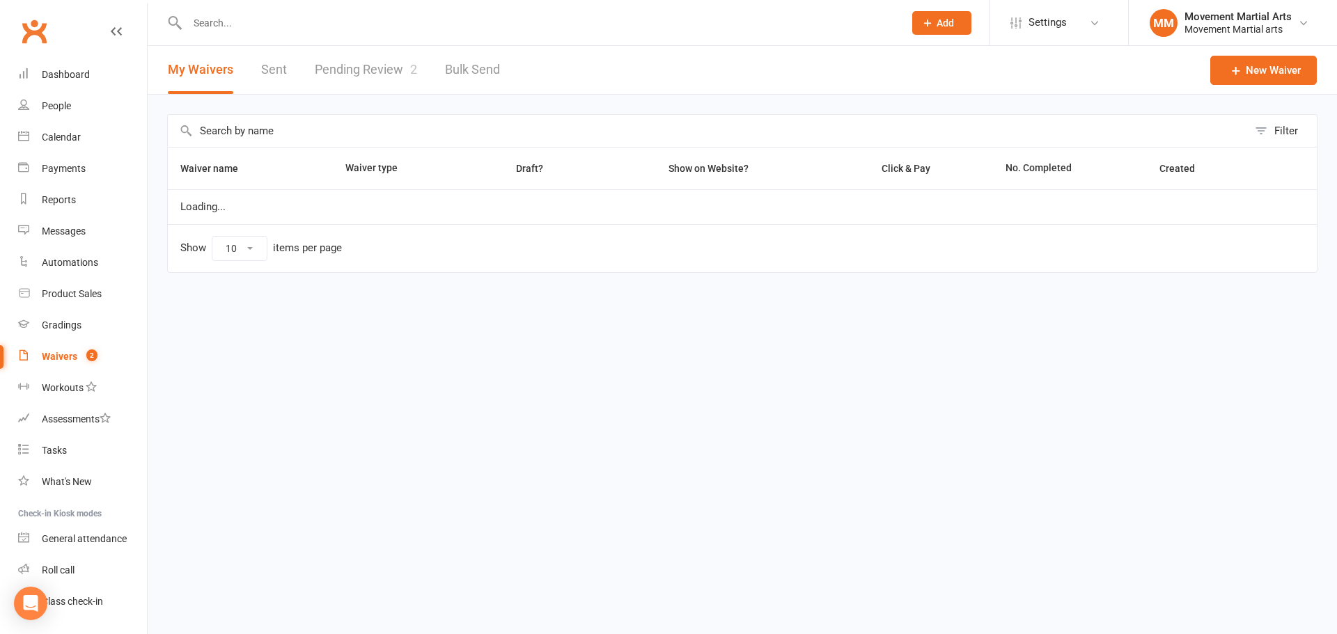
select select "100"
click at [387, 80] on link "Pending Review 2" at bounding box center [366, 70] width 102 height 48
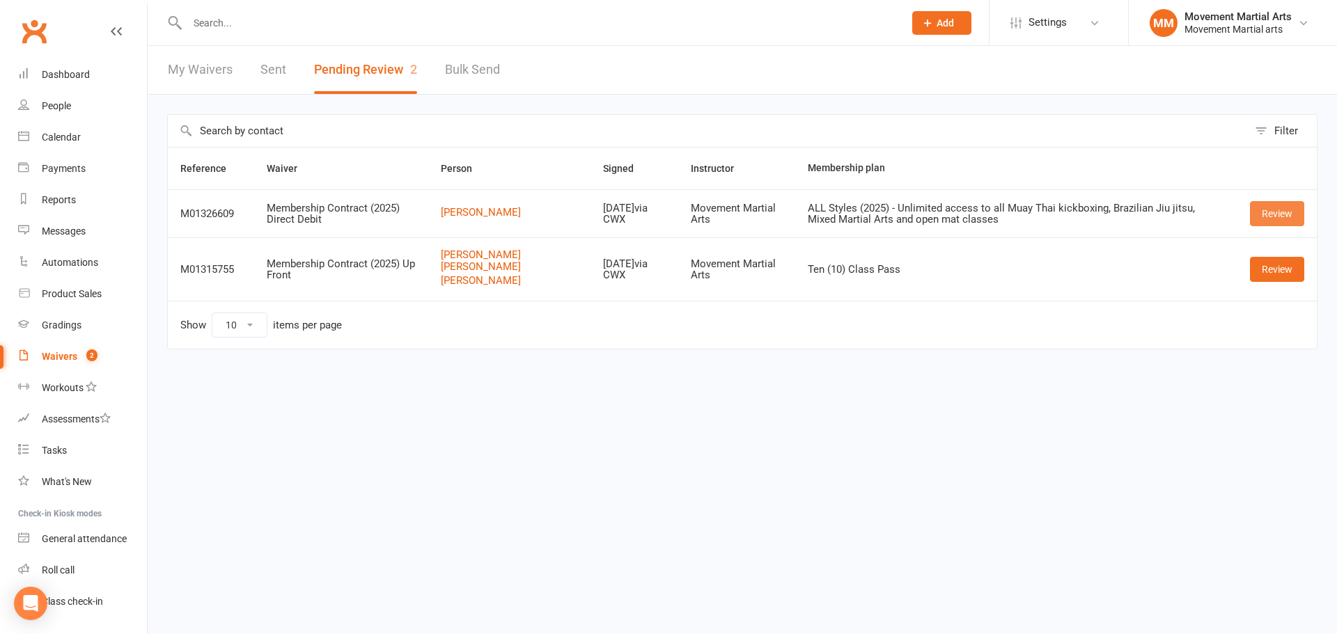
click at [1283, 218] on link "Review" at bounding box center [1277, 213] width 54 height 25
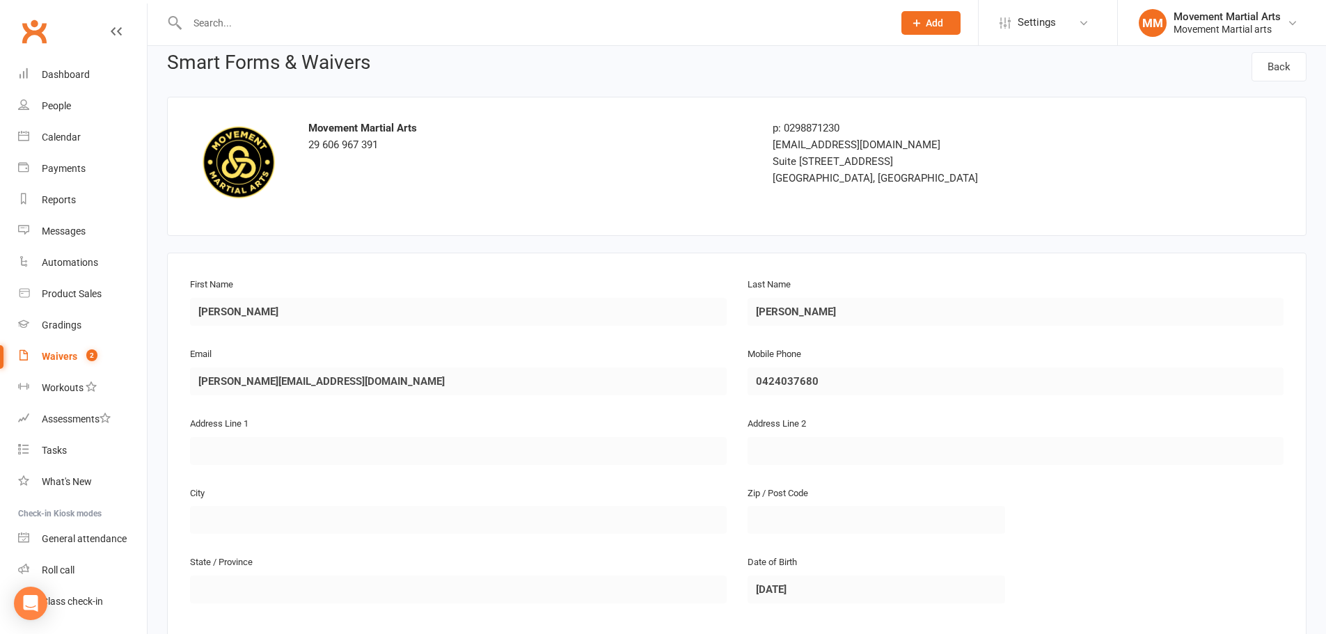
scroll to position [562, 0]
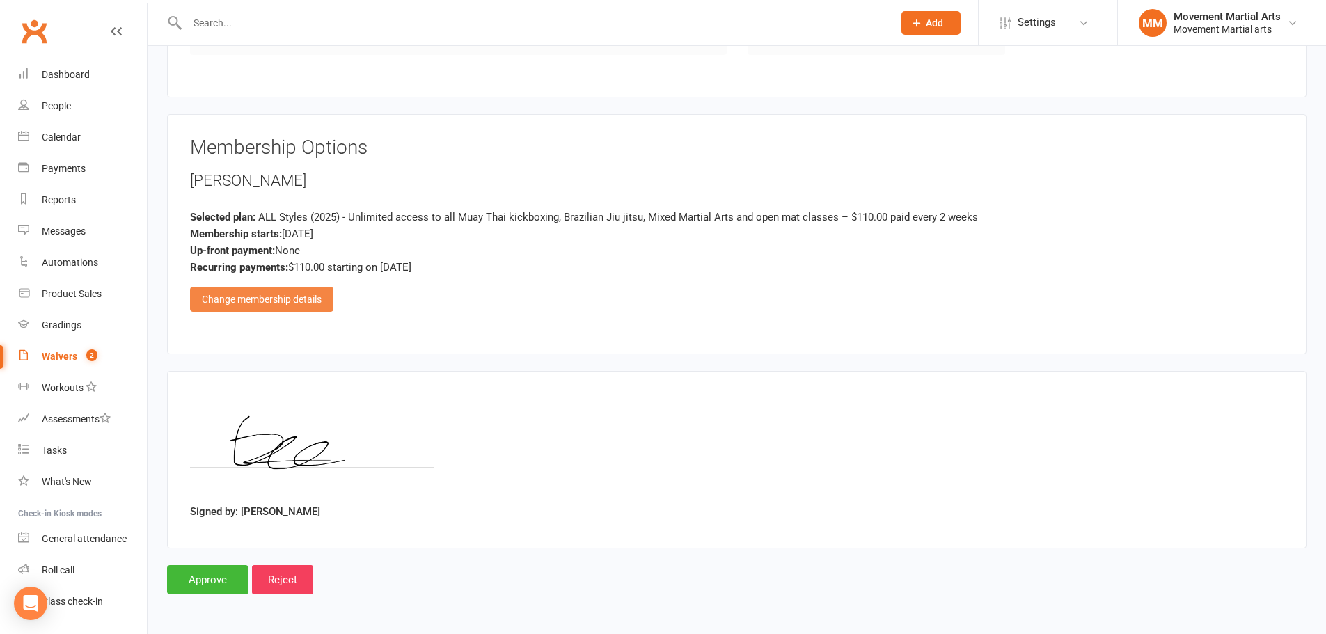
click at [316, 293] on div "Change membership details" at bounding box center [261, 299] width 143 height 25
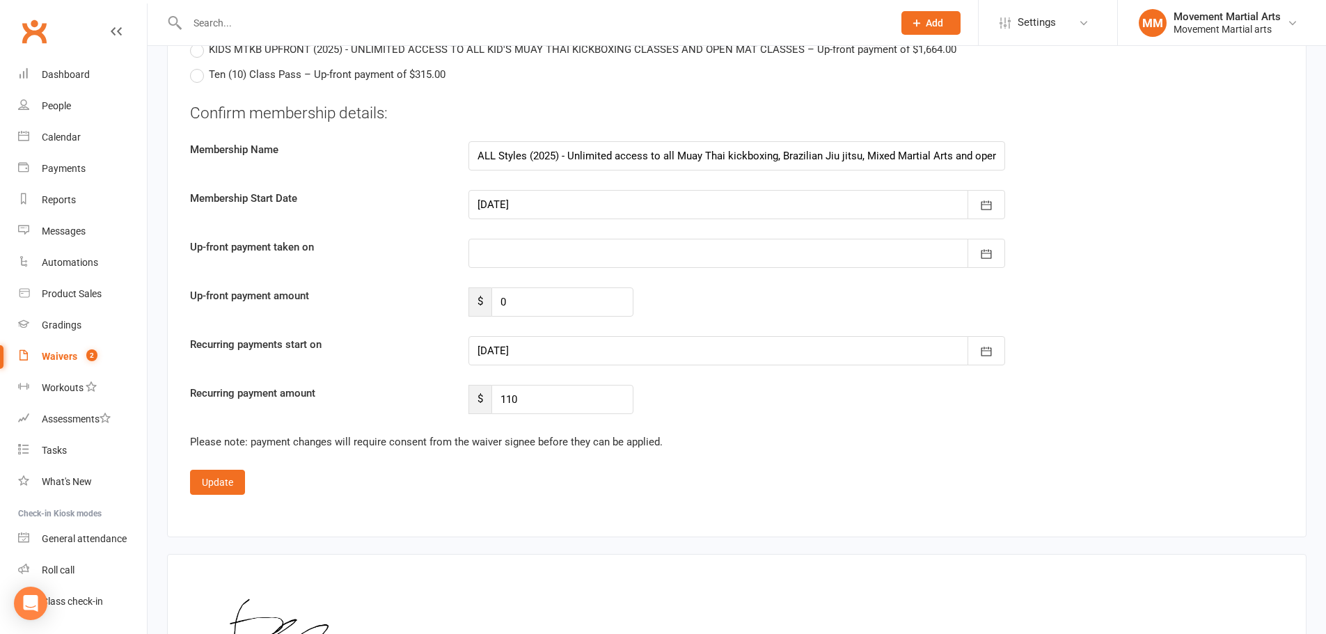
scroll to position [3443, 0]
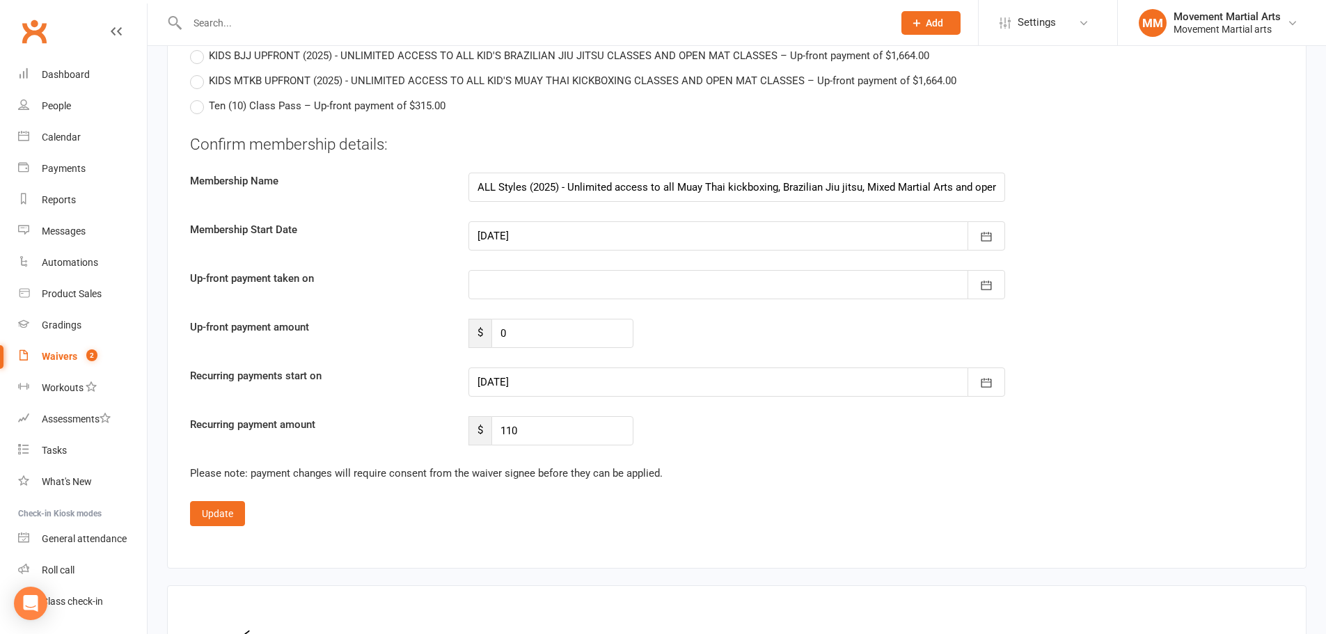
click at [572, 270] on div at bounding box center [737, 284] width 537 height 29
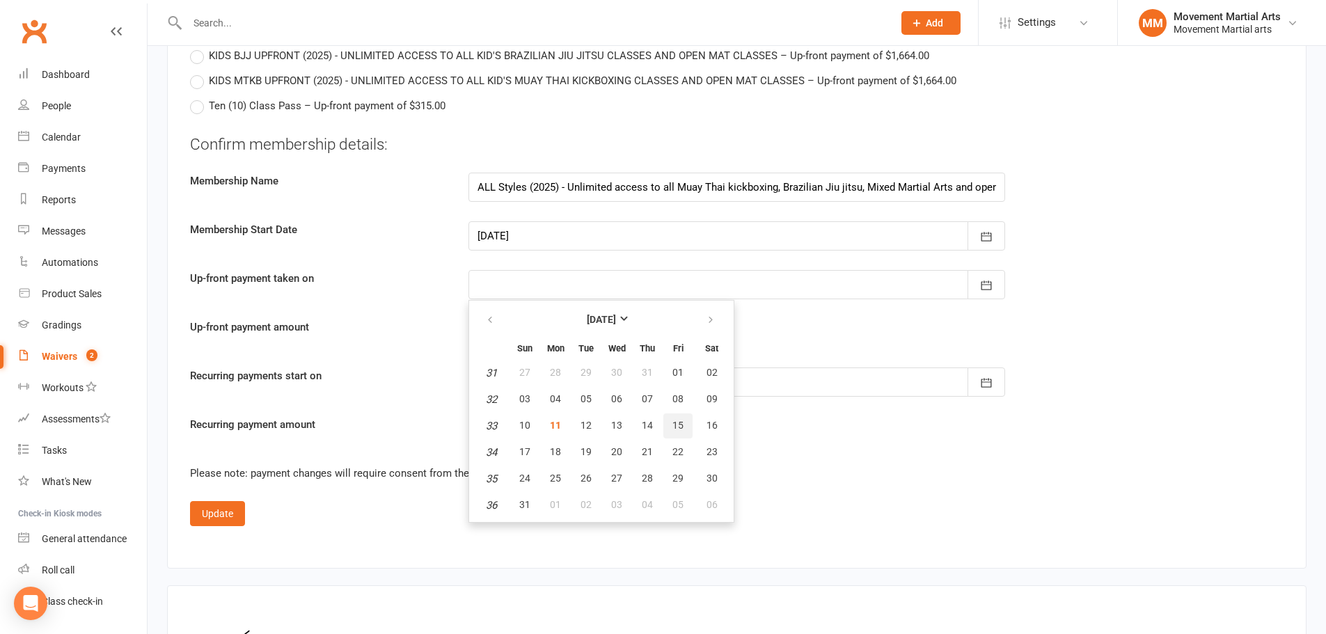
click at [669, 414] on button "15" at bounding box center [677, 426] width 29 height 25
type input "15 Aug 2025"
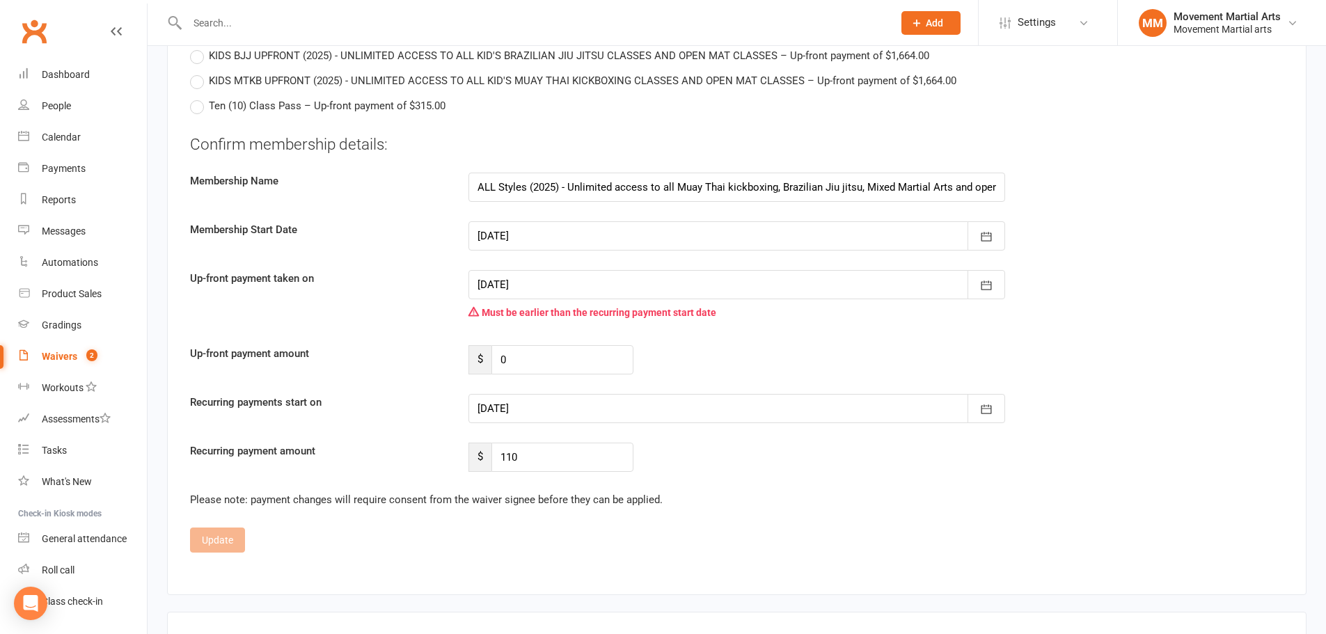
click at [661, 394] on div at bounding box center [737, 408] width 537 height 29
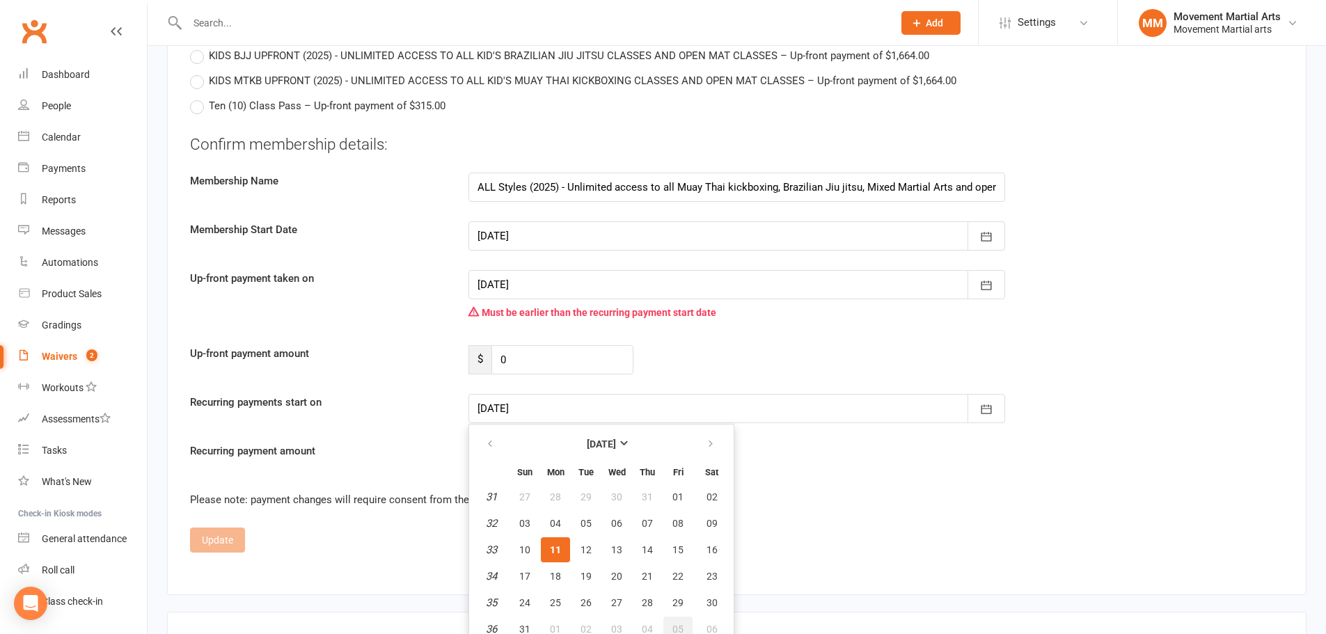
click at [670, 617] on button "05" at bounding box center [677, 629] width 29 height 25
type input "[DATE]"
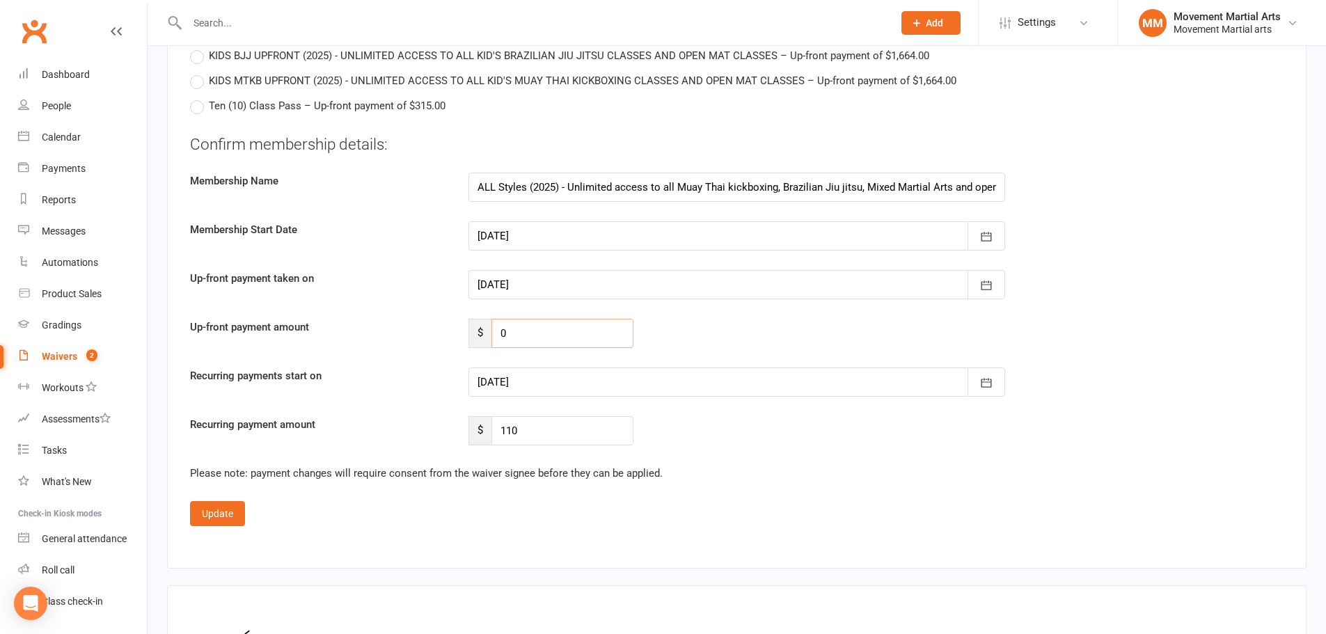
click at [556, 319] on input "0" at bounding box center [562, 333] width 142 height 29
type input "2.50"
click at [771, 319] on div "Up-front payment amount $ 2.50" at bounding box center [737, 333] width 1115 height 29
click at [605, 416] on input "110" at bounding box center [562, 430] width 142 height 29
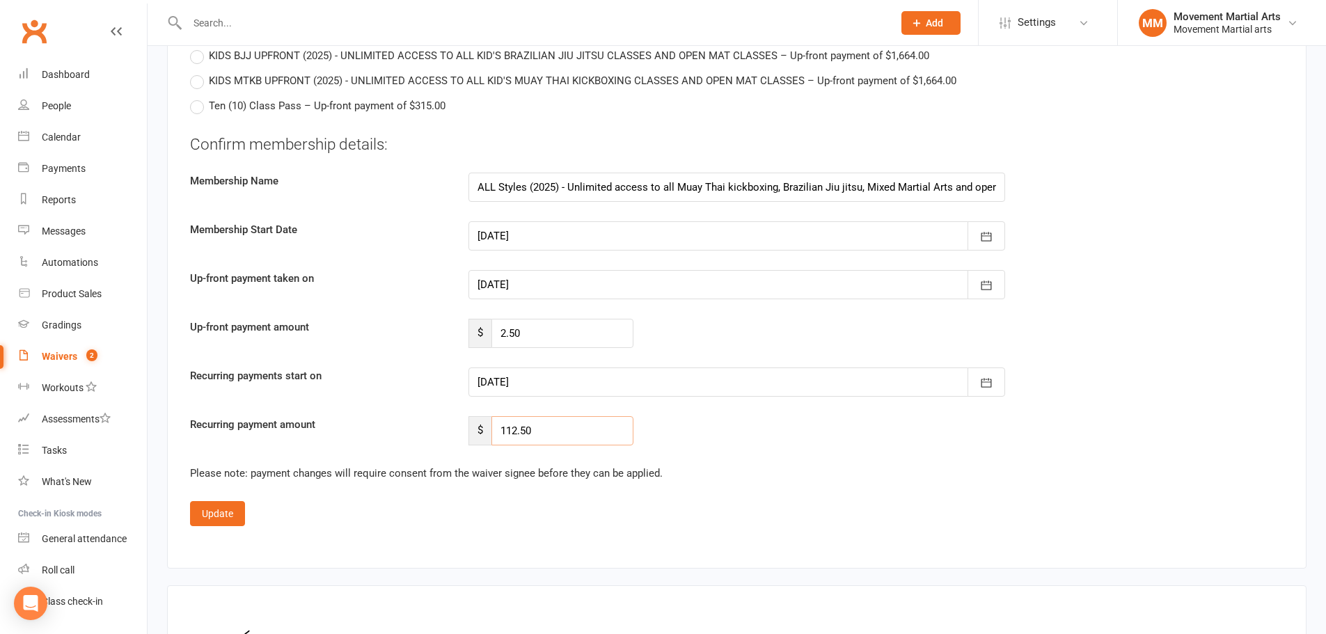
click at [556, 416] on input "112.50" at bounding box center [562, 430] width 142 height 29
type input "110"
click at [588, 501] on div "Update" at bounding box center [737, 513] width 1094 height 25
click at [514, 319] on input "2.50" at bounding box center [562, 333] width 142 height 29
type input "2.20"
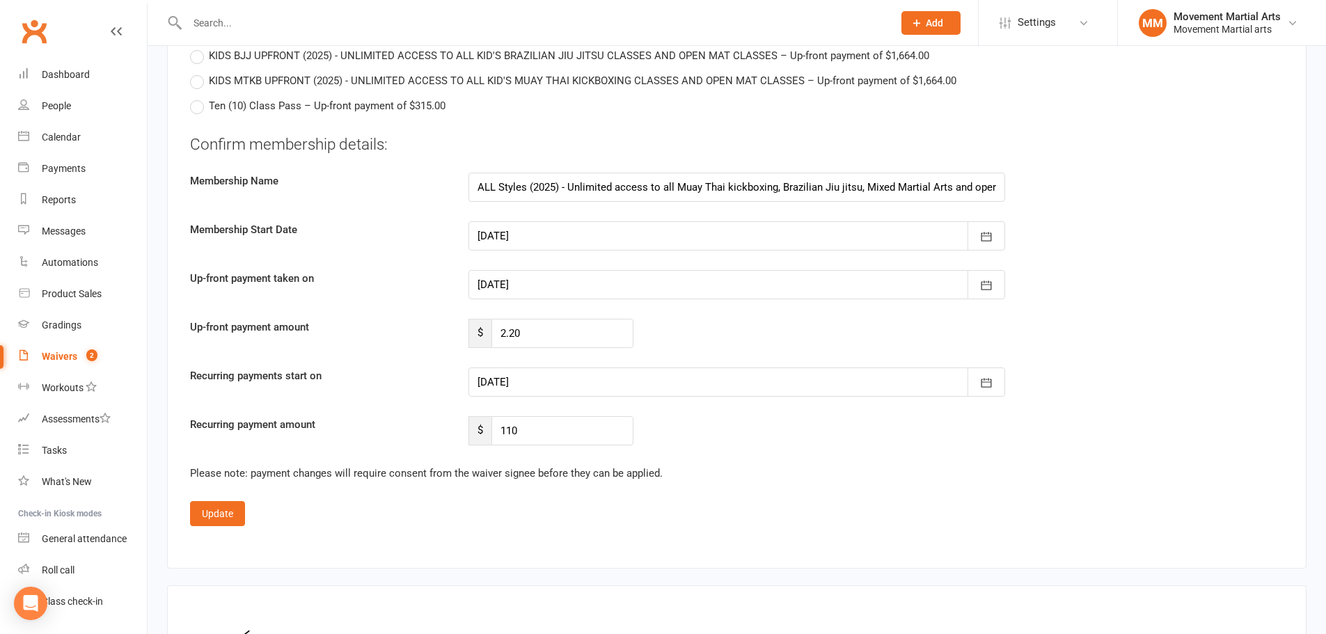
drag, startPoint x: 541, startPoint y: 288, endPoint x: 491, endPoint y: 288, distance: 50.1
click at [491, 319] on div "$ 2.20" at bounding box center [551, 333] width 165 height 29
click at [459, 434] on fieldset "Confirm membership details: Membership Name ALL Styles (2025) - Unlimited acces…" at bounding box center [737, 330] width 1094 height 393
click at [212, 501] on button "Update" at bounding box center [217, 513] width 55 height 25
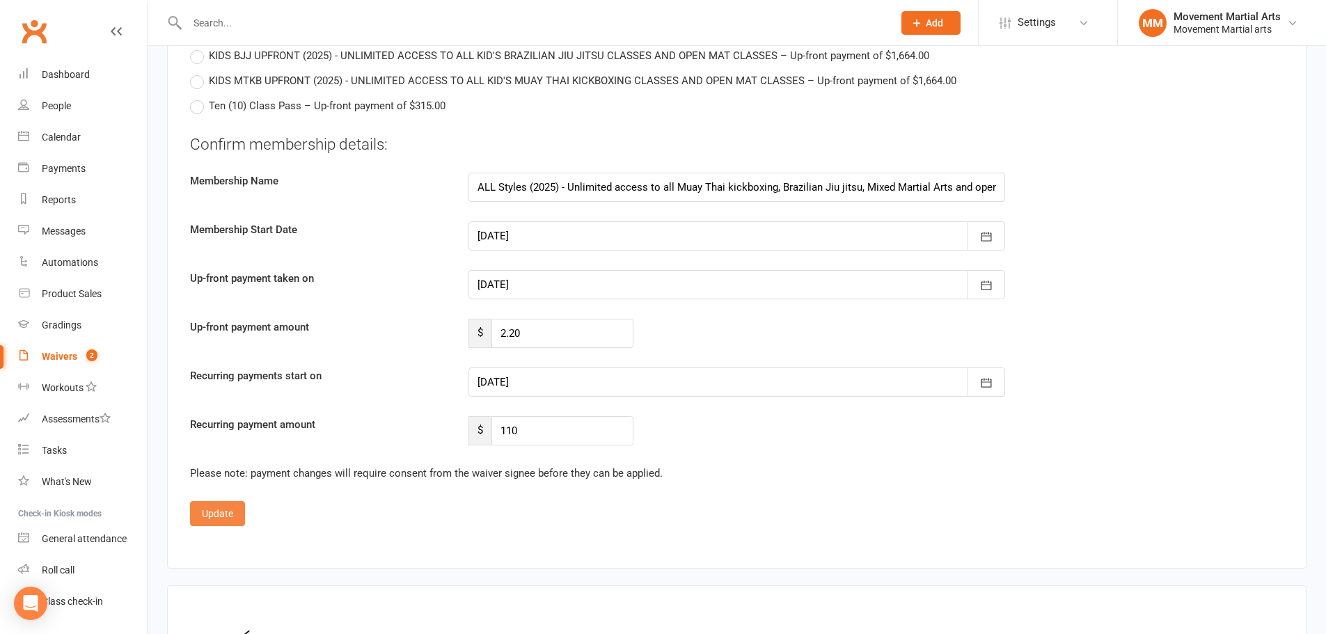
scroll to position [562, 0]
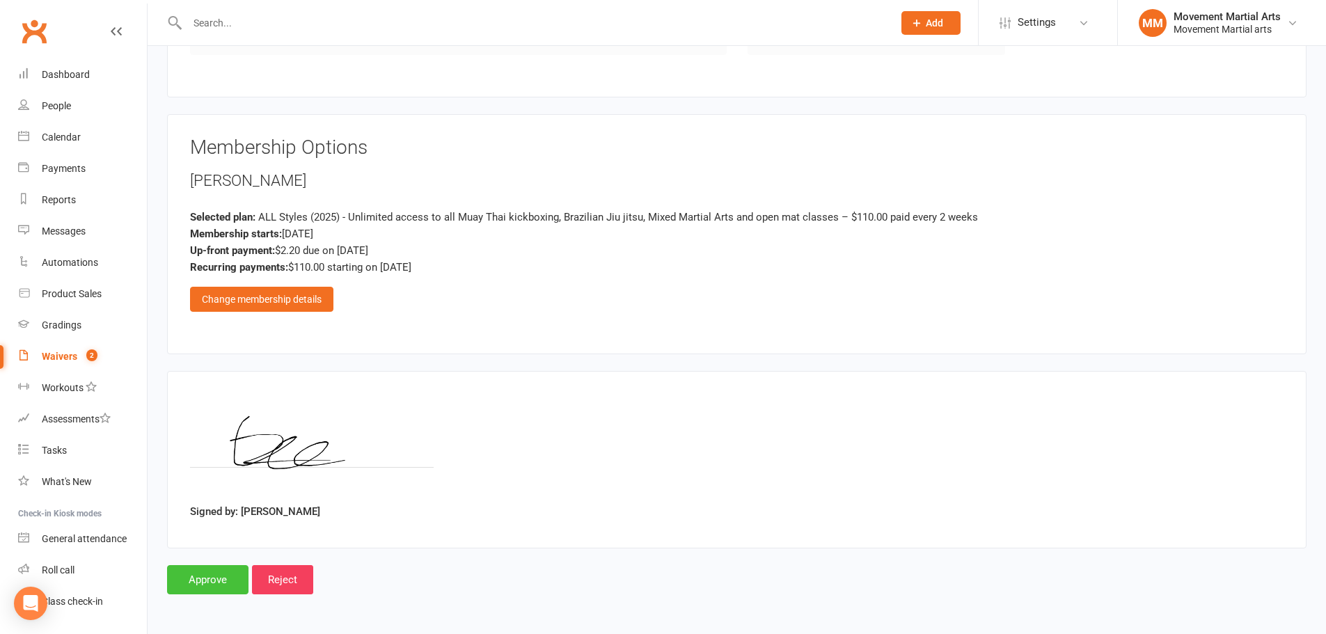
click at [192, 583] on input "Approve" at bounding box center [207, 579] width 81 height 29
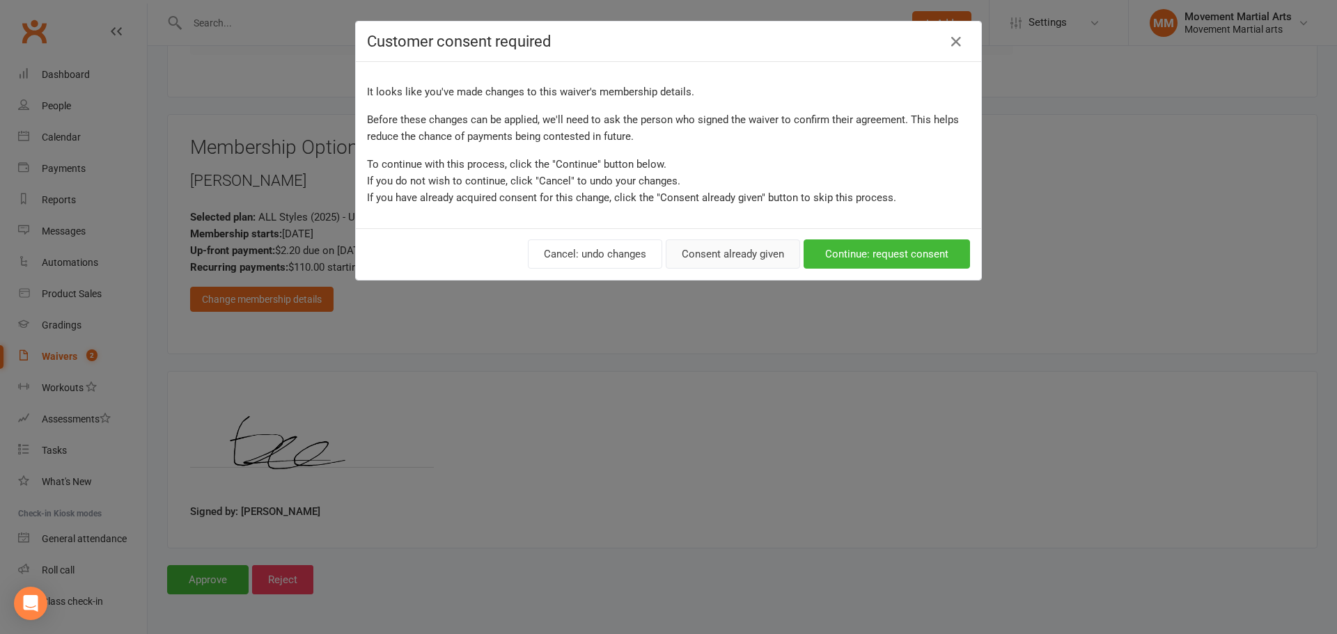
click at [744, 254] on button "Consent already given" at bounding box center [733, 253] width 134 height 29
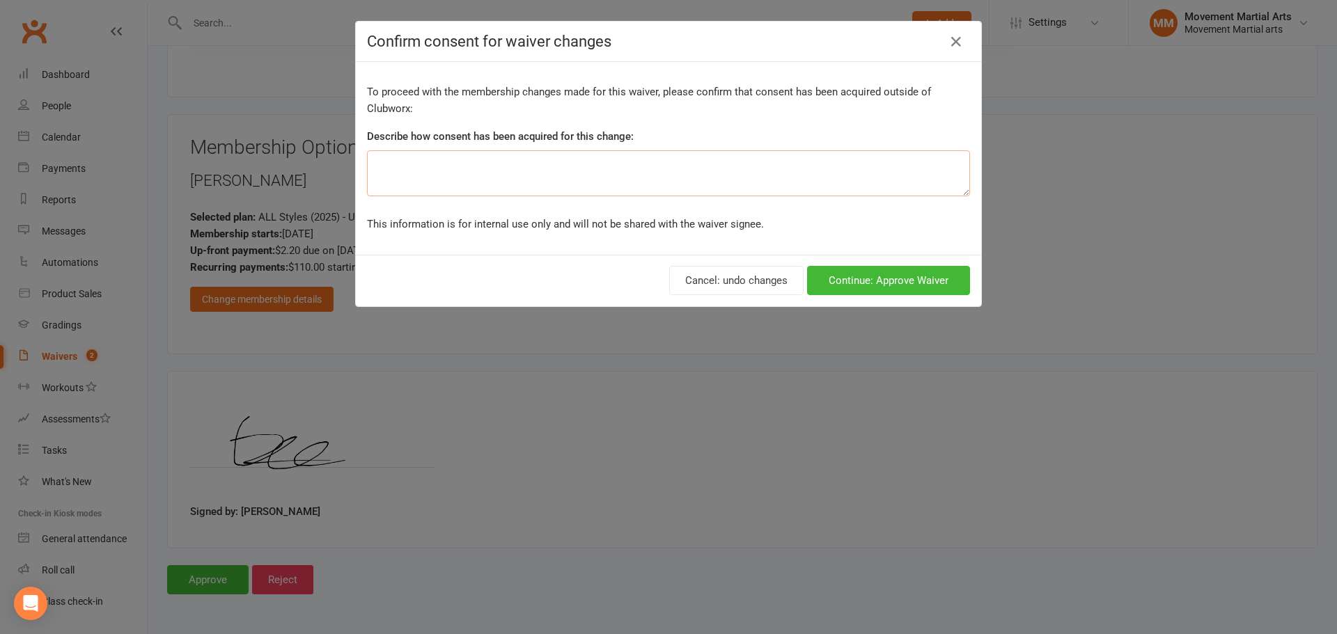
click at [618, 158] on textarea at bounding box center [668, 173] width 603 height 46
type textarea "ezidebit"
click at [913, 285] on button "Continue: Approve Waiver" at bounding box center [888, 280] width 163 height 29
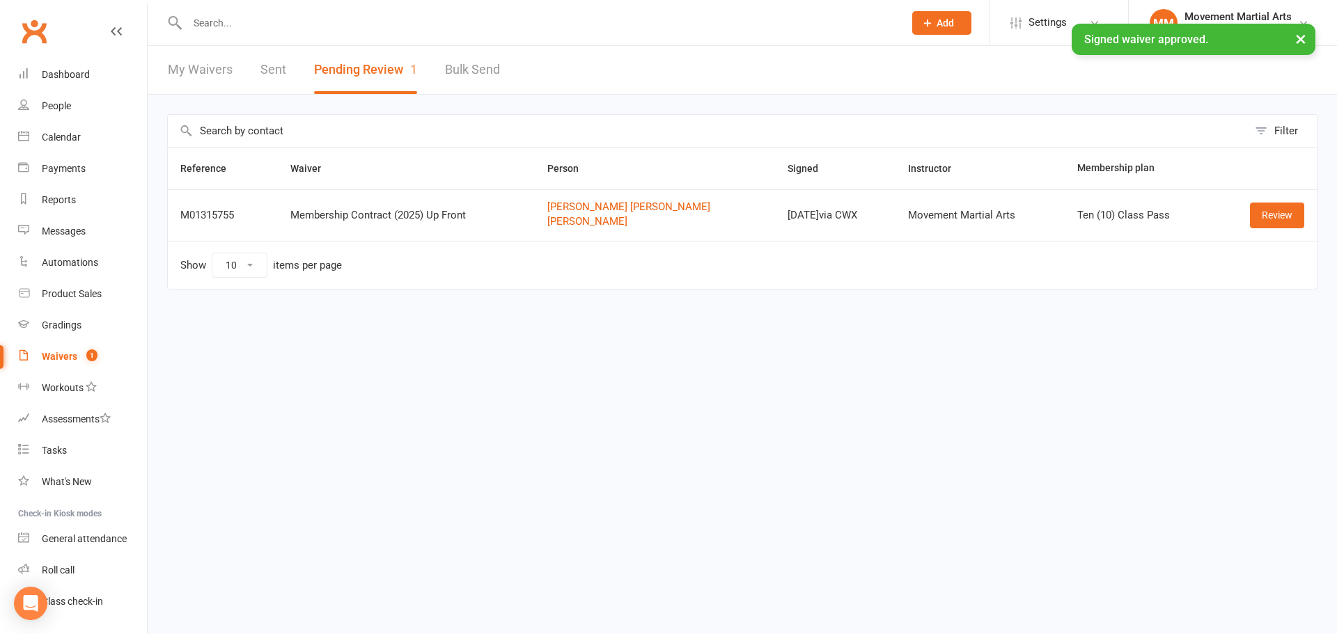
click at [214, 13] on input "text" at bounding box center [538, 22] width 711 height 19
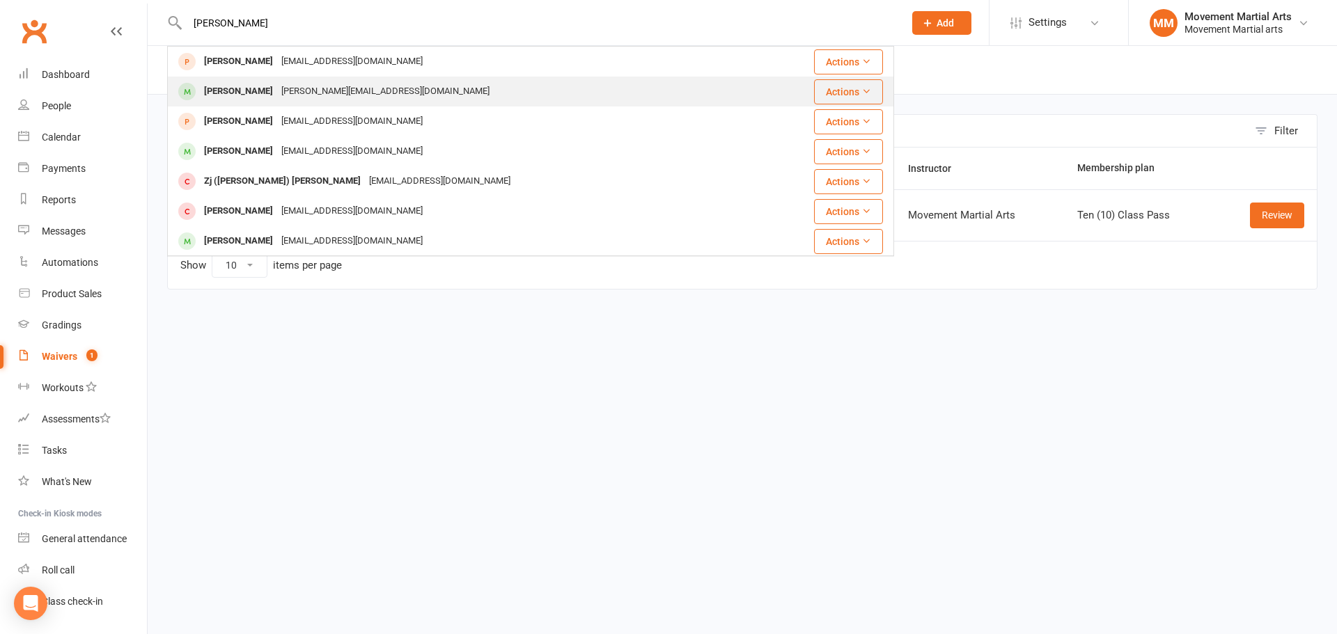
type input "leo z"
click at [425, 95] on div "Leo Zhang Leo.z3228@gmail.com" at bounding box center [469, 91] width 603 height 29
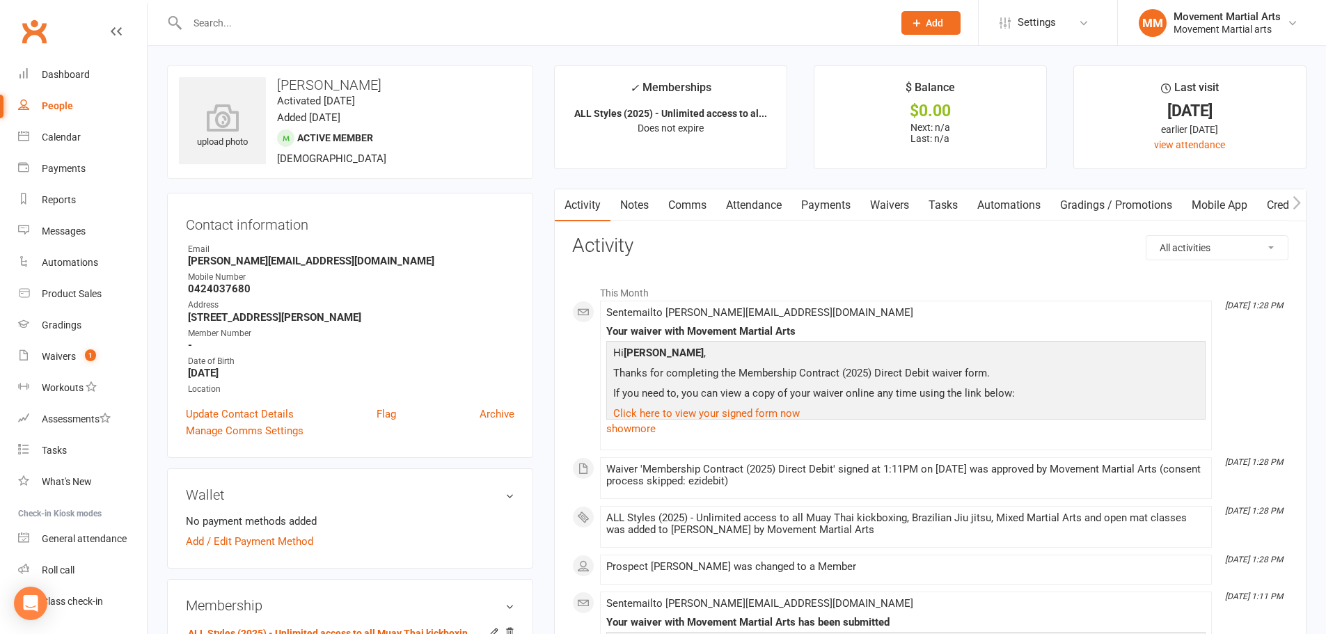
click at [326, 4] on div at bounding box center [525, 22] width 716 height 45
click at [329, 30] on input "text" at bounding box center [533, 22] width 700 height 19
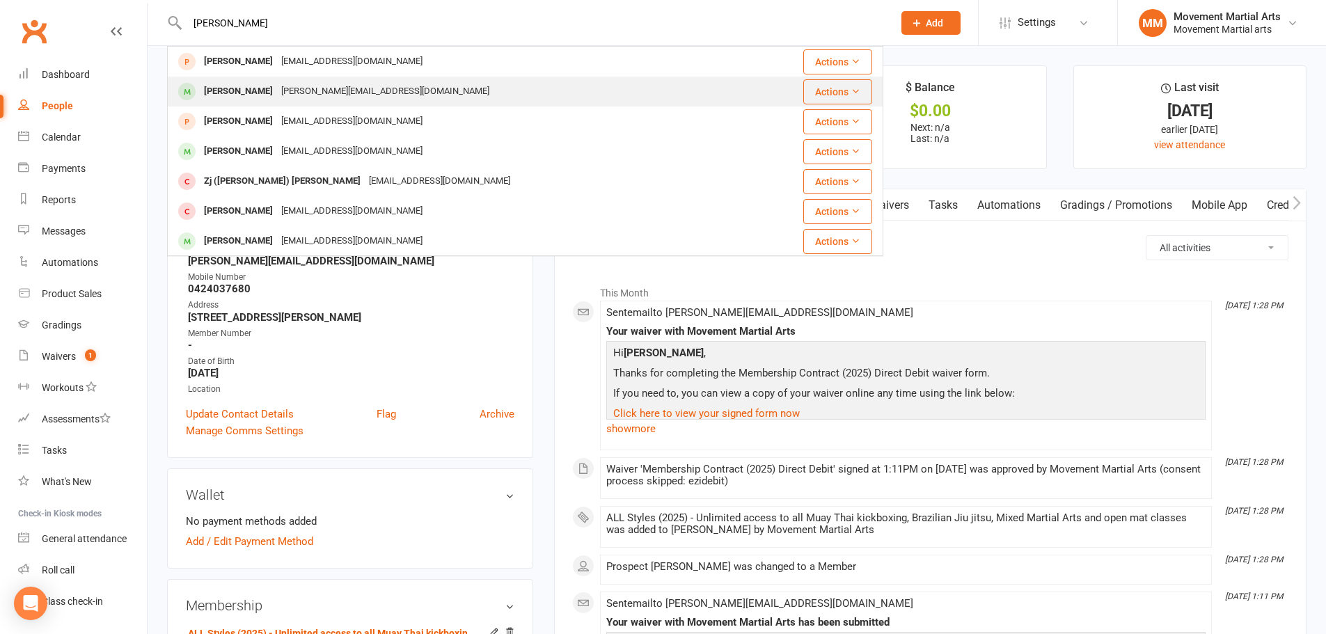
type input "leo z"
click at [425, 78] on div "Leo Zhang Leo.z3228@gmail.com" at bounding box center [465, 91] width 594 height 29
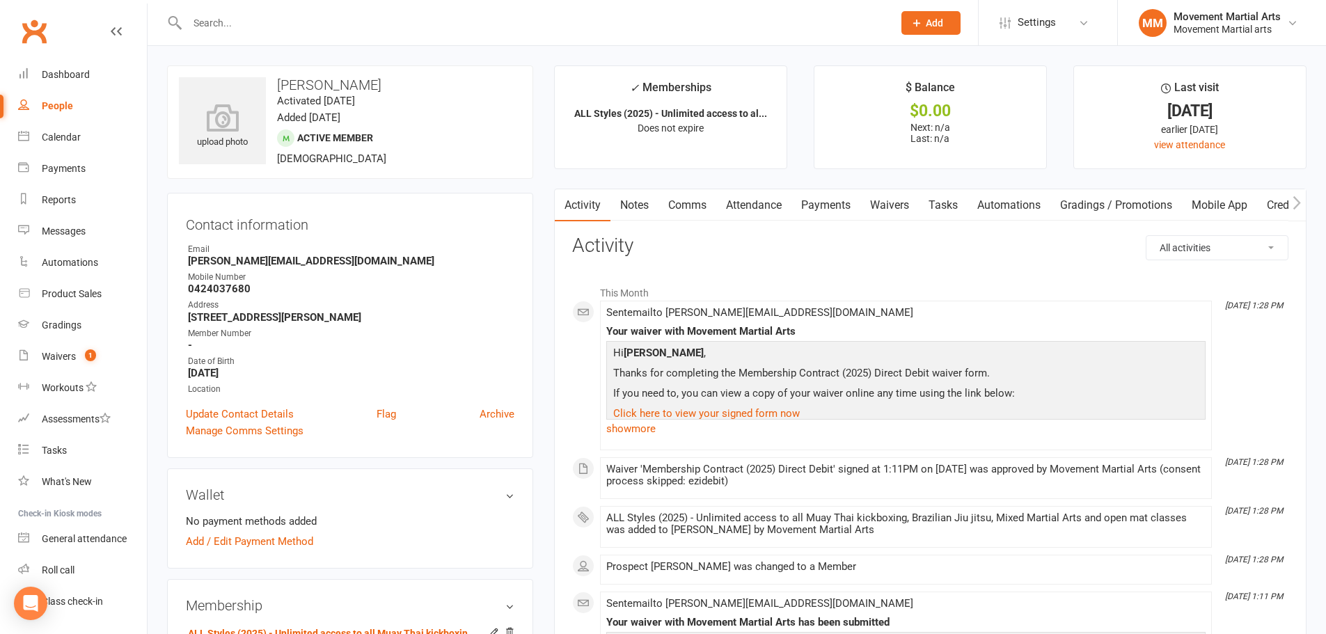
click at [329, 17] on input "text" at bounding box center [533, 22] width 700 height 19
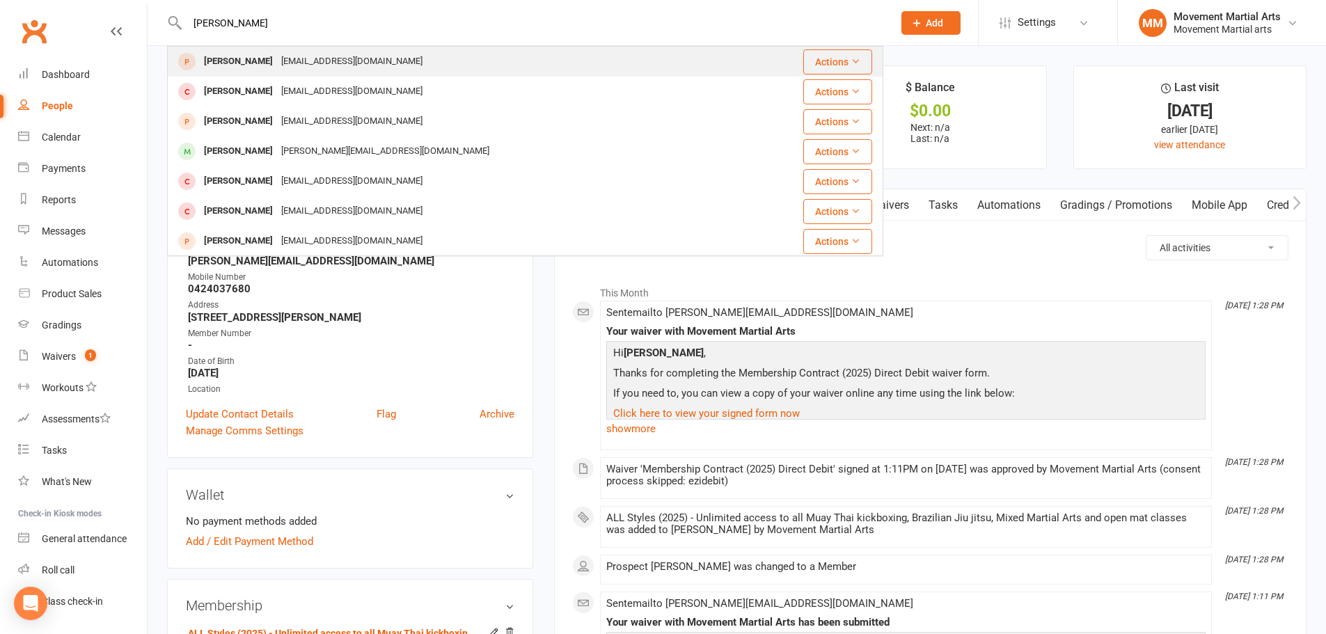
type input "leo"
click at [322, 61] on div "leom.zhang@gmail.com" at bounding box center [352, 62] width 150 height 20
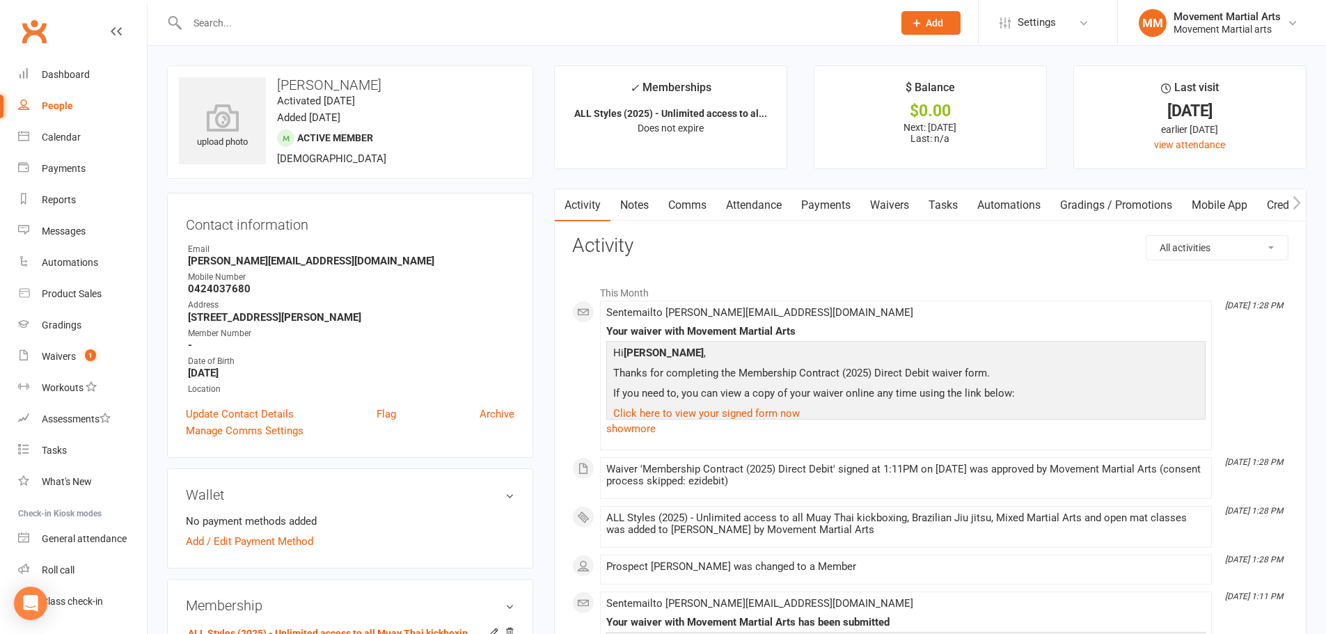
click at [877, 198] on link "Waivers" at bounding box center [889, 205] width 58 height 32
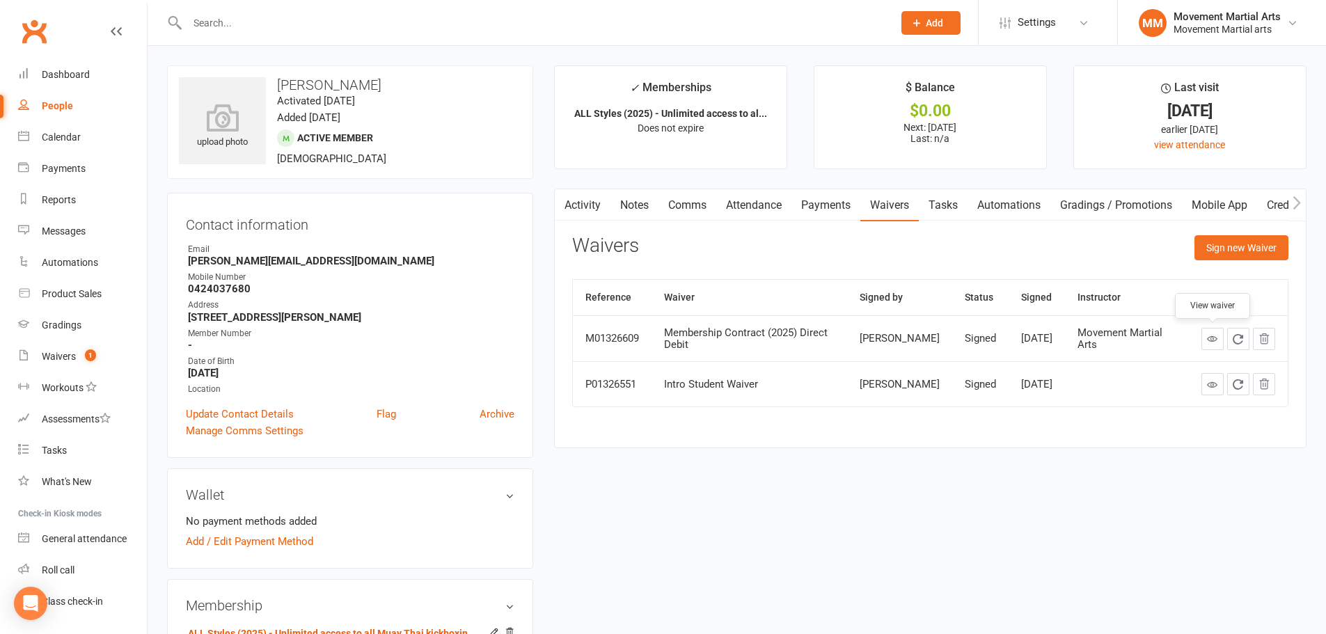
click at [1211, 343] on icon at bounding box center [1212, 338] width 10 height 10
click at [805, 210] on link "Payments" at bounding box center [826, 205] width 69 height 32
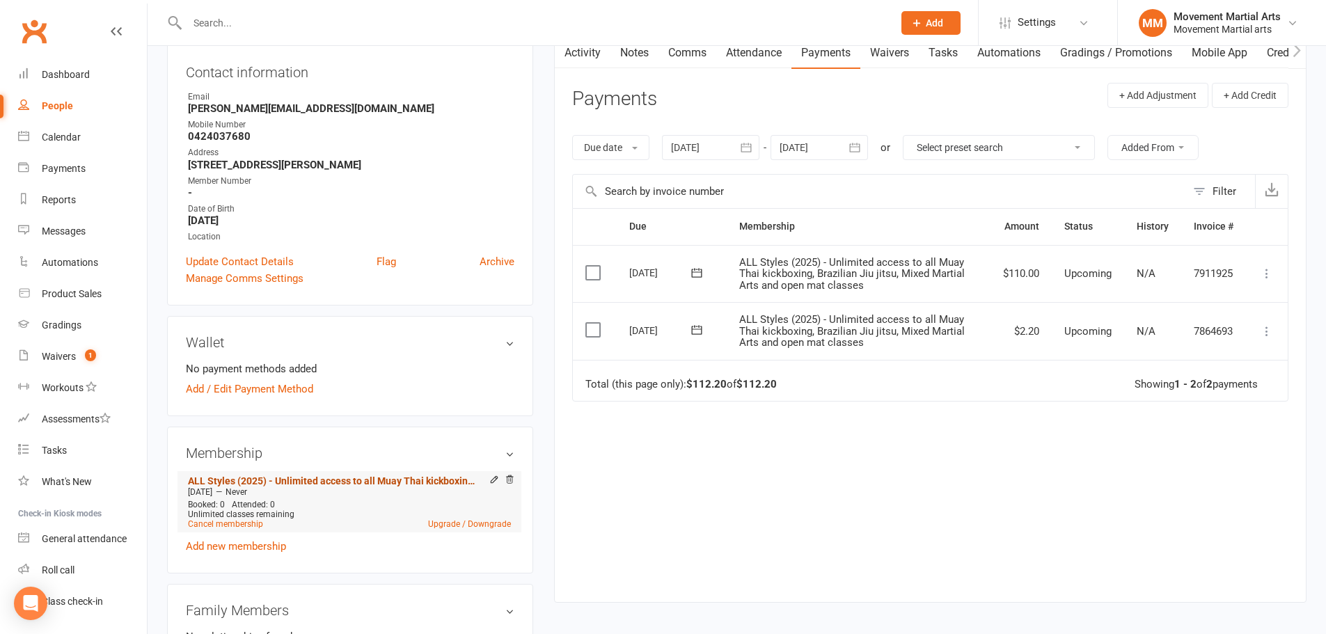
scroll to position [325, 0]
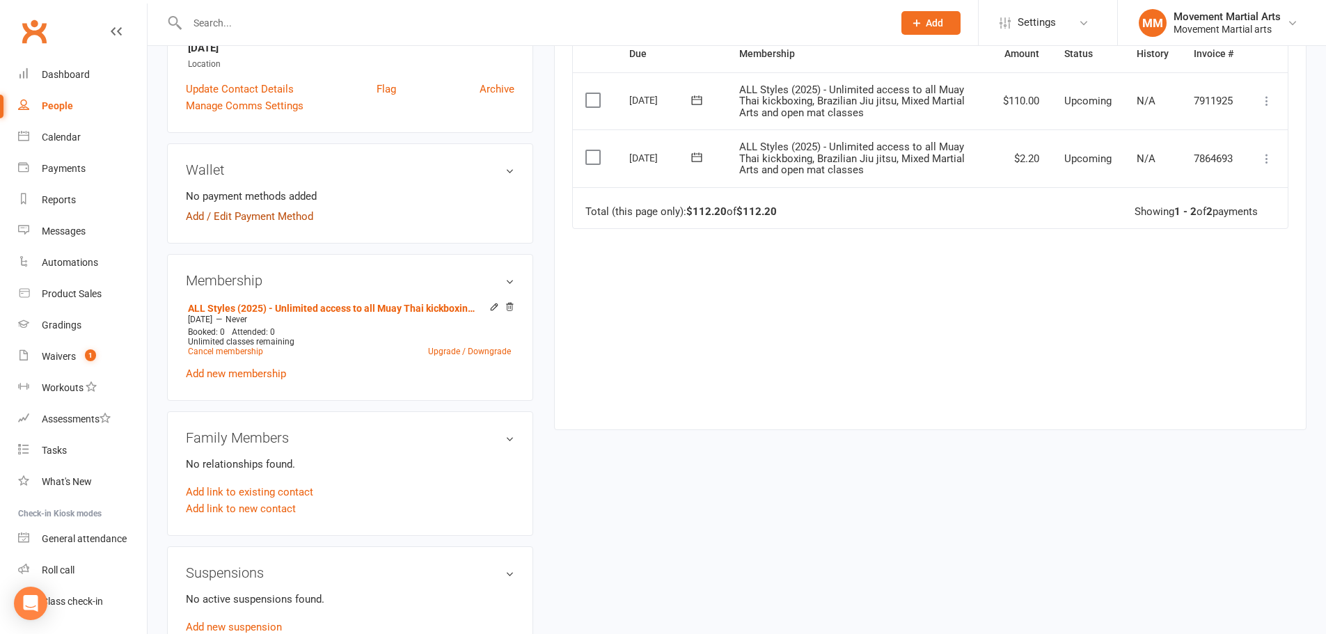
click at [251, 214] on link "Add / Edit Payment Method" at bounding box center [249, 216] width 127 height 17
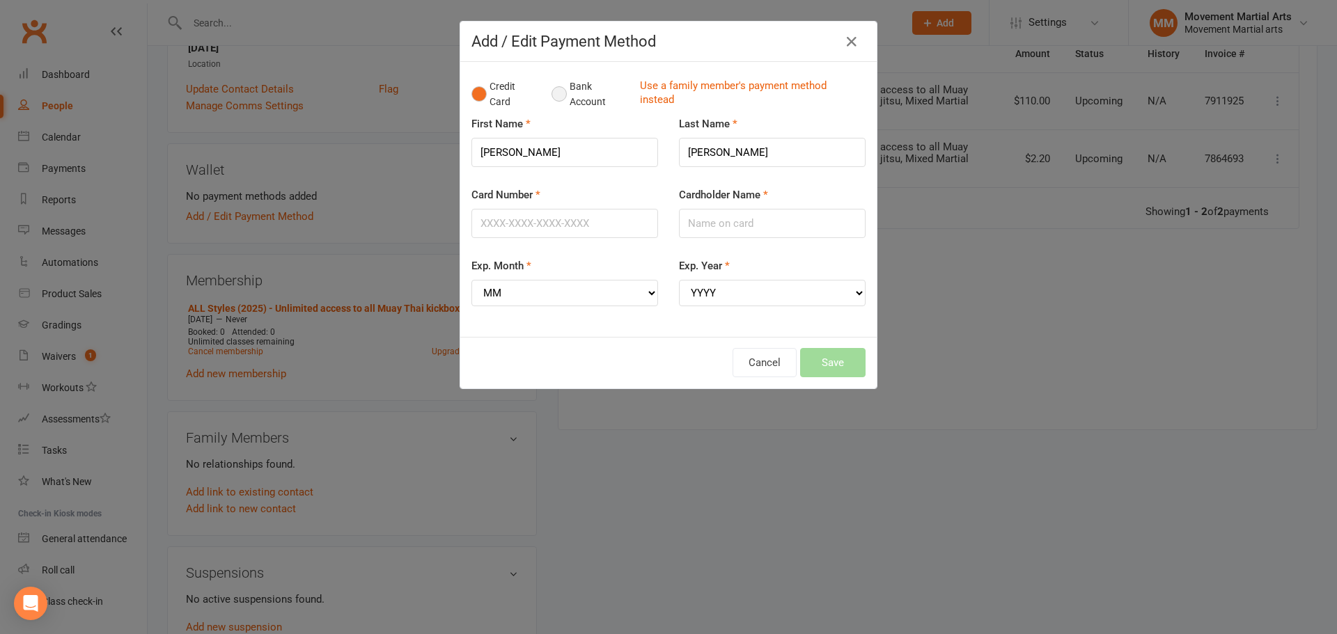
click at [558, 100] on button "Bank Account" at bounding box center [589, 94] width 77 height 42
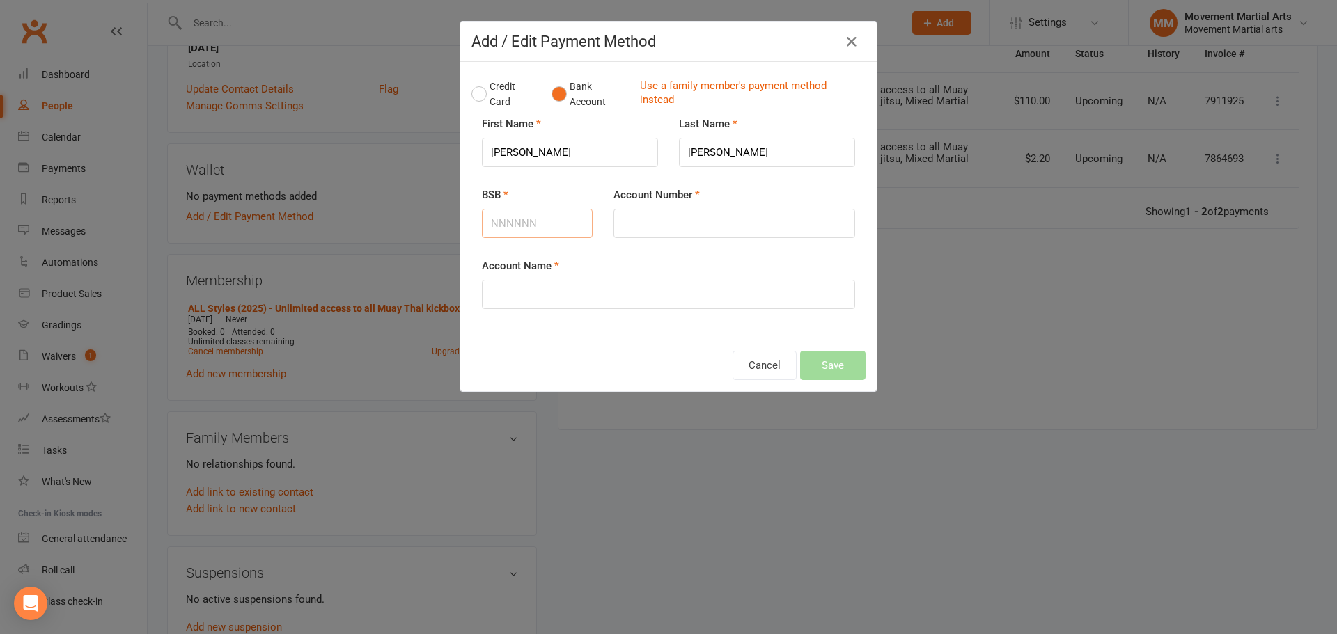
click at [564, 232] on input "BSB" at bounding box center [537, 223] width 111 height 29
type input "062443"
click at [638, 221] on input "Account Number" at bounding box center [734, 223] width 242 height 29
type input "13178716"
click at [617, 297] on input "Account Name" at bounding box center [668, 294] width 373 height 29
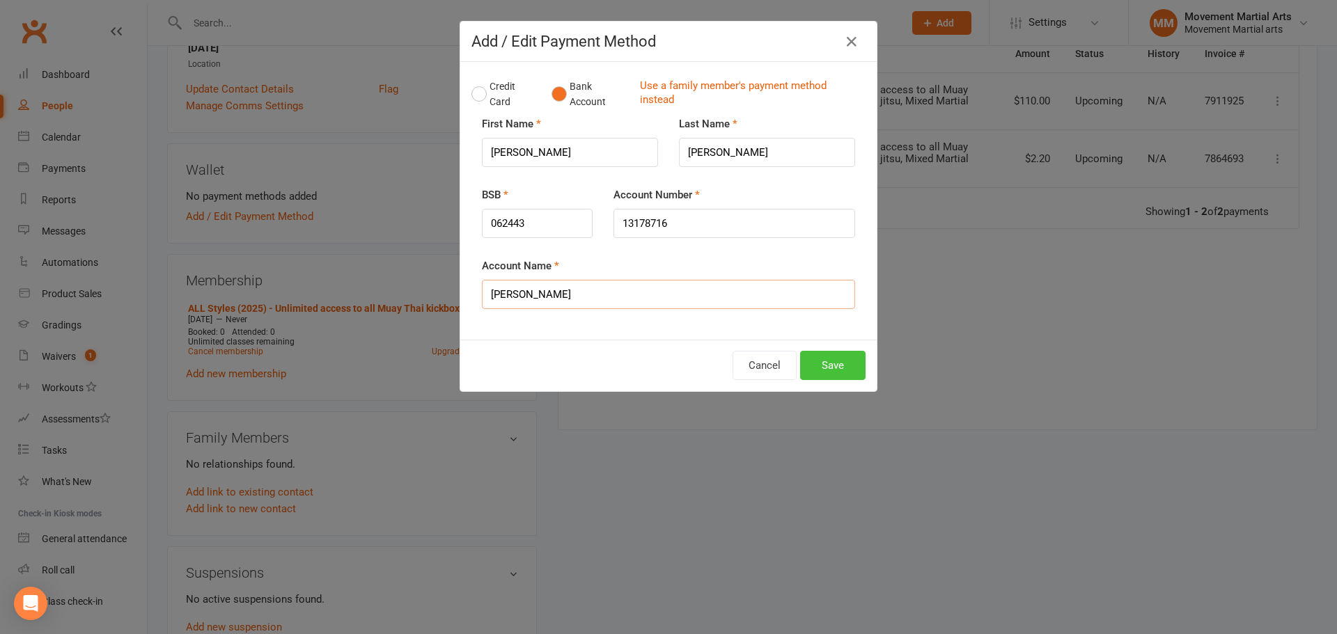
type input "Leo Zhang"
click at [853, 373] on button "Save" at bounding box center [832, 365] width 65 height 29
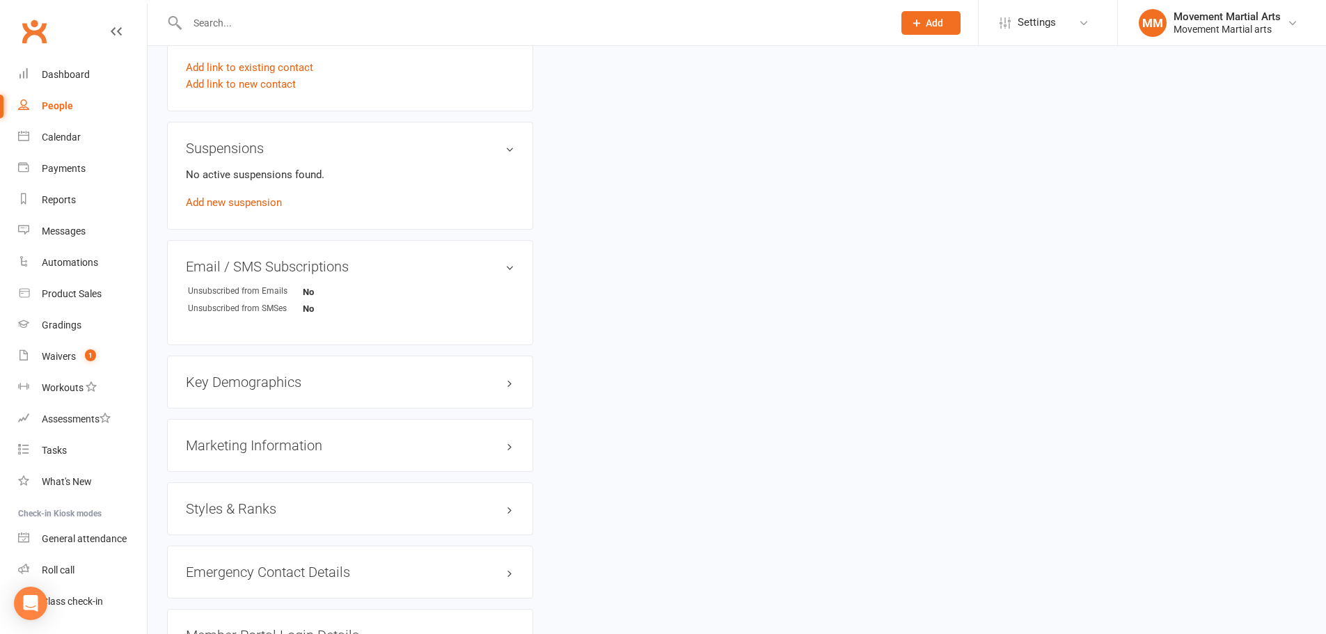
scroll to position [812, 0]
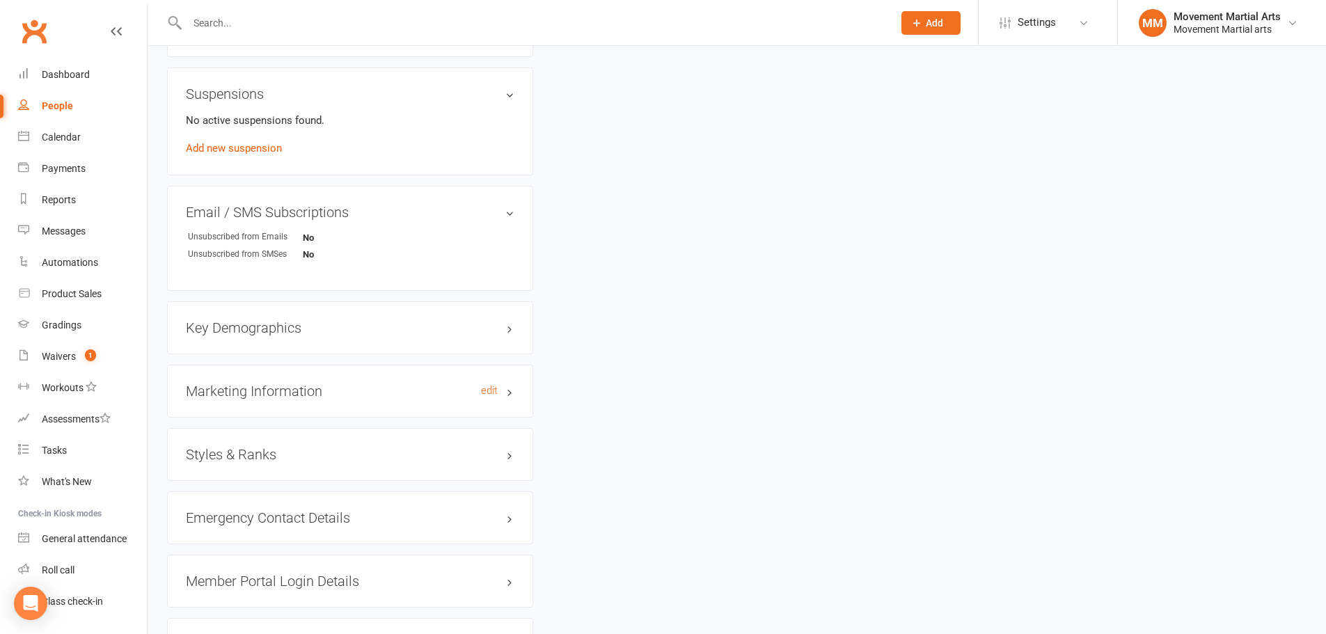
click at [291, 384] on h3 "Marketing Information edit" at bounding box center [350, 391] width 329 height 15
click at [261, 531] on div "Styles & Ranks" at bounding box center [350, 522] width 366 height 53
click at [264, 511] on div "Styles & Ranks" at bounding box center [350, 522] width 366 height 53
click at [265, 517] on h3 "Styles & Ranks" at bounding box center [350, 522] width 329 height 15
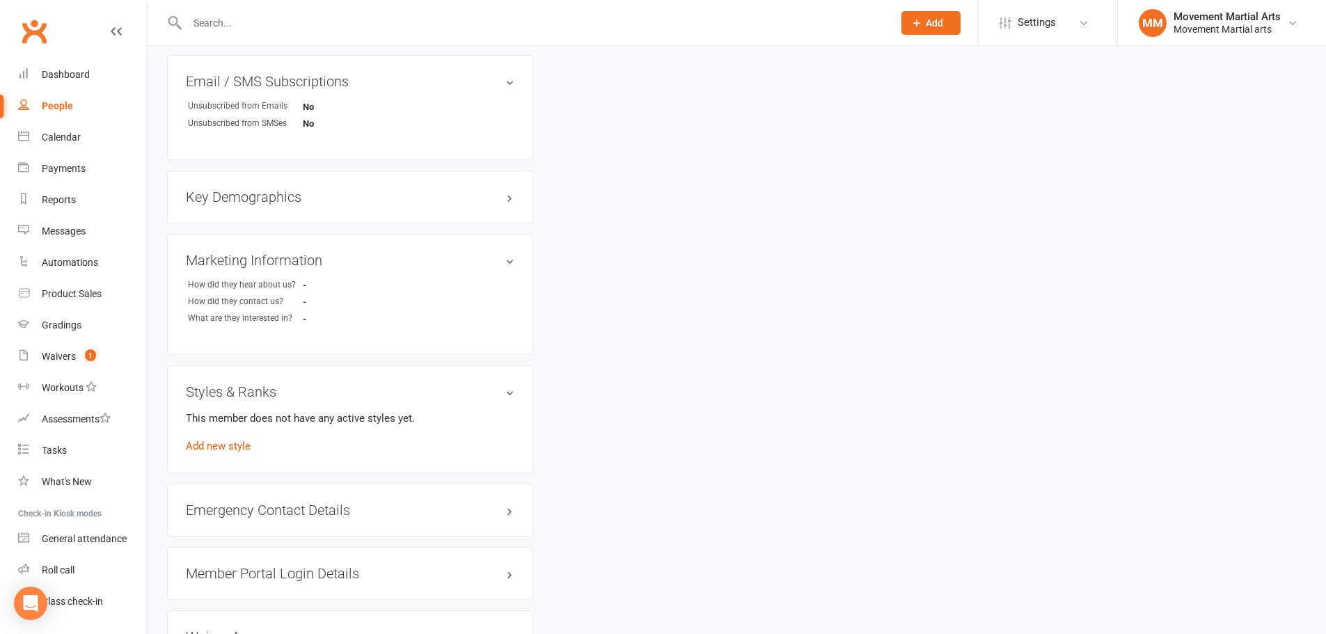
scroll to position [975, 0]
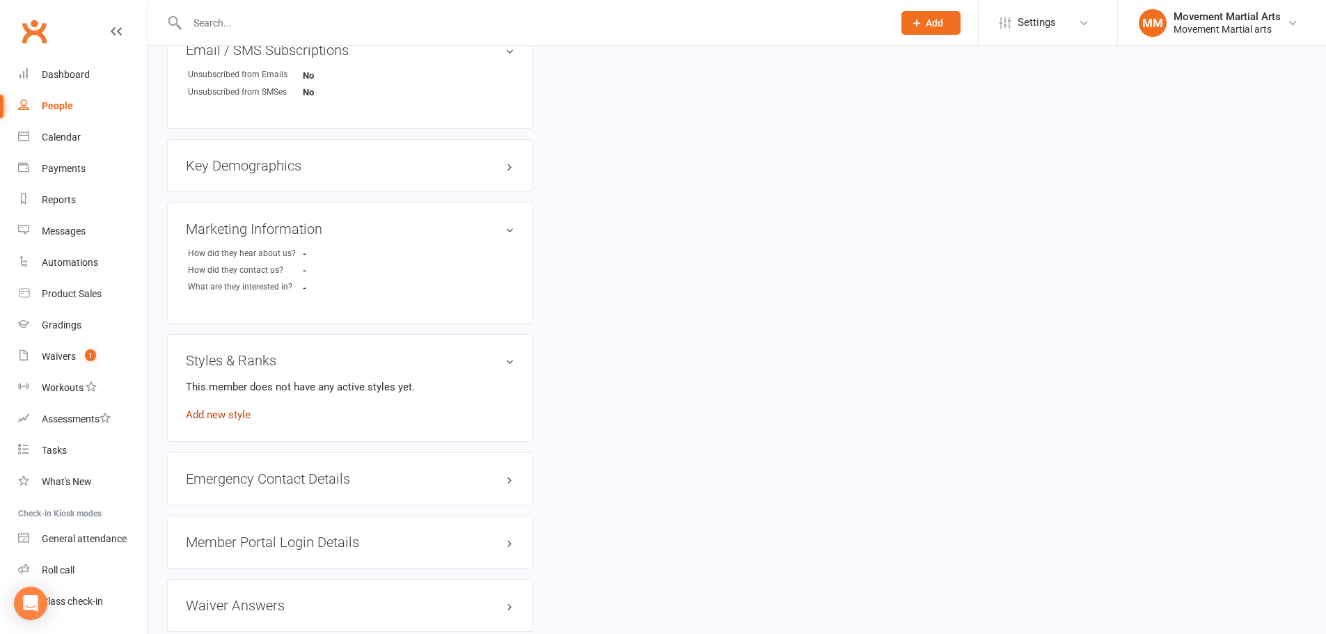
click at [237, 416] on link "Add new style" at bounding box center [218, 415] width 65 height 13
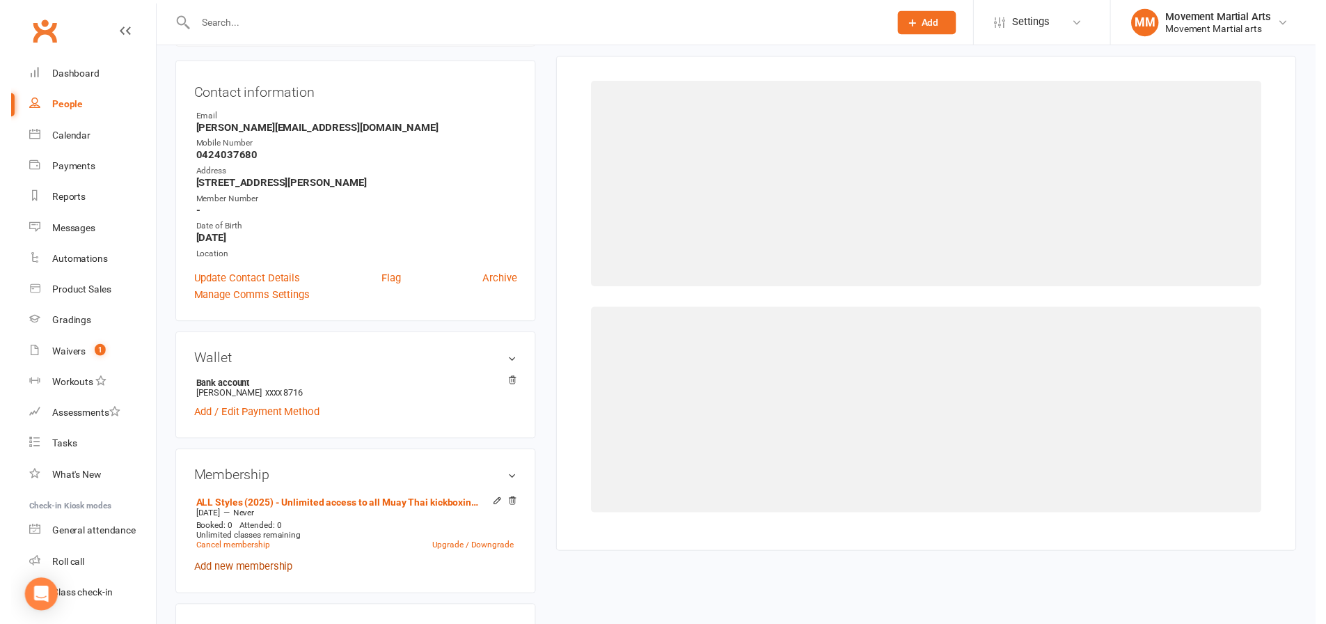
scroll to position [119, 0]
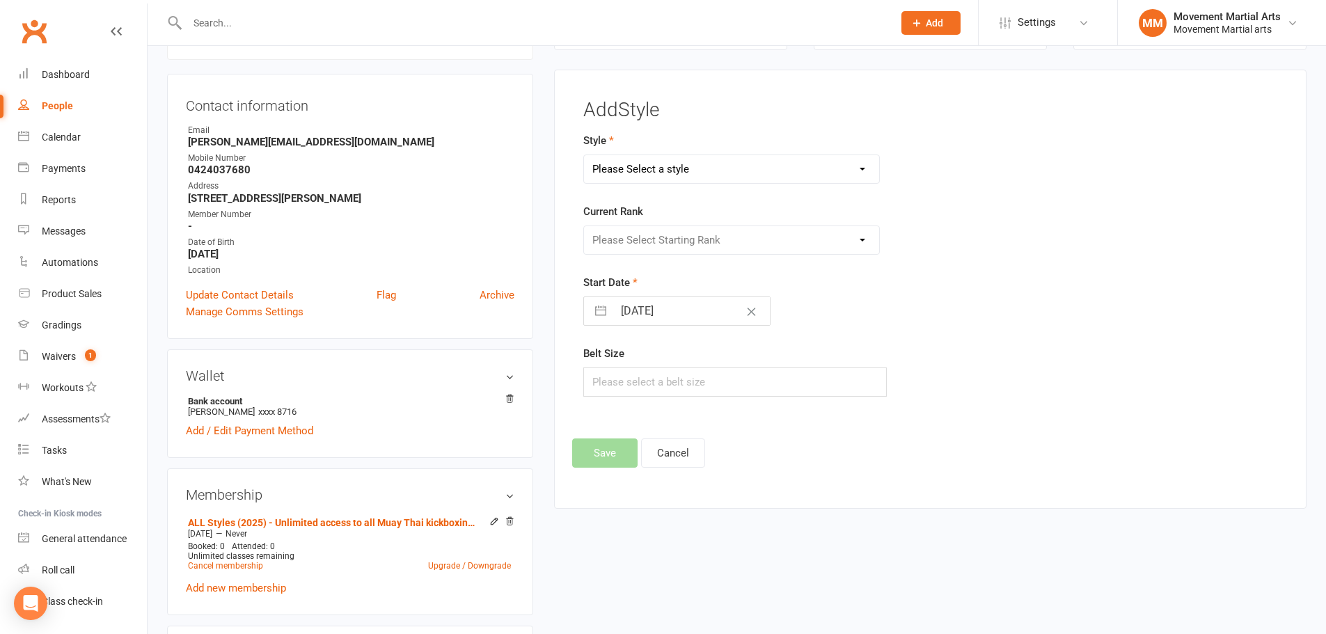
click at [666, 173] on select "Please Select a style BJJ Kids BJJ Kids Muay Thai Muay Thai Kickboxing Strength…" at bounding box center [732, 169] width 296 height 28
select select "172"
click at [584, 155] on select "Please Select a style BJJ Kids BJJ Kids Muay Thai Muay Thai Kickboxing Strength…" at bounding box center [732, 169] width 296 height 28
click at [664, 248] on select "Please Select Starting Rank White Belt White Belt - 1 Stripe White Belt - 2 Str…" at bounding box center [732, 240] width 296 height 28
select select "1529"
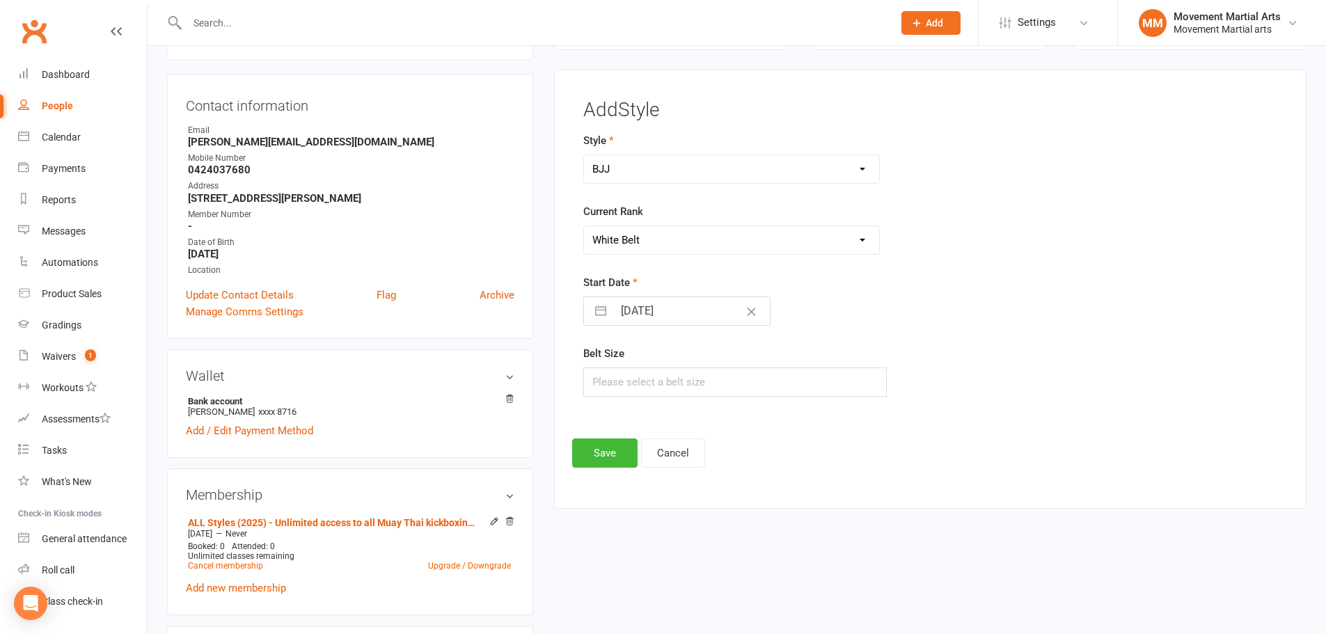
click at [584, 226] on select "Please Select Starting Rank White Belt White Belt - 1 Stripe White Belt - 2 Str…" at bounding box center [732, 240] width 296 height 28
click at [590, 460] on button "Save" at bounding box center [604, 453] width 65 height 29
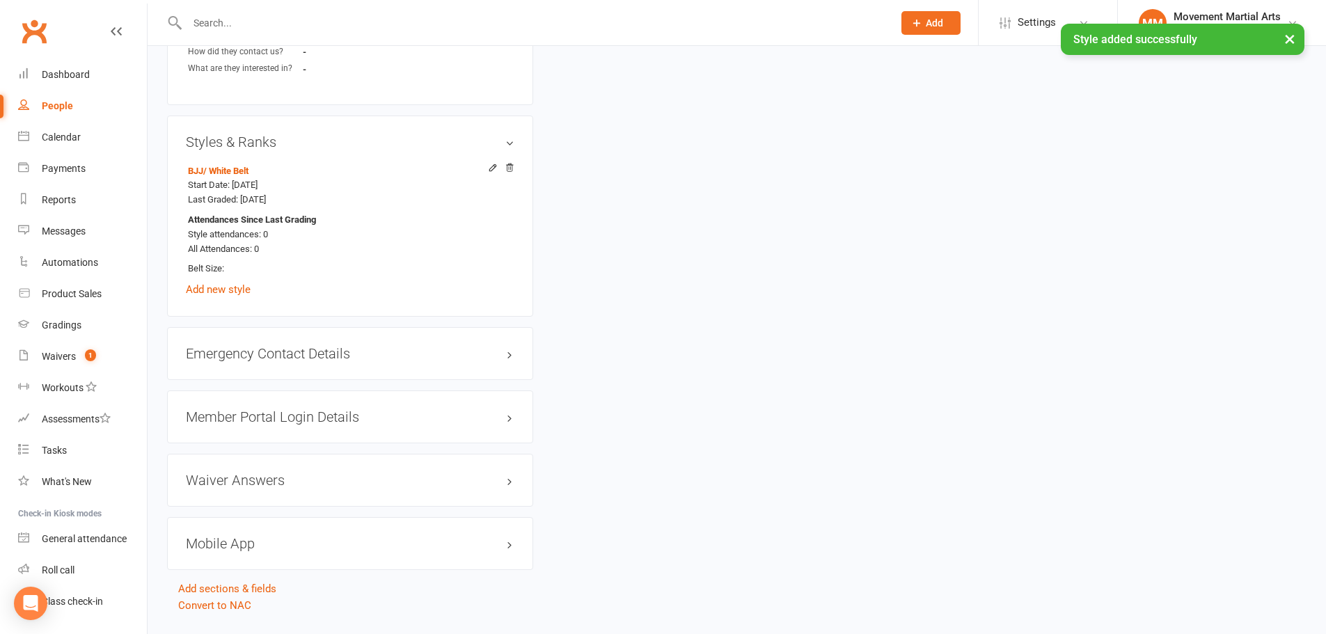
scroll to position [1227, 0]
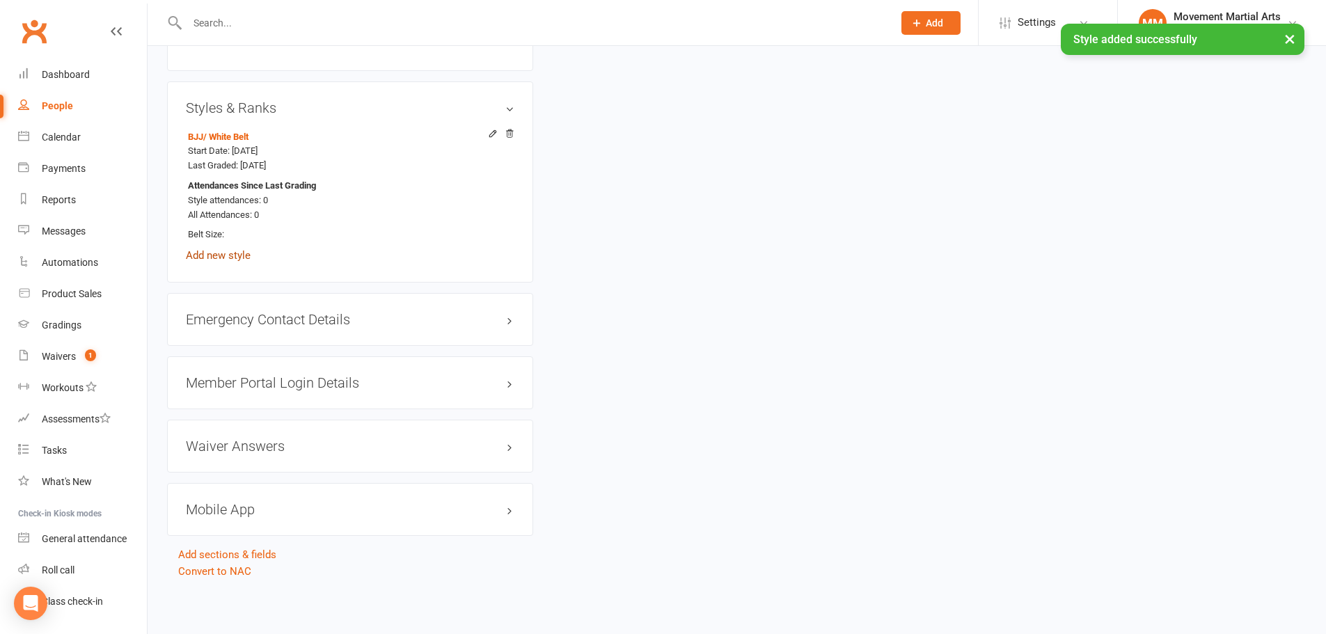
click at [237, 251] on link "Add new style" at bounding box center [218, 255] width 65 height 13
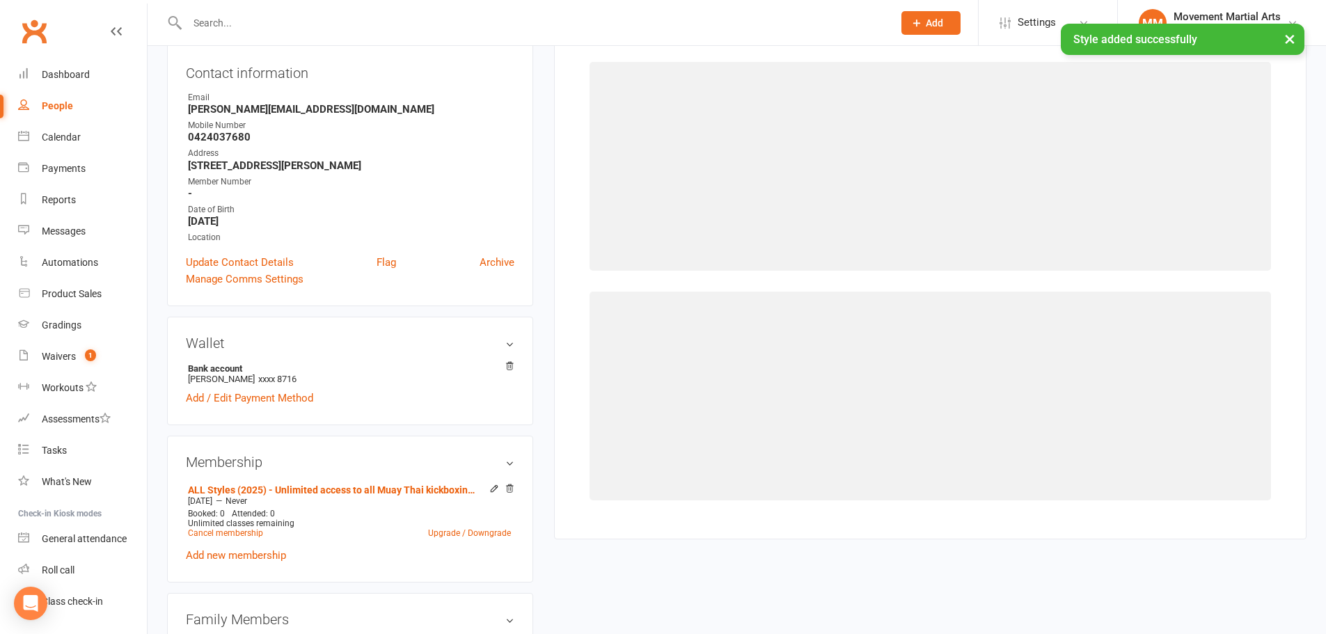
scroll to position [119, 0]
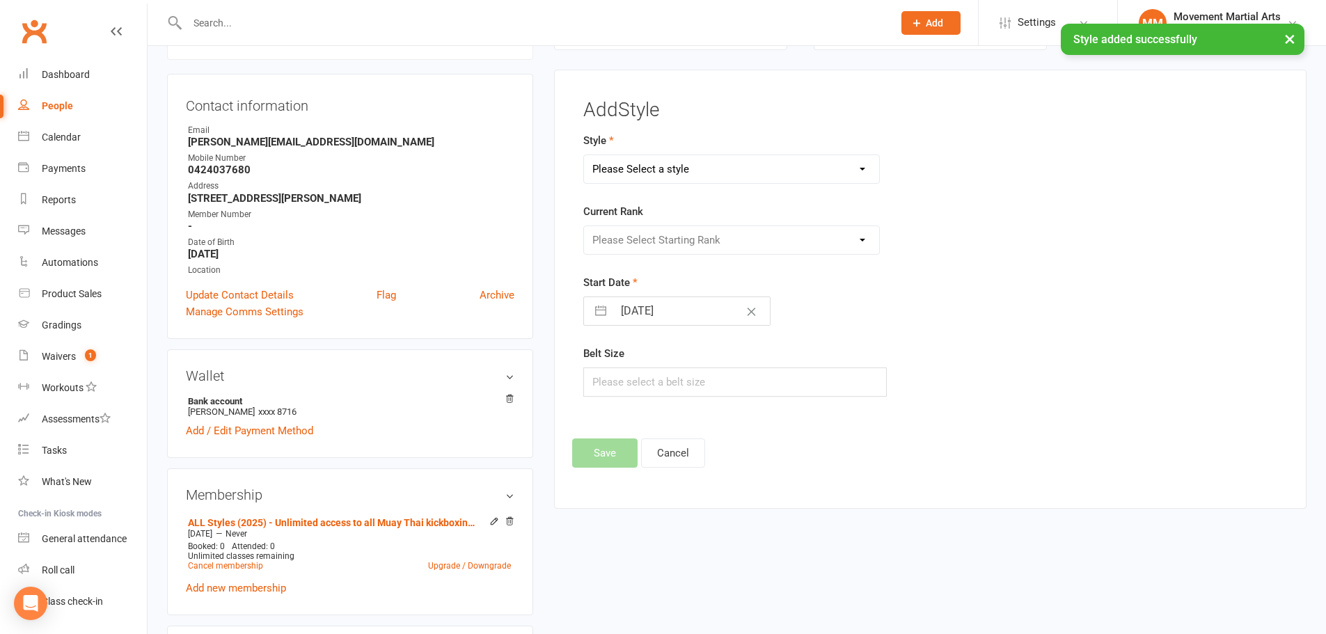
click at [697, 164] on select "Please Select a style BJJ Kids BJJ Kids Muay Thai Muay Thai Kickboxing Strength…" at bounding box center [732, 169] width 296 height 28
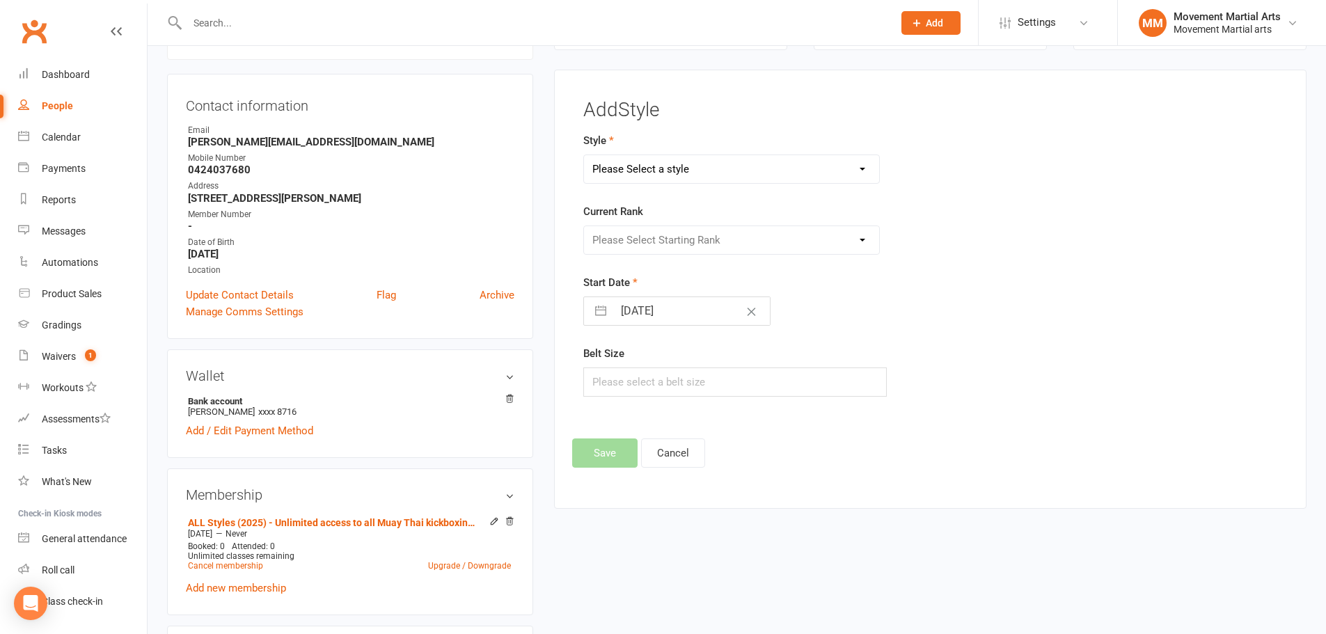
select select "177"
click at [584, 155] on select "Please Select a style BJJ Kids BJJ Kids Muay Thai Muay Thai Kickboxing Strength…" at bounding box center [732, 169] width 296 height 28
click at [682, 233] on select "Please Select Starting Rank White Singlet Yellow Singlet Blue Singlet Purple Si…" at bounding box center [732, 240] width 296 height 28
select select "1524"
click at [584, 226] on select "Please Select Starting Rank White Singlet Yellow Singlet Blue Singlet Purple Si…" at bounding box center [732, 240] width 296 height 28
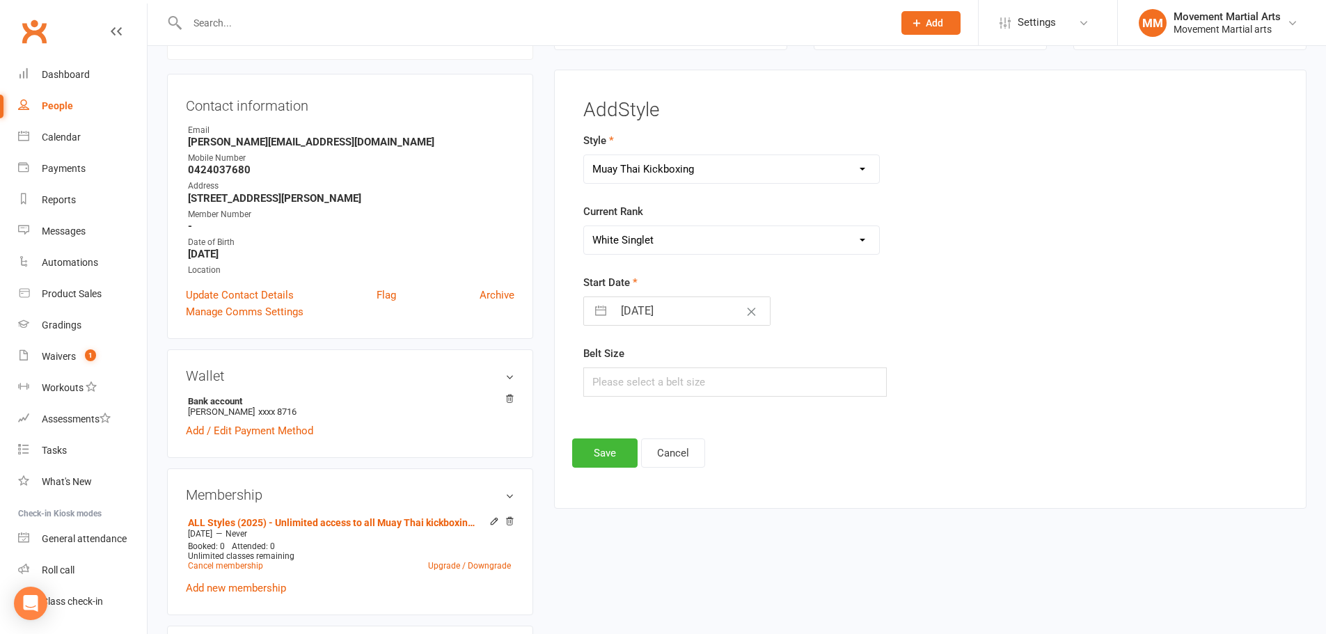
click at [612, 438] on div "Add Style Style BJJ Kids BJJ Kids Muay Thai Muay Thai Kickboxing Strength & Con…" at bounding box center [930, 284] width 716 height 368
click at [610, 445] on button "Save" at bounding box center [604, 453] width 65 height 29
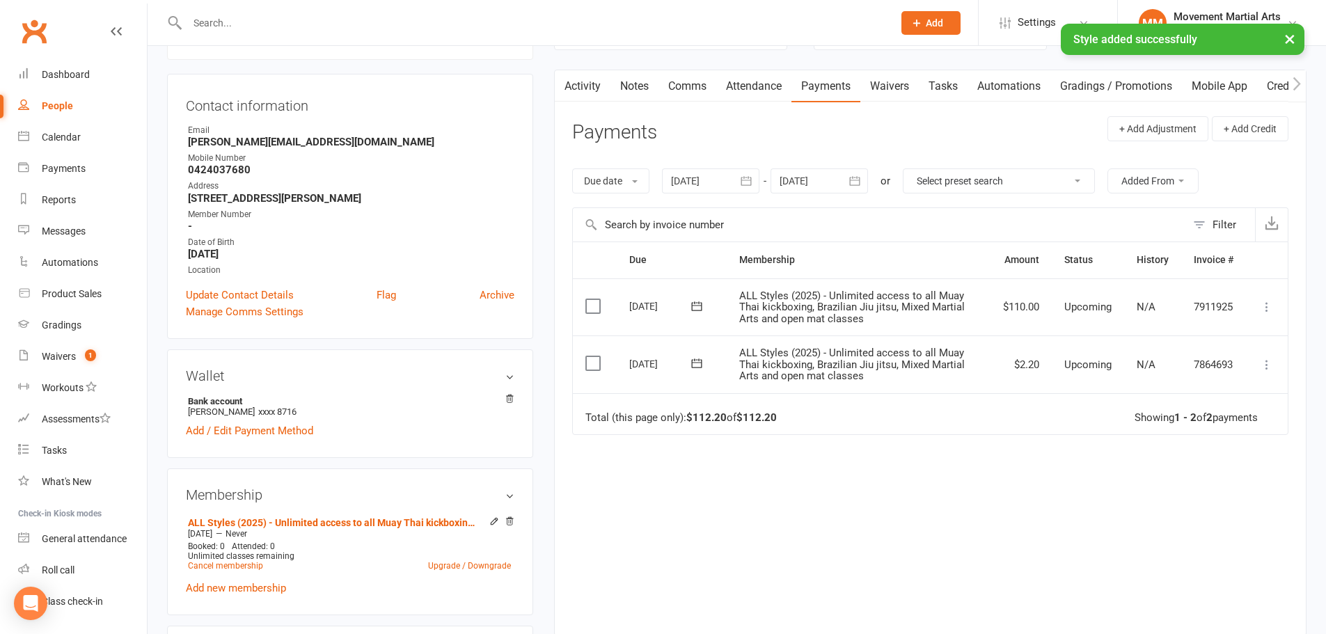
click at [661, 93] on link "Comms" at bounding box center [688, 86] width 58 height 32
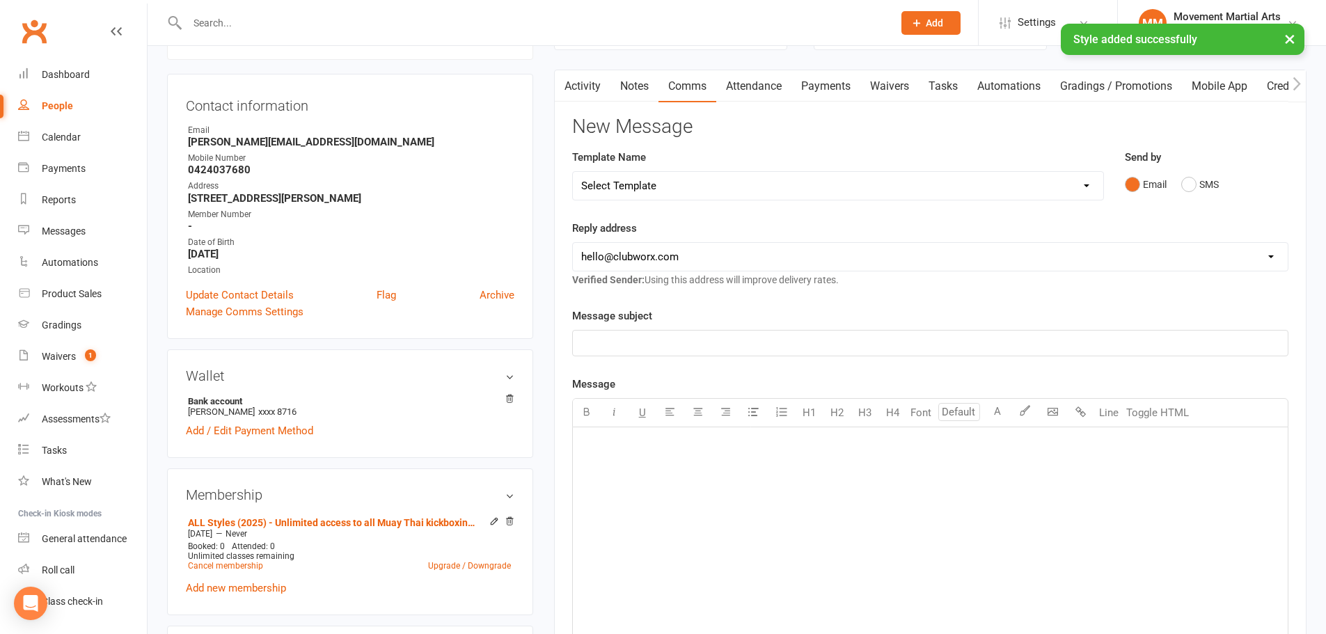
click at [738, 193] on select "Select Template [Email] Grading - Blue Belt [Email] Gym relocation closing time…" at bounding box center [838, 186] width 530 height 28
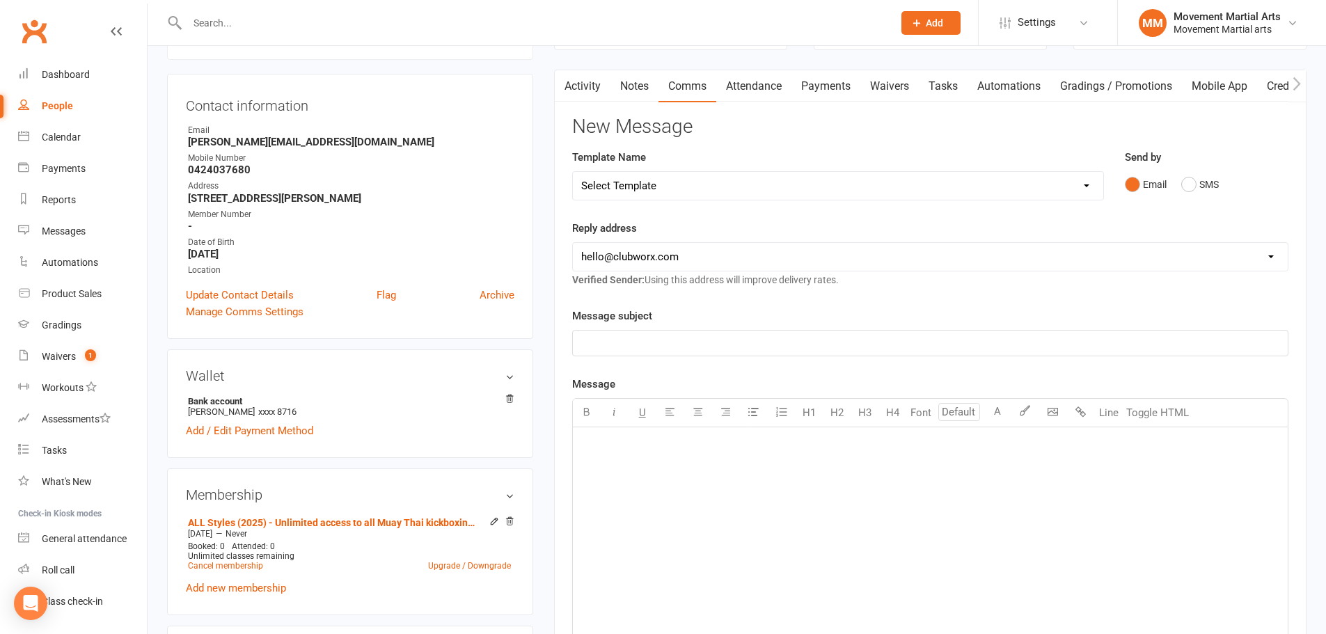
select select "36"
click at [573, 172] on select "Select Template [Email] Grading - Blue Belt [Email] Gym relocation closing time…" at bounding box center [838, 186] width 530 height 28
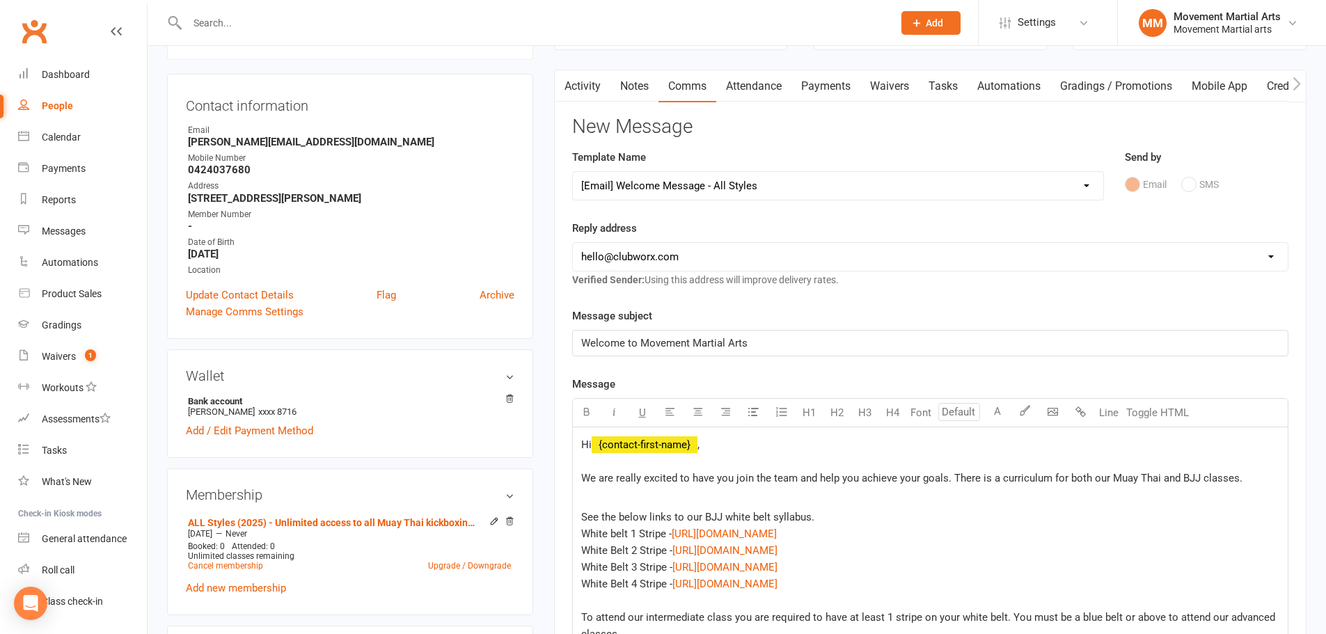
click at [713, 271] on div "hello@clubworx.com admin@movementmartialarts.com.au billy@movementmartialarts.c…" at bounding box center [930, 256] width 716 height 29
click at [713, 258] on select "hello@clubworx.com admin@movementmartialarts.com.au billy@movementmartialarts.c…" at bounding box center [930, 257] width 715 height 28
select select "4"
click at [573, 243] on select "hello@clubworx.com admin@movementmartialarts.com.au billy@movementmartialarts.c…" at bounding box center [930, 257] width 715 height 28
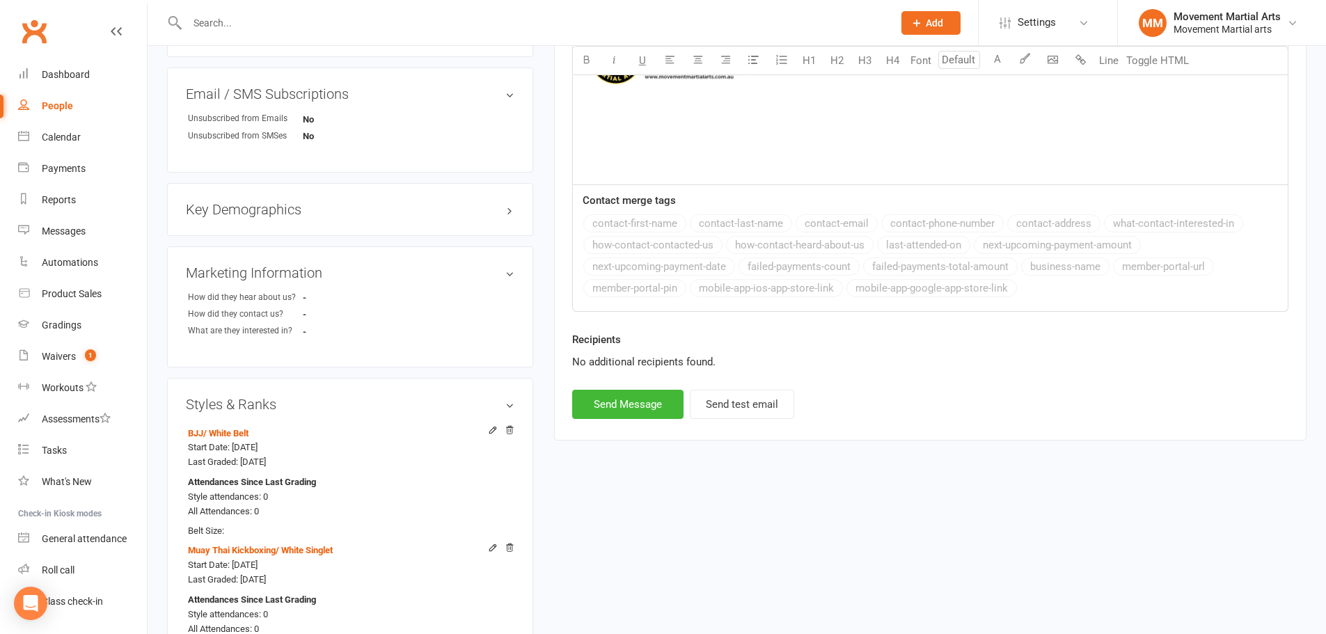
scroll to position [931, 0]
click at [658, 417] on button "Send Message" at bounding box center [627, 403] width 111 height 29
select select
select select "0"
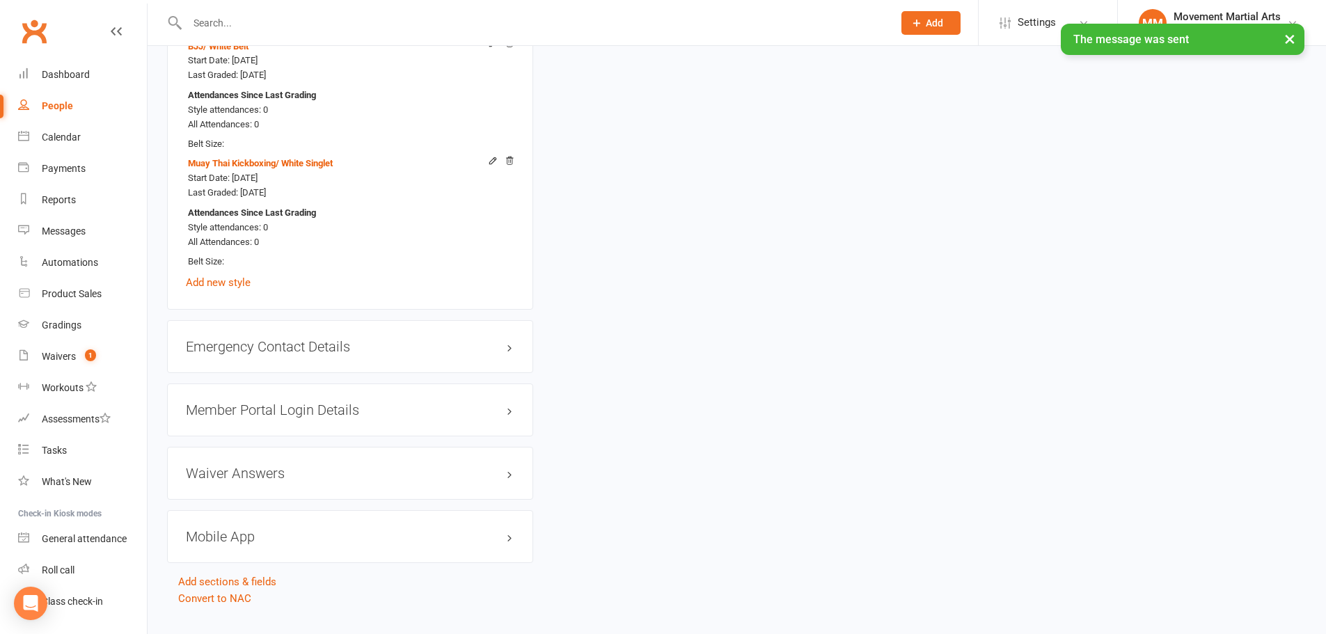
scroll to position [1345, 0]
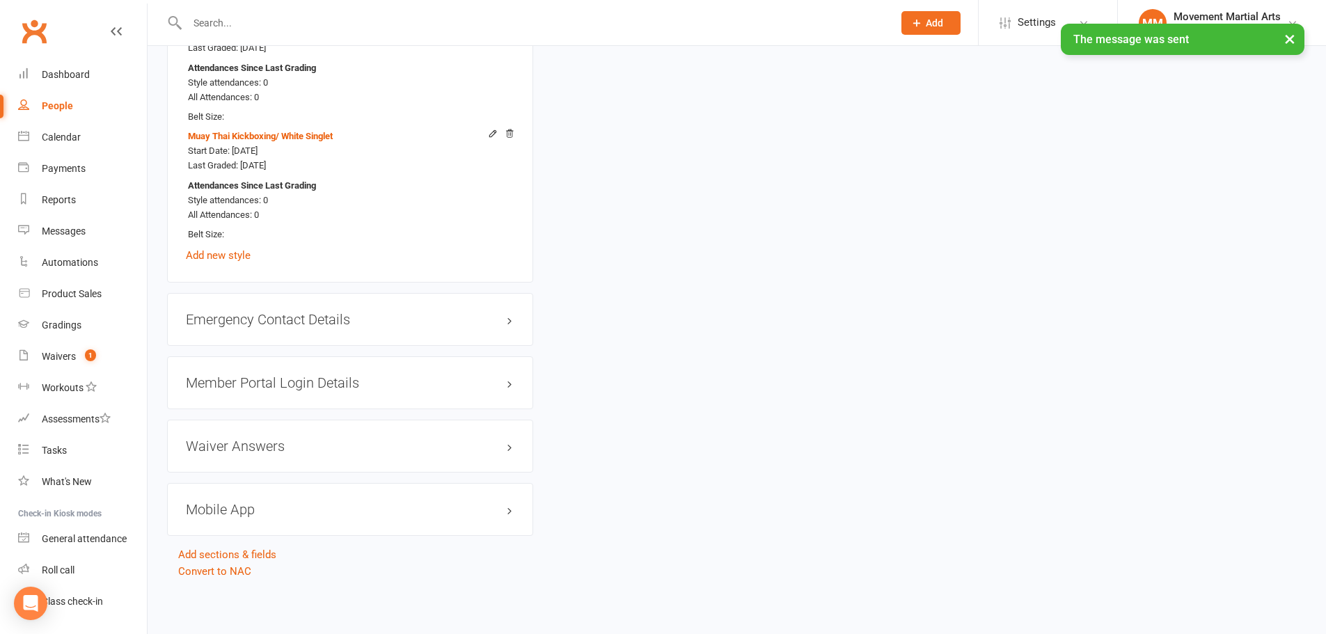
click at [414, 397] on div "Member Portal Login Details" at bounding box center [350, 382] width 366 height 53
click at [475, 396] on div "Member Portal Login Details" at bounding box center [350, 382] width 366 height 53
click at [486, 381] on h3 "Member Portal Login Details" at bounding box center [350, 382] width 329 height 15
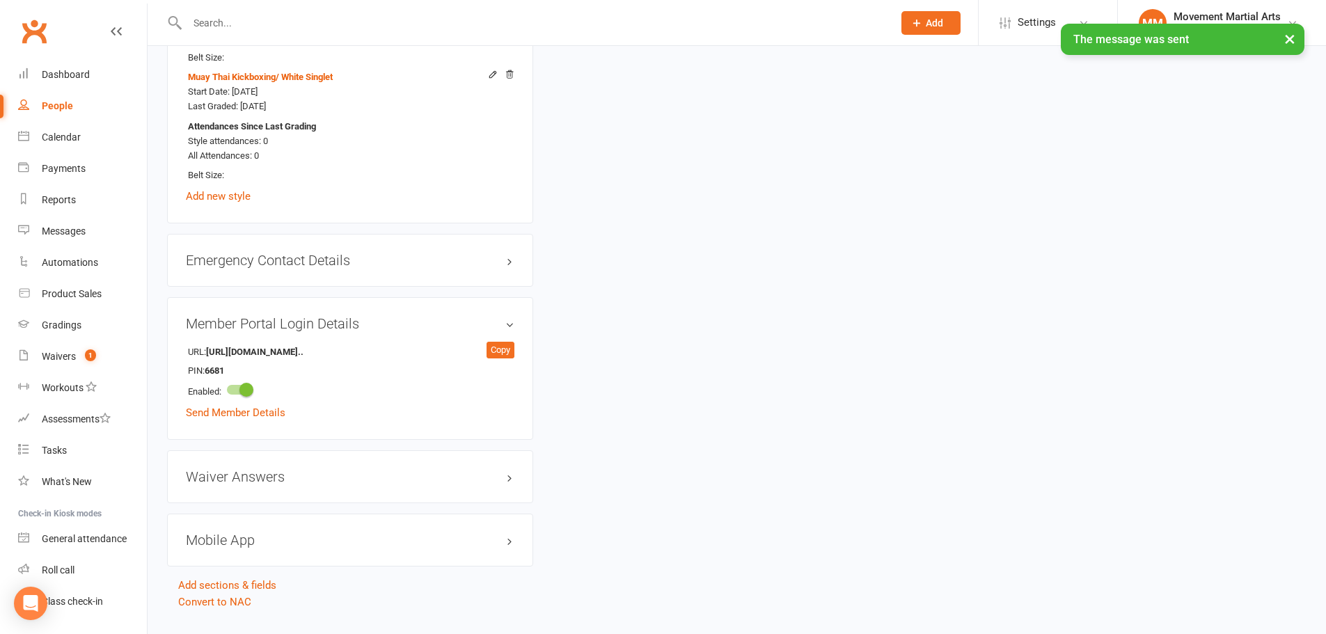
scroll to position [1435, 0]
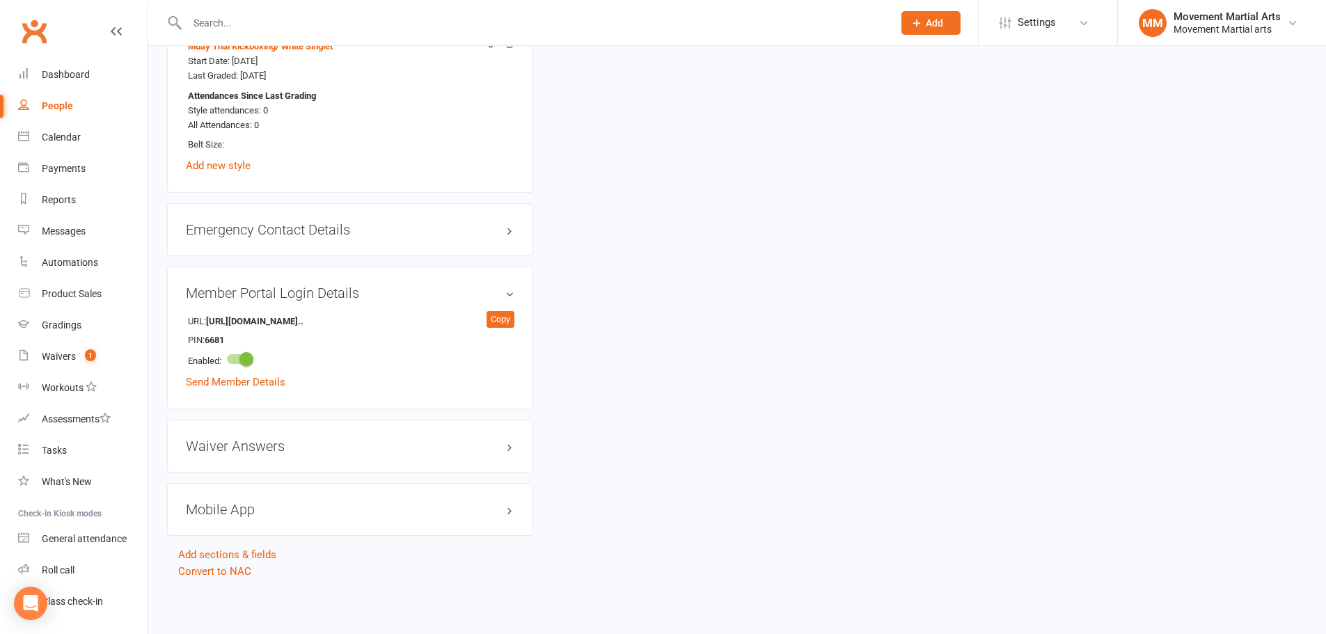
drag, startPoint x: 503, startPoint y: 320, endPoint x: 813, endPoint y: 321, distance: 310.5
click at [283, 378] on link "Send Member Details" at bounding box center [236, 382] width 100 height 13
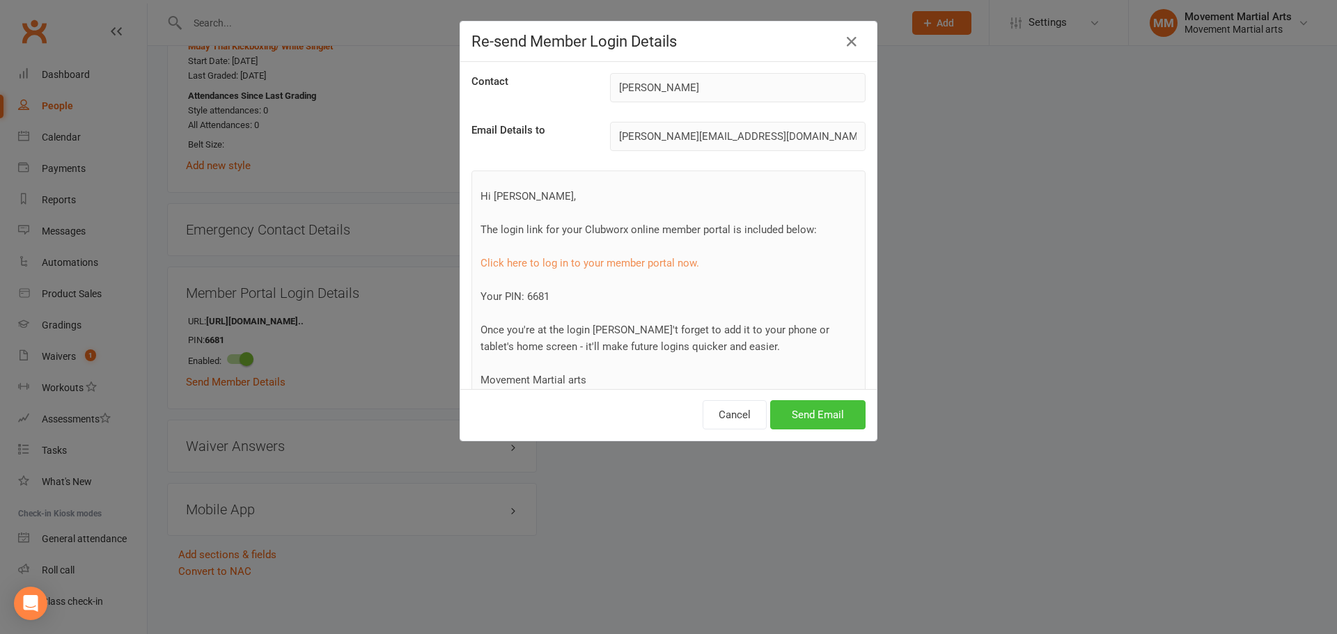
click at [813, 412] on button "Send Email" at bounding box center [817, 414] width 95 height 29
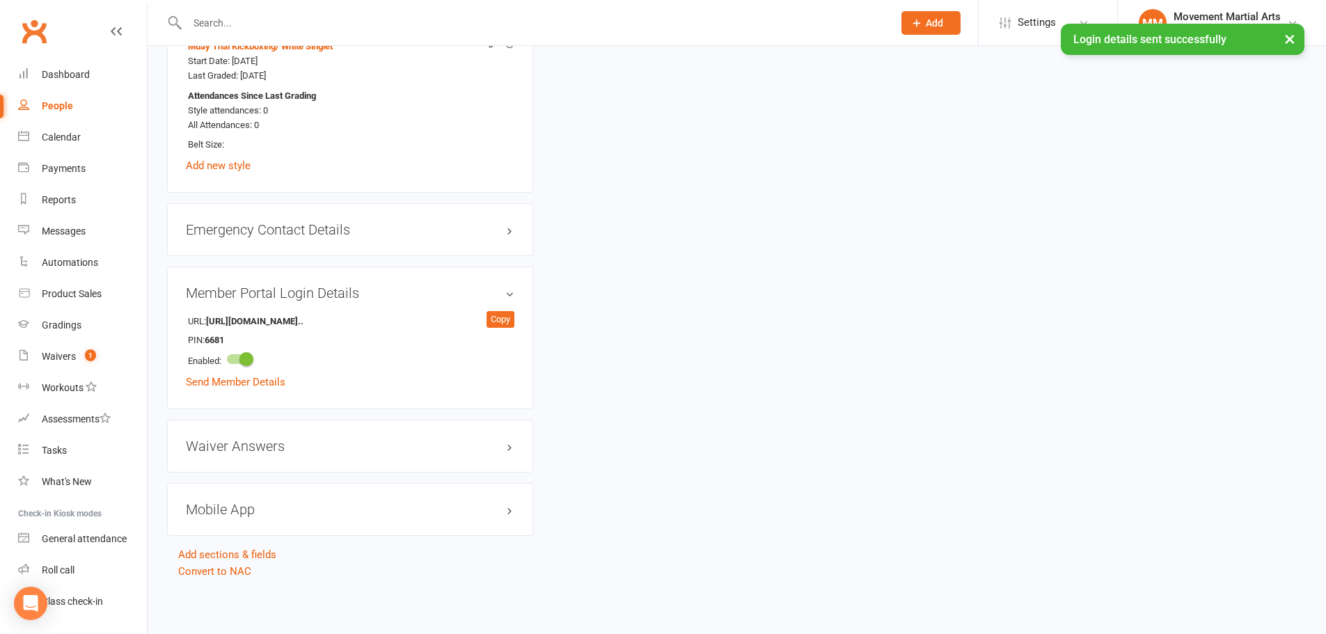
click at [503, 294] on h3 "Member Portal Login Details" at bounding box center [350, 292] width 329 height 15
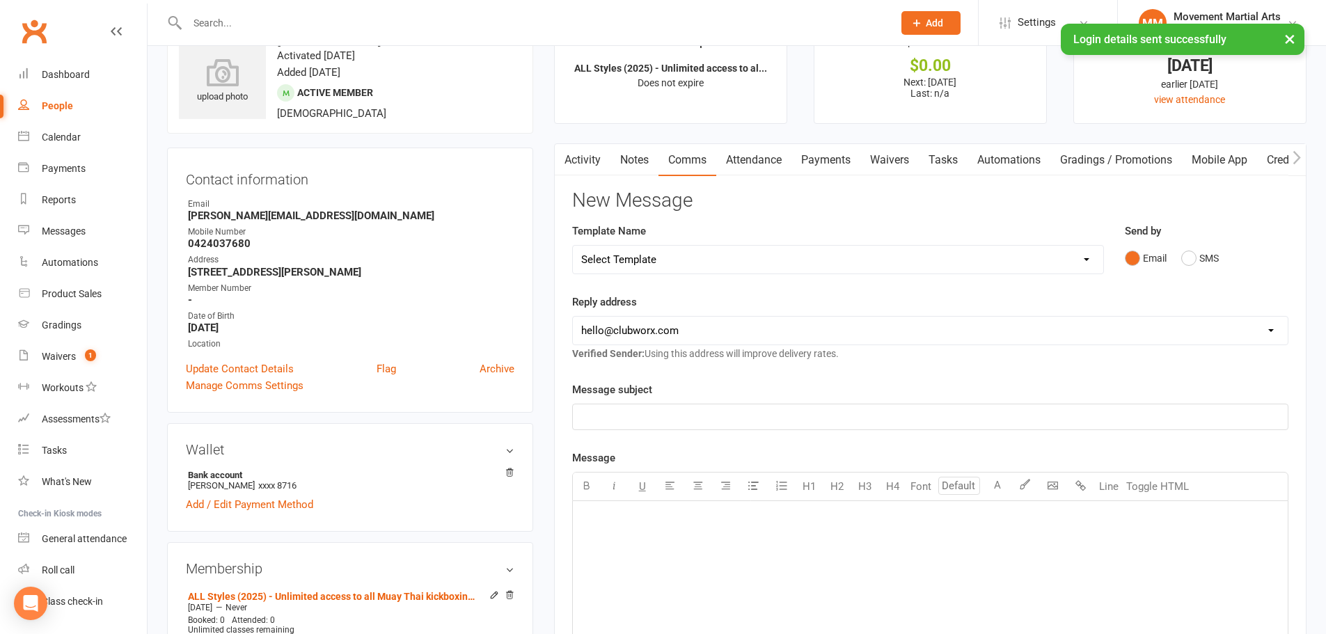
scroll to position [0, 0]
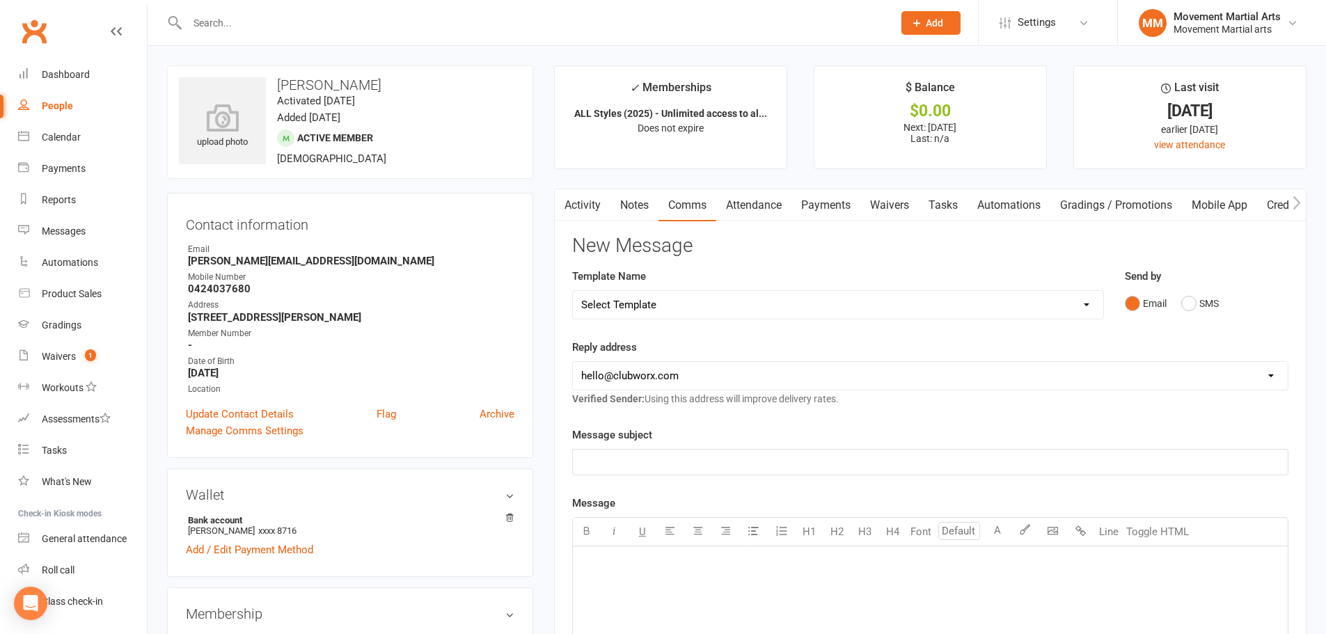
click at [899, 205] on link "Waivers" at bounding box center [889, 205] width 58 height 32
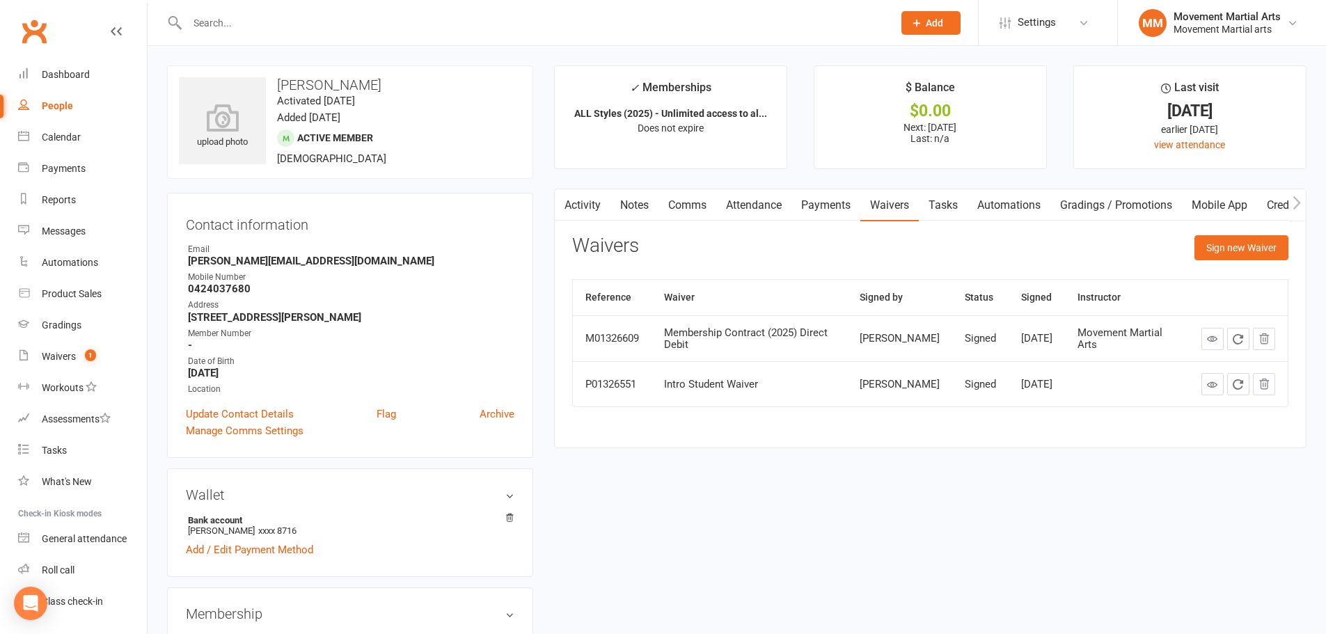
click at [743, 204] on link "Attendance" at bounding box center [753, 205] width 75 height 32
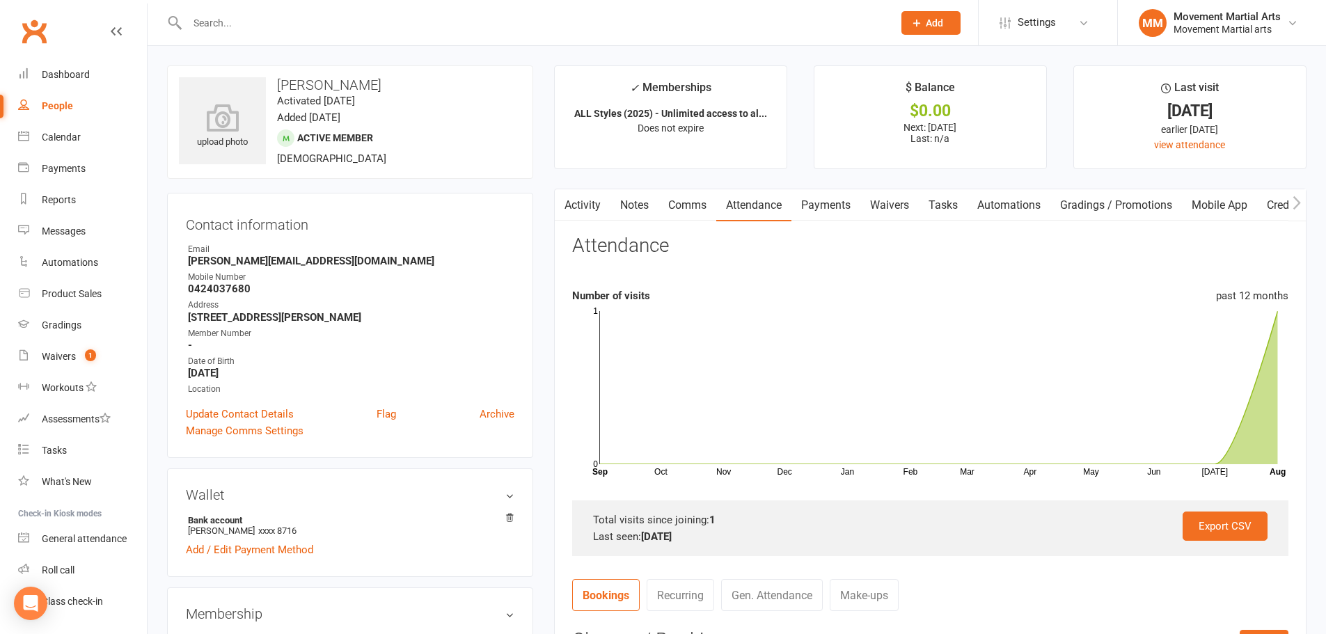
click at [700, 205] on link "Comms" at bounding box center [688, 205] width 58 height 32
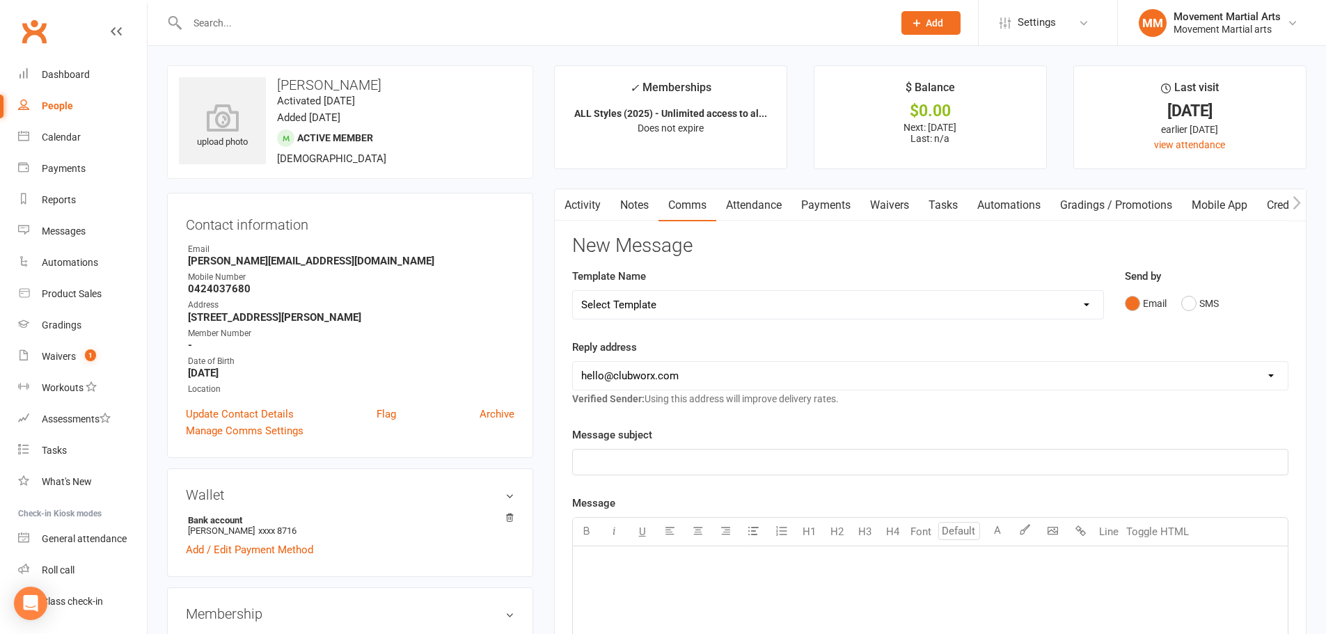
click at [823, 206] on link "Payments" at bounding box center [826, 205] width 69 height 32
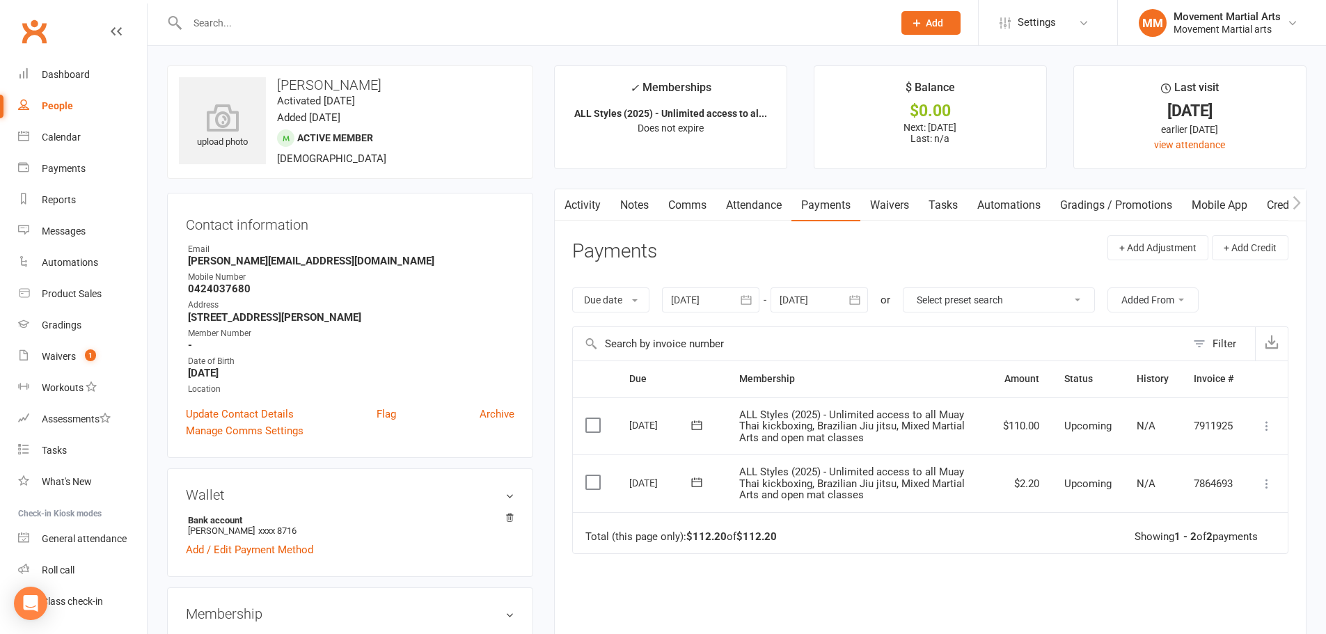
click at [1093, 214] on link "Gradings / Promotions" at bounding box center [1116, 205] width 132 height 32
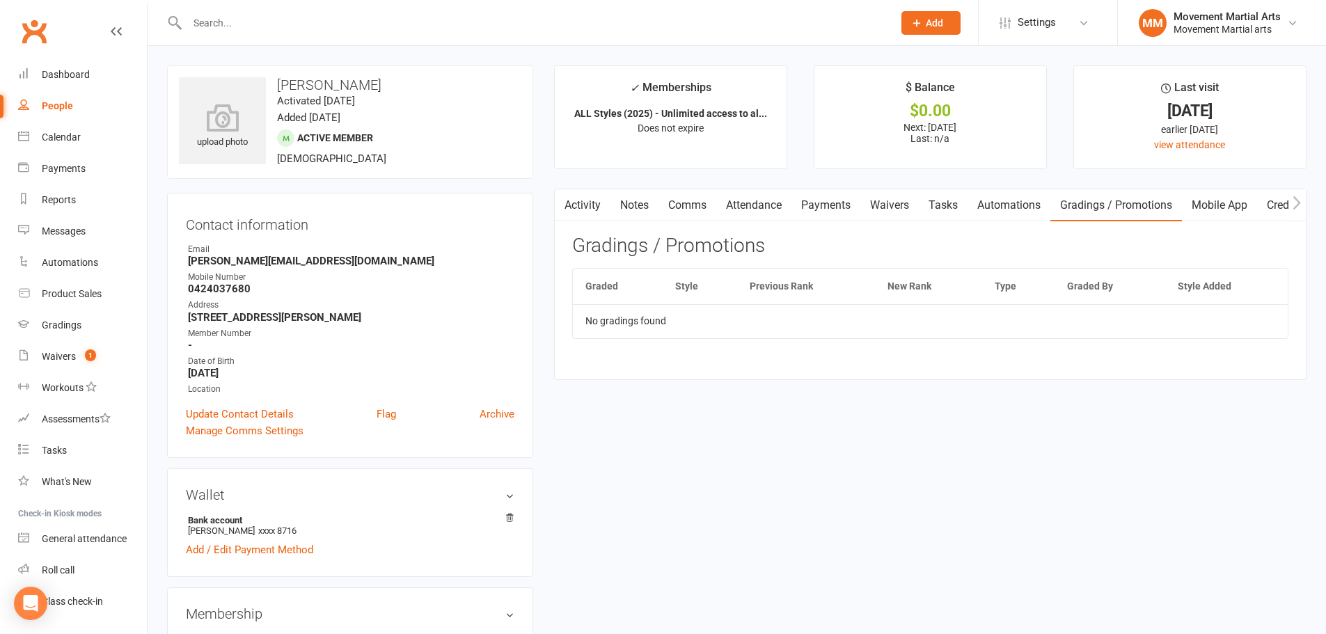
click at [1002, 205] on link "Automations" at bounding box center [1009, 205] width 83 height 32
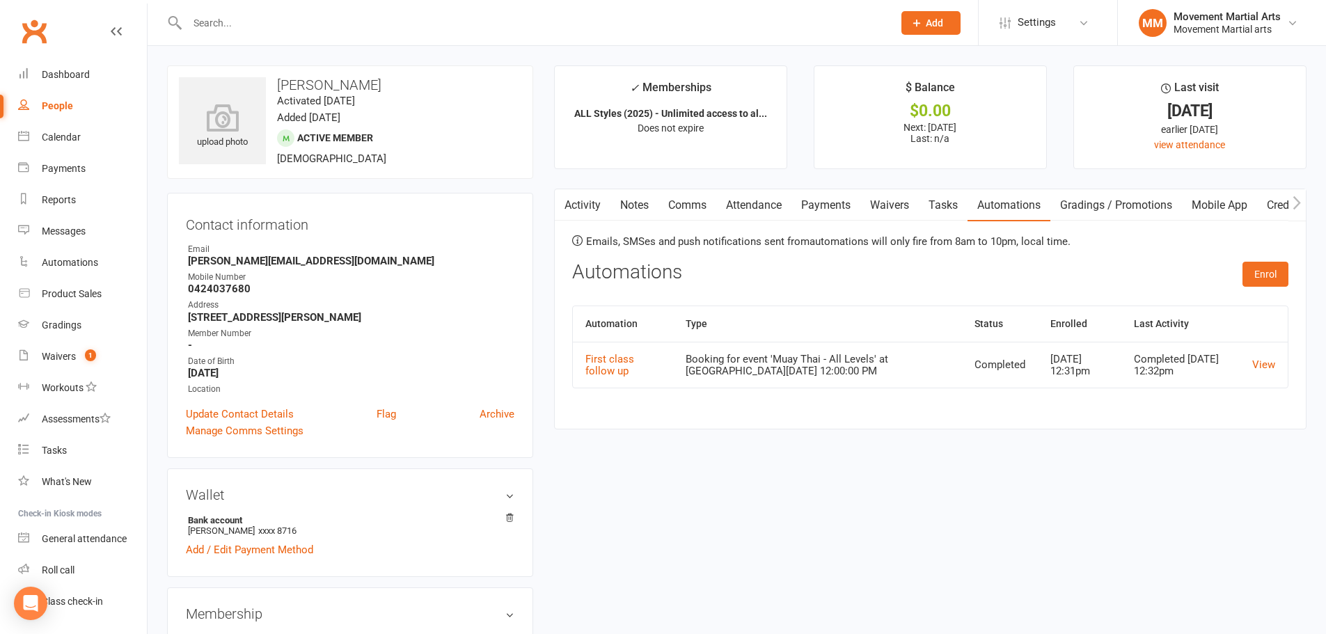
click at [1213, 203] on link "Mobile App" at bounding box center [1219, 205] width 75 height 32
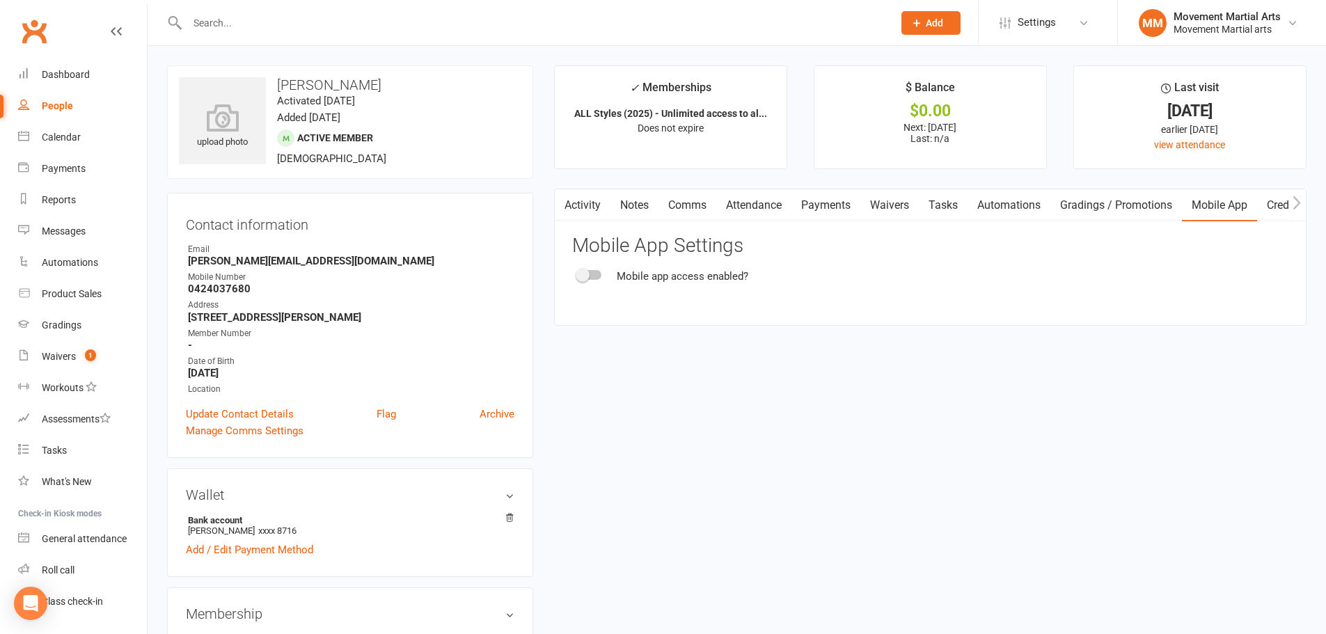
click at [1275, 209] on link "Credit balance" at bounding box center [1302, 205] width 90 height 32
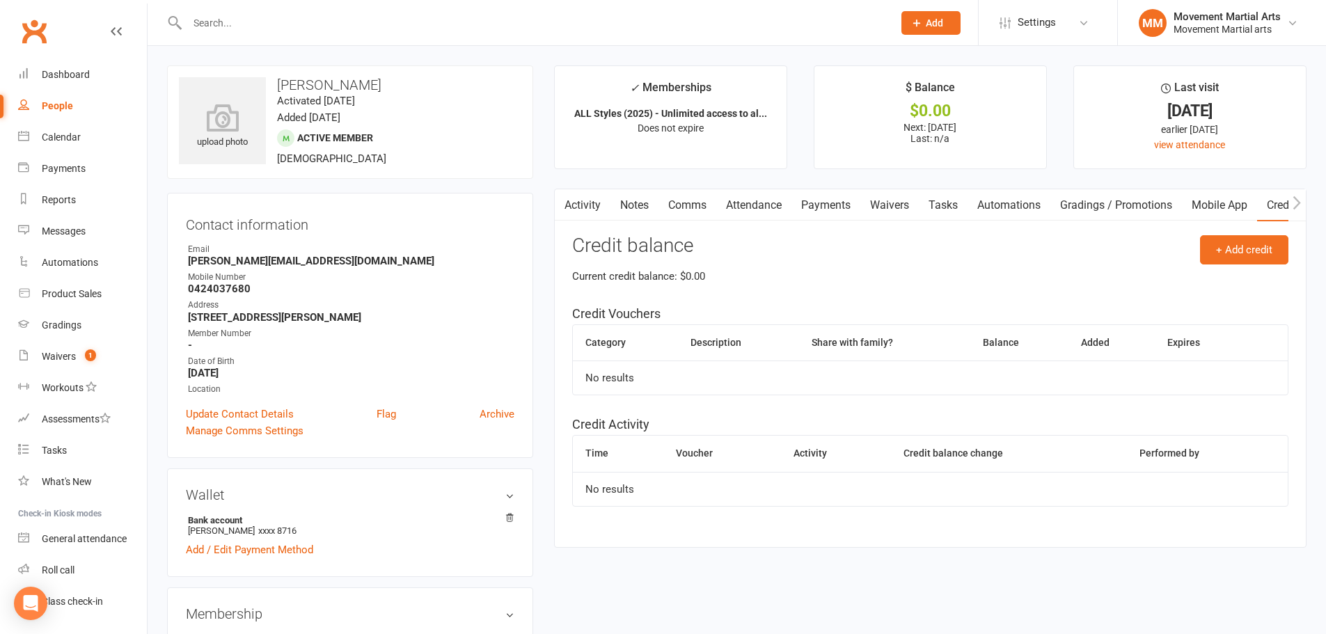
click at [1298, 196] on icon "button" at bounding box center [1297, 203] width 8 height 15
click at [1298, 198] on icon "button" at bounding box center [1297, 203] width 8 height 15
click at [606, 202] on link "Notes" at bounding box center [593, 205] width 48 height 32
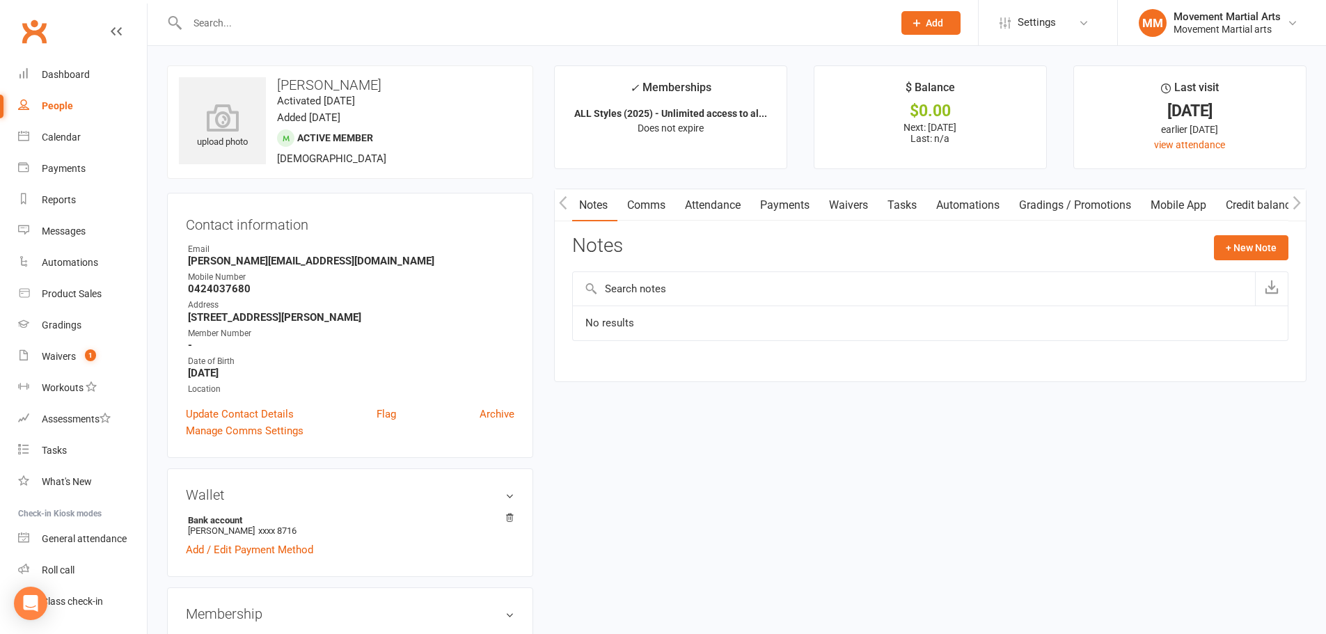
click at [562, 205] on icon "button" at bounding box center [563, 203] width 8 height 15
click at [589, 217] on link "Activity" at bounding box center [583, 205] width 56 height 32
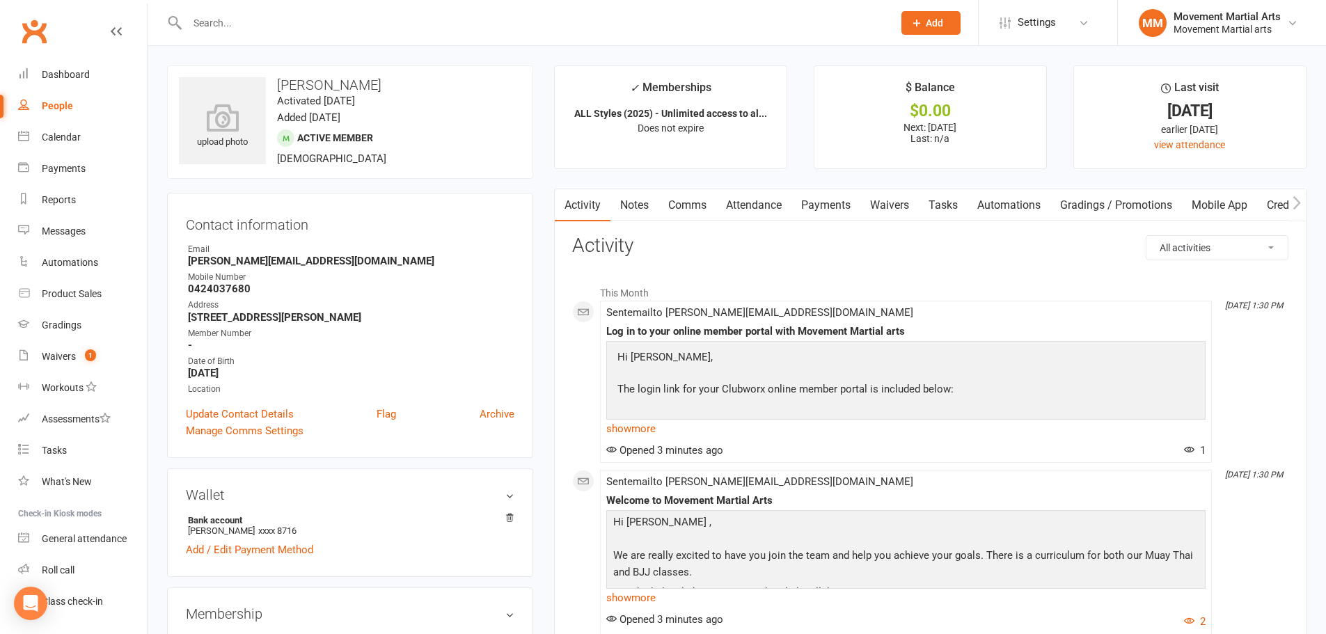
click at [49, 36] on link "Clubworx" at bounding box center [34, 31] width 35 height 35
